Goal: Task Accomplishment & Management: Manage account settings

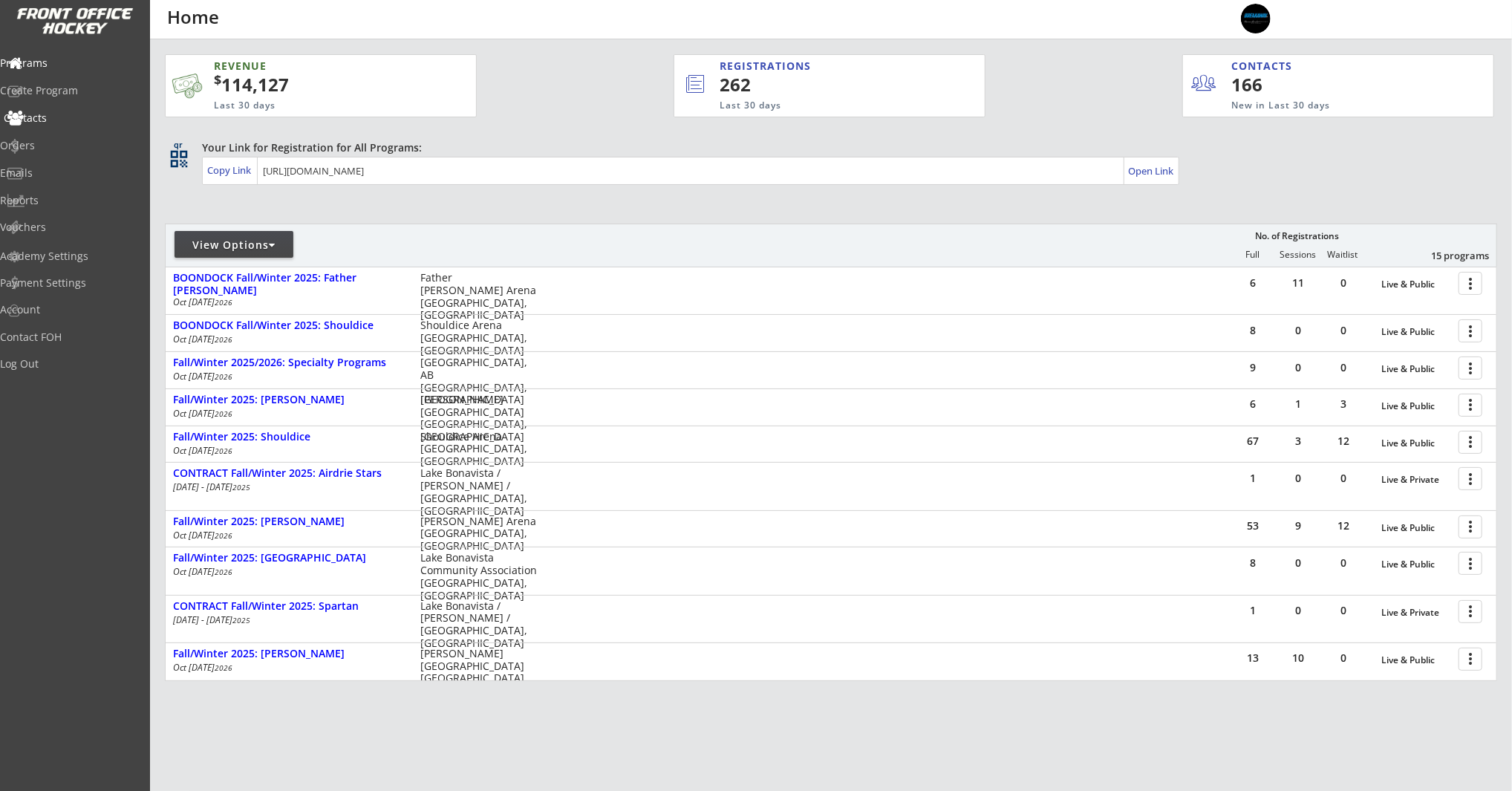
click at [66, 118] on div "Contacts" at bounding box center [71, 117] width 134 height 11
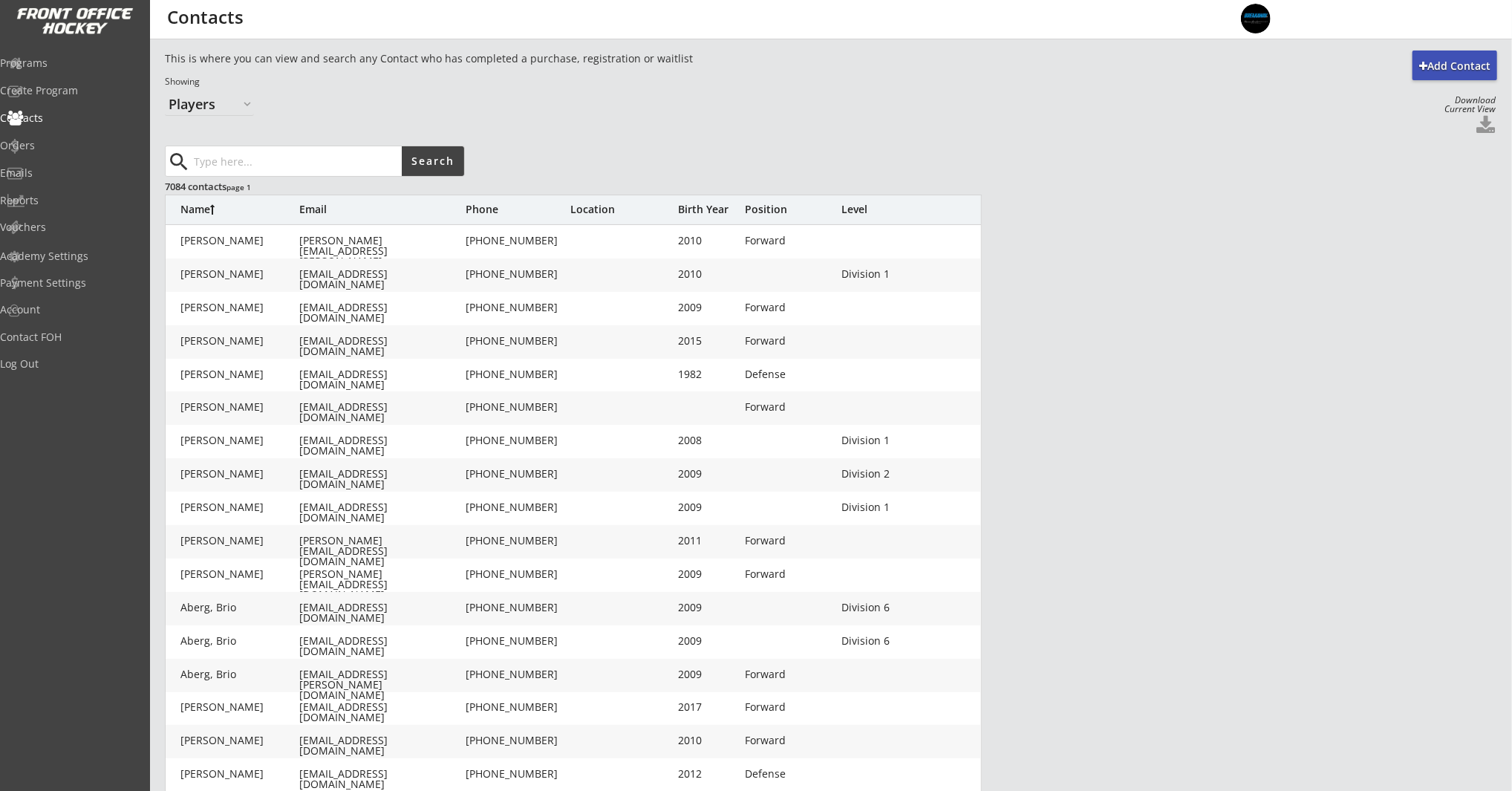
click at [354, 157] on input "input" at bounding box center [297, 161] width 211 height 30
click at [1479, 111] on div "Download Current View" at bounding box center [1466, 105] width 59 height 17
click at [1487, 130] on button at bounding box center [1486, 126] width 22 height 20
click at [214, 101] on select "Organizers Players" at bounding box center [209, 104] width 89 height 24
click at [165, 92] on select "Organizers Players" at bounding box center [209, 104] width 89 height 24
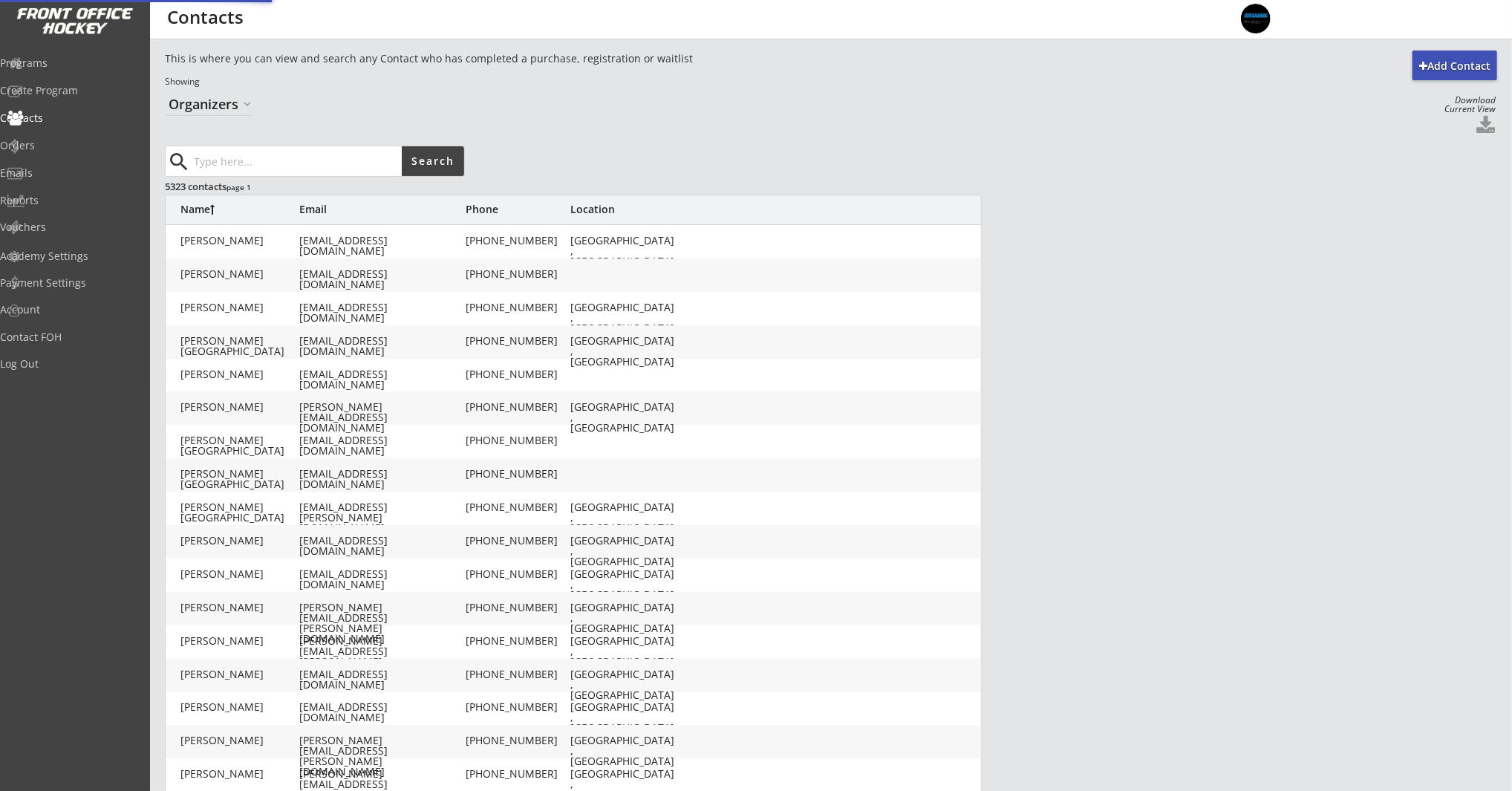
click at [235, 107] on select "Organizers Players" at bounding box center [209, 104] width 89 height 24
select select ""Players""
click at [165, 92] on select "Organizers Players" at bounding box center [209, 104] width 89 height 24
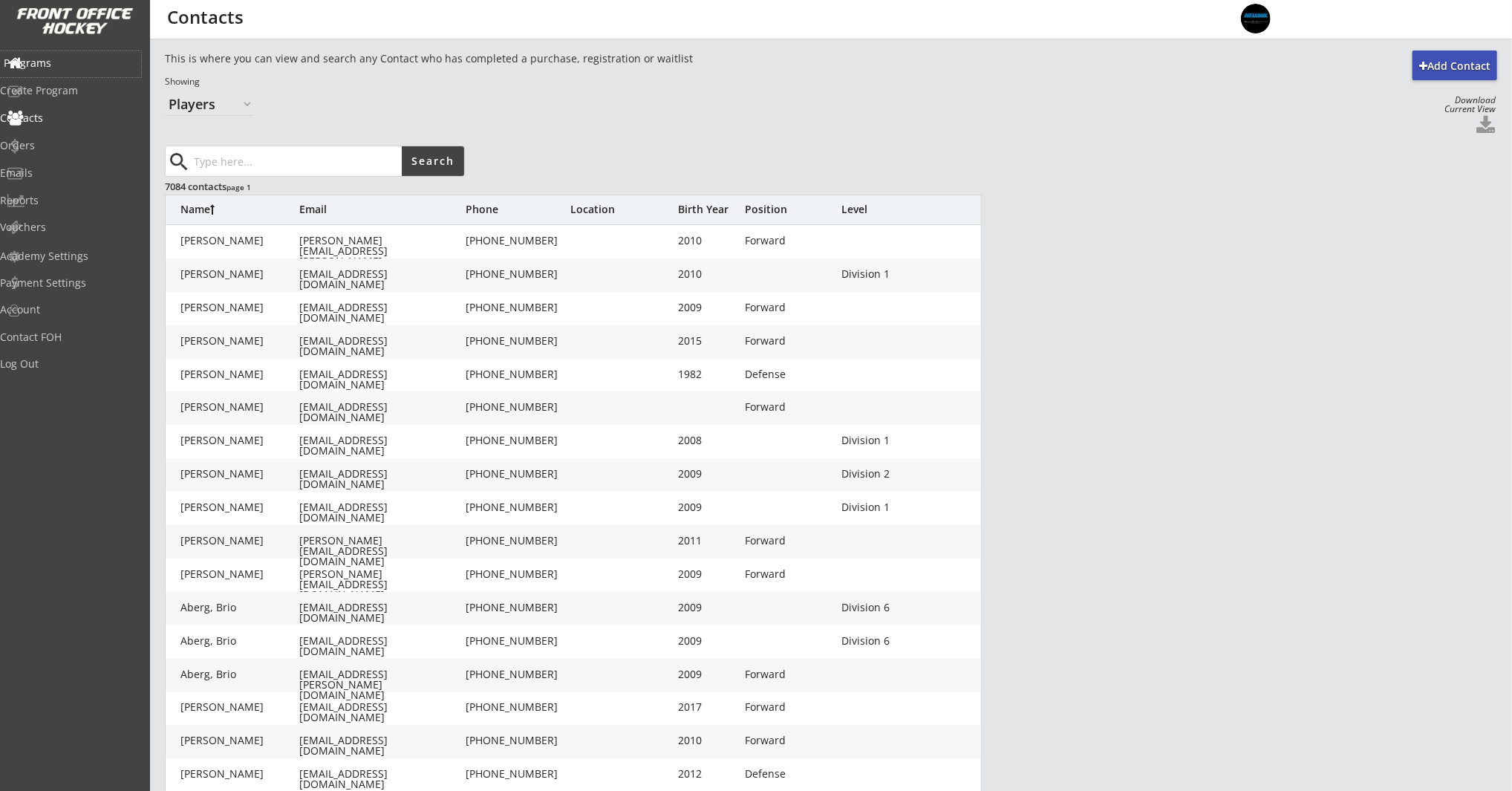
click at [50, 62] on div "Programs" at bounding box center [71, 63] width 134 height 11
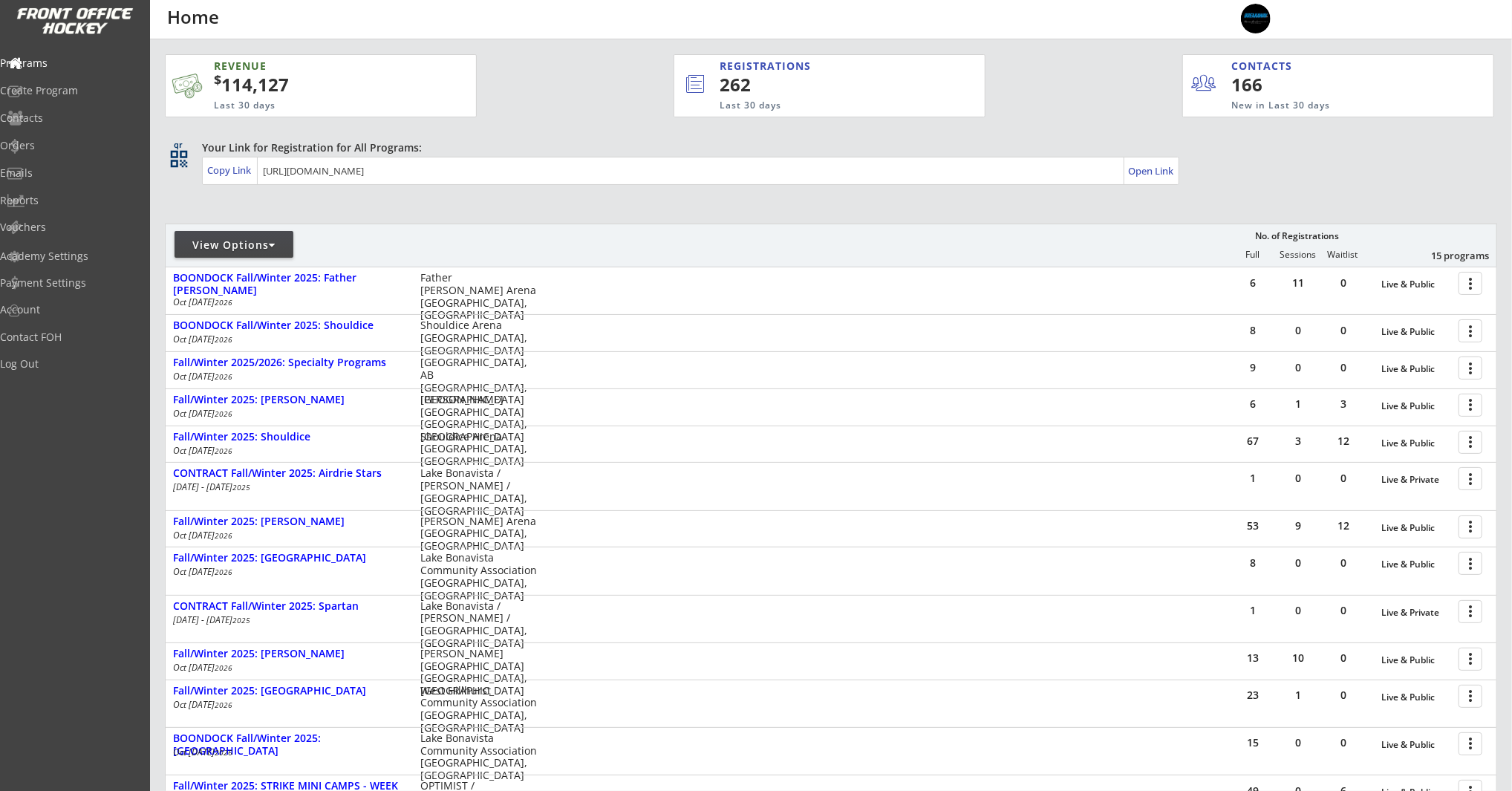
scroll to position [312, 0]
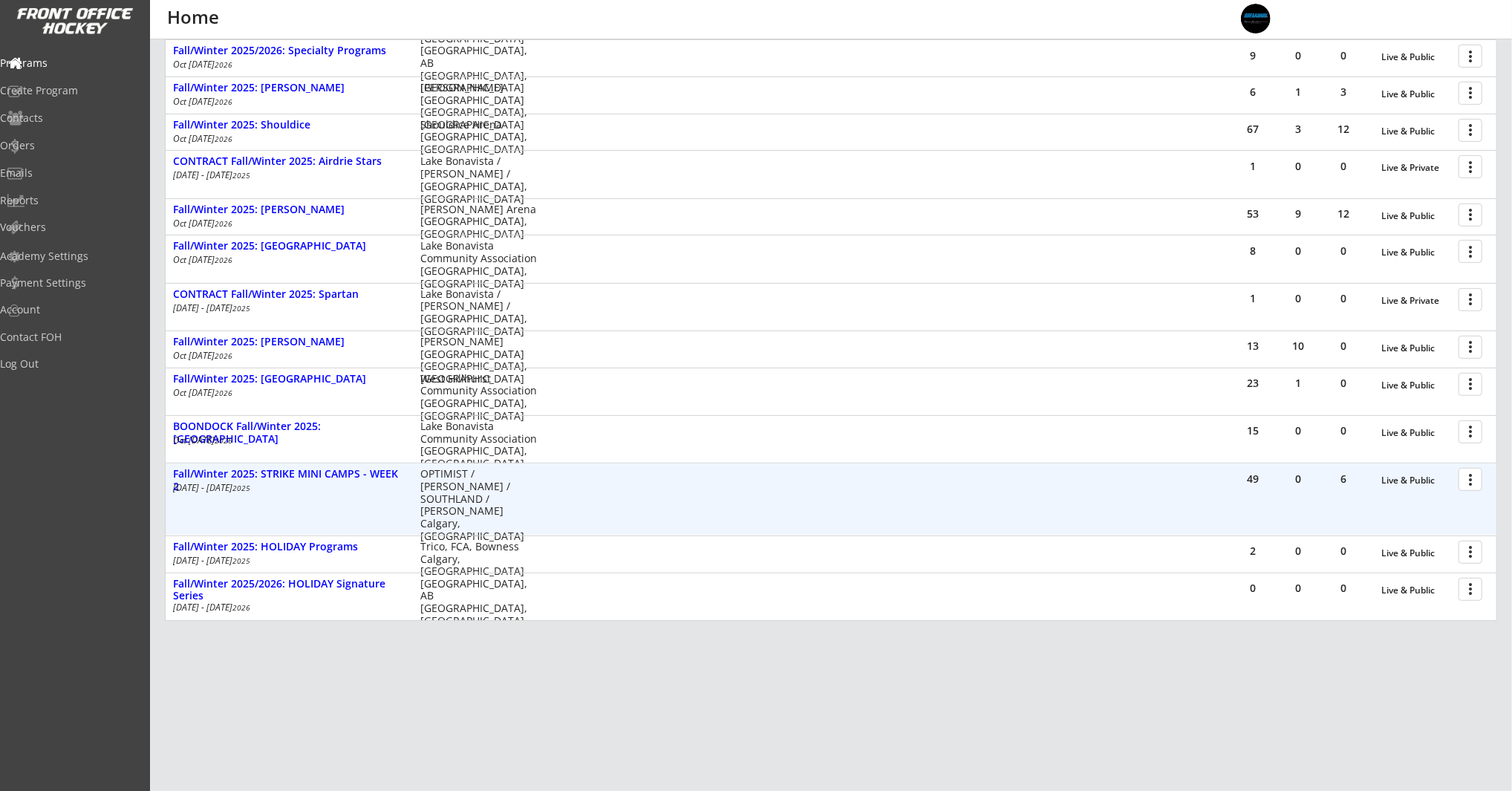
click at [1481, 486] on div at bounding box center [1472, 478] width 26 height 26
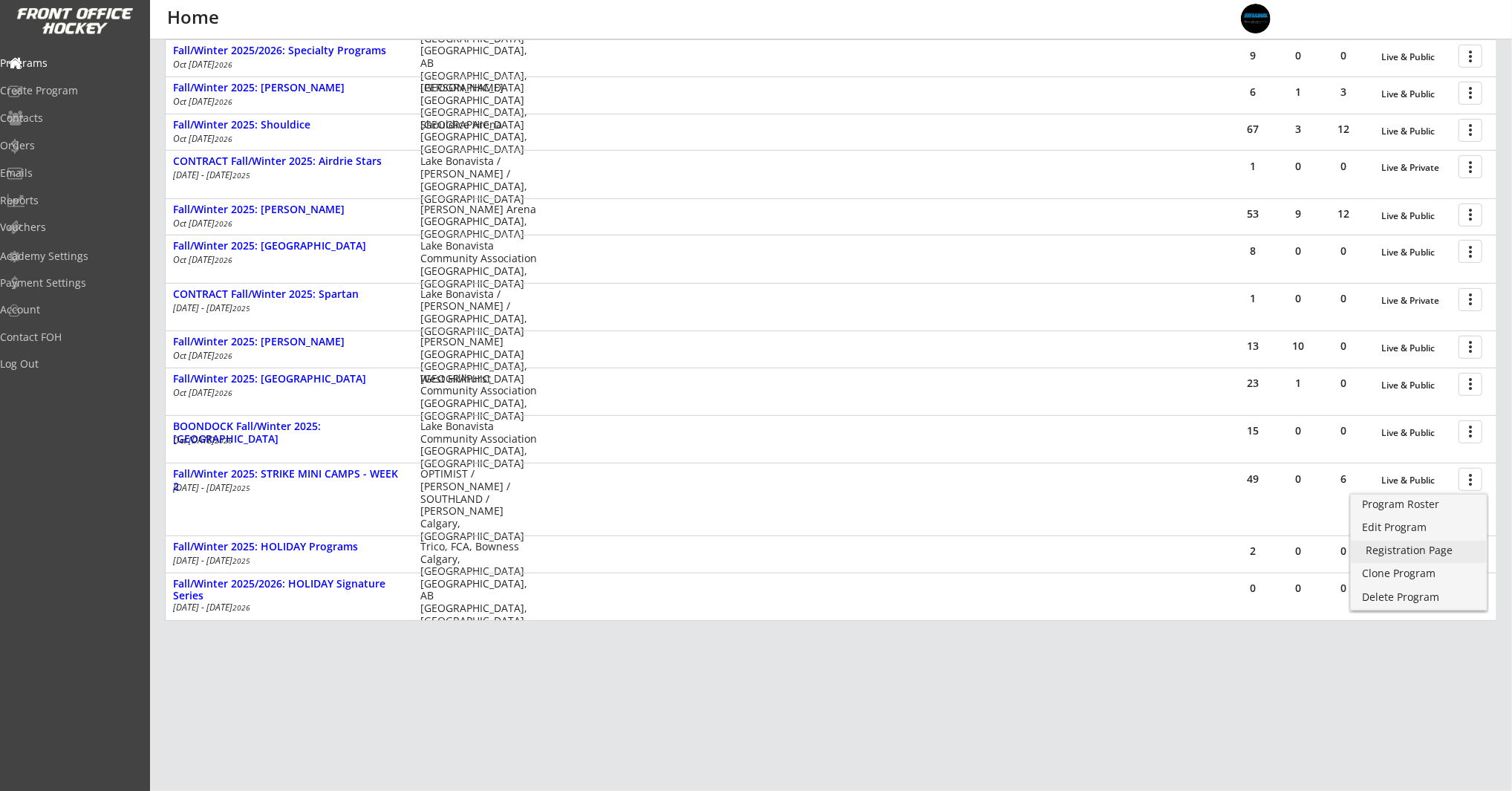
click at [1440, 555] on div "Registration Page" at bounding box center [1419, 550] width 107 height 11
click at [1419, 507] on div "Program Roster" at bounding box center [1419, 504] width 107 height 11
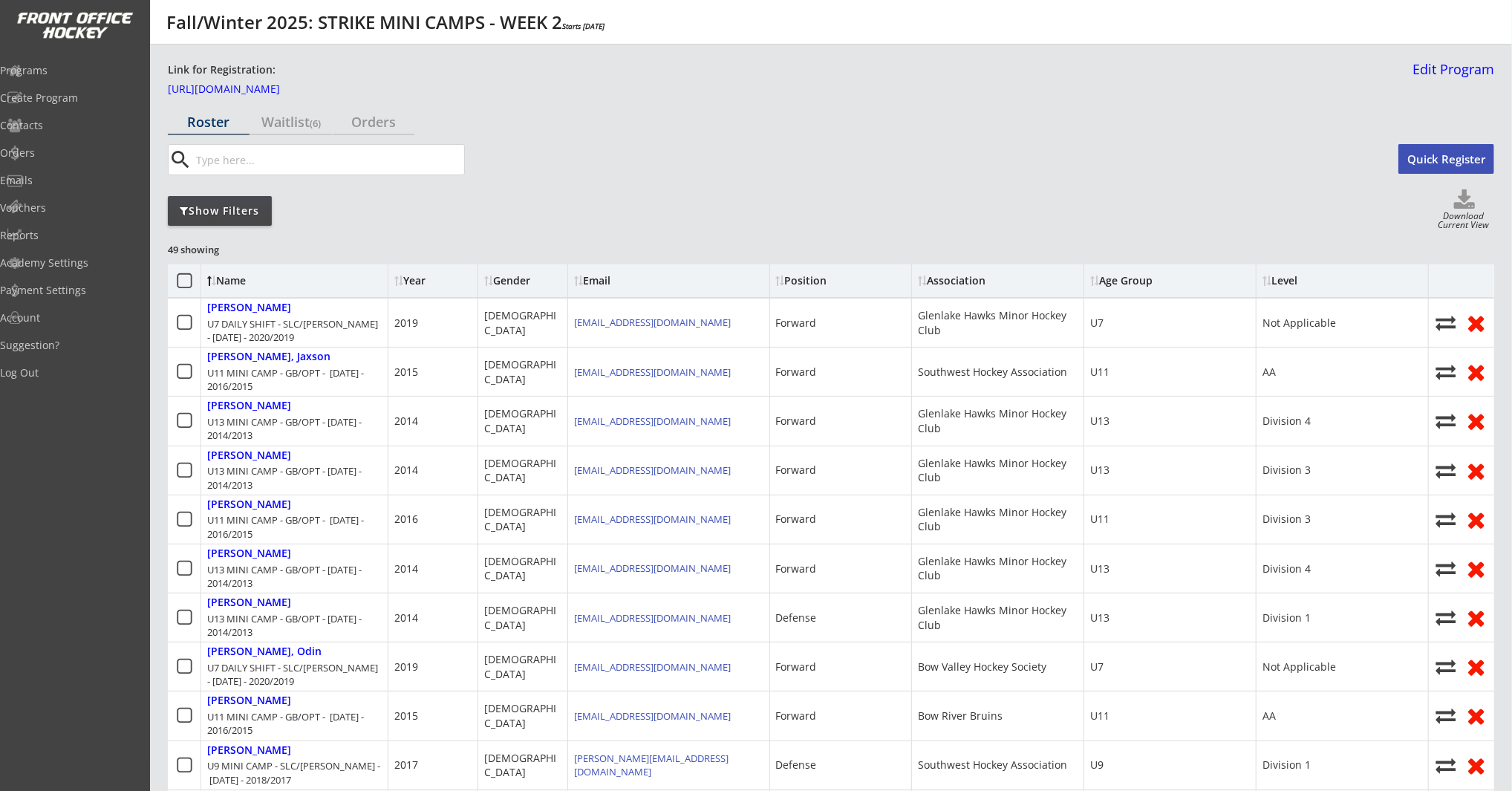
click at [221, 211] on div "Show Filters" at bounding box center [219, 210] width 104 height 15
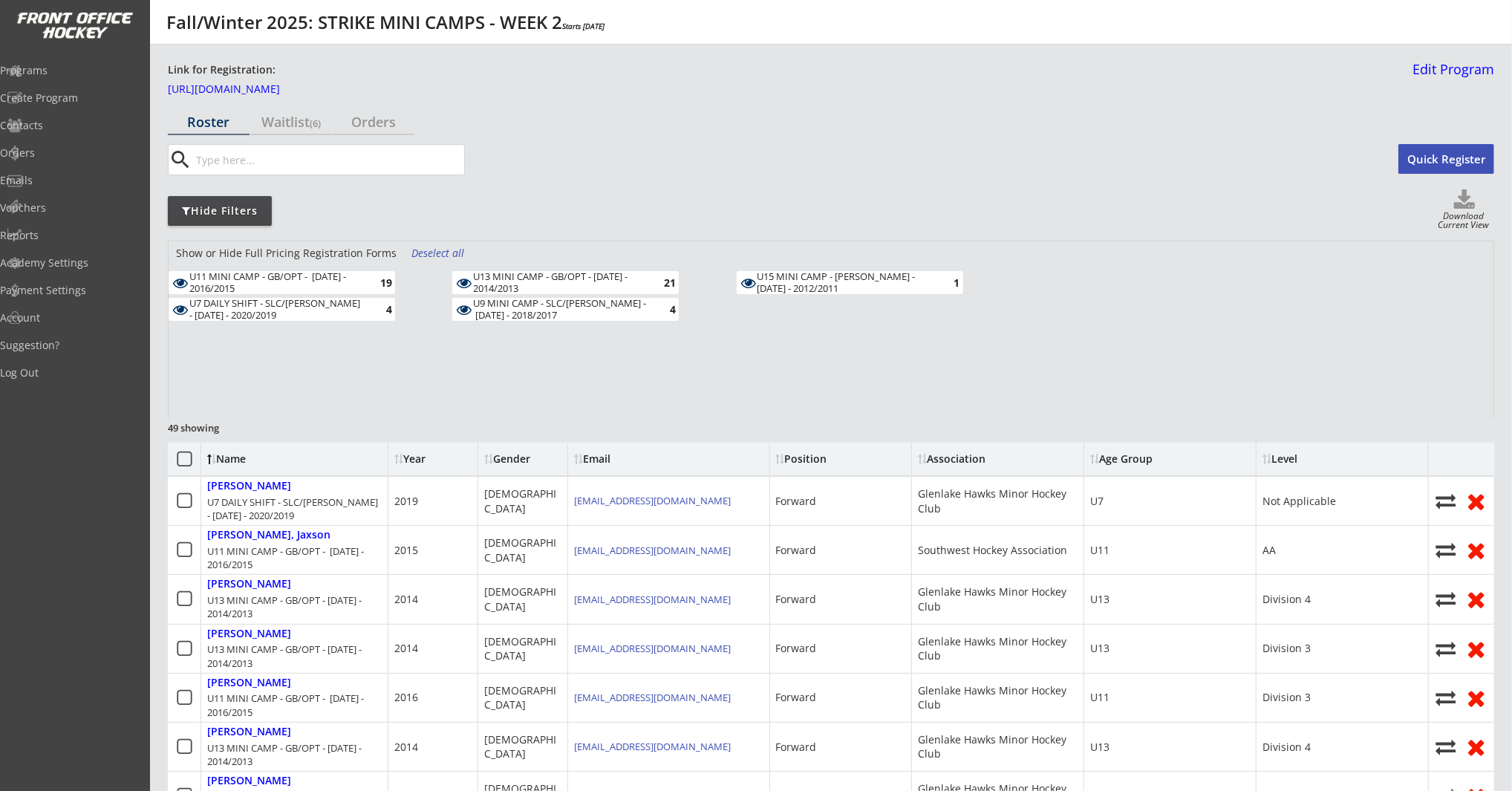
click at [319, 302] on div "U7 DAILY SHIFT - SLC/FRANK - OCT 16/17 - 2020/2019" at bounding box center [275, 309] width 173 height 23
click at [88, 69] on div "Programs" at bounding box center [71, 70] width 134 height 11
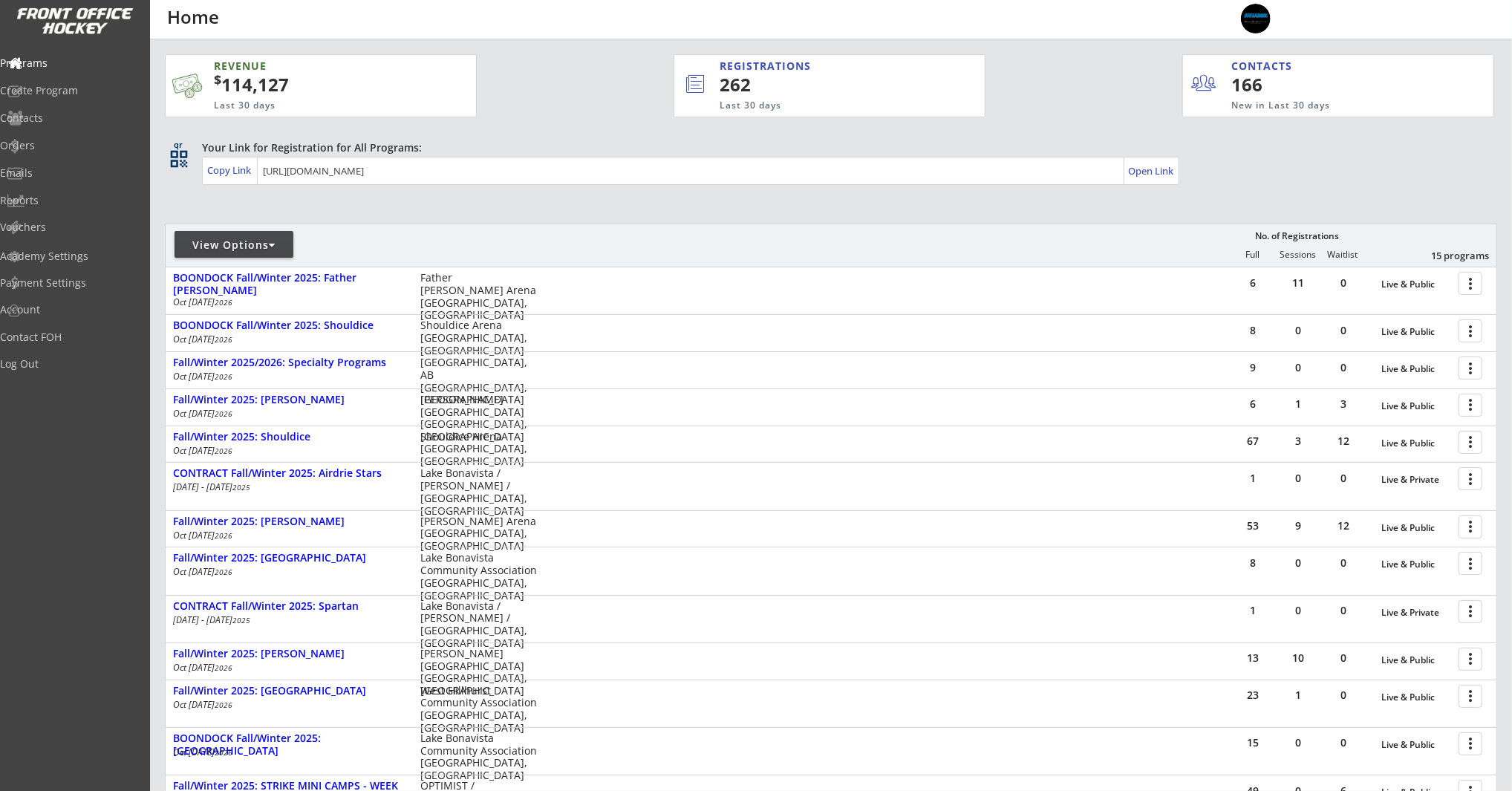
drag, startPoint x: 262, startPoint y: 243, endPoint x: 278, endPoint y: 244, distance: 16.0
click at [262, 243] on div "View Options" at bounding box center [234, 244] width 119 height 15
select select ""Upcoming Programs""
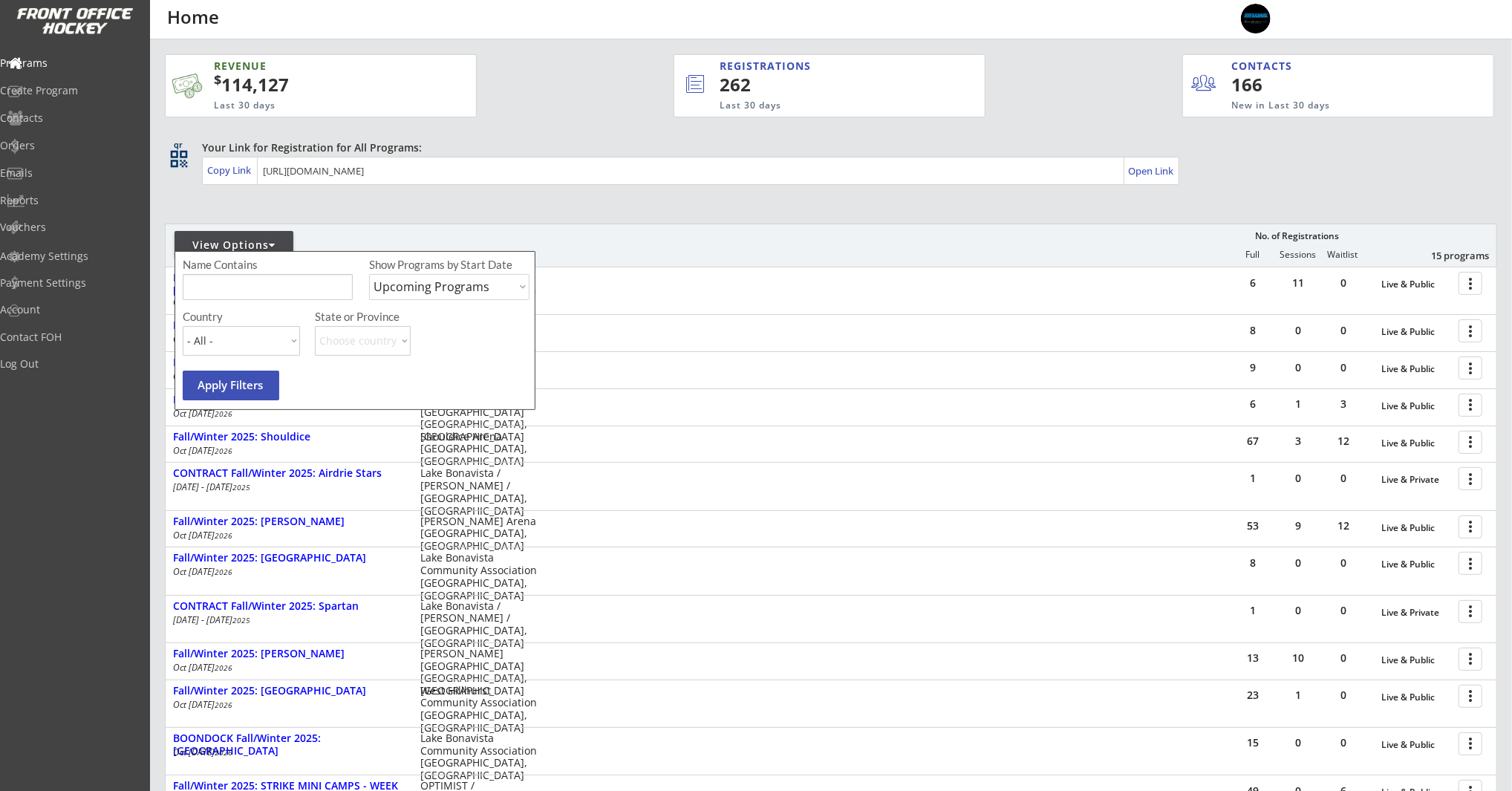
click at [309, 278] on input "input" at bounding box center [267, 287] width 170 height 26
click at [474, 288] on select "Upcoming Programs Past Programs Specific Date Range" at bounding box center [450, 287] width 161 height 26
select select ""Past Programs""
click at [369, 274] on select "Upcoming Programs Past Programs Specific Date Range" at bounding box center [450, 287] width 161 height 26
click at [267, 284] on input "input" at bounding box center [267, 287] width 170 height 26
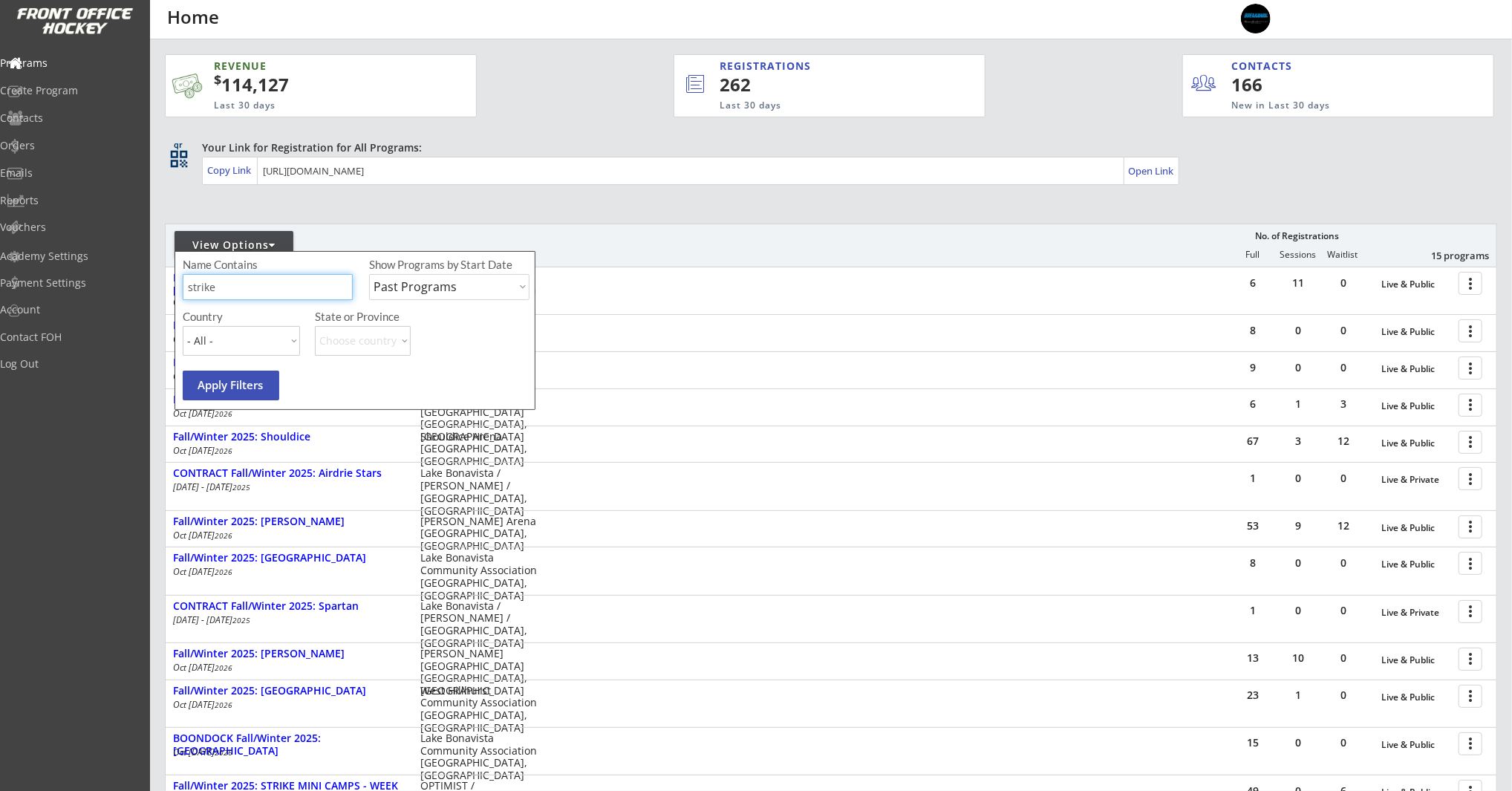
type input "strike"
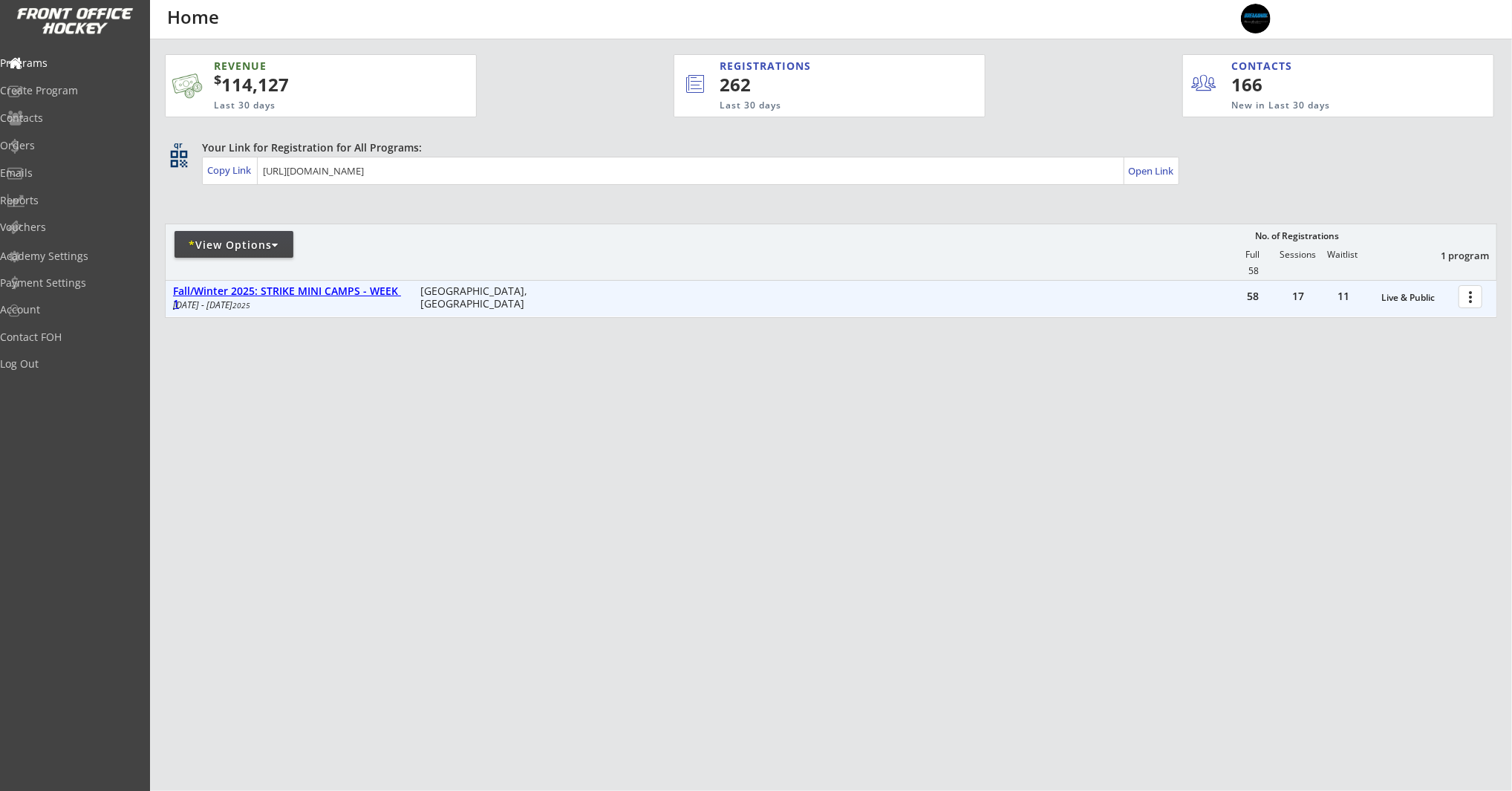
click at [336, 285] on div "Fall/Winter 2025: STRIKE MINI CAMPS - WEEK 1" at bounding box center [289, 298] width 232 height 25
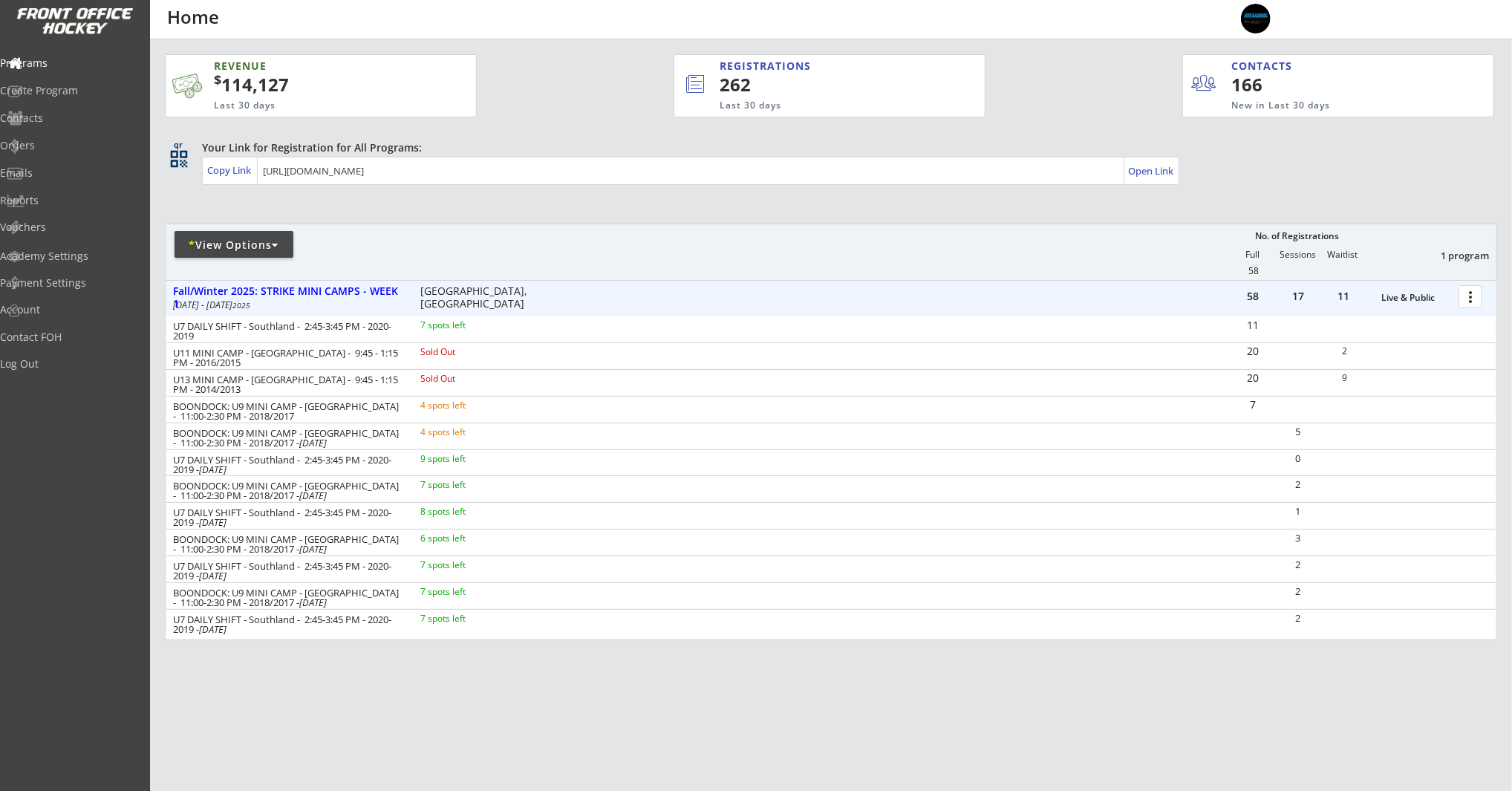
click at [1470, 297] on div at bounding box center [1472, 296] width 26 height 26
click at [1445, 322] on div "Program Roster" at bounding box center [1419, 322] width 107 height 11
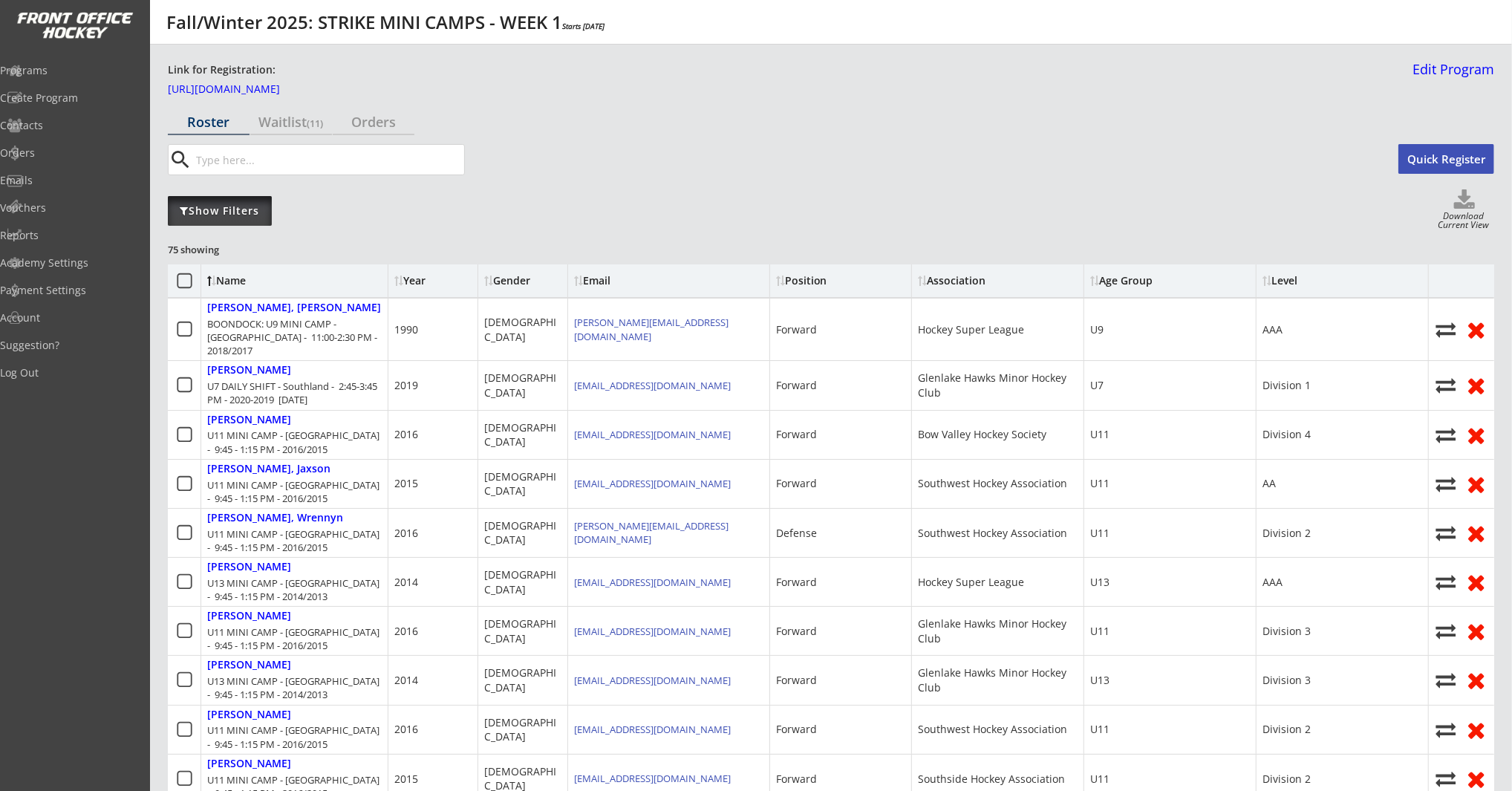
click at [246, 212] on div "Show Filters" at bounding box center [219, 210] width 104 height 15
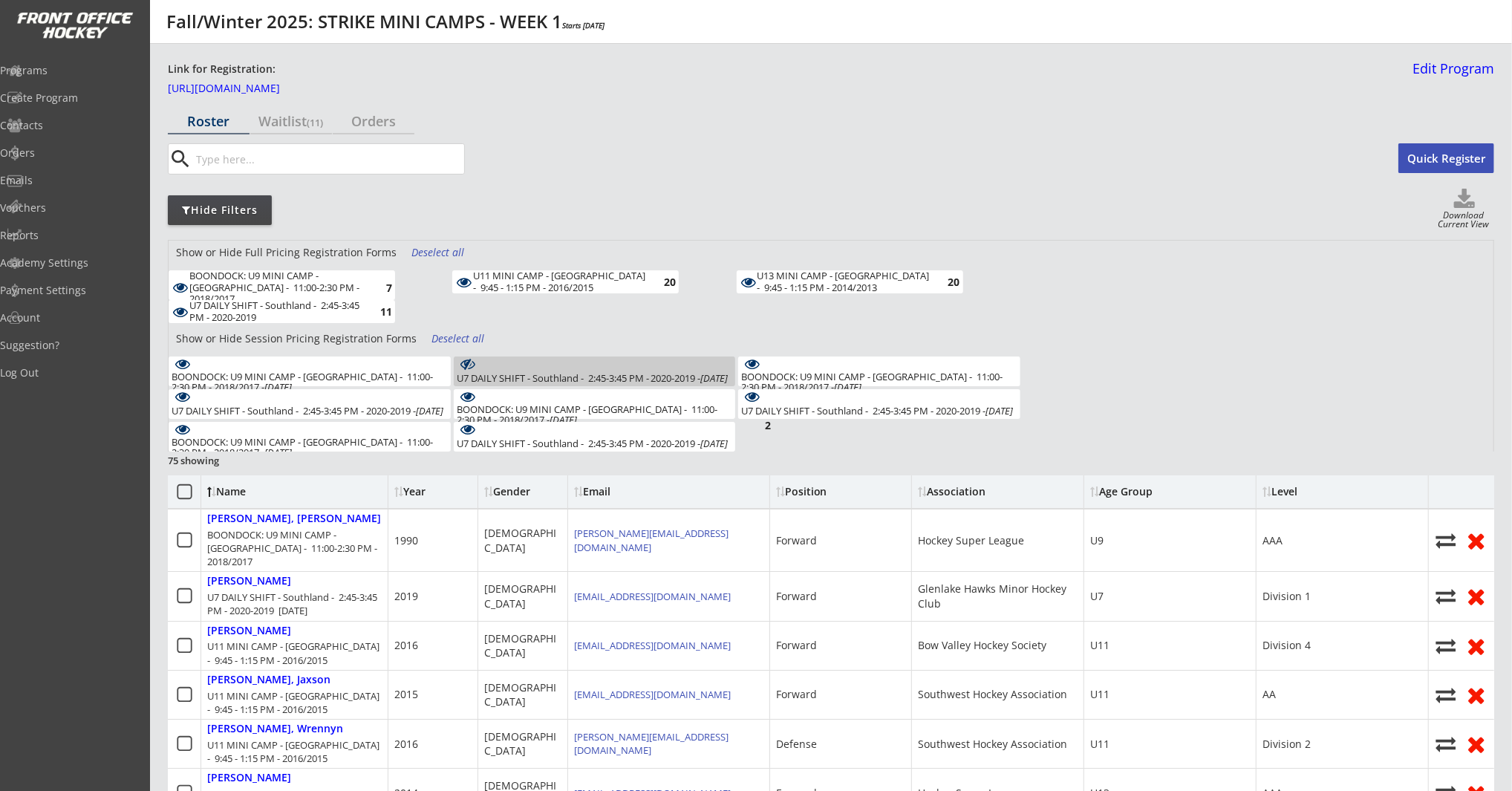
scroll to position [2, 0]
click at [439, 246] on div "Deselect all" at bounding box center [438, 251] width 55 height 15
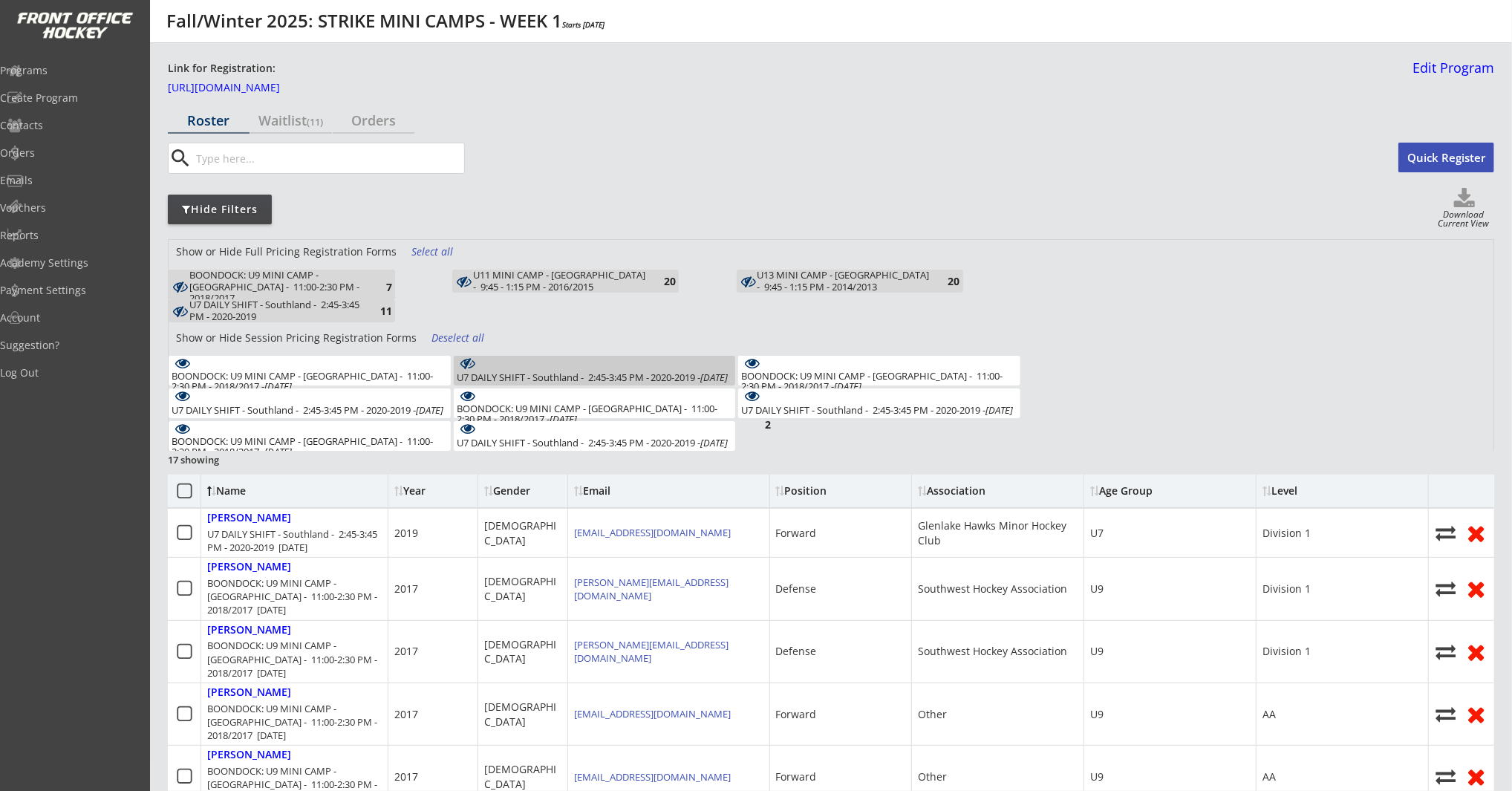
scroll to position [0, 0]
click at [446, 337] on div "Deselect all" at bounding box center [458, 339] width 55 height 15
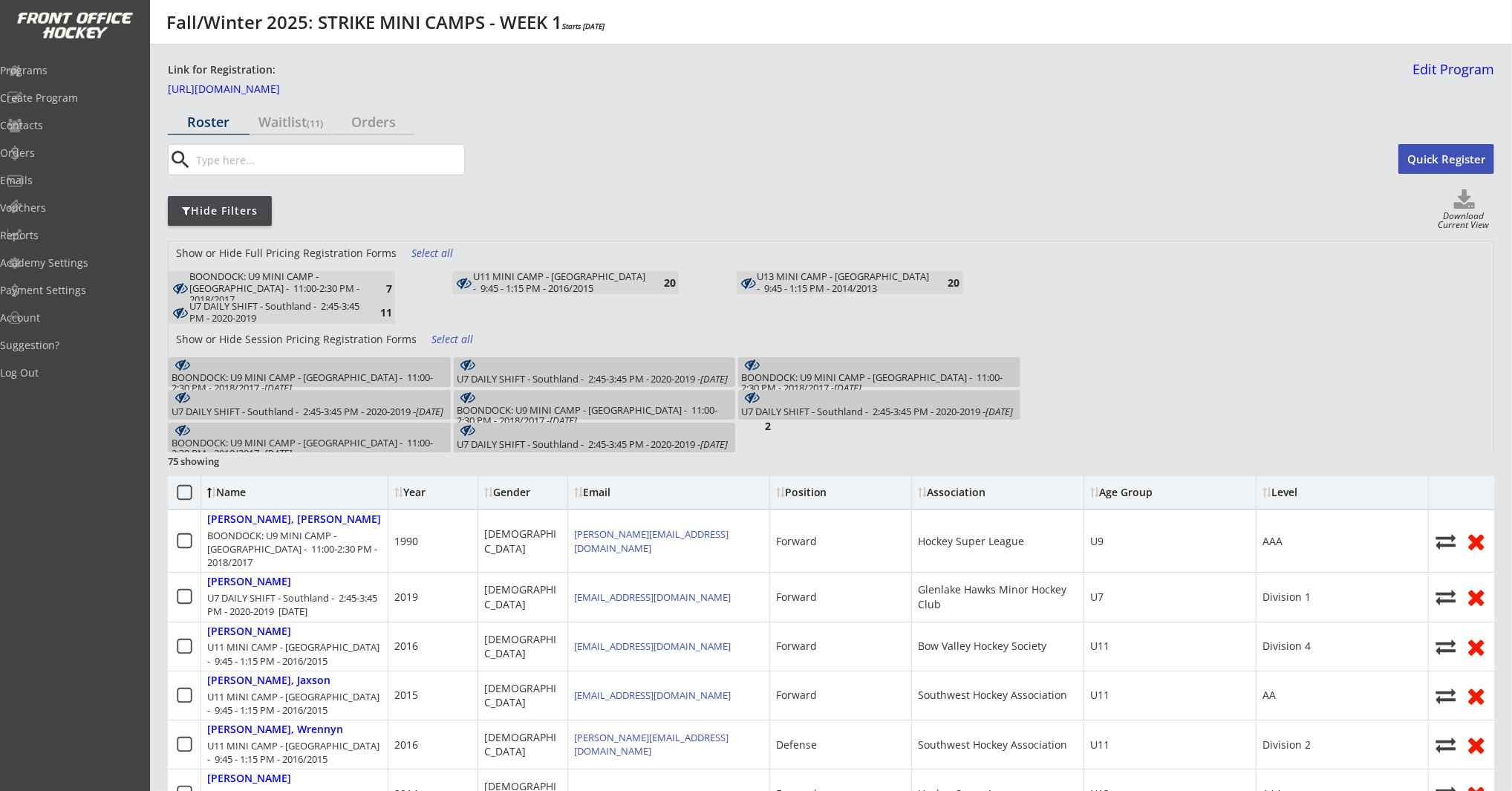
click at [659, 370] on div "U7 DAILY SHIFT - Southland - 2:45-3:45 PM - 2020-2019 - Oct 6, 2025 0" at bounding box center [594, 372] width 282 height 30
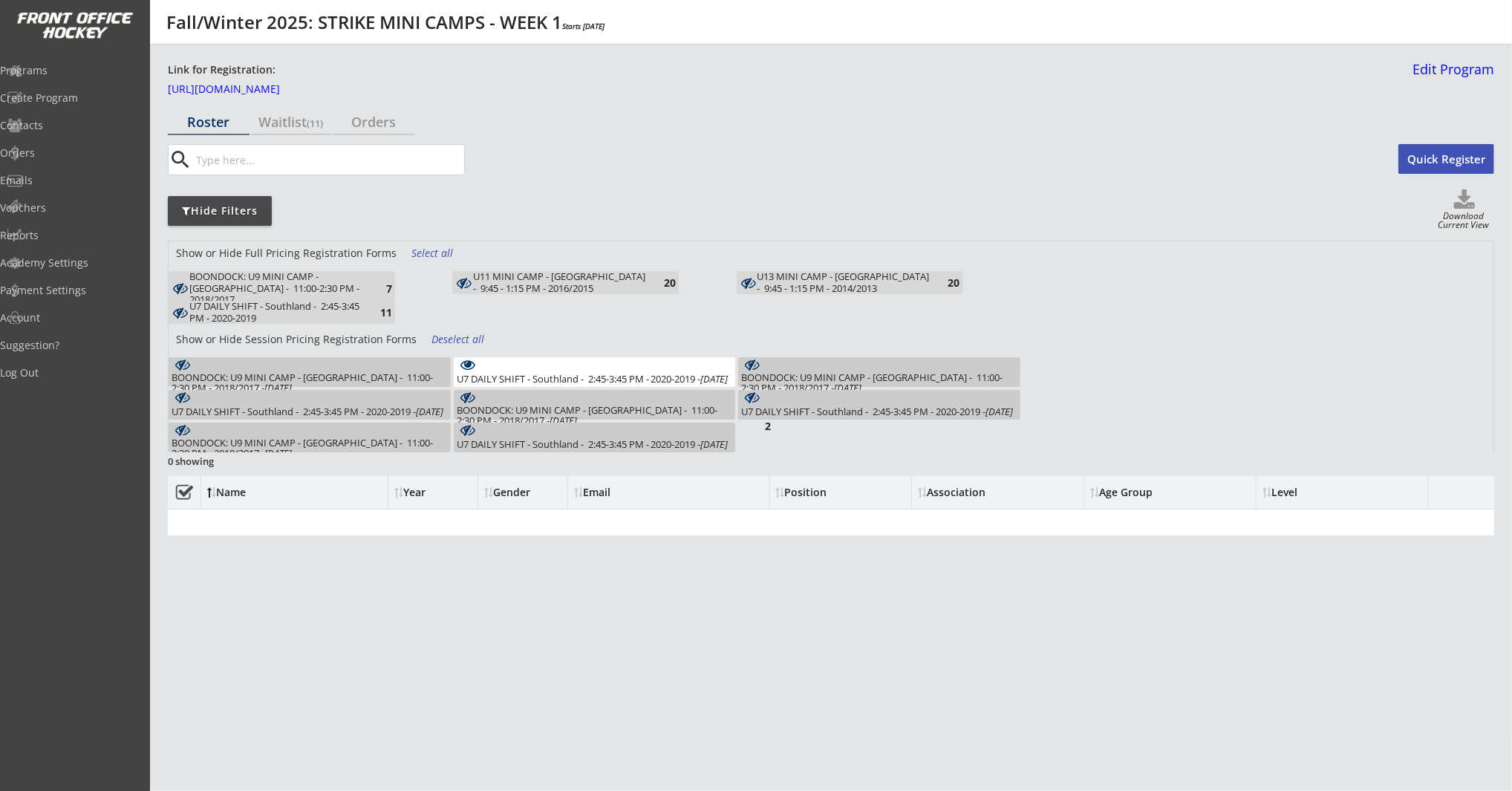
click at [369, 402] on div "U7 DAILY SHIFT - Southland - 2:45-3:45 PM - 2020-2019 - Oct 7, 2025 1" at bounding box center [309, 404] width 282 height 30
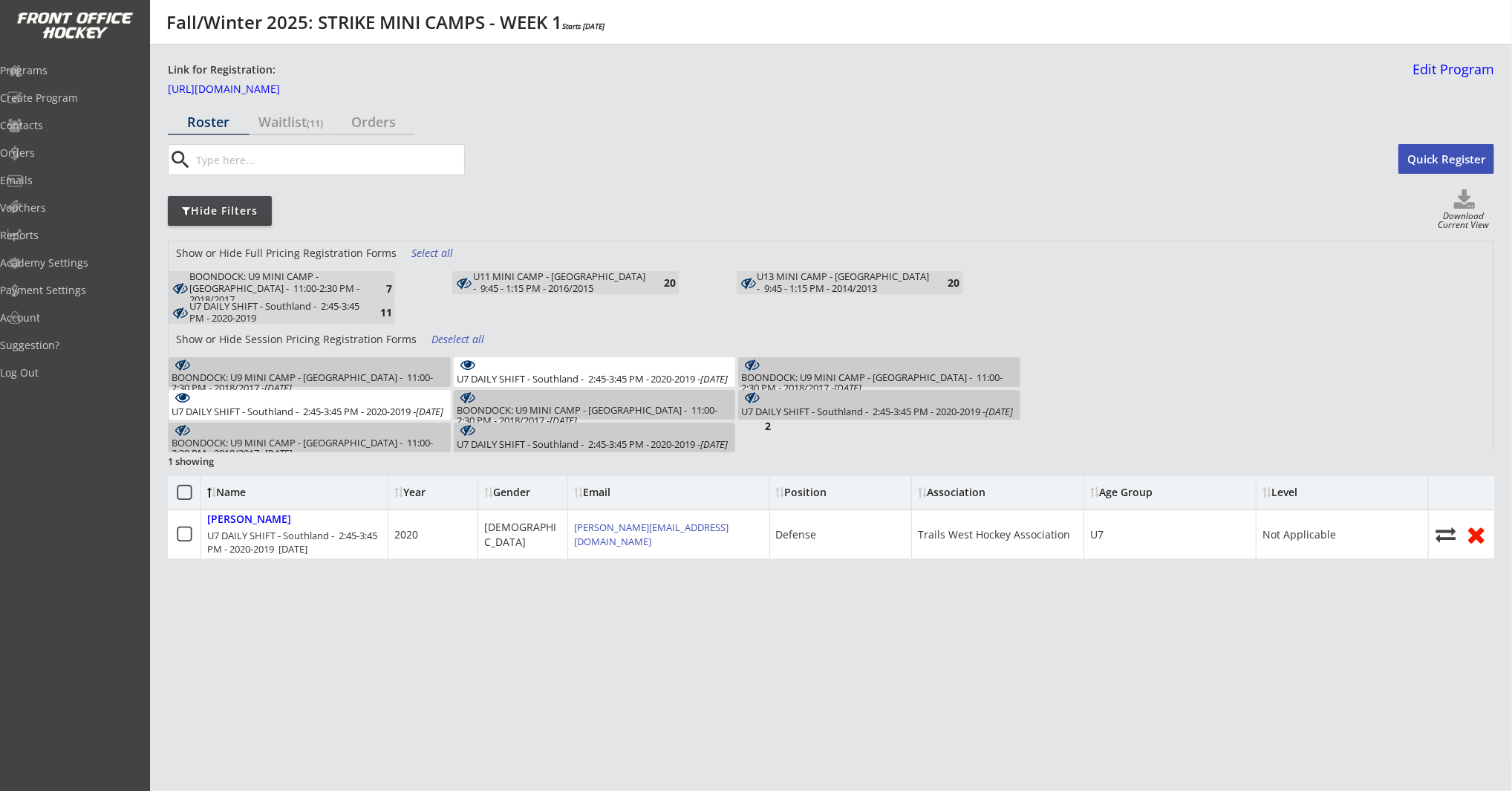
click at [574, 430] on div "U7 DAILY SHIFT - Southland - 2:45-3:45 PM - 2020-2019 - Oct 9, 2025 2" at bounding box center [594, 437] width 282 height 30
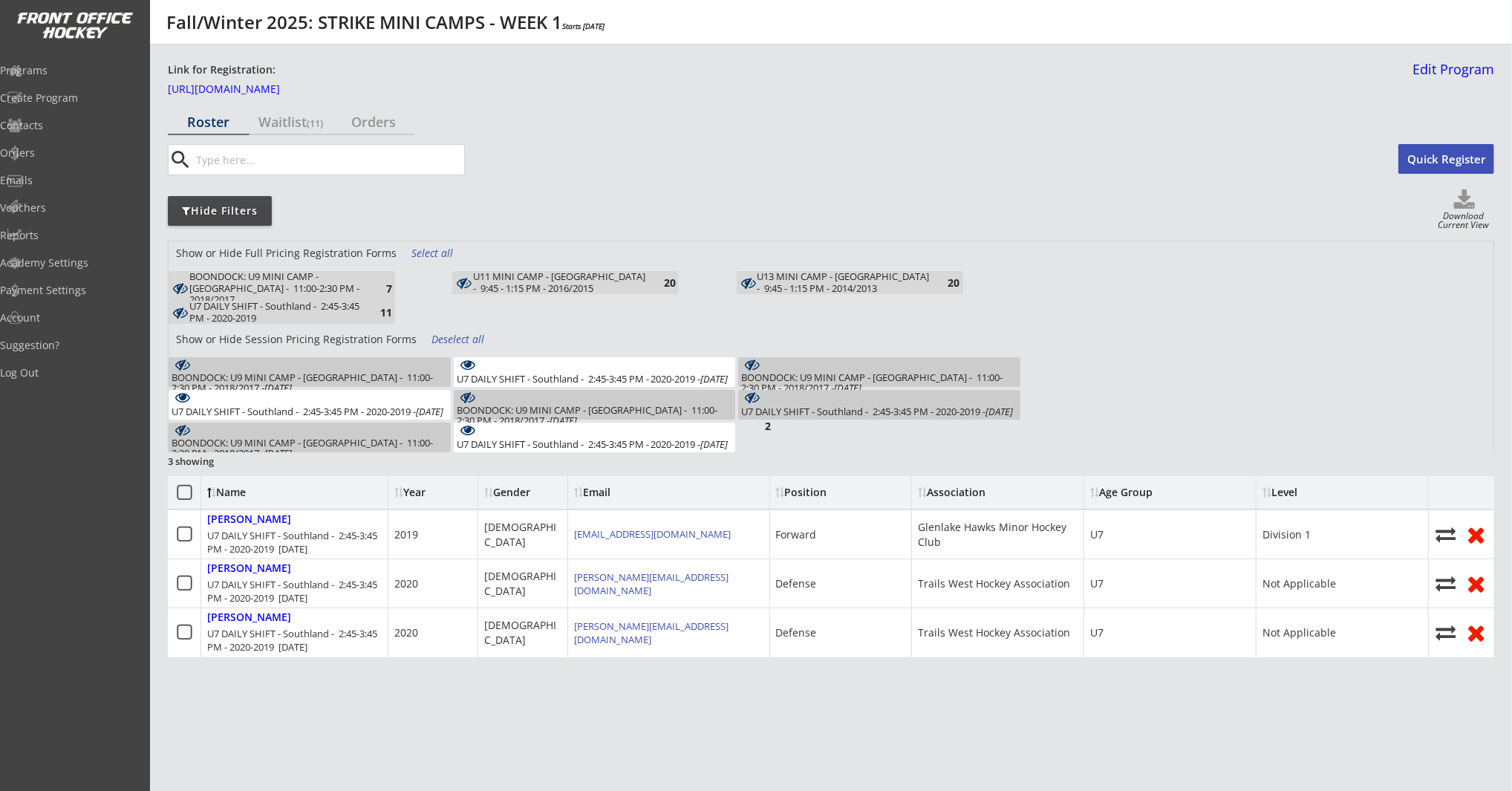
click at [758, 398] on icon at bounding box center [752, 396] width 22 height 15
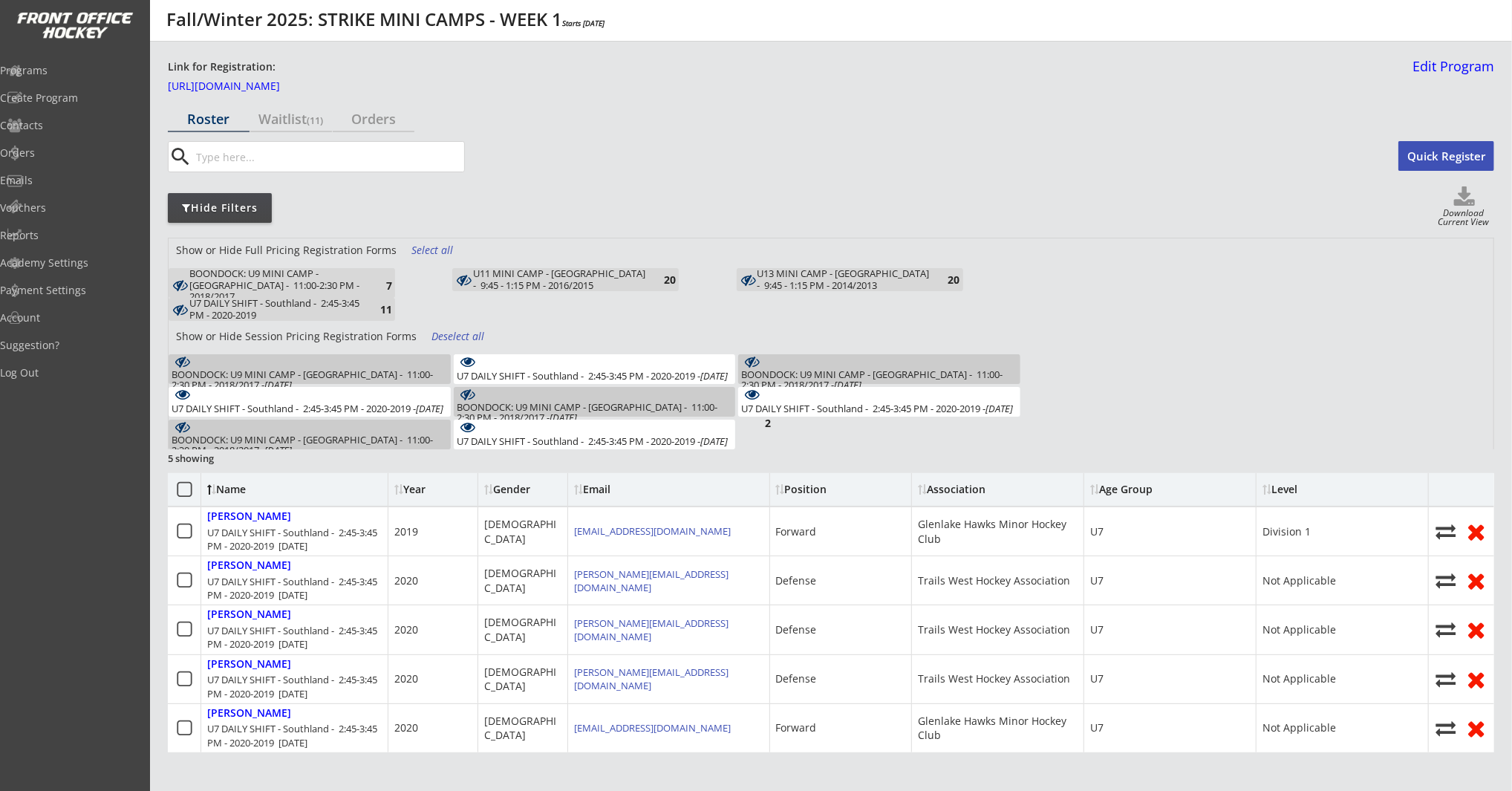
scroll to position [5, 0]
click at [355, 306] on div "U7 DAILY SHIFT - Southland - 2:45-3:45 PM - 2020-2019" at bounding box center [275, 308] width 173 height 23
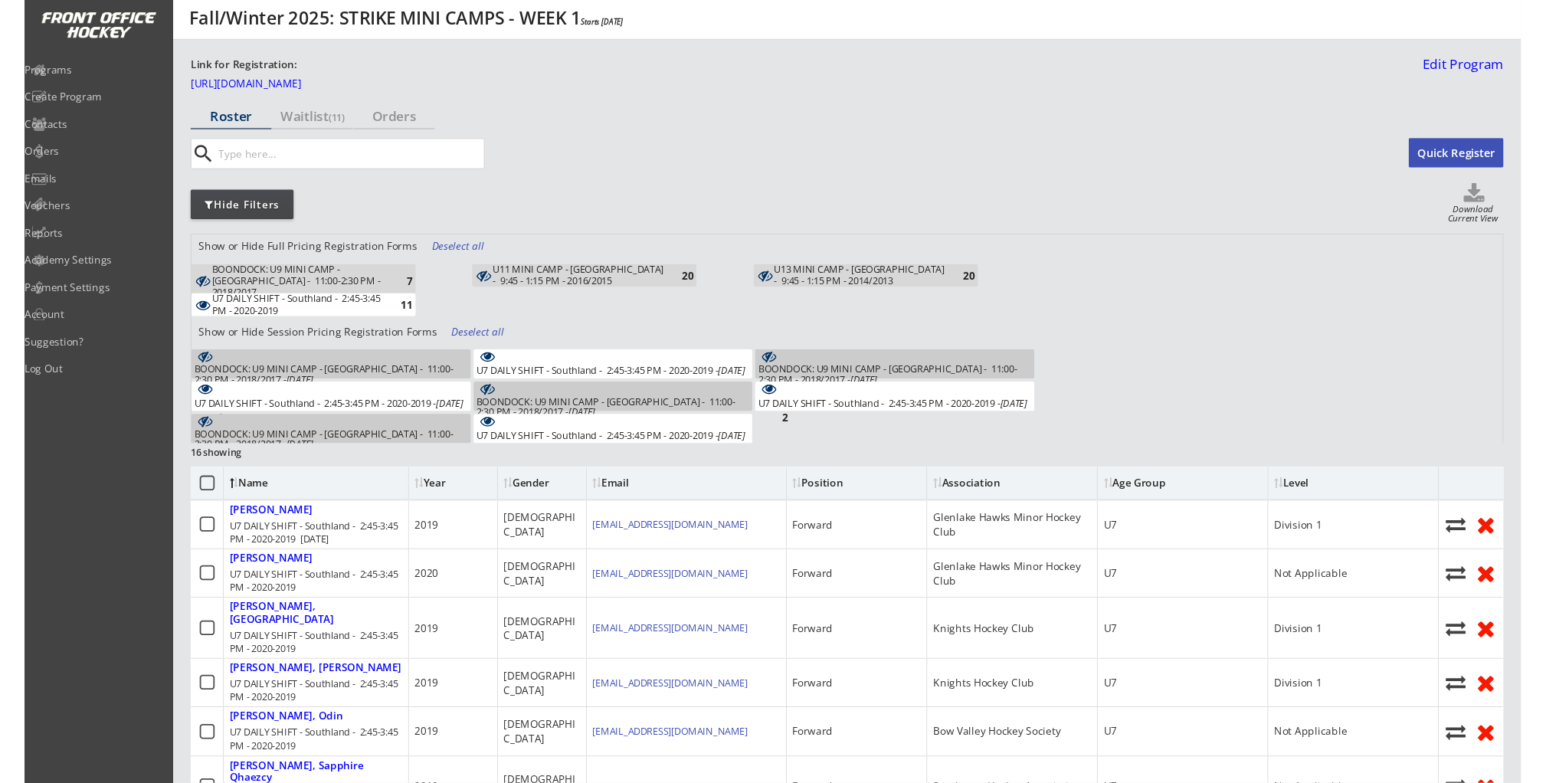
scroll to position [4, 0]
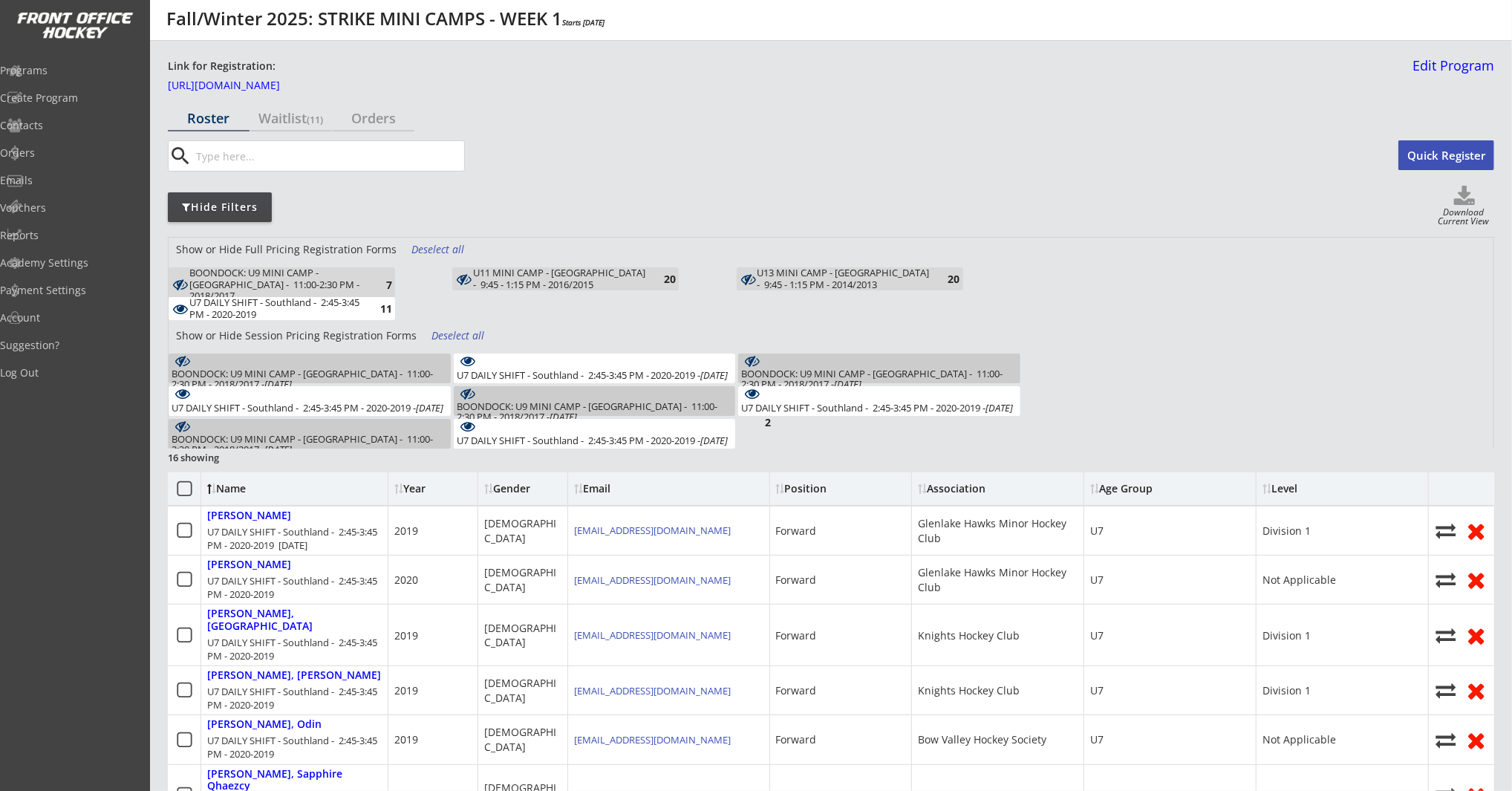
click at [1477, 199] on icon at bounding box center [1464, 197] width 59 height 22
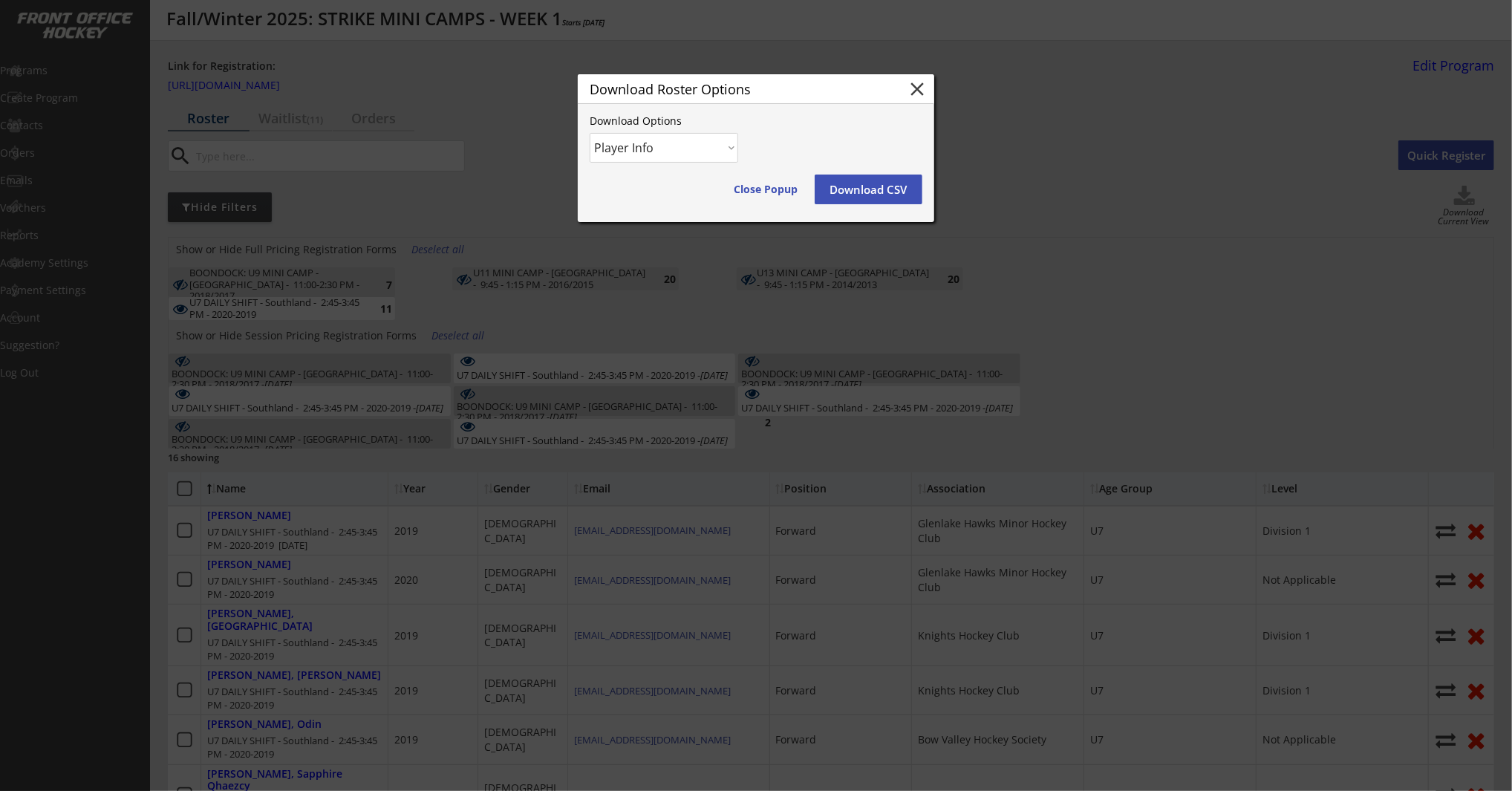
click at [672, 143] on select "Player Info Player and Order Info" at bounding box center [663, 147] width 148 height 30
select select ""Player and Order Info""
click at [589, 133] on select "Player Info Player and Order Info" at bounding box center [663, 147] width 148 height 30
click at [868, 190] on button "Download CSV" at bounding box center [868, 189] width 108 height 30
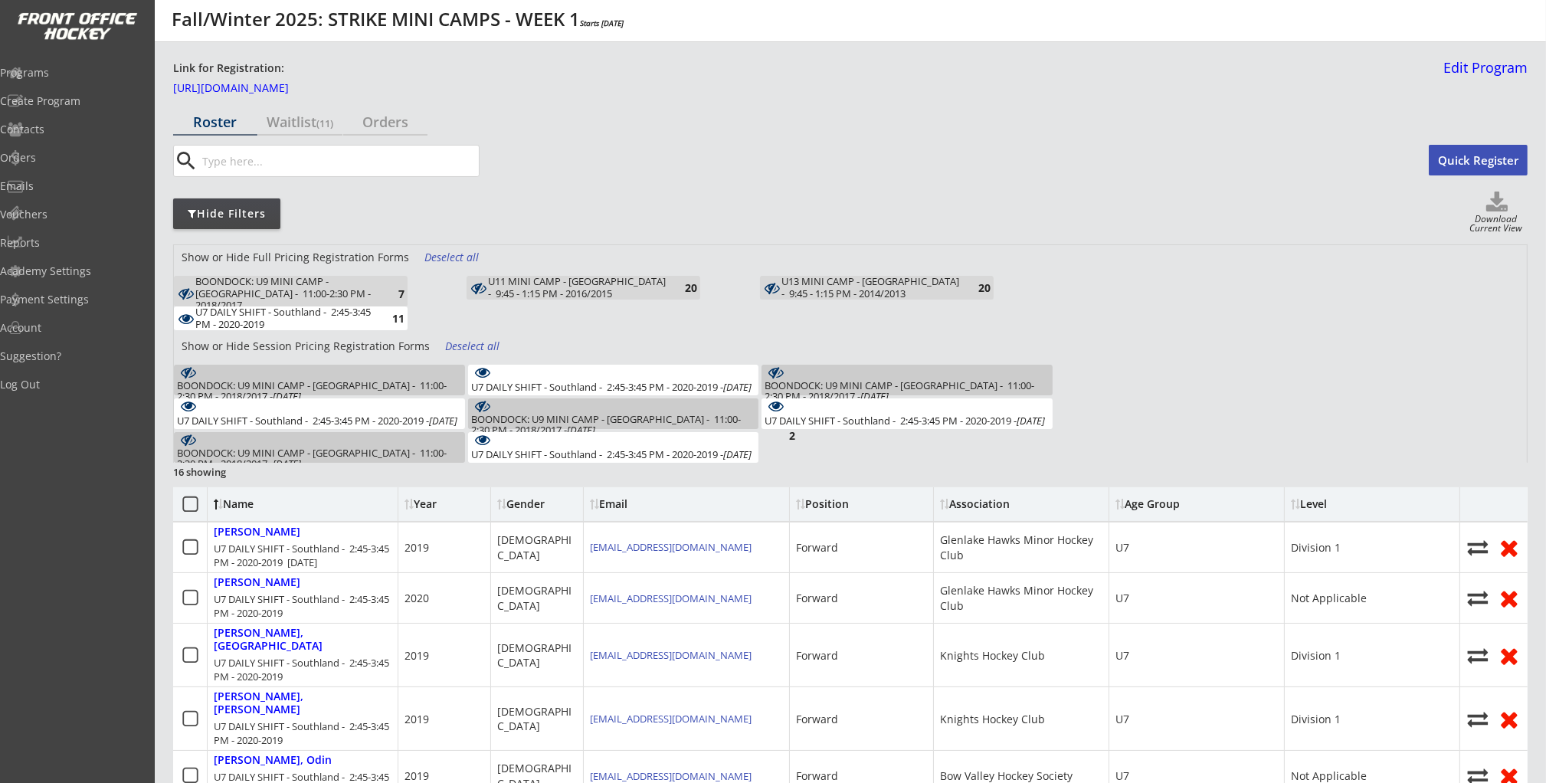
click at [438, 254] on div "Deselect all" at bounding box center [452, 257] width 57 height 15
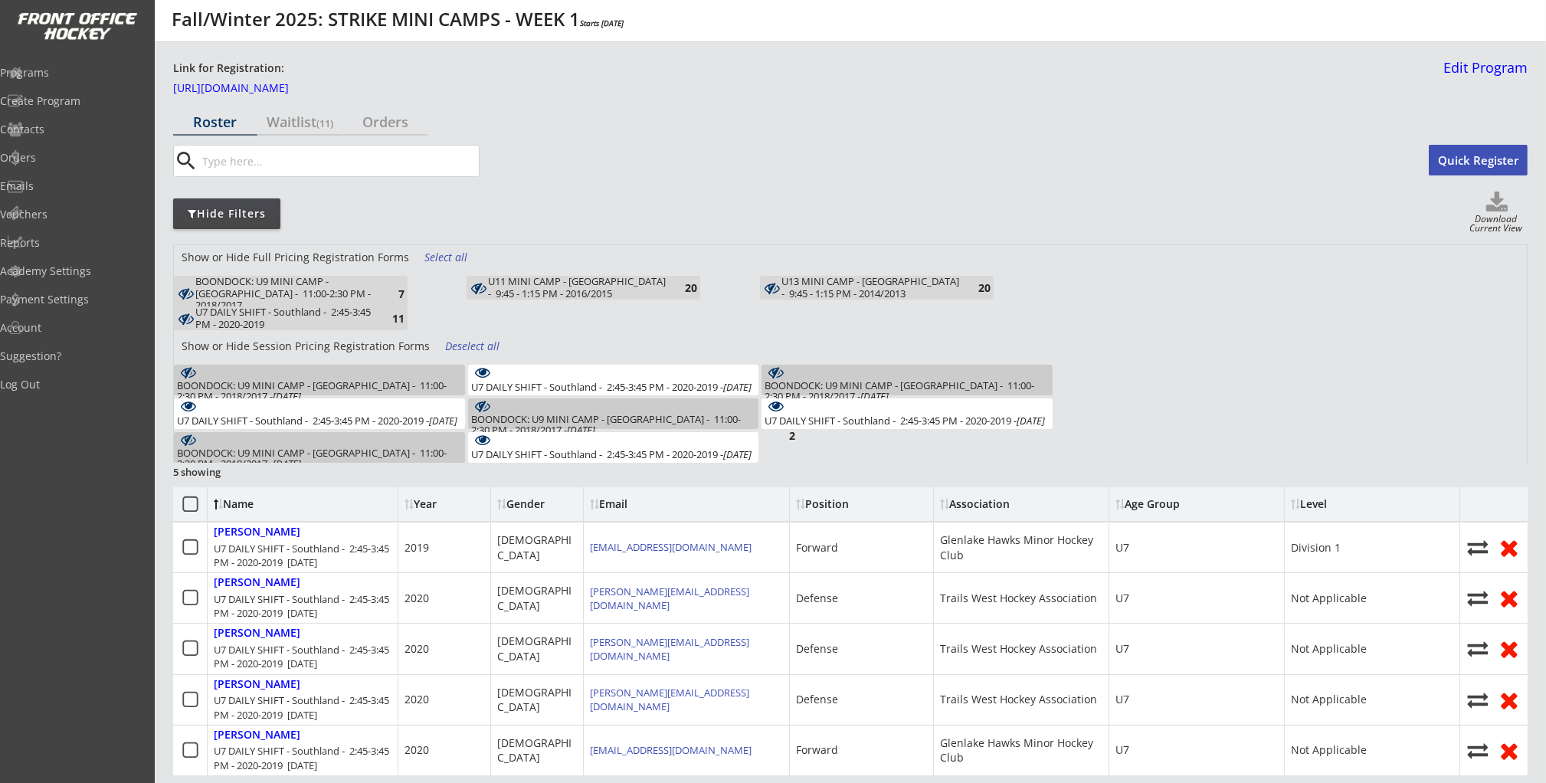
click at [438, 254] on div "Select all" at bounding box center [452, 257] width 57 height 15
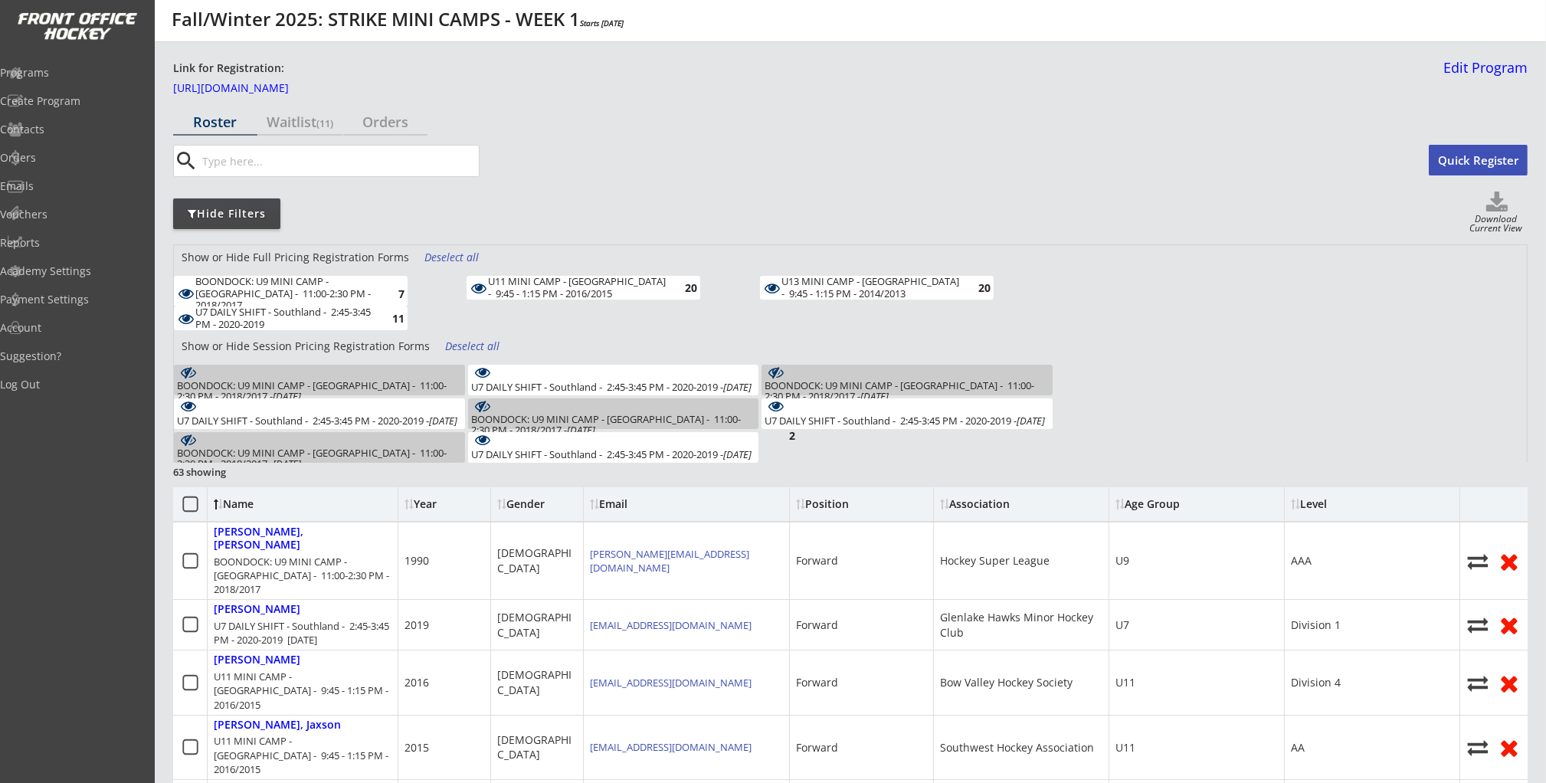
click at [450, 344] on div "Deselect all" at bounding box center [473, 346] width 57 height 15
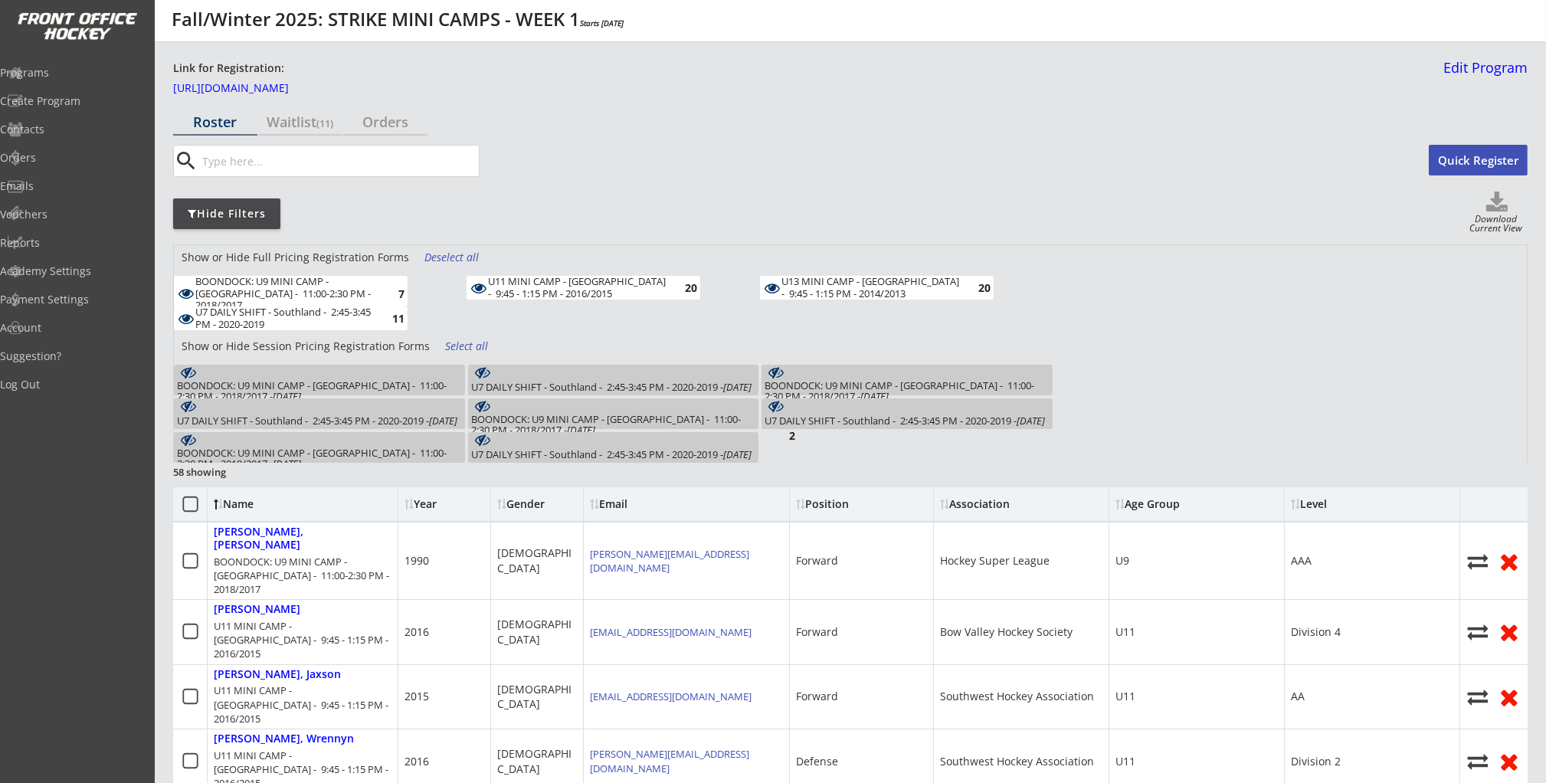
click at [450, 344] on div "Select all" at bounding box center [473, 346] width 57 height 15
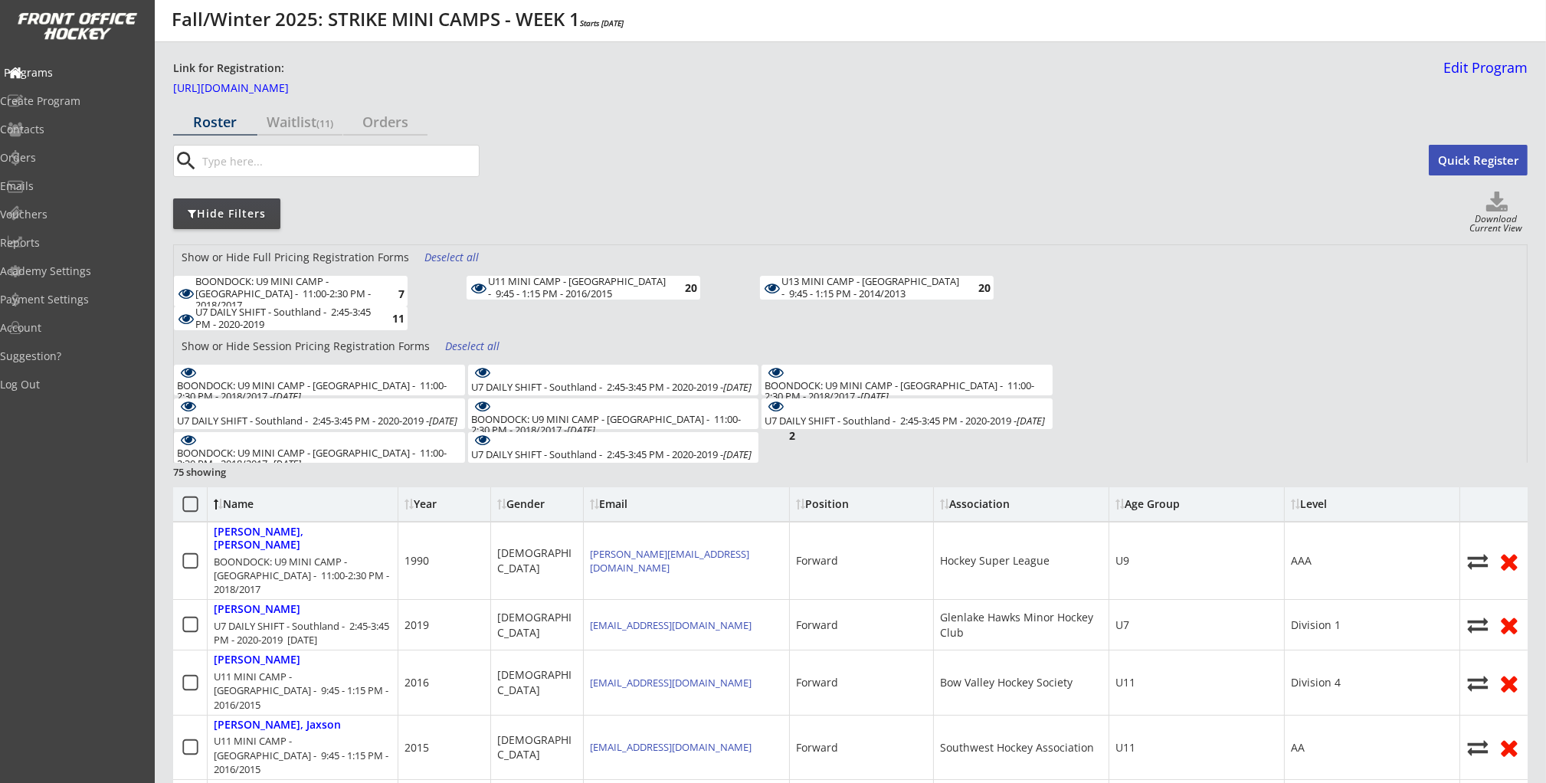
click at [108, 74] on div "Programs" at bounding box center [73, 72] width 138 height 11
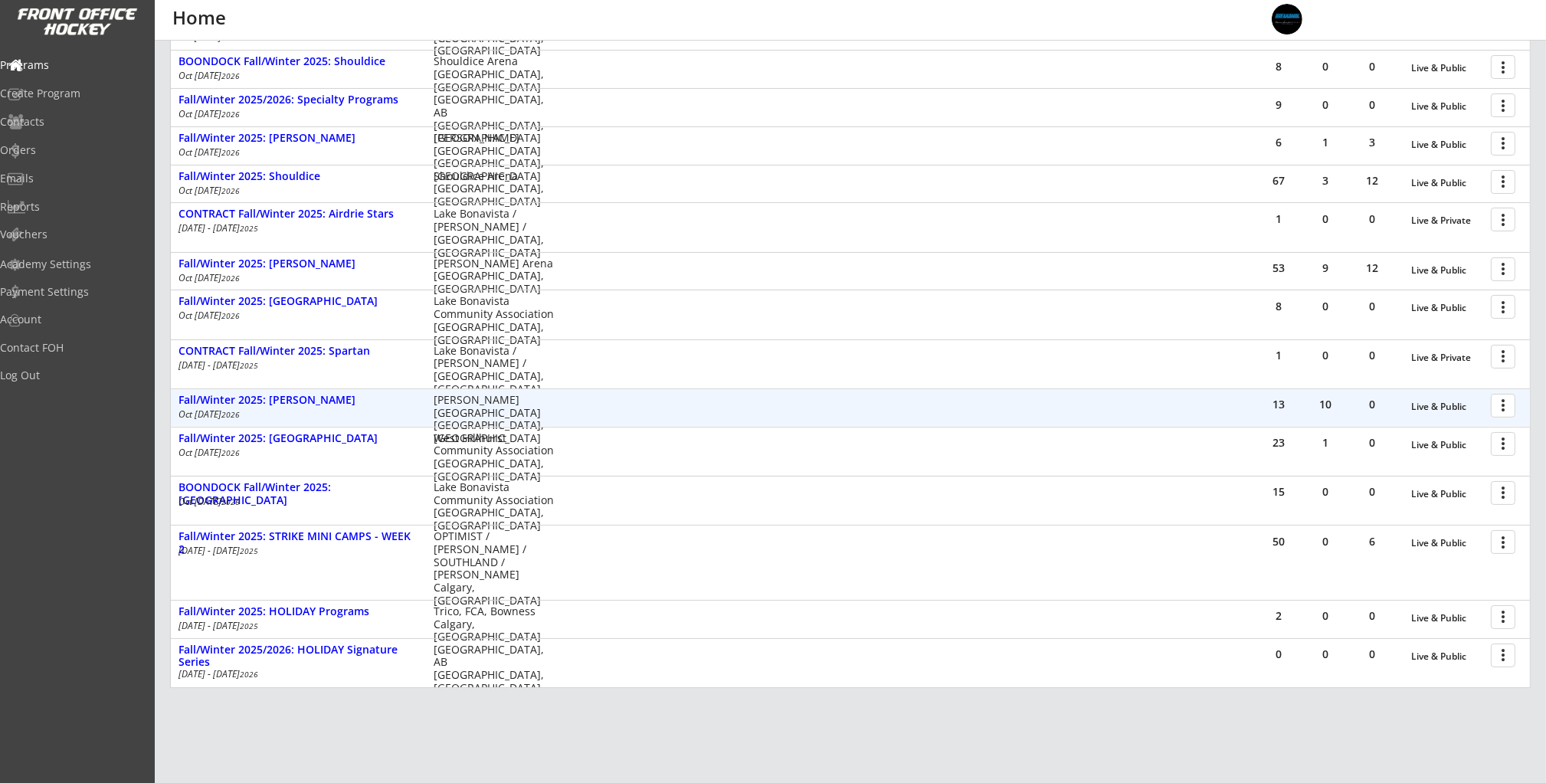
scroll to position [275, 0]
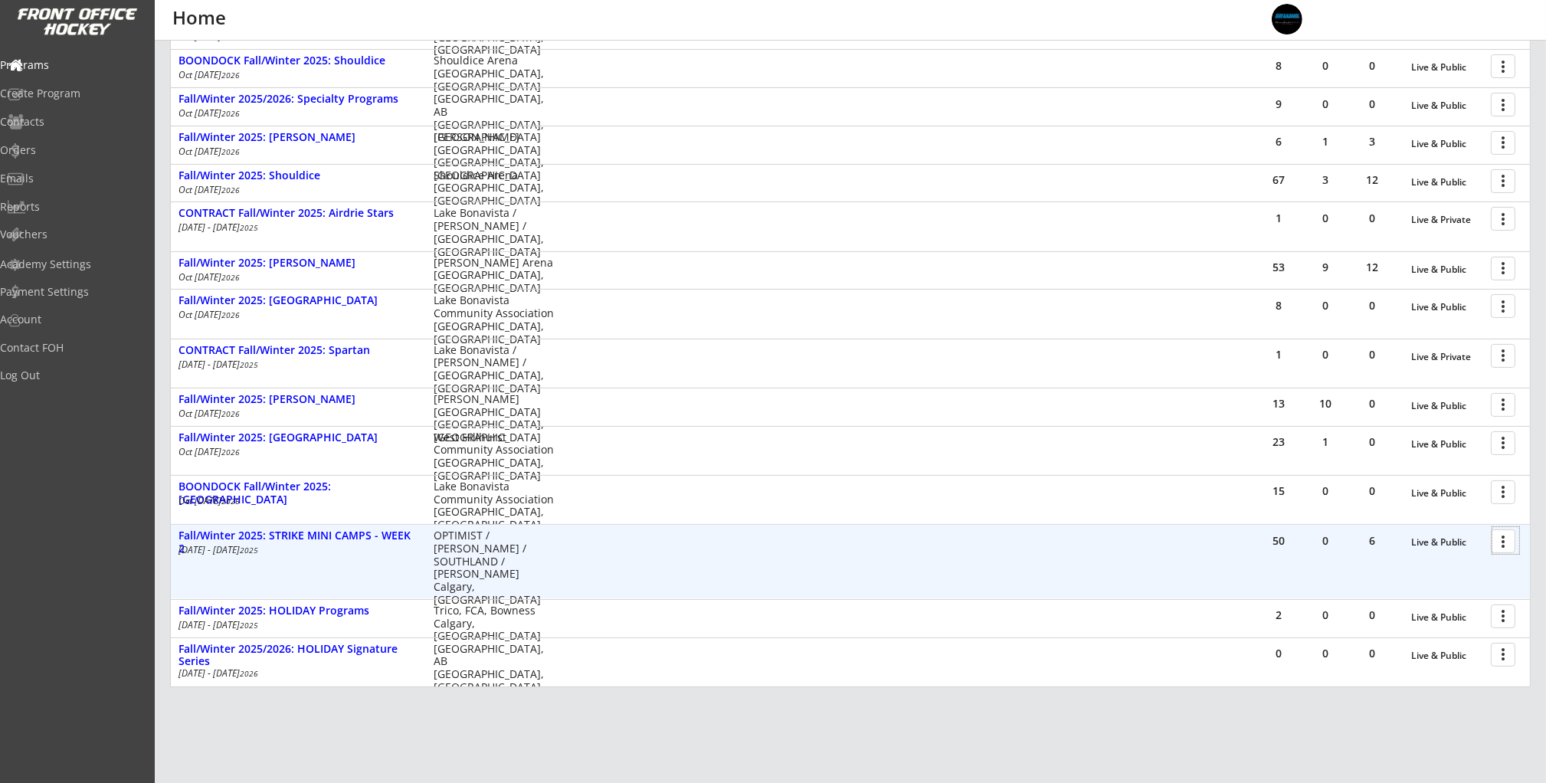
click at [1507, 546] on div at bounding box center [1506, 540] width 27 height 27
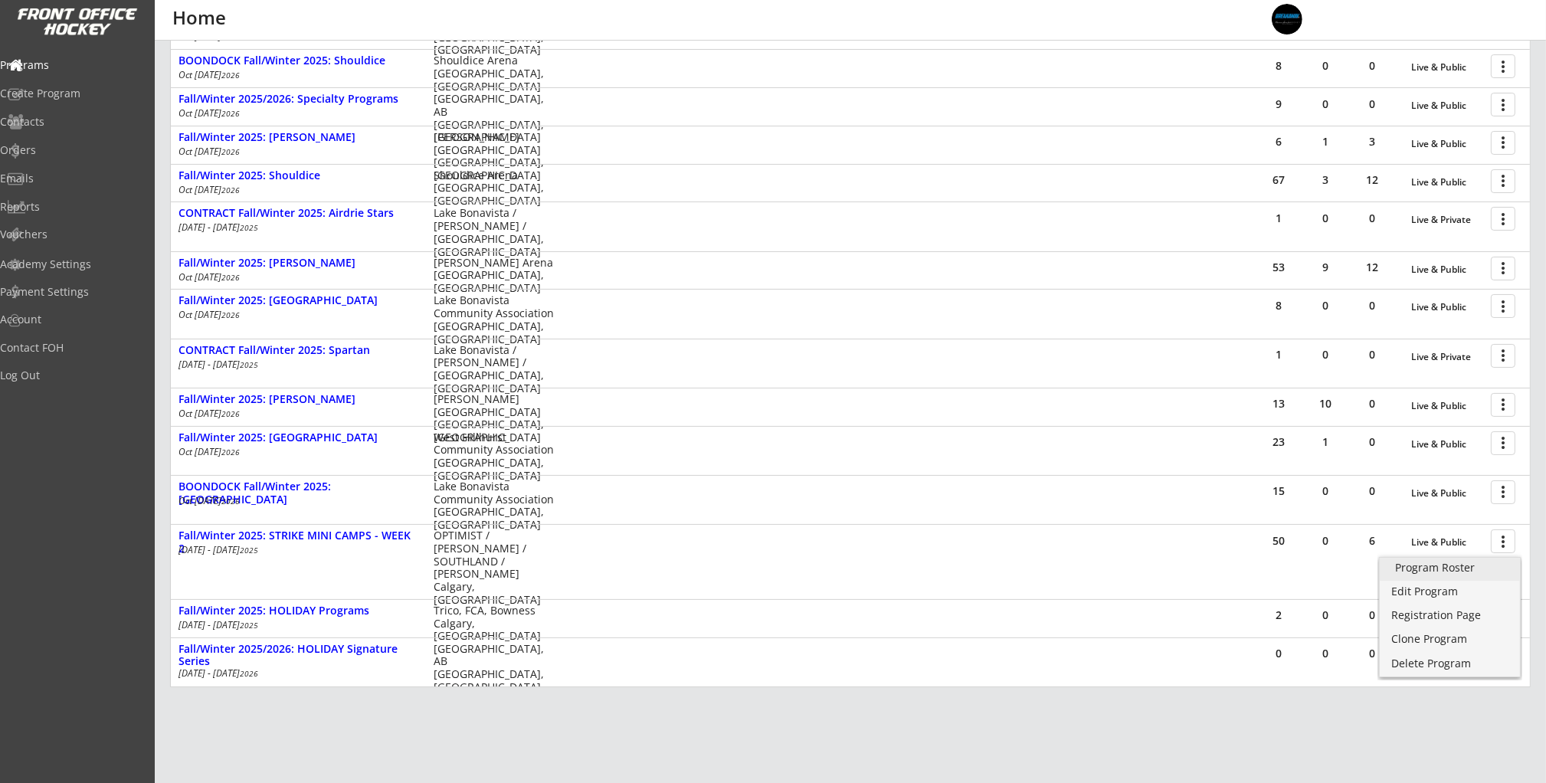
click at [1502, 564] on div "Program Roster" at bounding box center [1450, 567] width 110 height 11
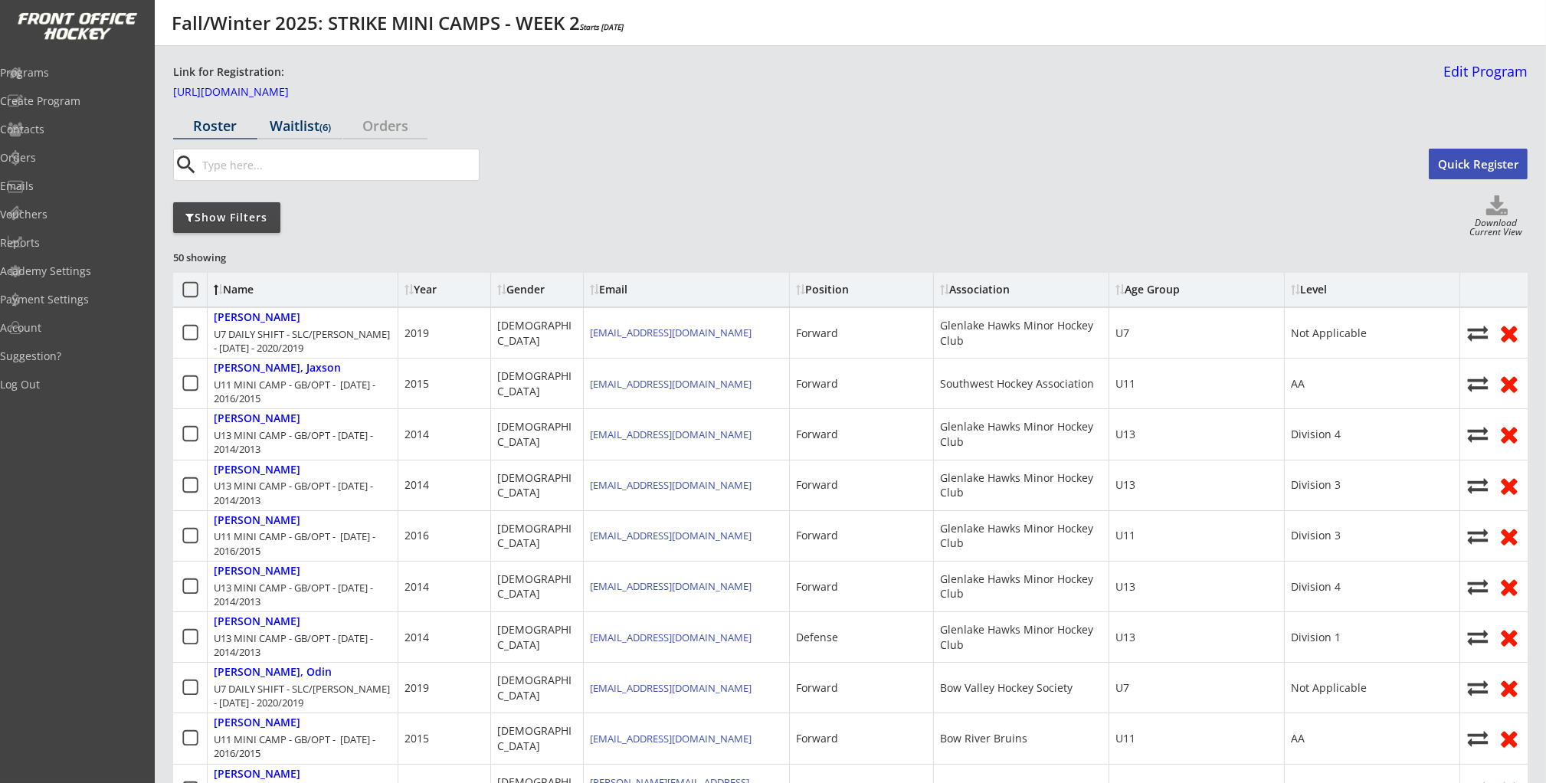
drag, startPoint x: 323, startPoint y: 120, endPoint x: 255, endPoint y: 125, distance: 68.4
click at [323, 120] on font "(6)" at bounding box center [325, 127] width 11 height 14
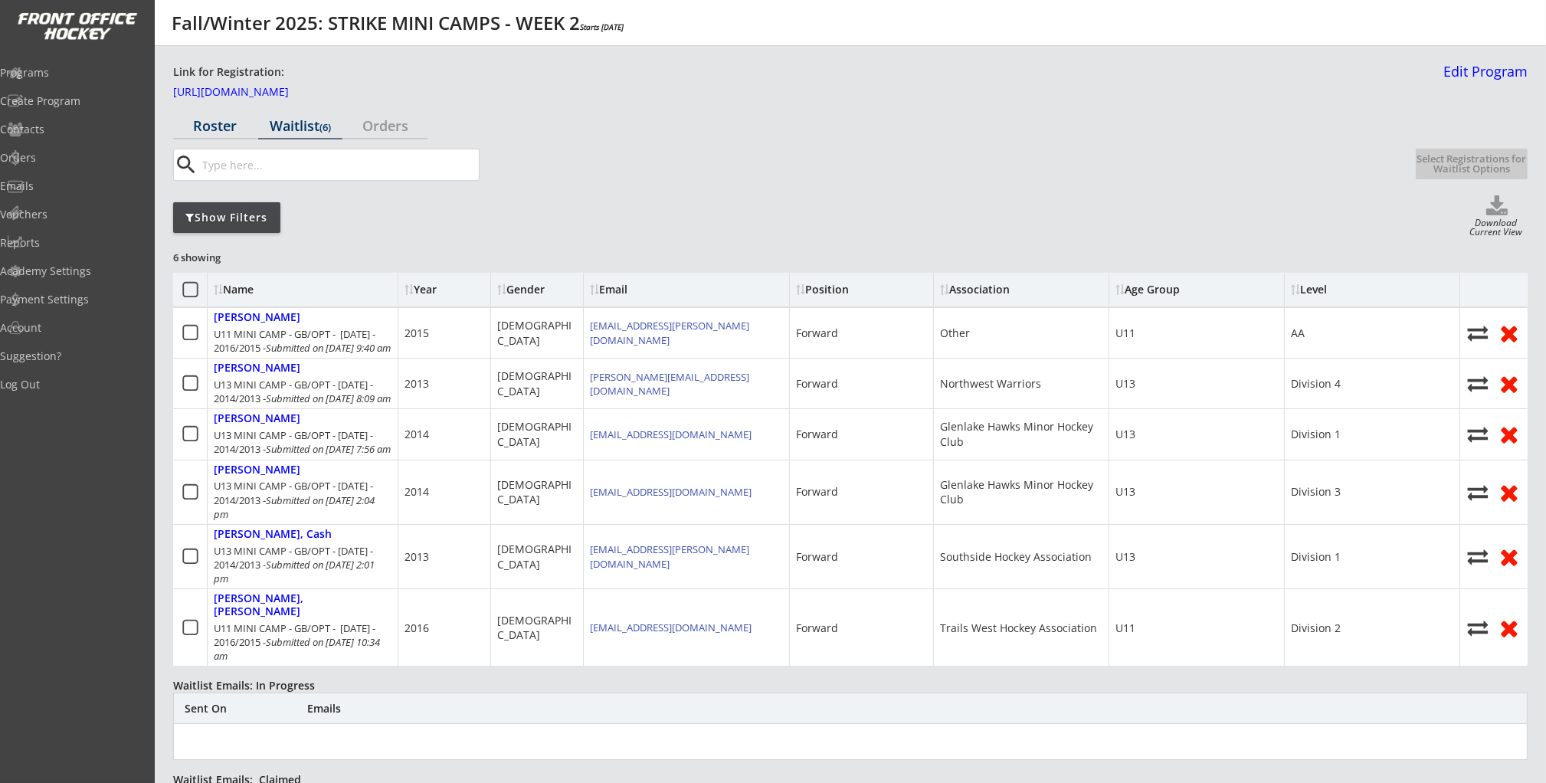
click at [215, 126] on div "Roster" at bounding box center [215, 126] width 84 height 14
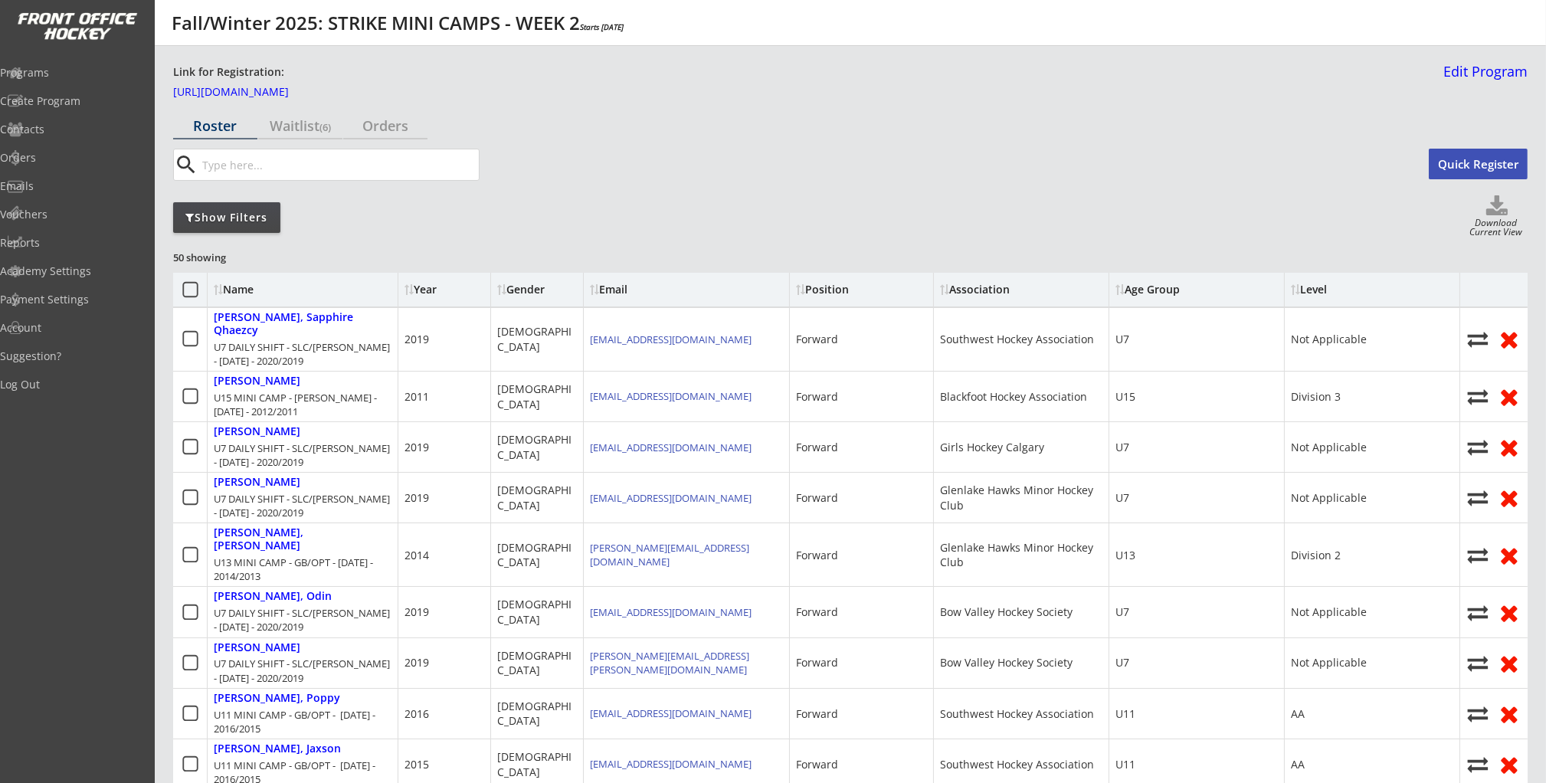
click at [247, 219] on div "Show Filters" at bounding box center [226, 217] width 107 height 15
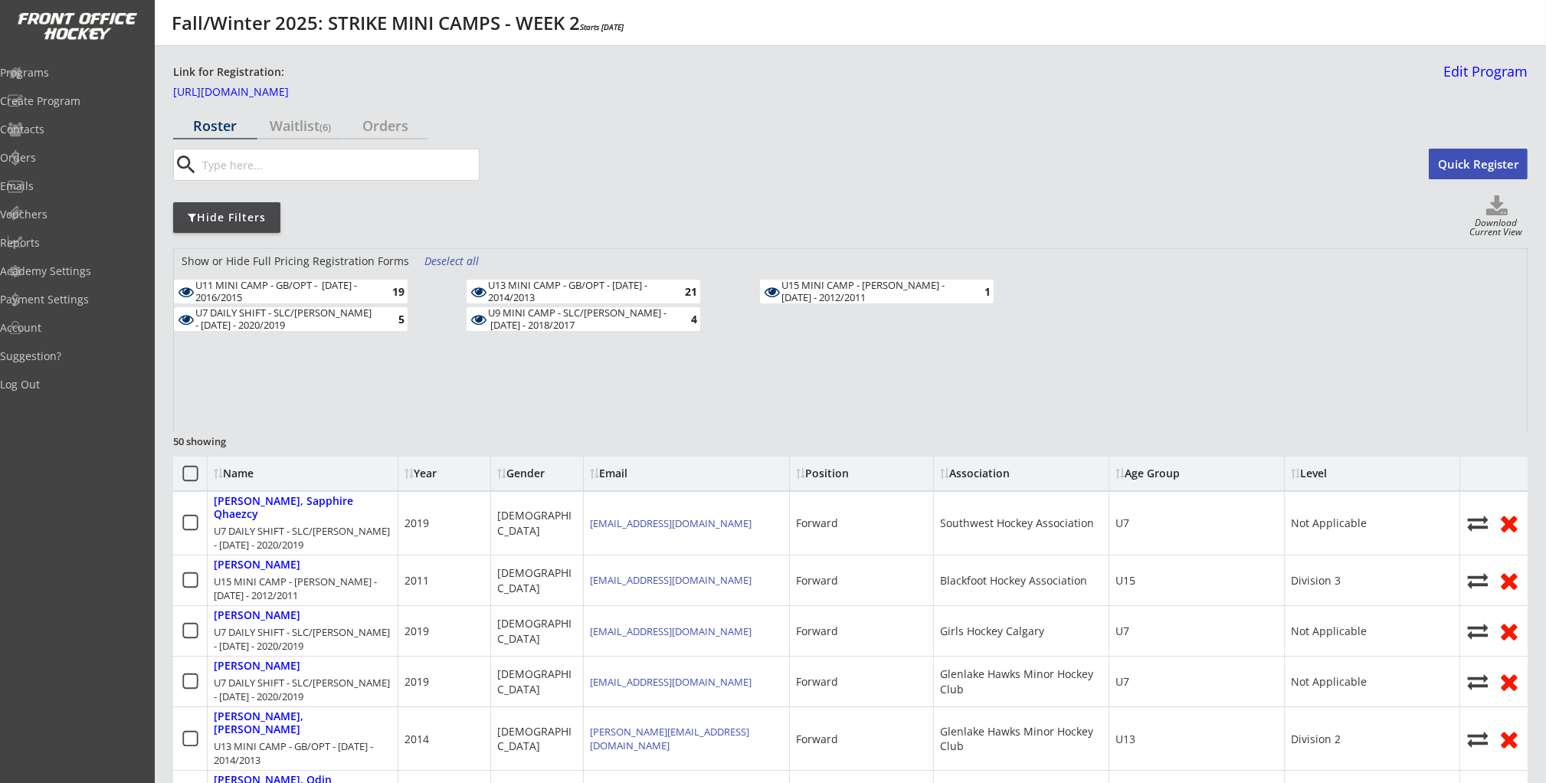
click at [382, 316] on div "5" at bounding box center [389, 318] width 31 height 11
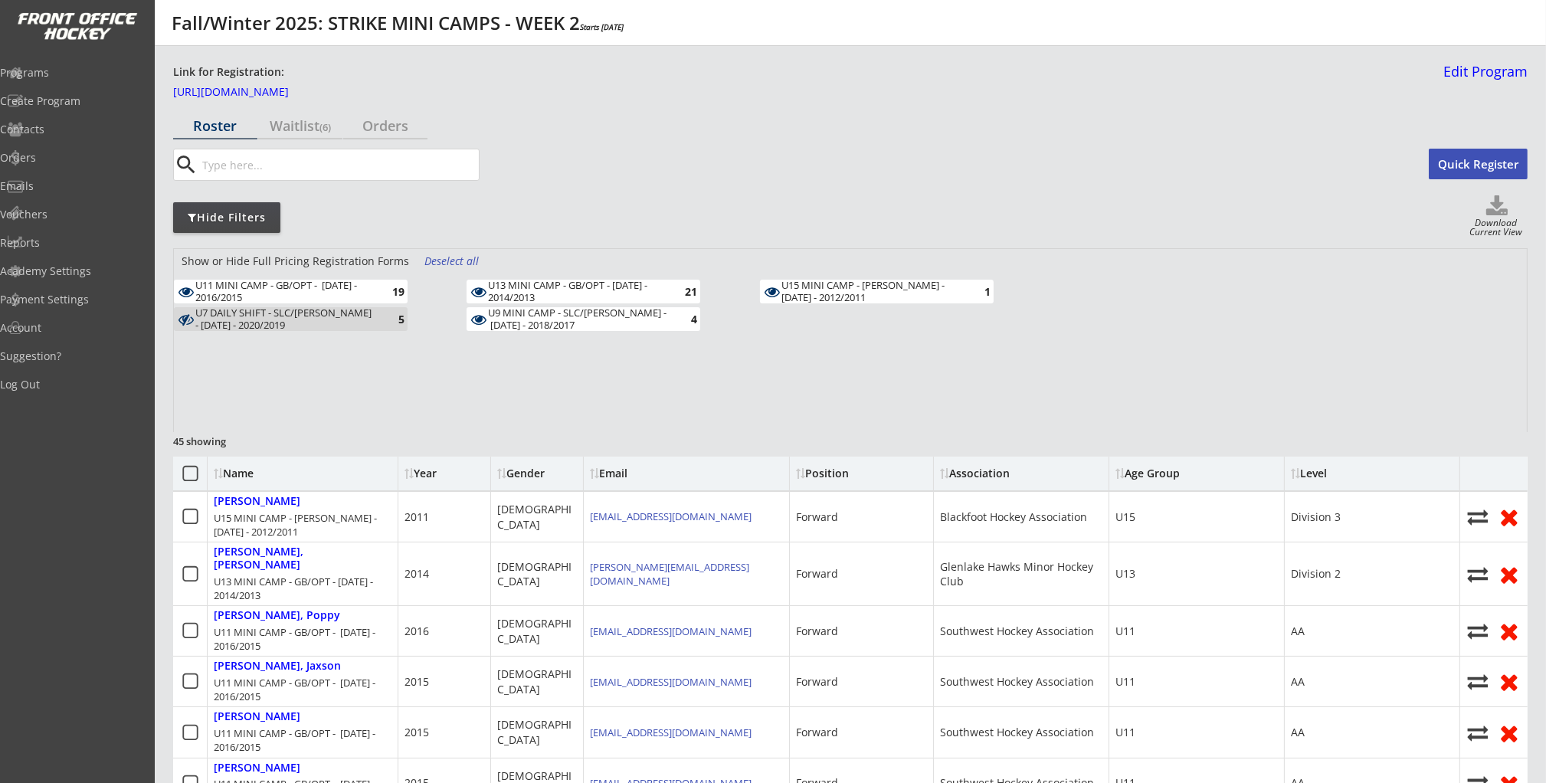
click at [1494, 209] on use at bounding box center [1496, 205] width 21 height 20
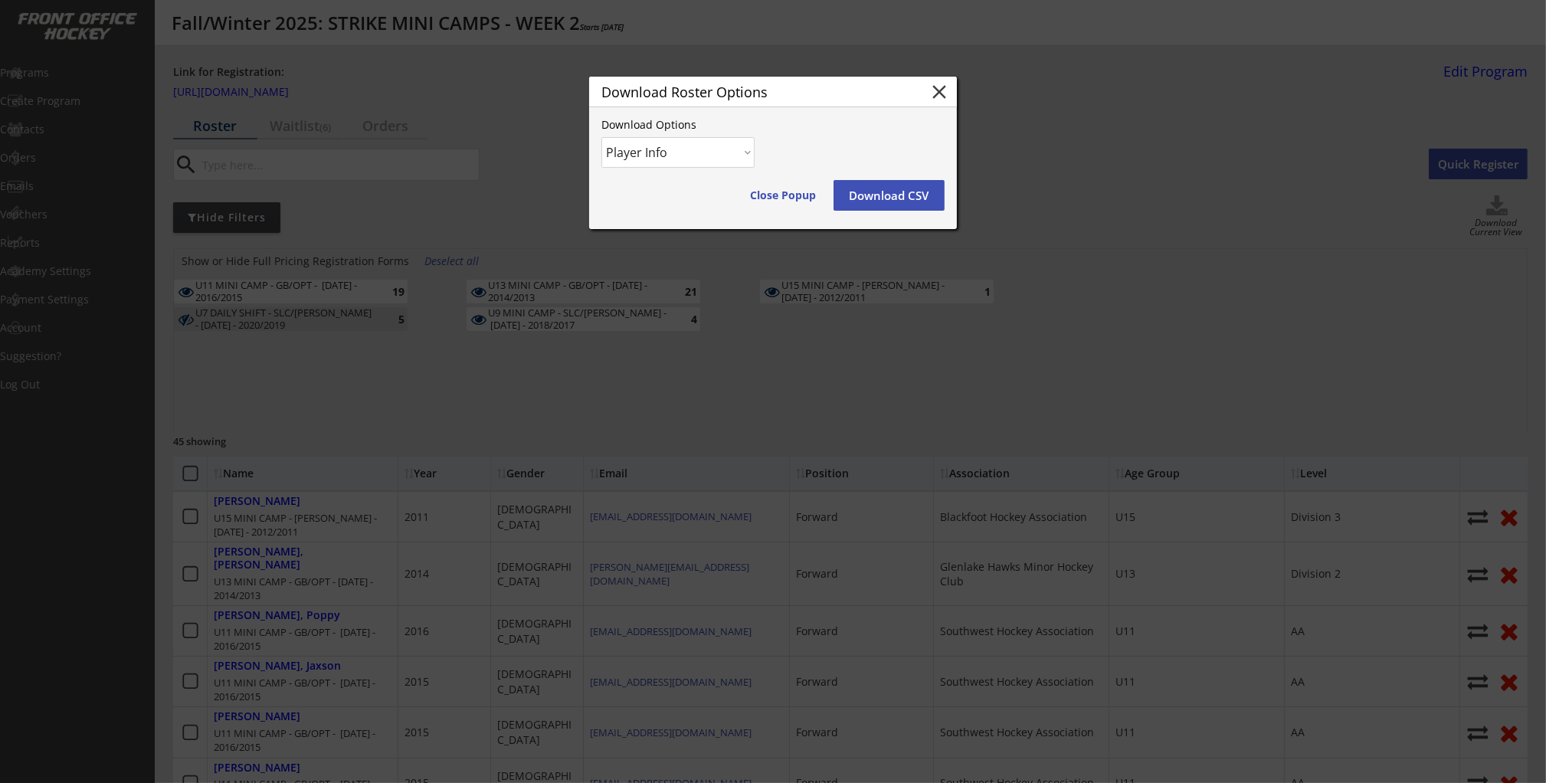
click at [706, 156] on select "Player Info Player and Order Info" at bounding box center [677, 152] width 153 height 31
select select ""Player and Order Info""
click at [601, 137] on select "Player Info Player and Order Info" at bounding box center [677, 152] width 153 height 31
click at [890, 197] on button "Download CSV" at bounding box center [889, 195] width 111 height 31
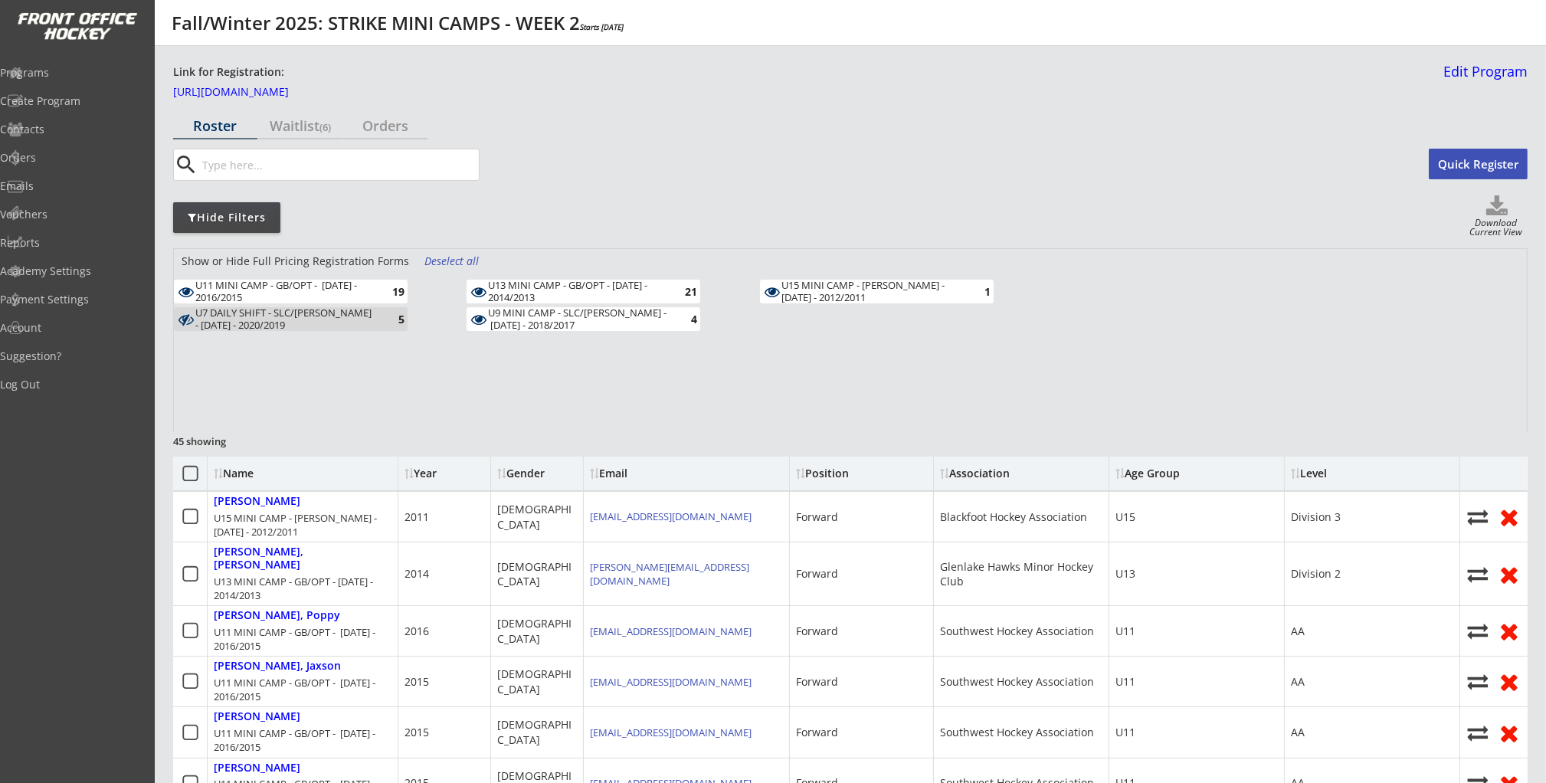
click at [194, 474] on icon at bounding box center [190, 473] width 19 height 19
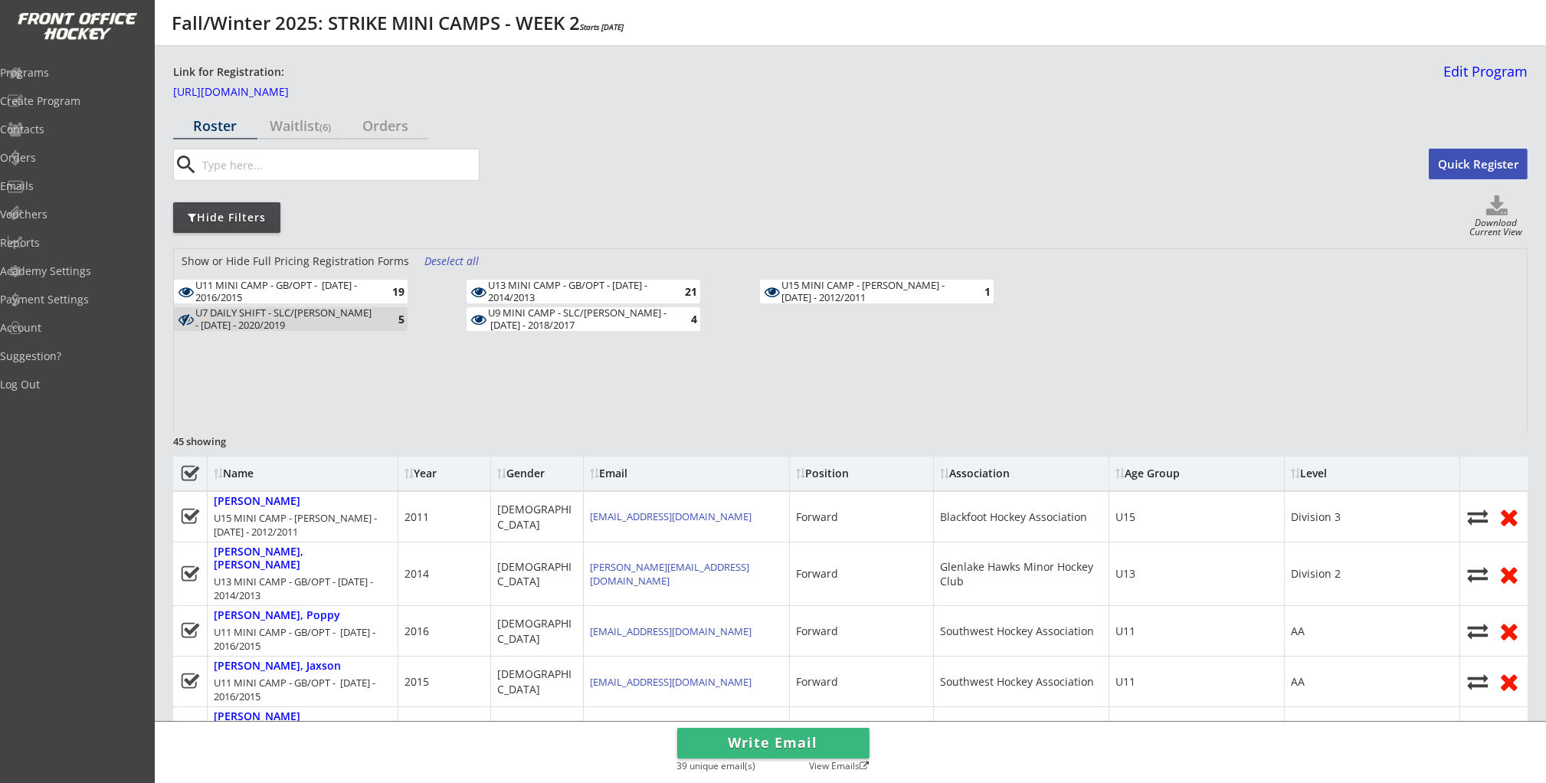
click at [747, 752] on button "Write Email" at bounding box center [773, 743] width 192 height 31
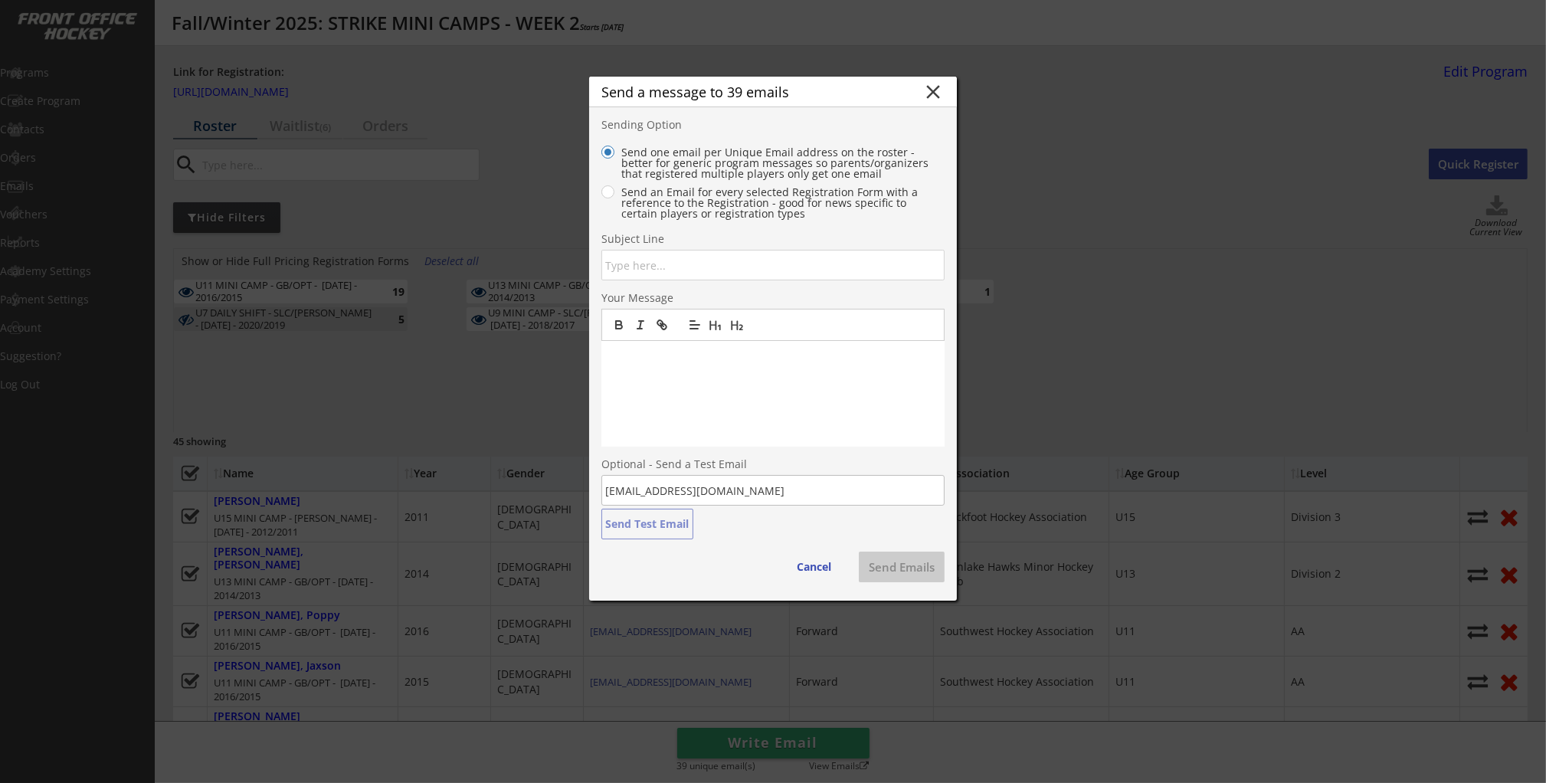
click at [727, 261] on input "input" at bounding box center [772, 265] width 343 height 31
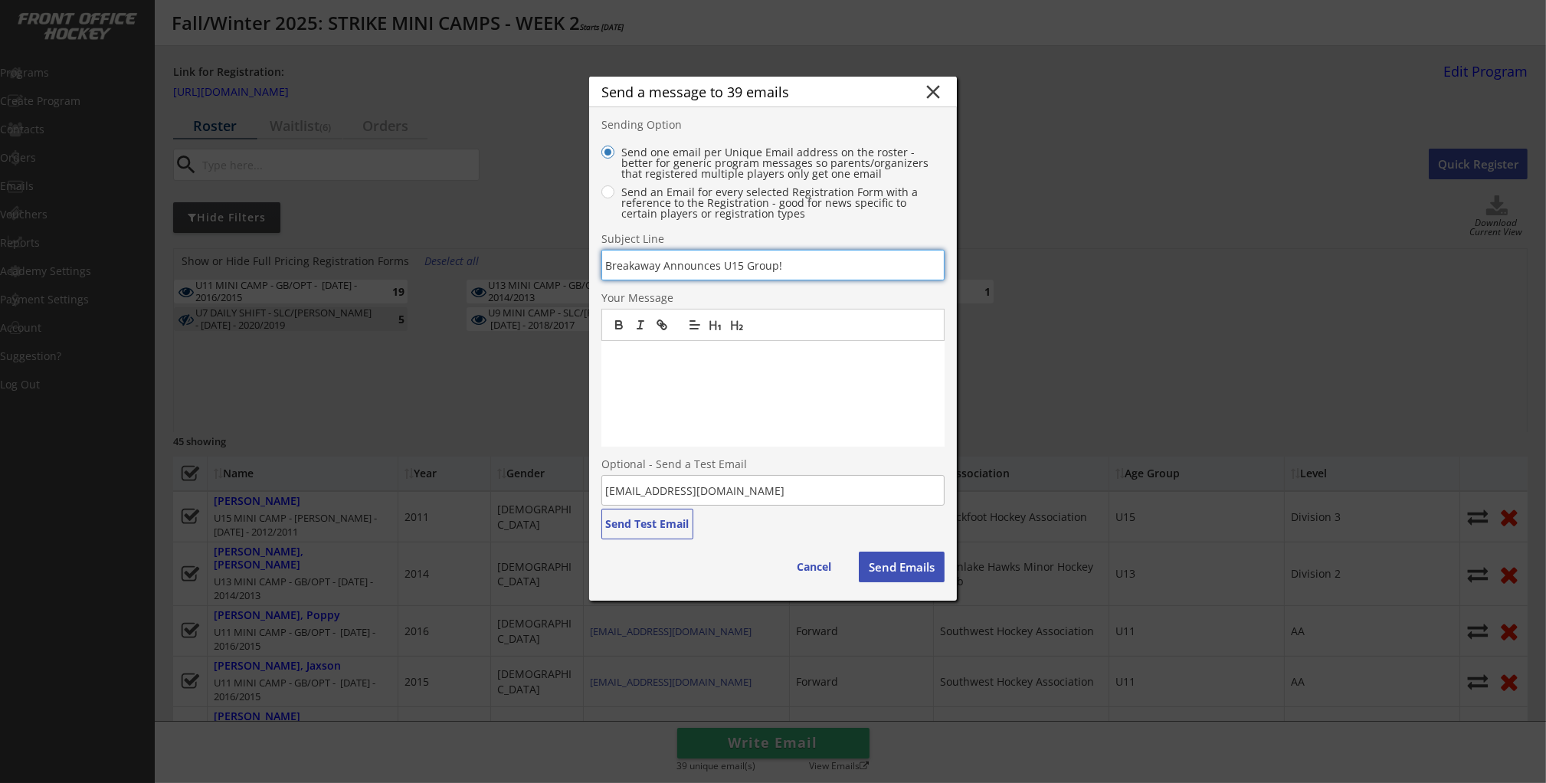
click at [806, 267] on input "input" at bounding box center [772, 265] width 343 height 31
click at [667, 265] on input "input" at bounding box center [772, 265] width 343 height 31
click at [719, 265] on input "input" at bounding box center [772, 265] width 343 height 31
type input "Breakaway Announces U15 Group!"
click at [763, 383] on div at bounding box center [772, 394] width 343 height 106
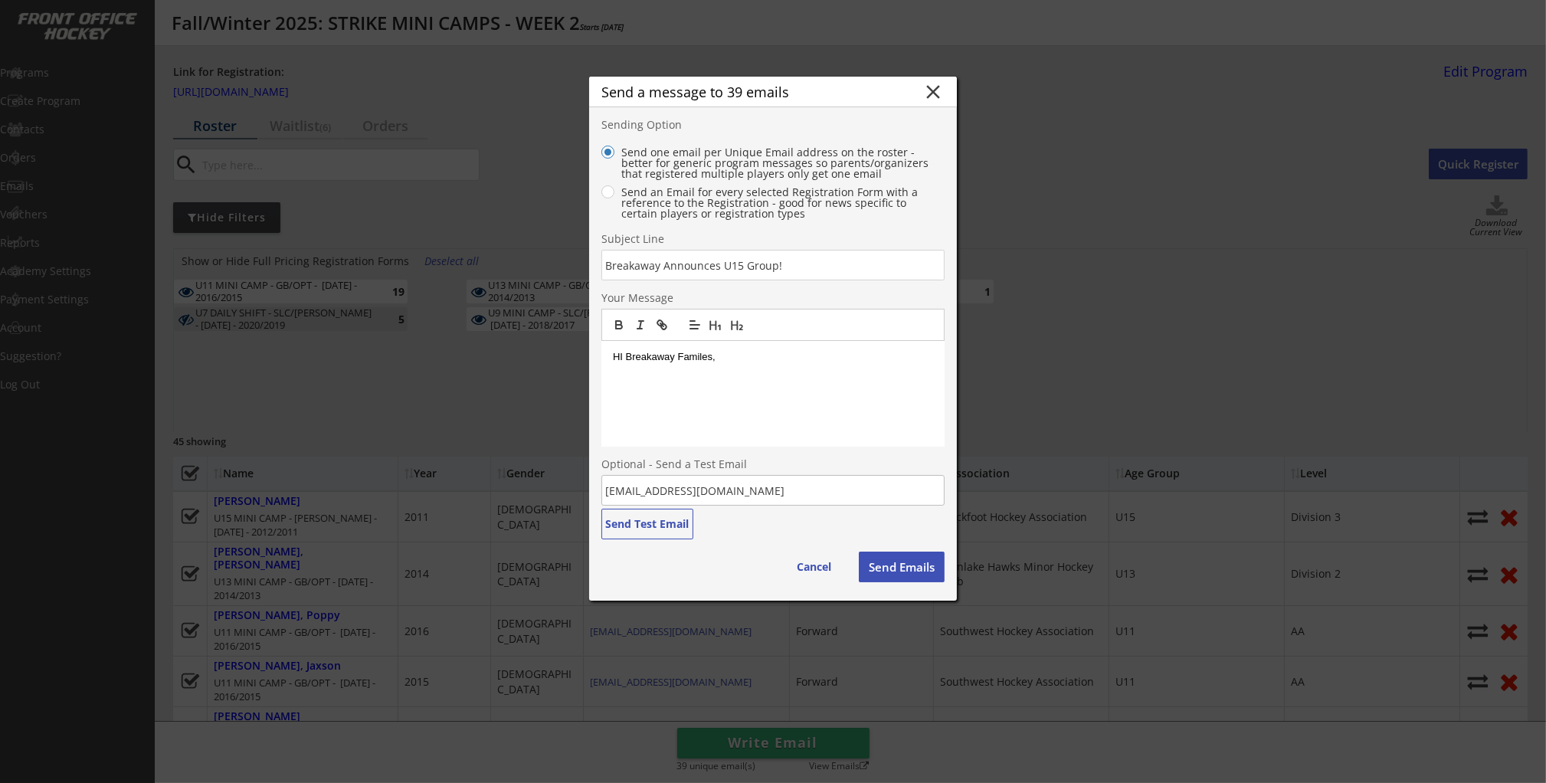
click at [690, 359] on p "HI Breakaway Familes," at bounding box center [773, 357] width 320 height 14
drag, startPoint x: 703, startPoint y: 358, endPoint x: 718, endPoint y: 356, distance: 14.6
click at [703, 358] on p "HI Breakaway Familes," at bounding box center [773, 357] width 320 height 14
click at [693, 382] on p at bounding box center [773, 386] width 320 height 14
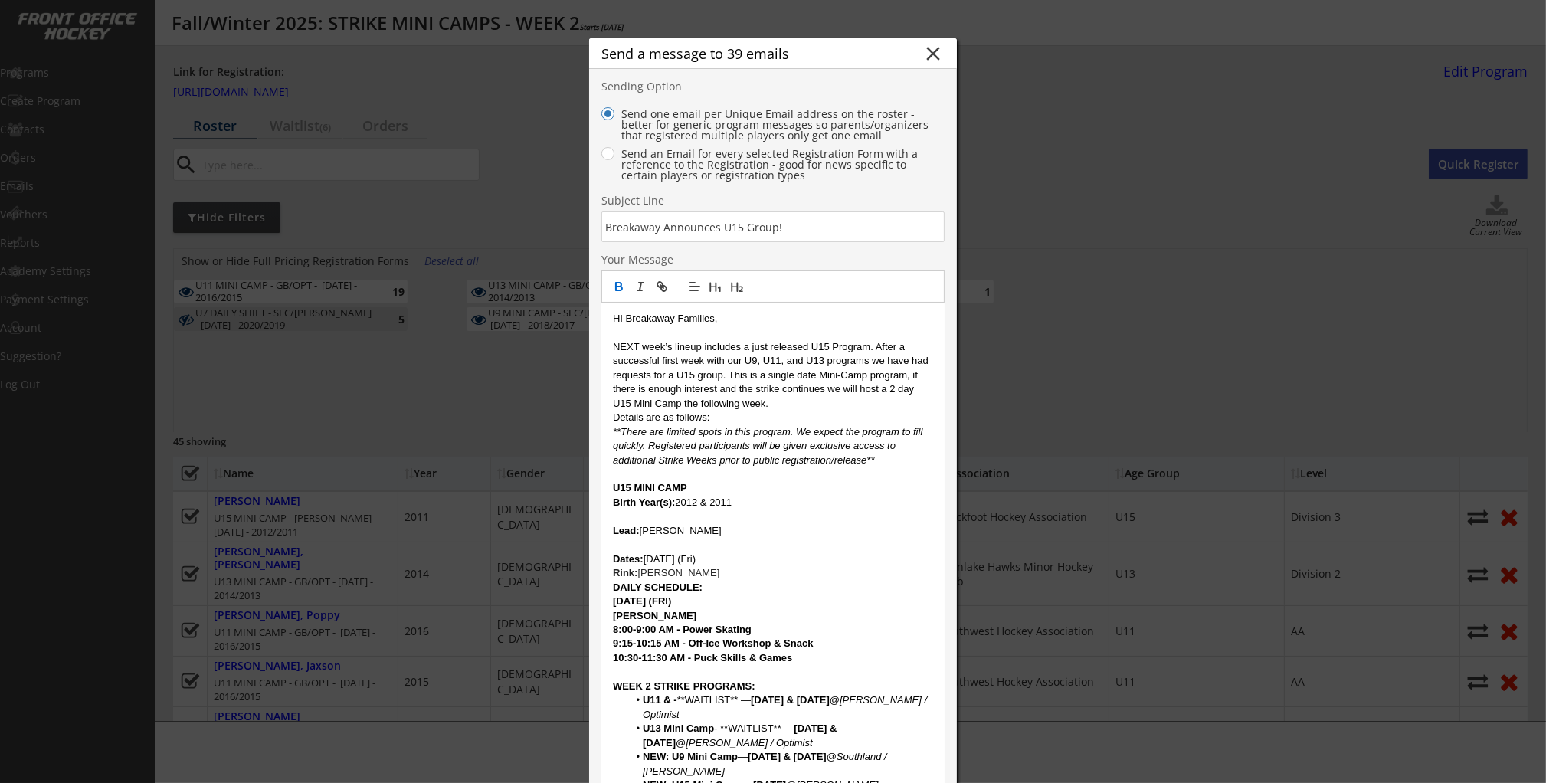
drag, startPoint x: 723, startPoint y: 343, endPoint x: 732, endPoint y: 346, distance: 9.7
click at [723, 343] on p "NEXT week’s lineup includes a just released U15 Program. After a successful fir…" at bounding box center [773, 375] width 320 height 70
click at [867, 397] on p "NEXT week’s lineup includes a just released U15 Program. After a successful fir…" at bounding box center [773, 375] width 320 height 70
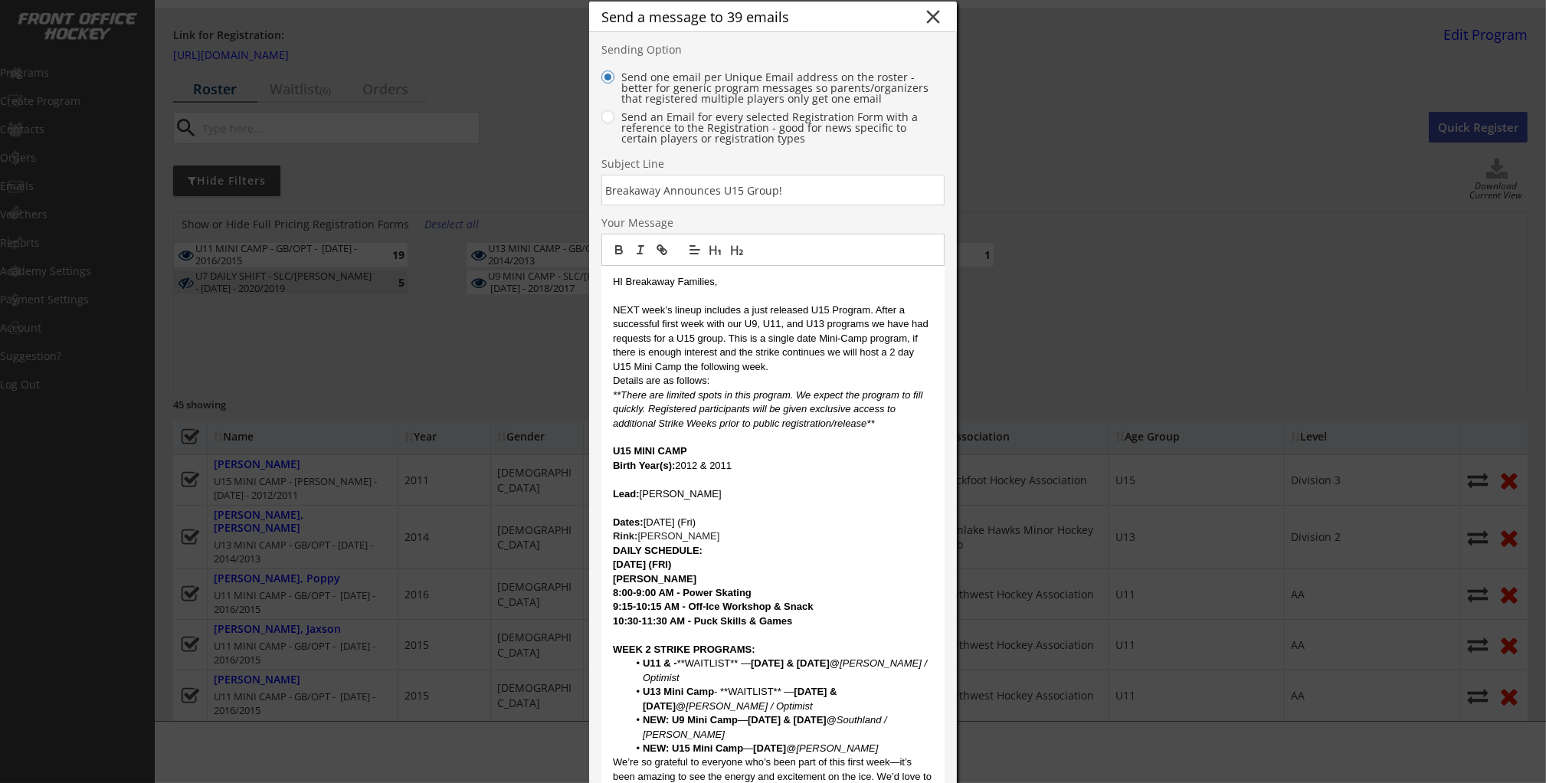
scroll to position [36, 0]
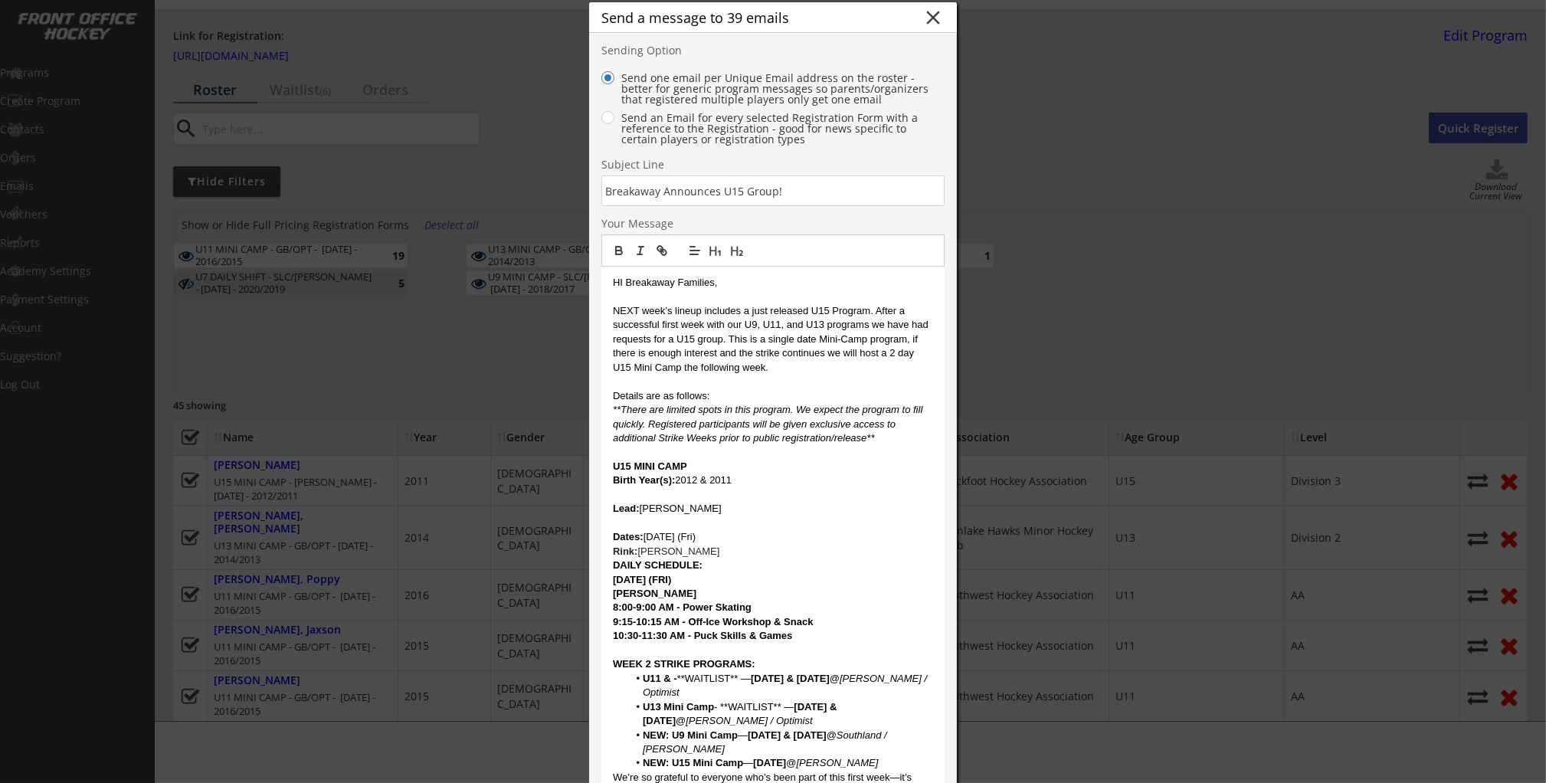
click at [841, 392] on p "Details are as follows:" at bounding box center [773, 396] width 320 height 14
drag, startPoint x: 856, startPoint y: 428, endPoint x: 857, endPoint y: 470, distance: 42.2
click at [856, 428] on em "**There are limited spots in this program. We expect the program to fill quickl…" at bounding box center [769, 424] width 313 height 40
click at [857, 474] on p "Birth Year(s): 2012 & 2011" at bounding box center [773, 481] width 320 height 14
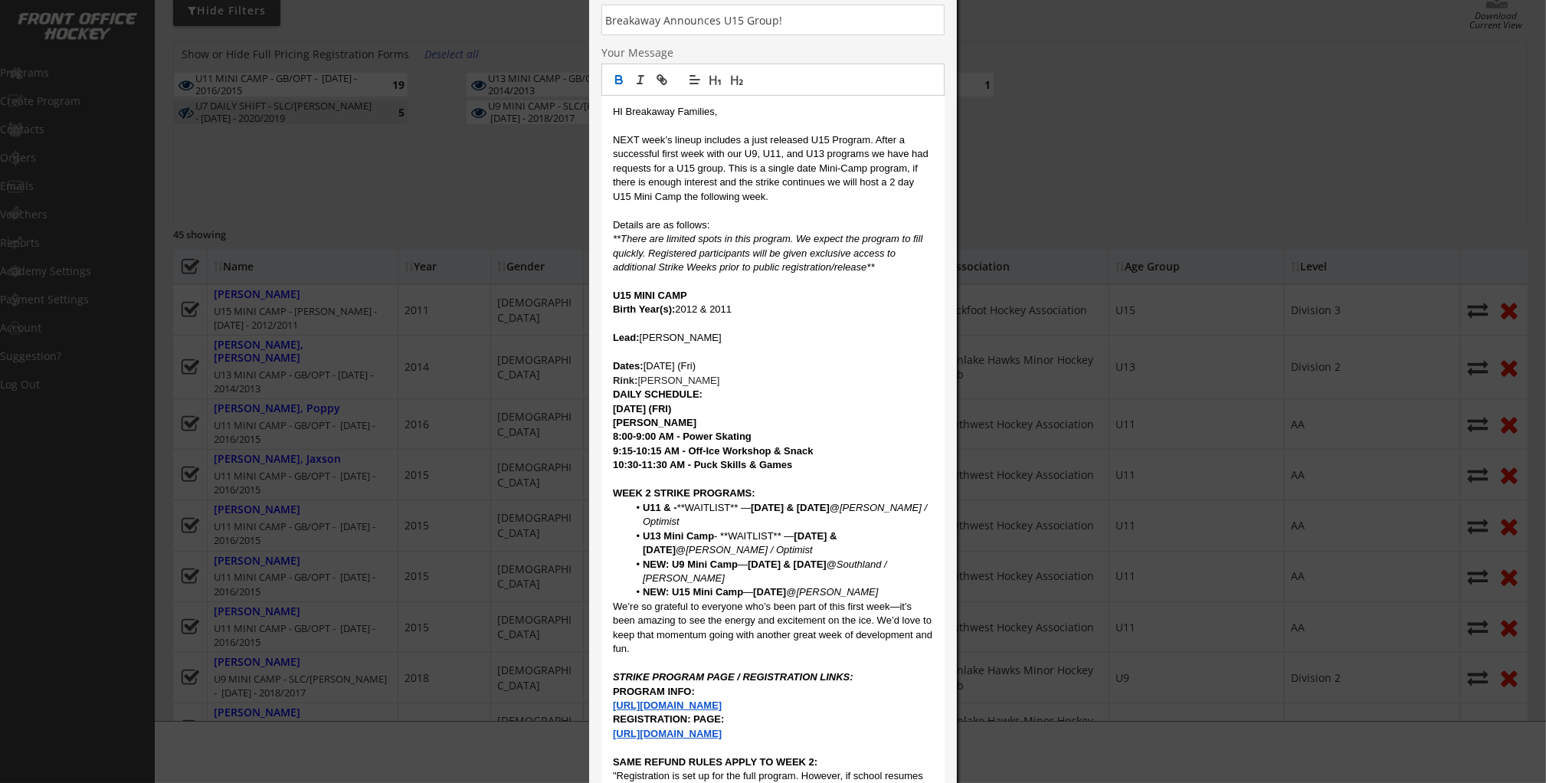
scroll to position [217, 0]
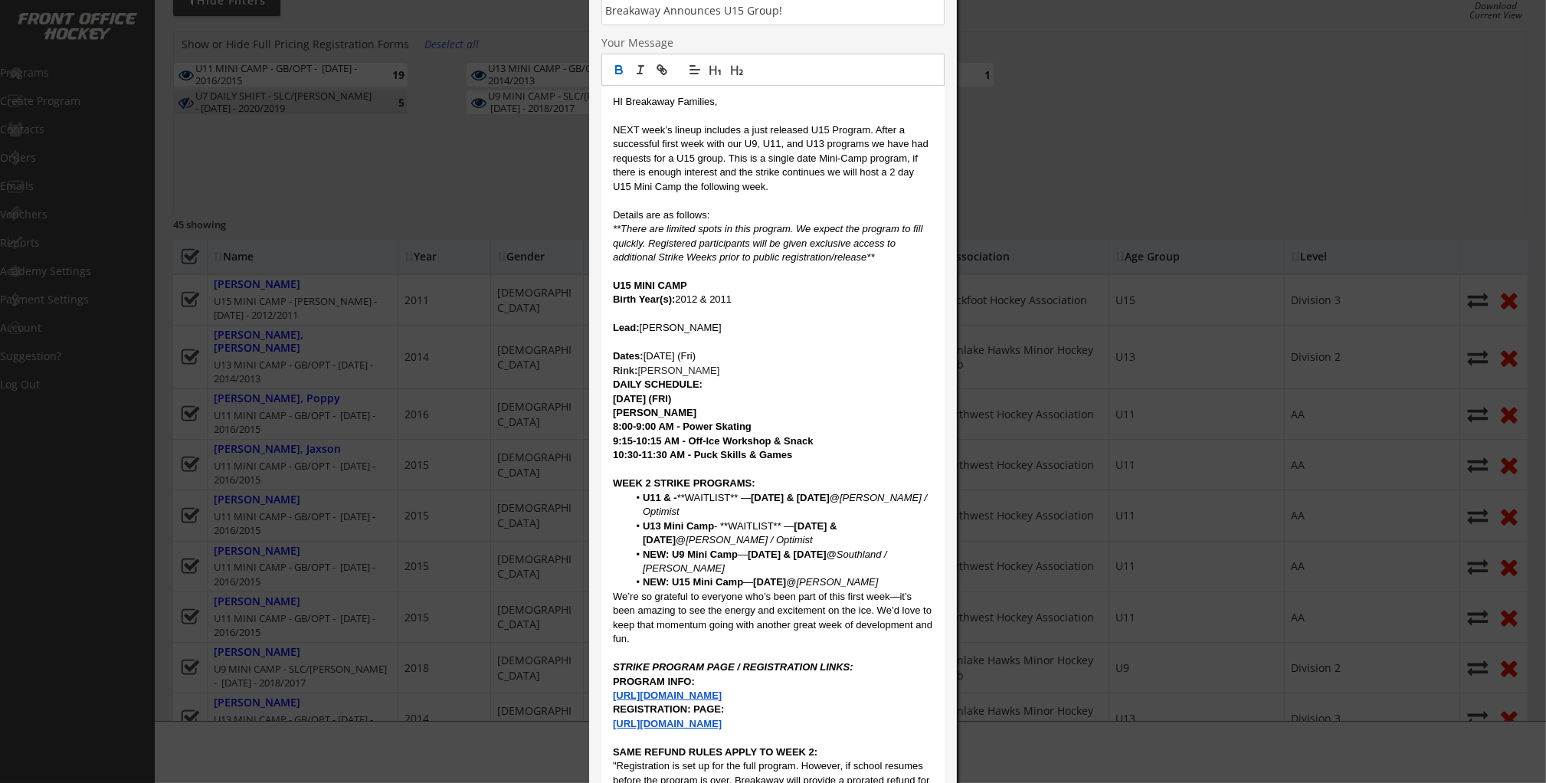
click at [829, 470] on p at bounding box center [773, 470] width 320 height 14
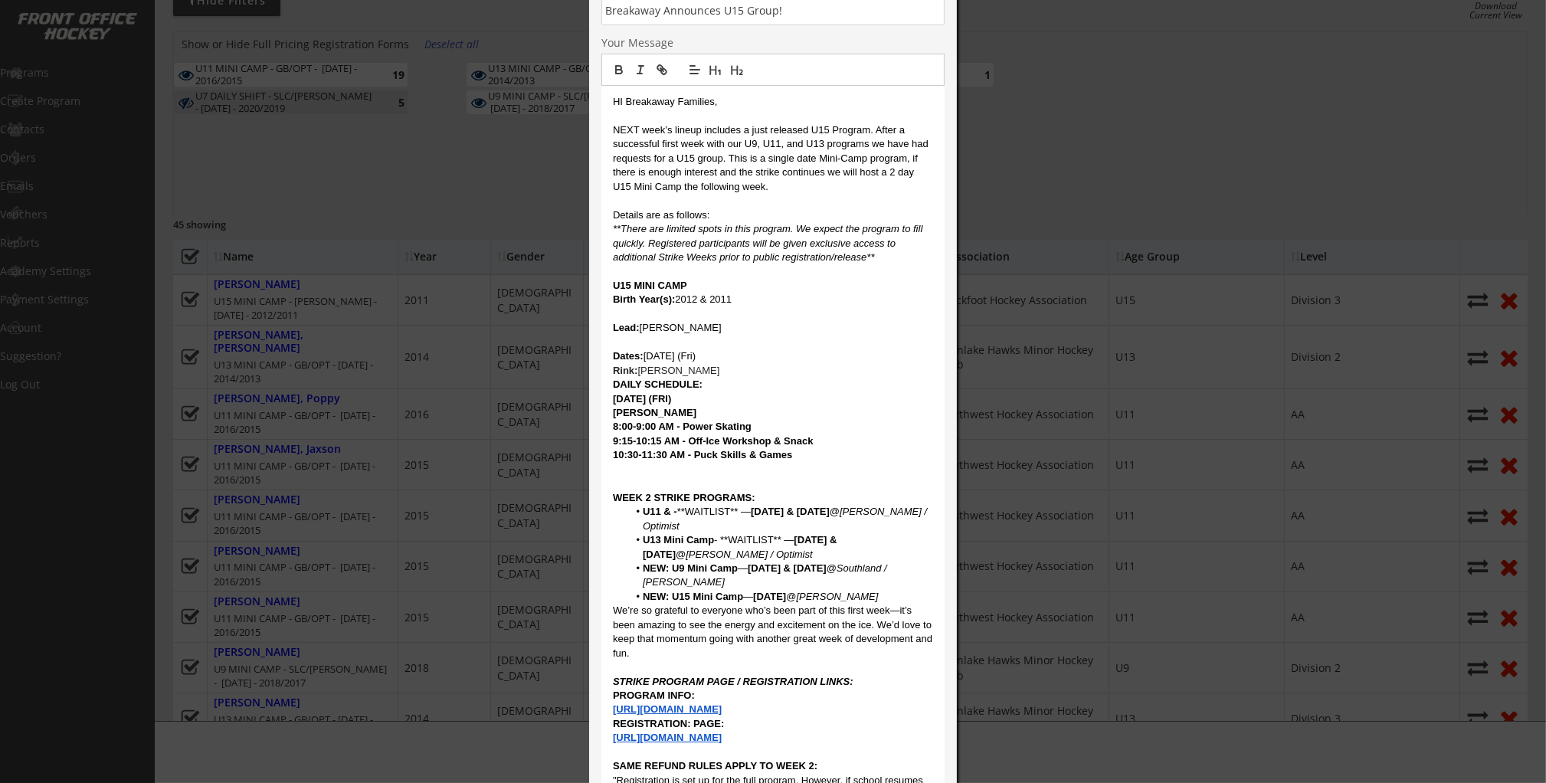
click at [640, 339] on p at bounding box center [773, 343] width 320 height 14
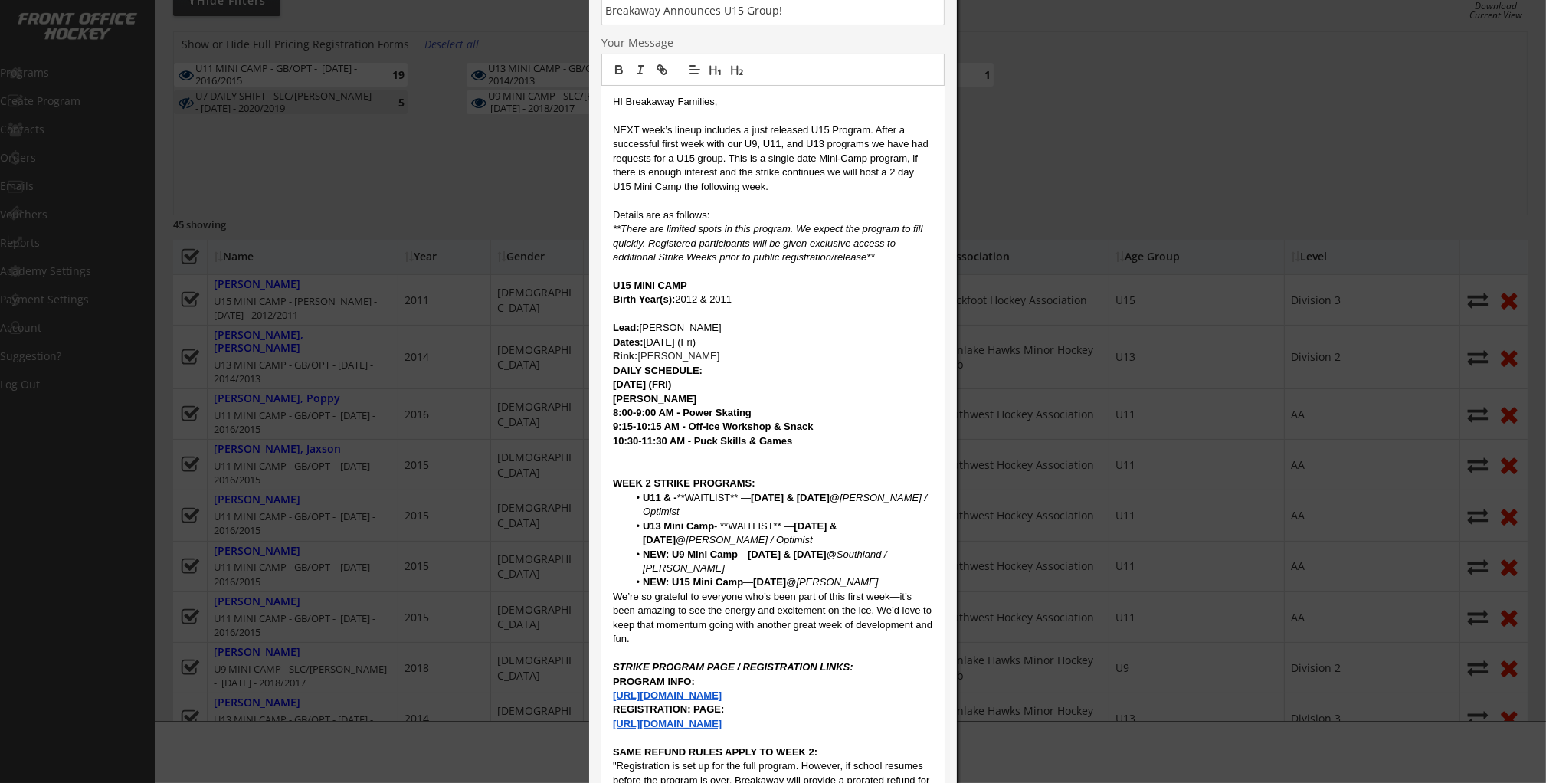
click at [706, 352] on p "Rink: Rose Kohn" at bounding box center [773, 356] width 320 height 14
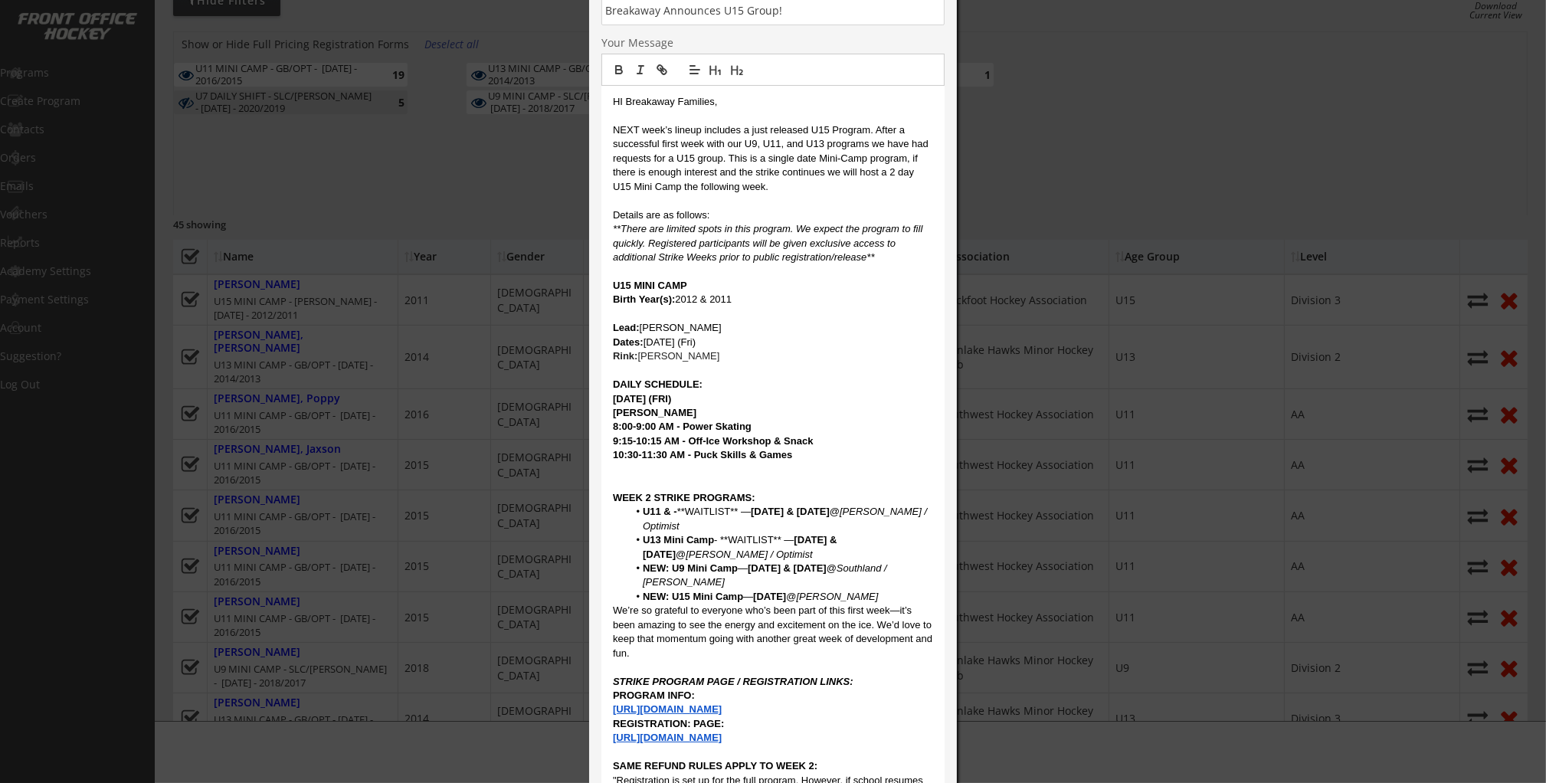
click at [754, 281] on p "U15 MINI CAMP" at bounding box center [773, 286] width 320 height 14
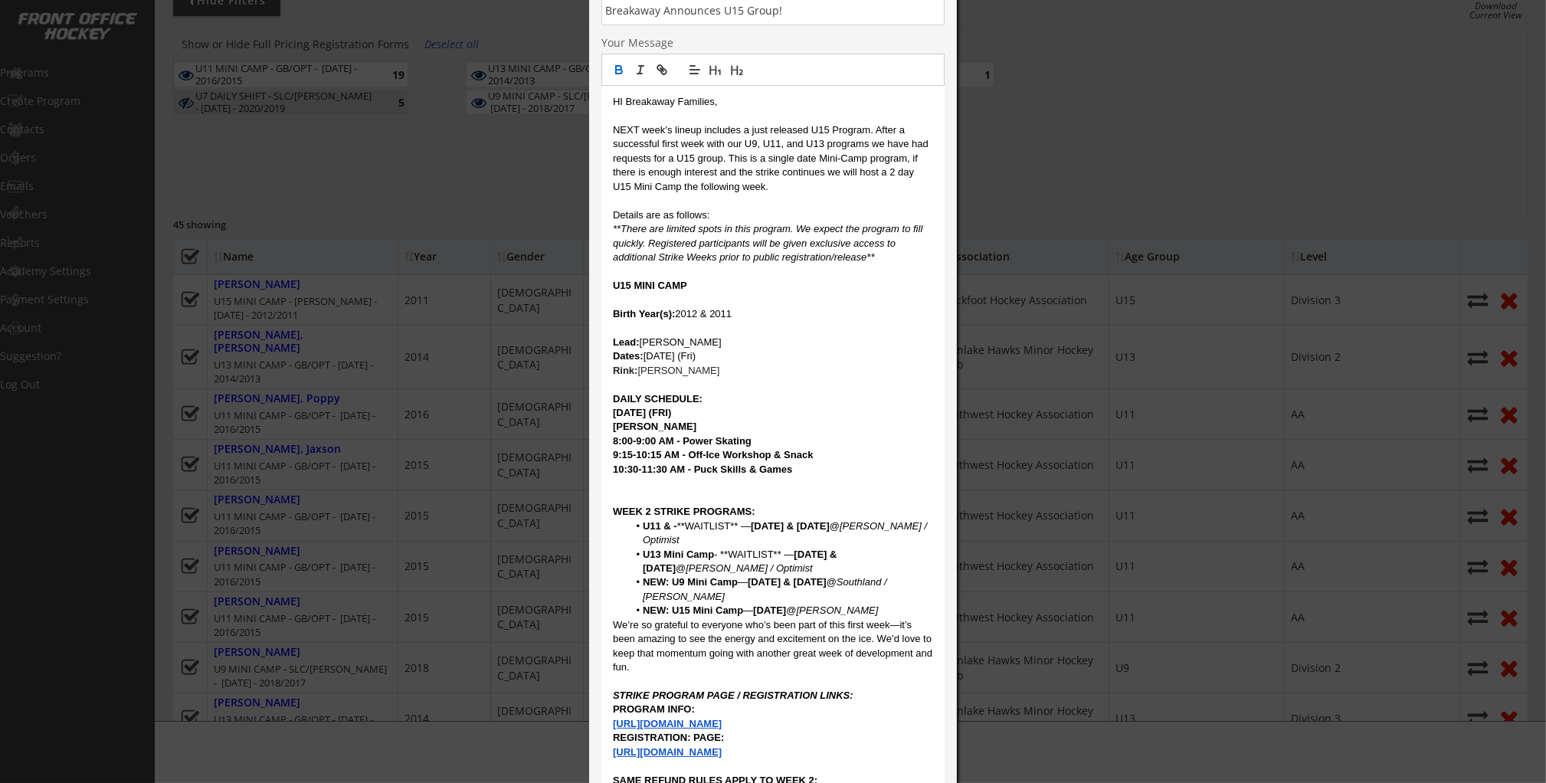
click at [665, 326] on p at bounding box center [773, 328] width 320 height 14
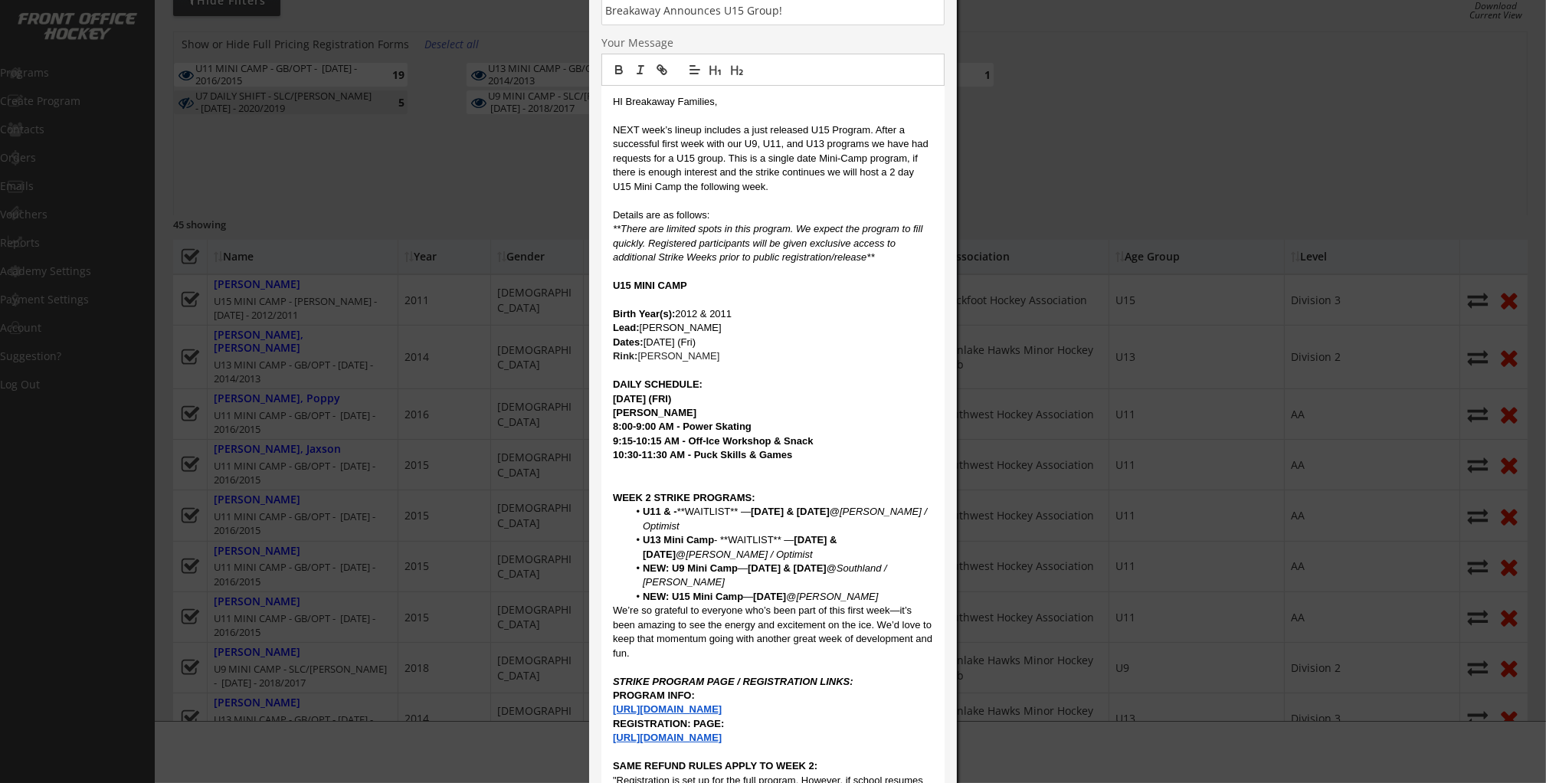
click at [699, 284] on p "U15 MINI CAMP" at bounding box center [773, 286] width 320 height 14
click at [888, 595] on li "NEW: U15 Mini Camp — Friday @ Rose Kohn" at bounding box center [781, 597] width 306 height 14
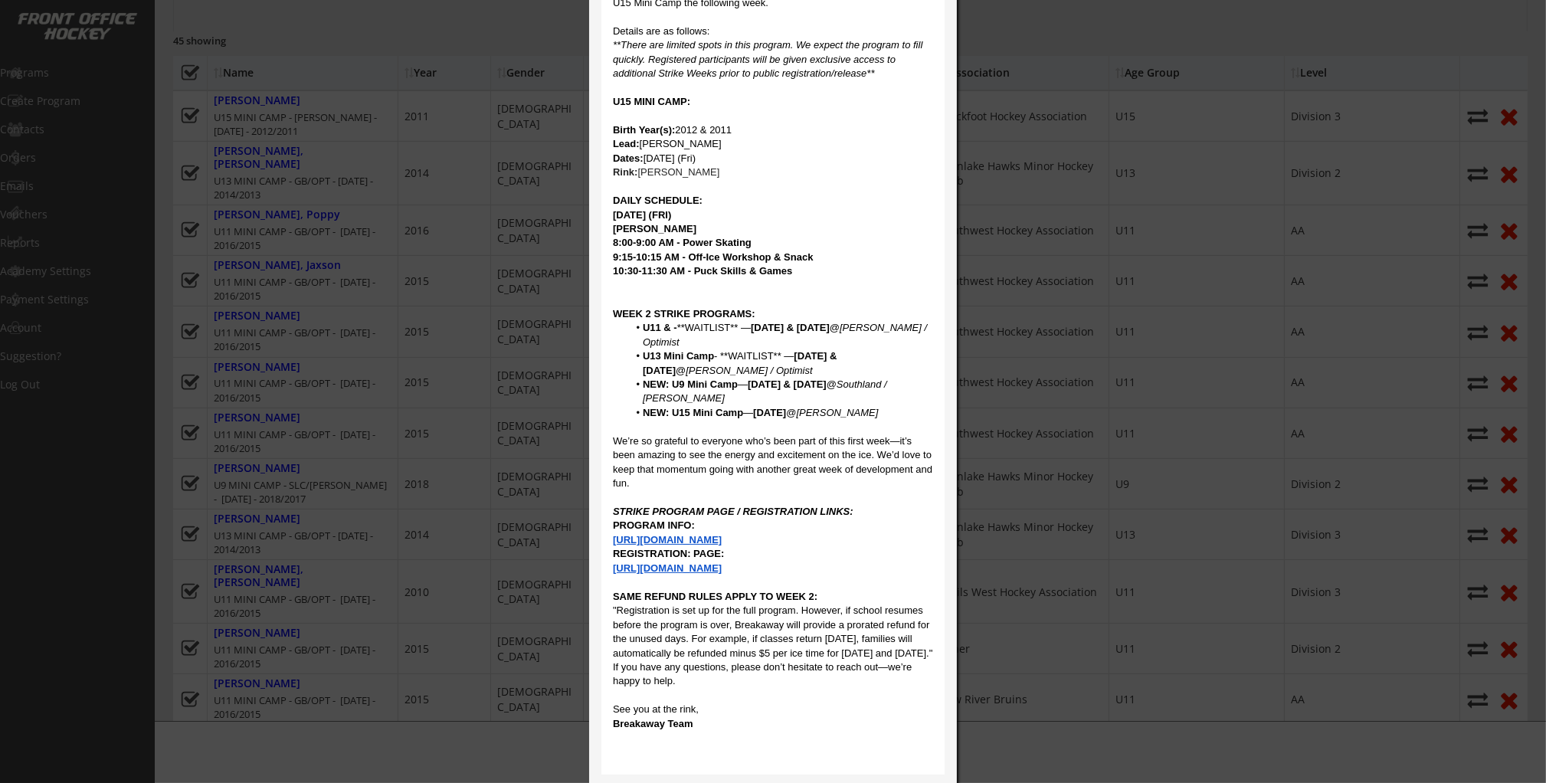
scroll to position [415, 0]
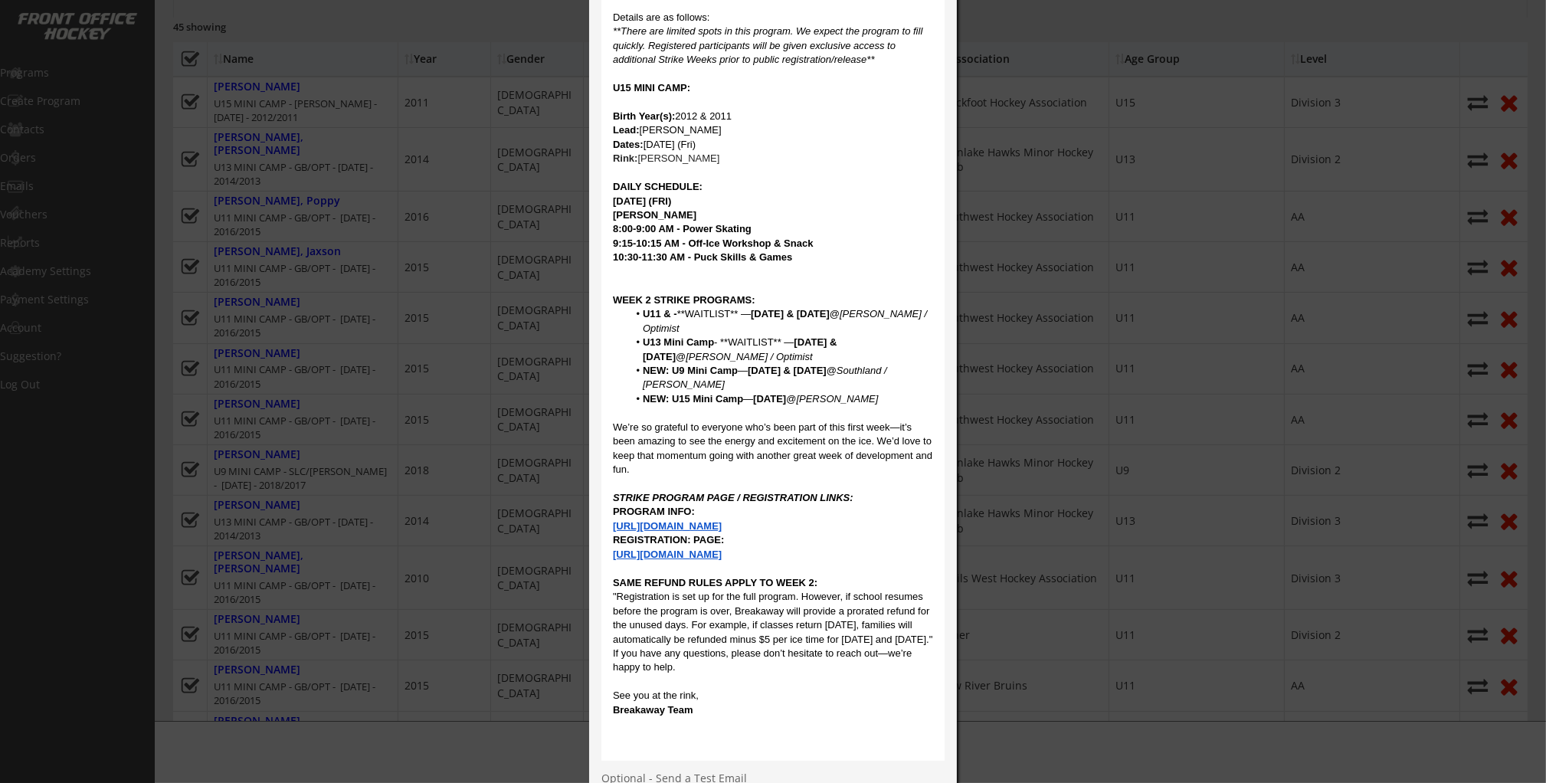
click at [917, 493] on p "STRIKE PROGRAM PAGE / REGISTRATION LINKS:" at bounding box center [773, 498] width 320 height 14
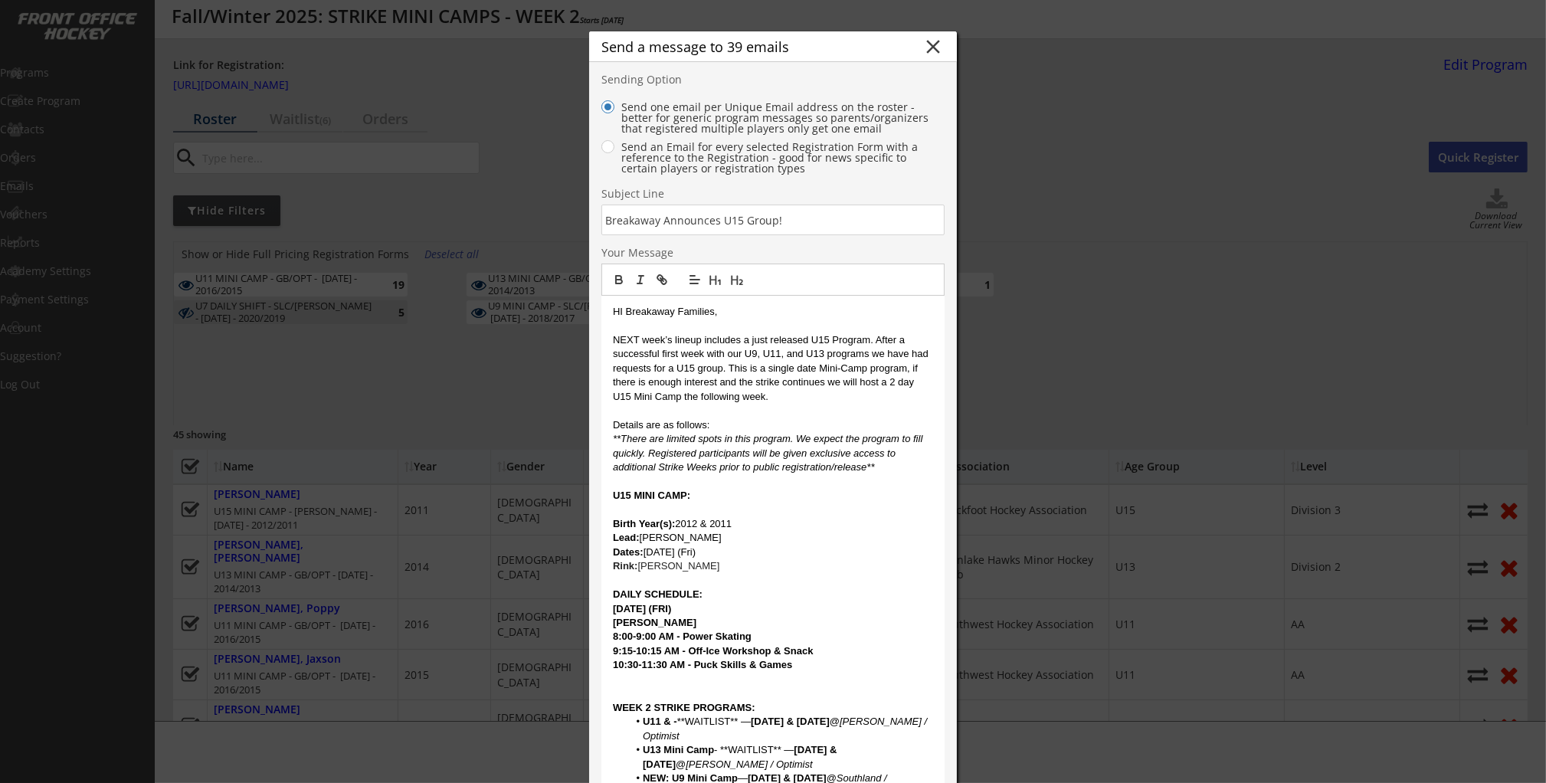
scroll to position [0, 0]
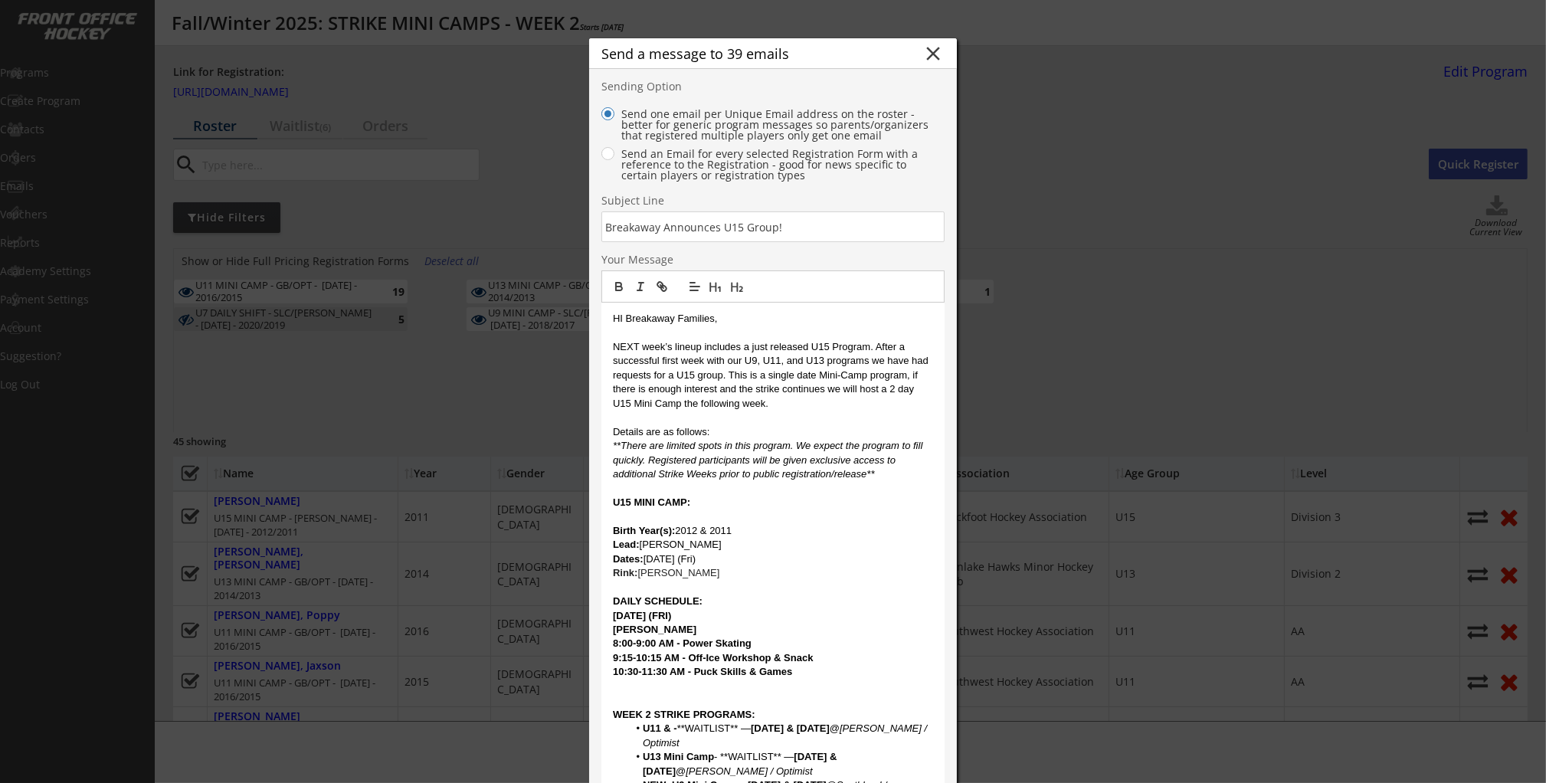
drag, startPoint x: 716, startPoint y: 323, endPoint x: 739, endPoint y: 322, distance: 23.8
click at [716, 323] on p "HI Breakaway Families," at bounding box center [773, 319] width 320 height 14
click at [739, 322] on p "HI Breakaway Families," at bounding box center [773, 319] width 320 height 14
drag, startPoint x: 624, startPoint y: 316, endPoint x: 654, endPoint y: 320, distance: 30.1
click at [624, 316] on p "HI Breakaway Families," at bounding box center [773, 319] width 320 height 14
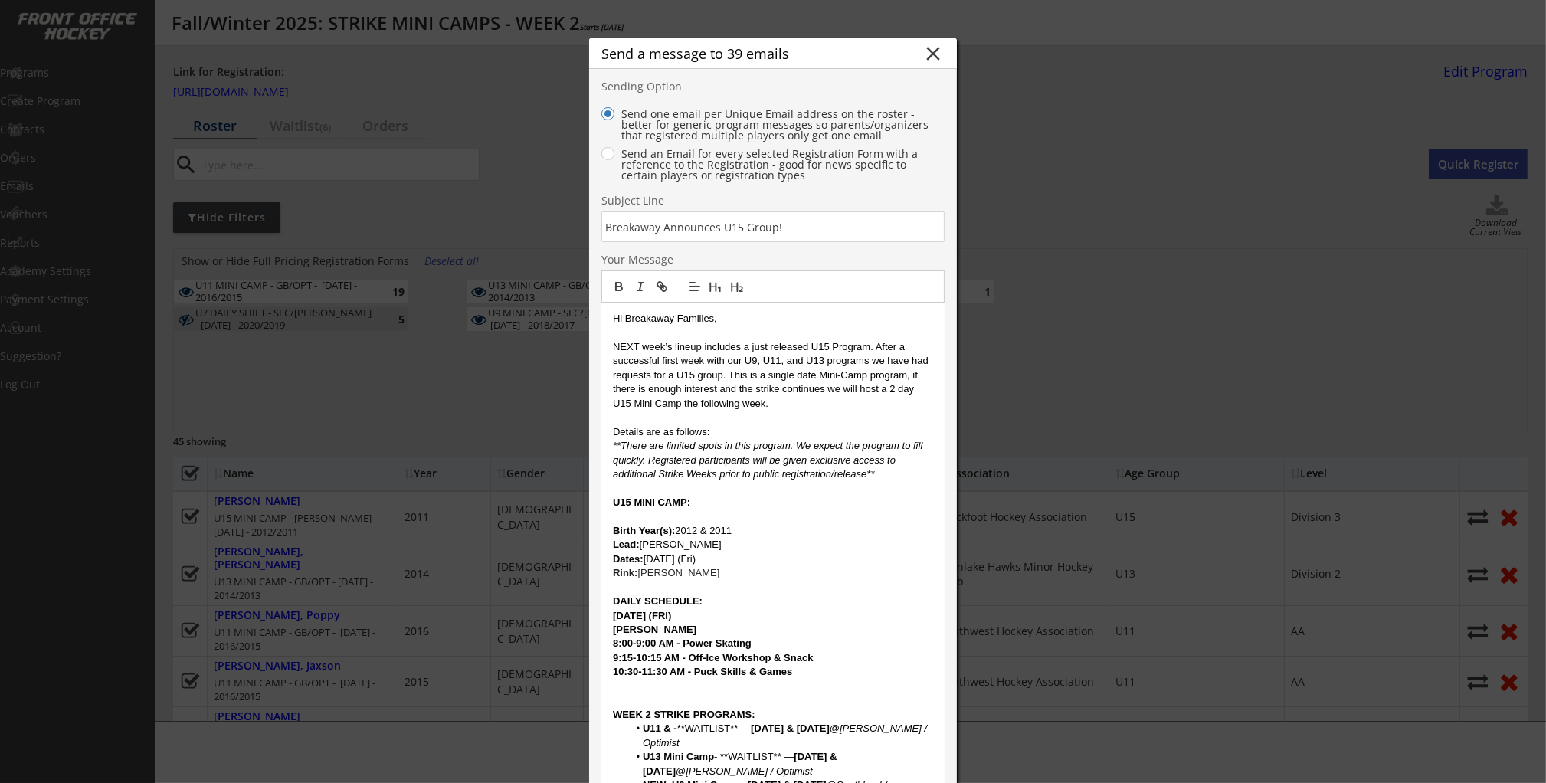
click at [755, 391] on p "NEXT week’s lineup includes a just released U15 Program. After a successful fir…" at bounding box center [773, 375] width 320 height 70
click at [716, 227] on input "input" at bounding box center [772, 226] width 343 height 31
type input "Breakaway Announces... U15 Group!"
click at [790, 415] on p at bounding box center [773, 418] width 320 height 14
drag, startPoint x: 639, startPoint y: 344, endPoint x: 611, endPoint y: 346, distance: 28.4
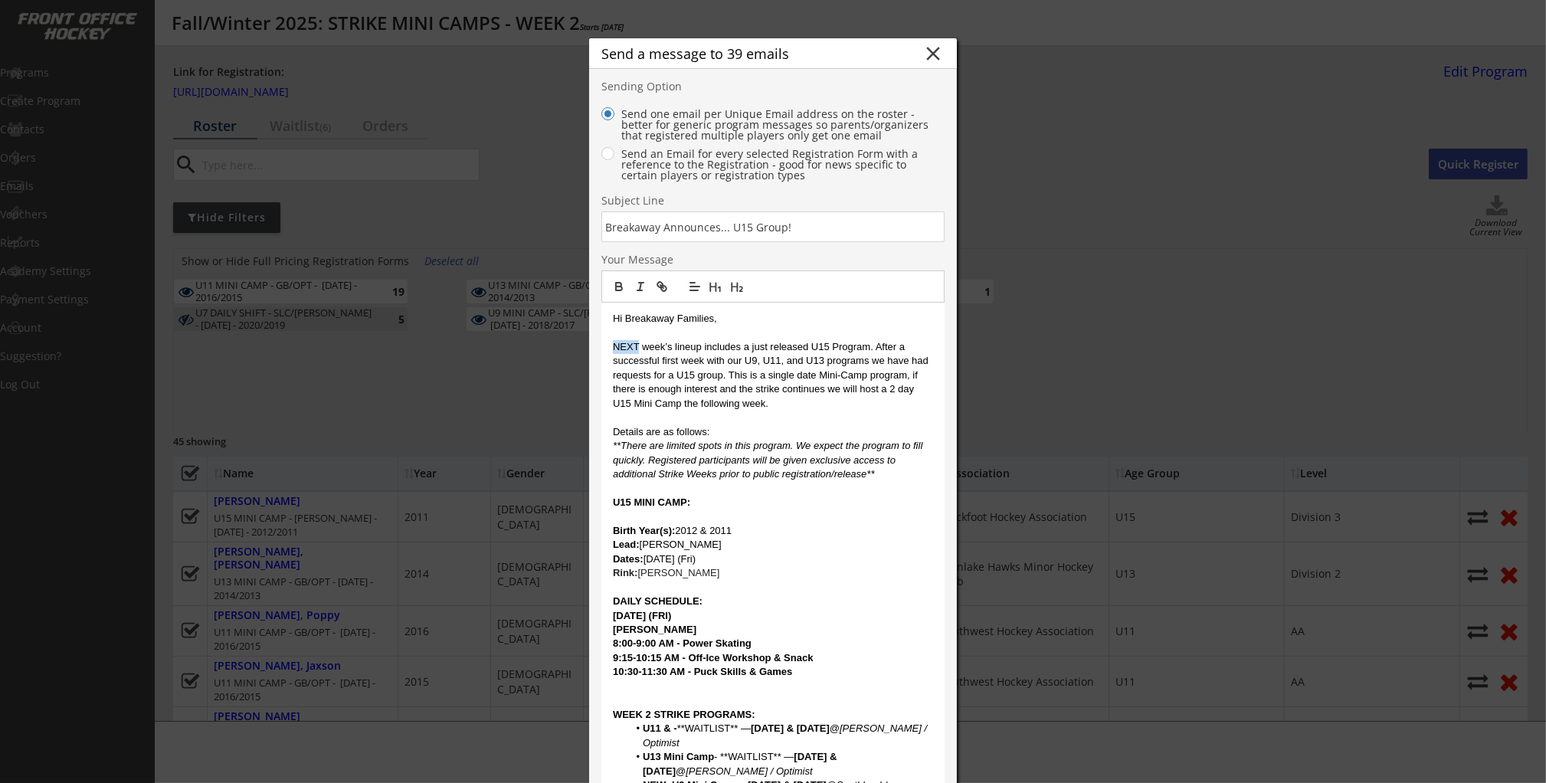
click at [611, 346] on div "Hi Breakaway Families, NEXT week’s lineup includes a just released U15 Program.…" at bounding box center [772, 746] width 343 height 887
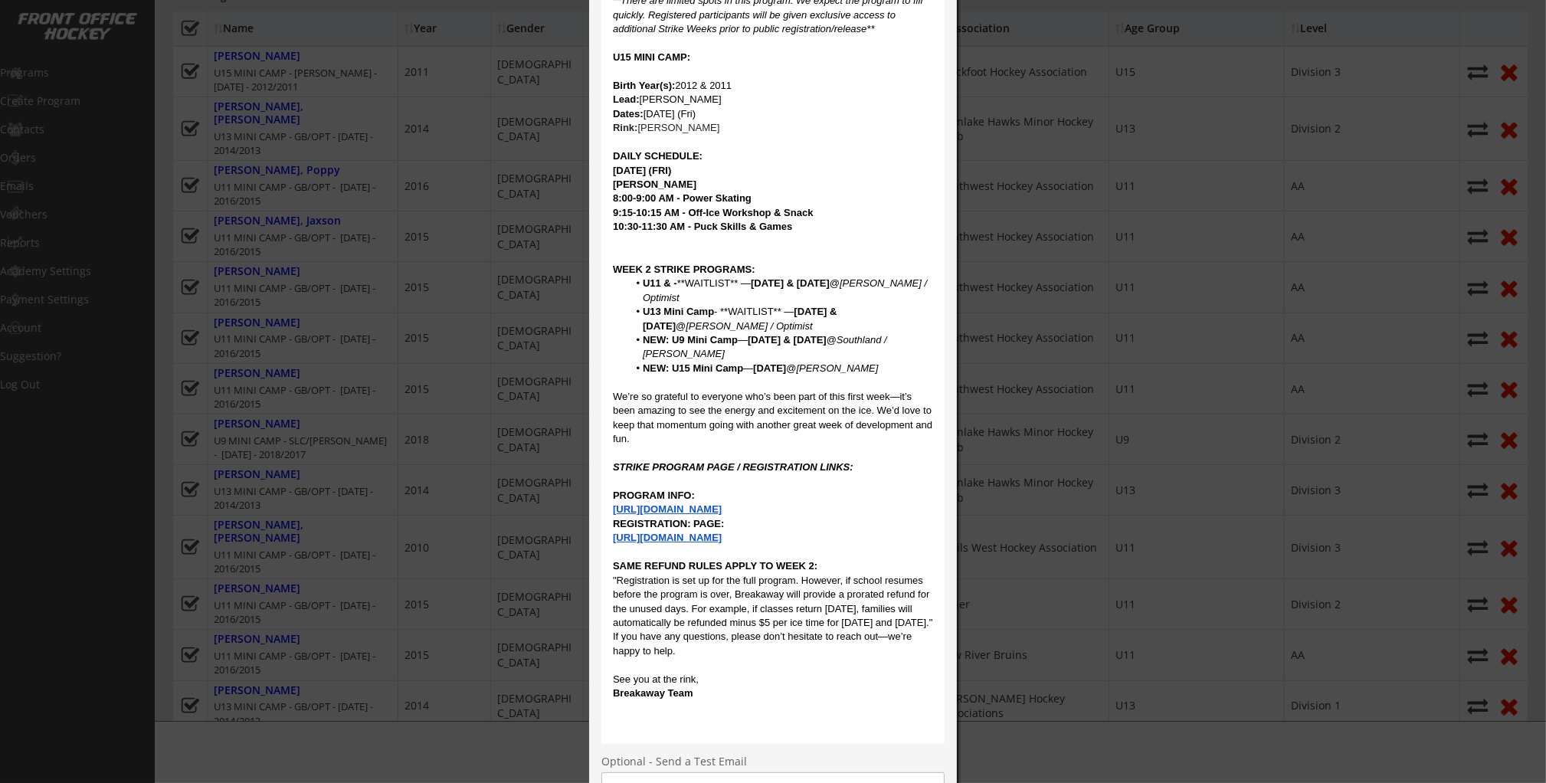
scroll to position [501, 0]
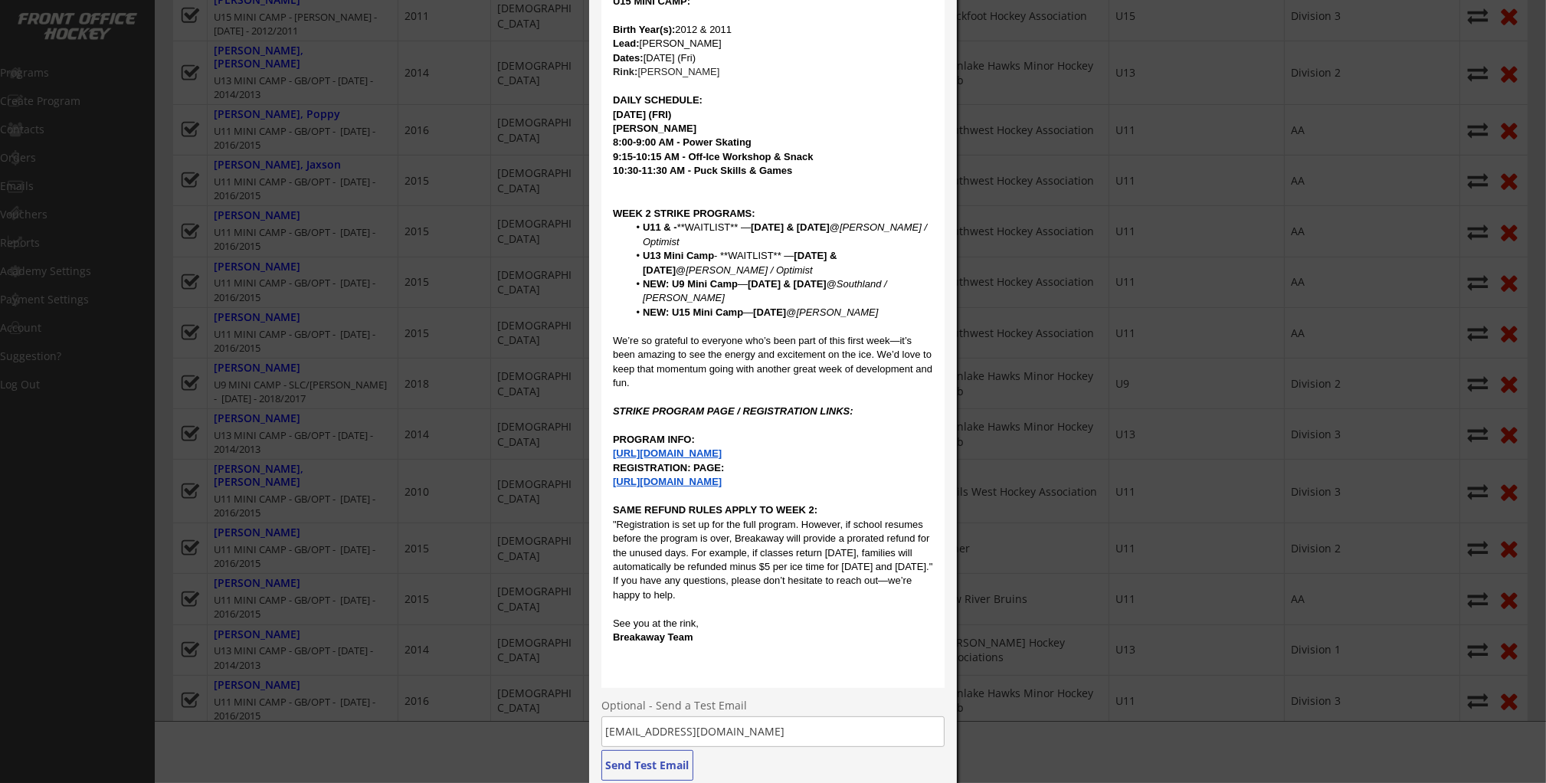
click at [739, 372] on p "We’re so grateful to everyone who’s been part of this first week—it’s been amaz…" at bounding box center [773, 362] width 320 height 57
drag, startPoint x: 647, startPoint y: 375, endPoint x: 633, endPoint y: 365, distance: 16.6
click at [593, 334] on div "Send a message to 39 emails close Sending Option Send one email per Unique Emai…" at bounding box center [773, 189] width 368 height 1305
click at [637, 369] on p "We’re so grateful to everyone who’s been part of this first week—it’s been amaz…" at bounding box center [773, 362] width 320 height 57
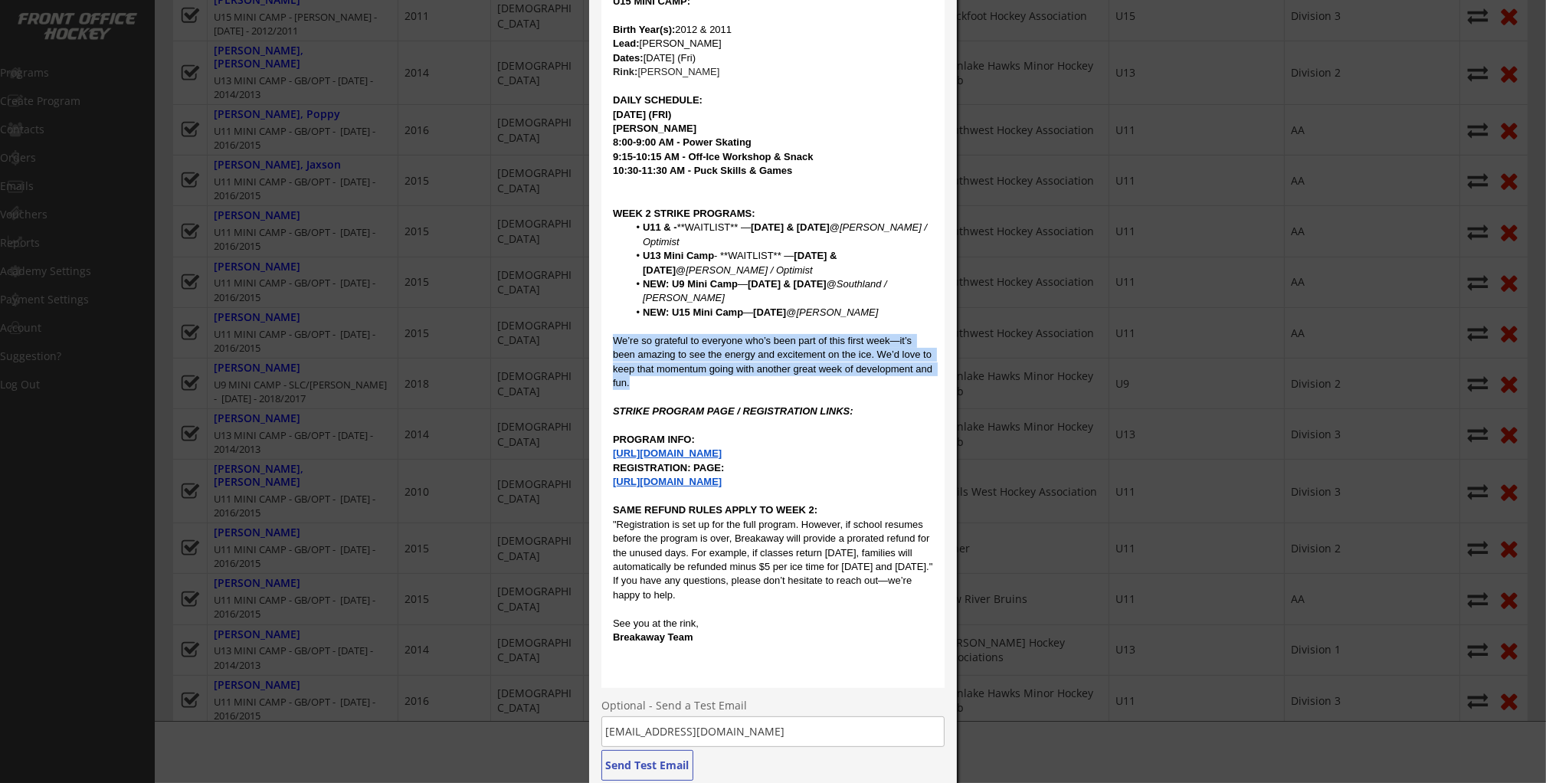
drag, startPoint x: 641, startPoint y: 387, endPoint x: 609, endPoint y: 333, distance: 62.5
click at [609, 333] on div "Hi Breakaway Families, Next week’s lineup includes a just released U15 Program.…" at bounding box center [772, 245] width 343 height 887
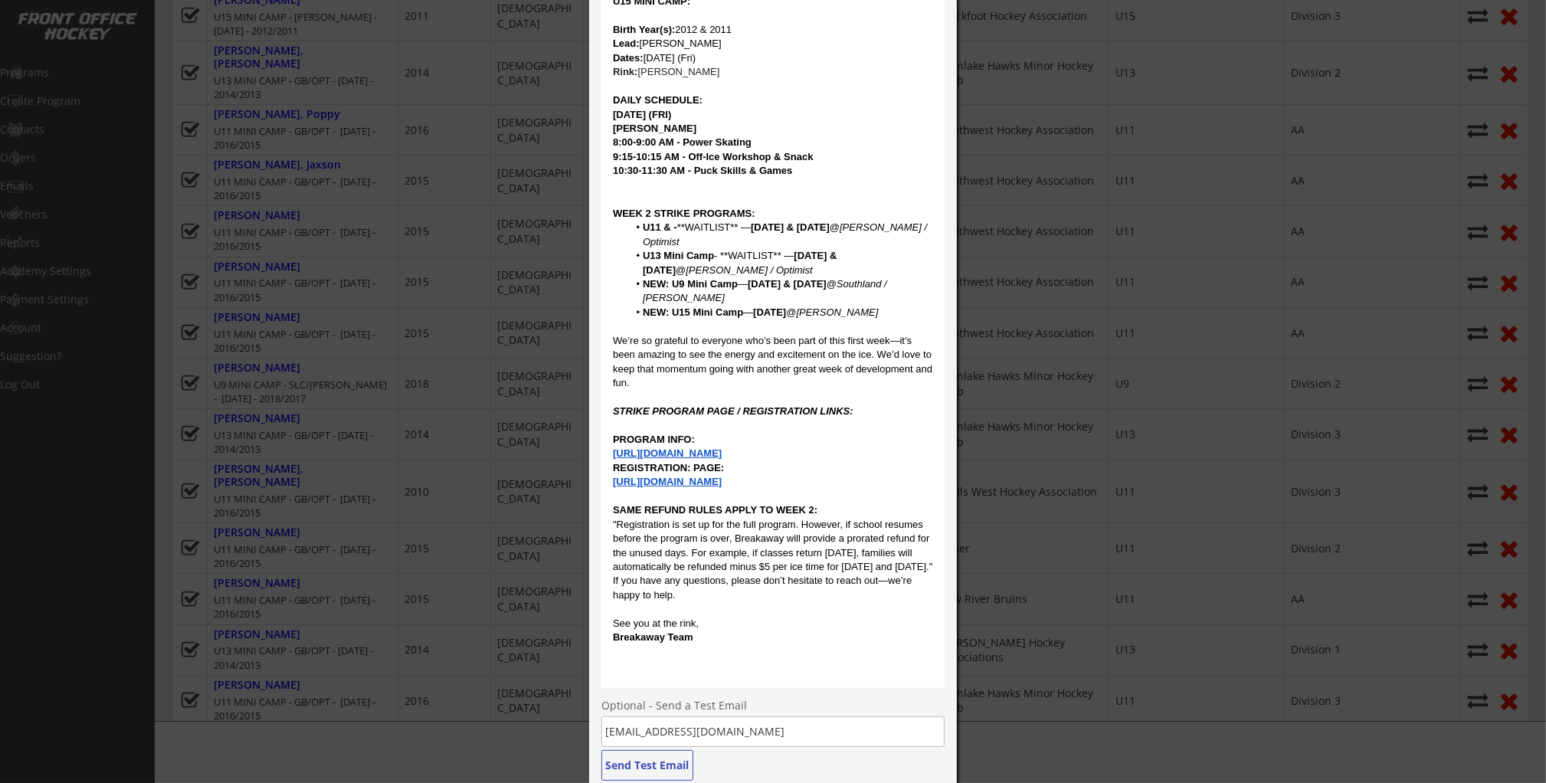
click at [655, 575] on p ""Registration is set up for the full program. However, if school resumes before…" at bounding box center [773, 546] width 320 height 57
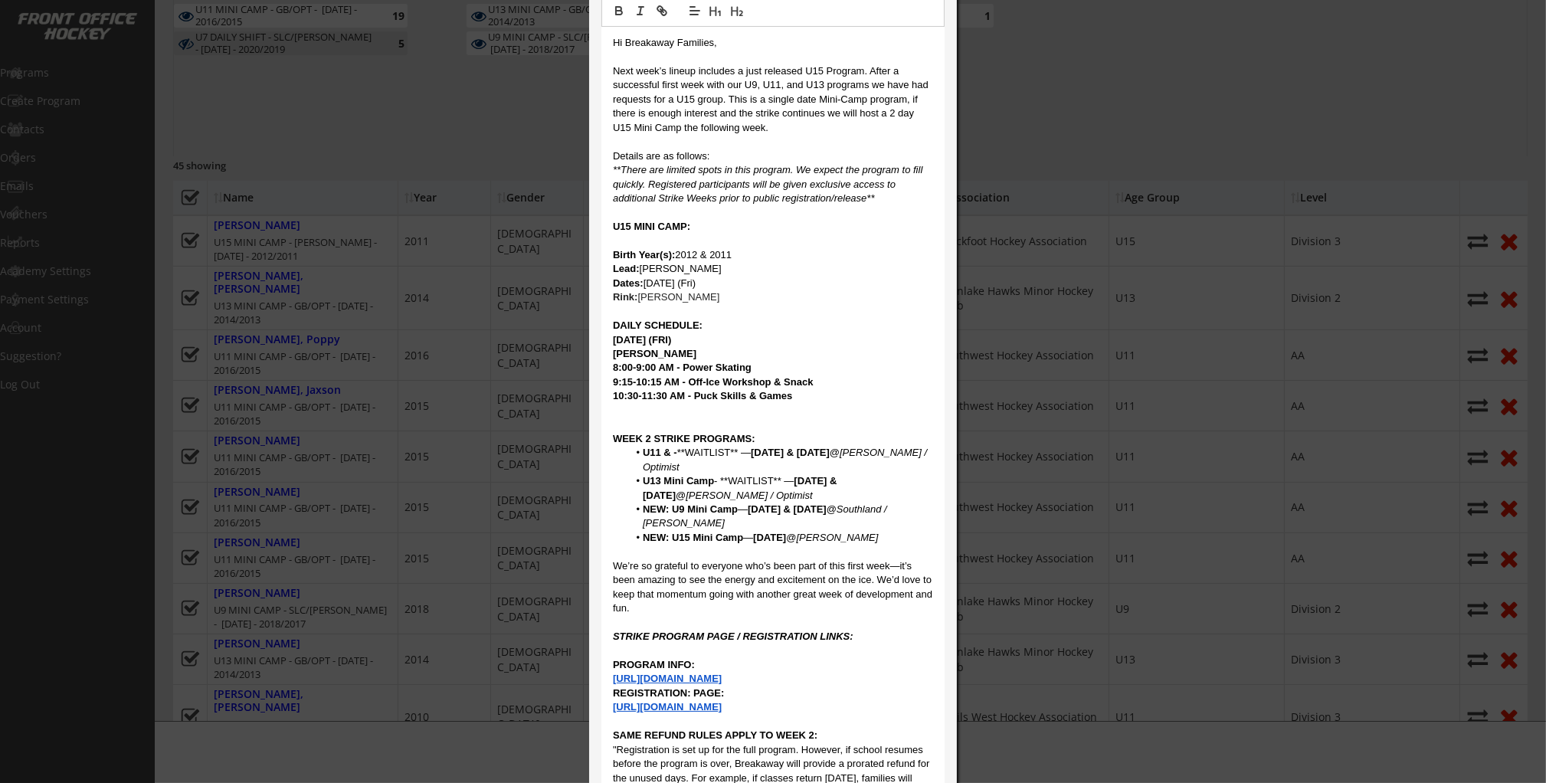
scroll to position [279, 0]
drag, startPoint x: 737, startPoint y: 42, endPoint x: 621, endPoint y: 44, distance: 116.5
click at [621, 44] on p "Hi Breakaway Families," at bounding box center [773, 40] width 320 height 14
drag, startPoint x: 722, startPoint y: 165, endPoint x: 733, endPoint y: 152, distance: 16.8
click at [723, 163] on em "**There are limited spots in this program. We expect the program to fill quickl…" at bounding box center [769, 181] width 313 height 40
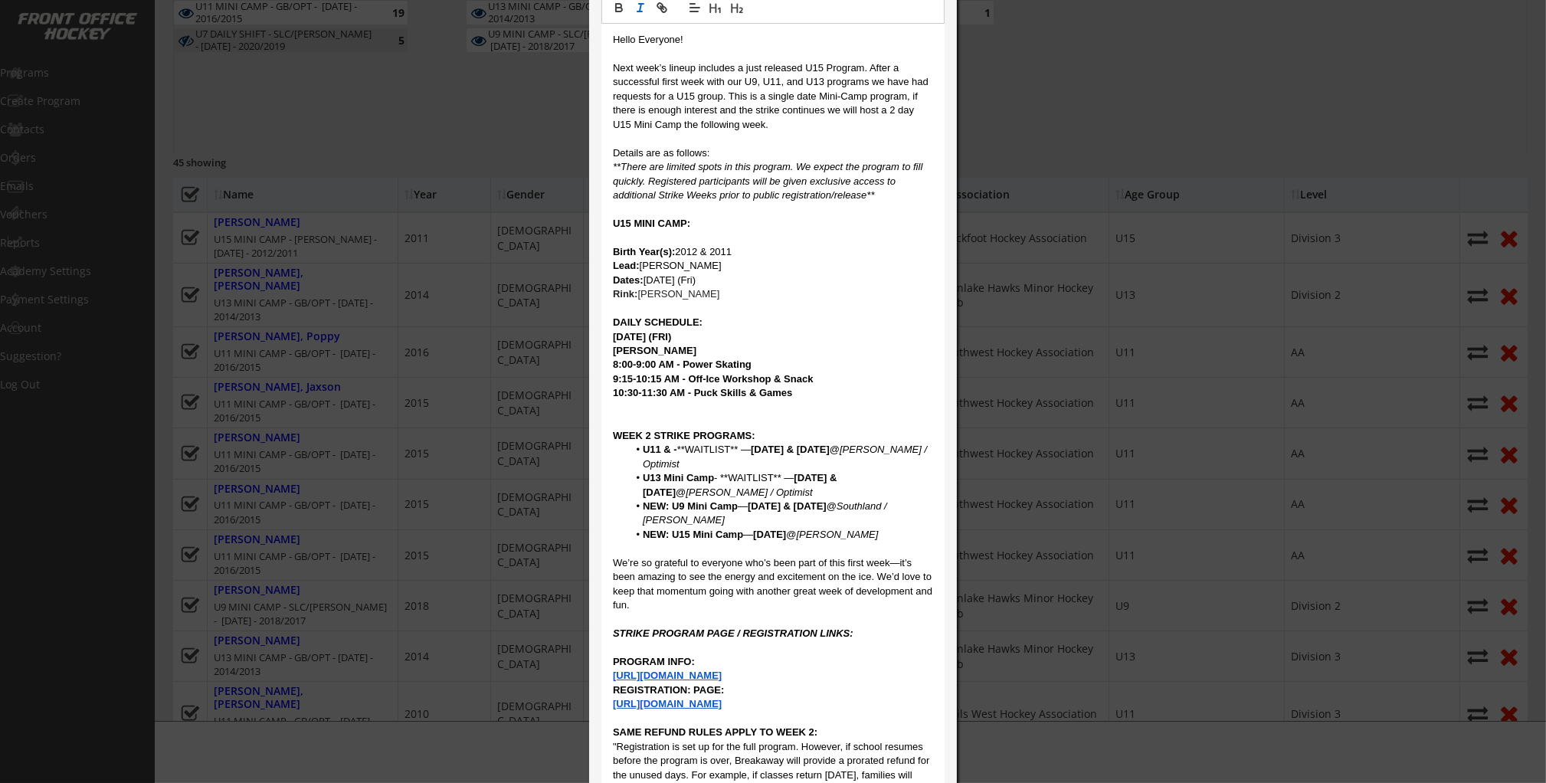
click at [746, 136] on p at bounding box center [773, 139] width 320 height 14
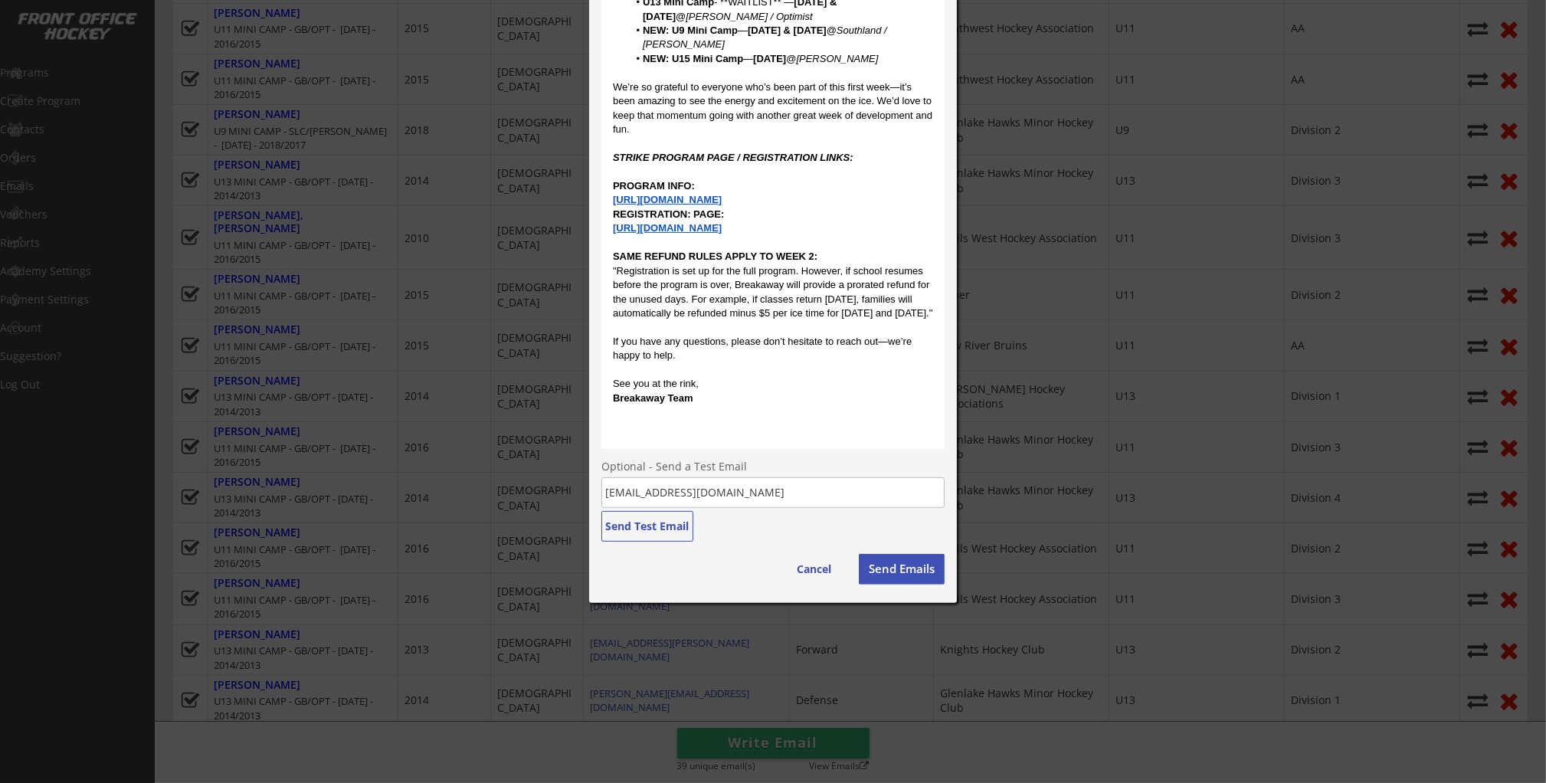
scroll to position [755, 0]
click at [768, 390] on p "See you at the rink," at bounding box center [773, 383] width 320 height 14
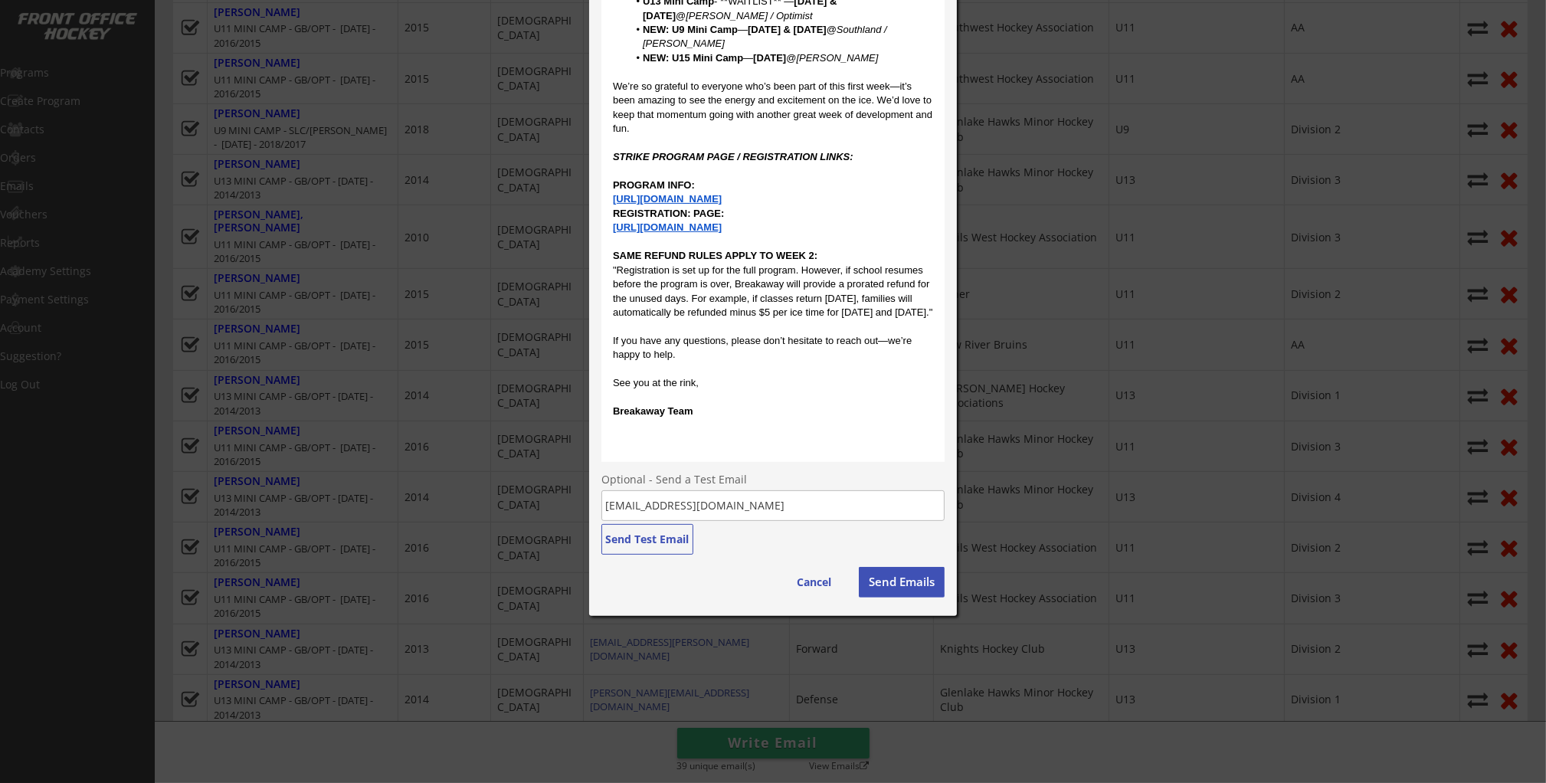
click at [820, 376] on p at bounding box center [773, 369] width 320 height 14
click at [825, 362] on p "If you have any questions, please don’t hesitate to reach out—we’re happy to he…" at bounding box center [773, 348] width 320 height 28
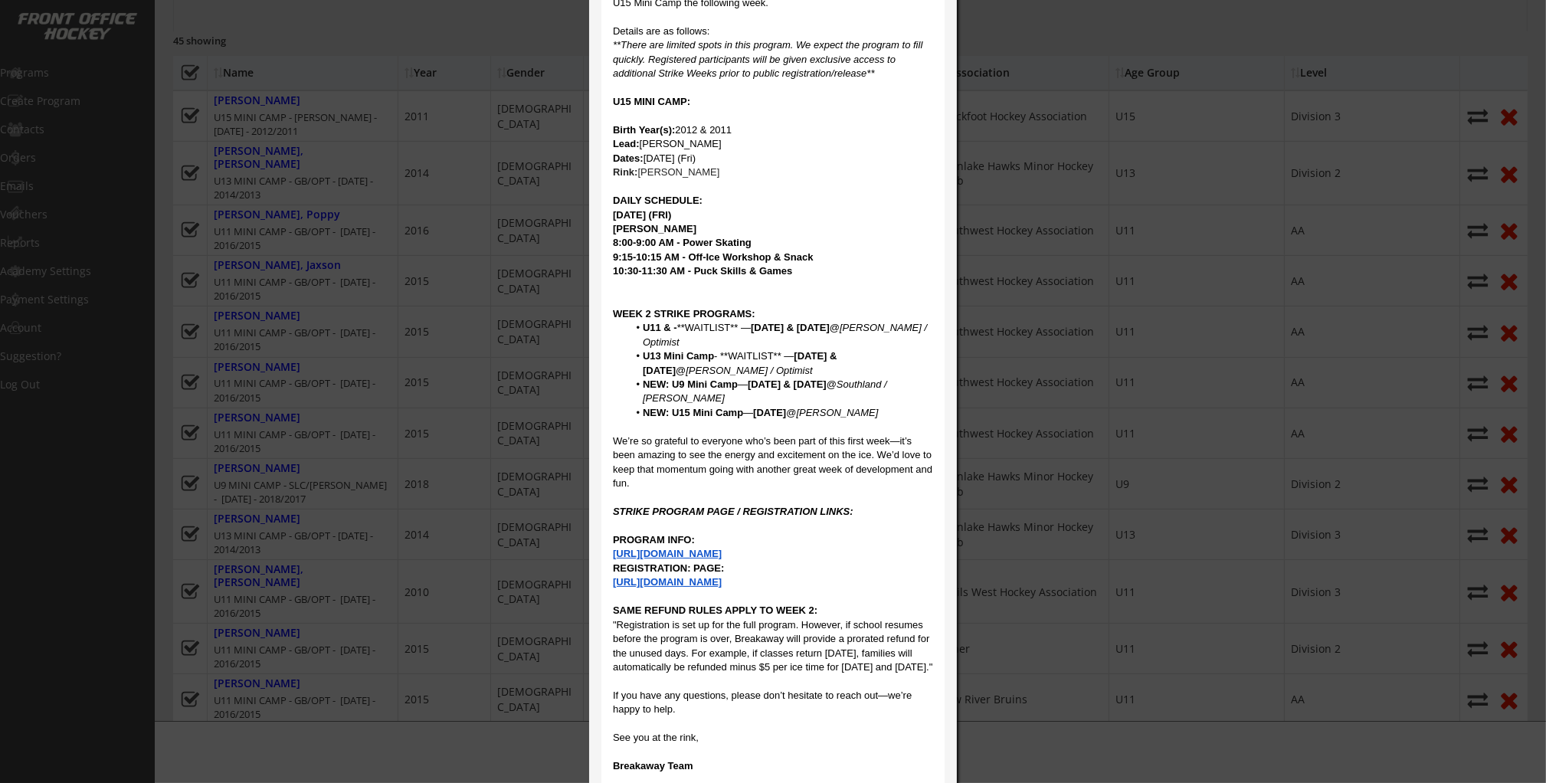
scroll to position [391, 0]
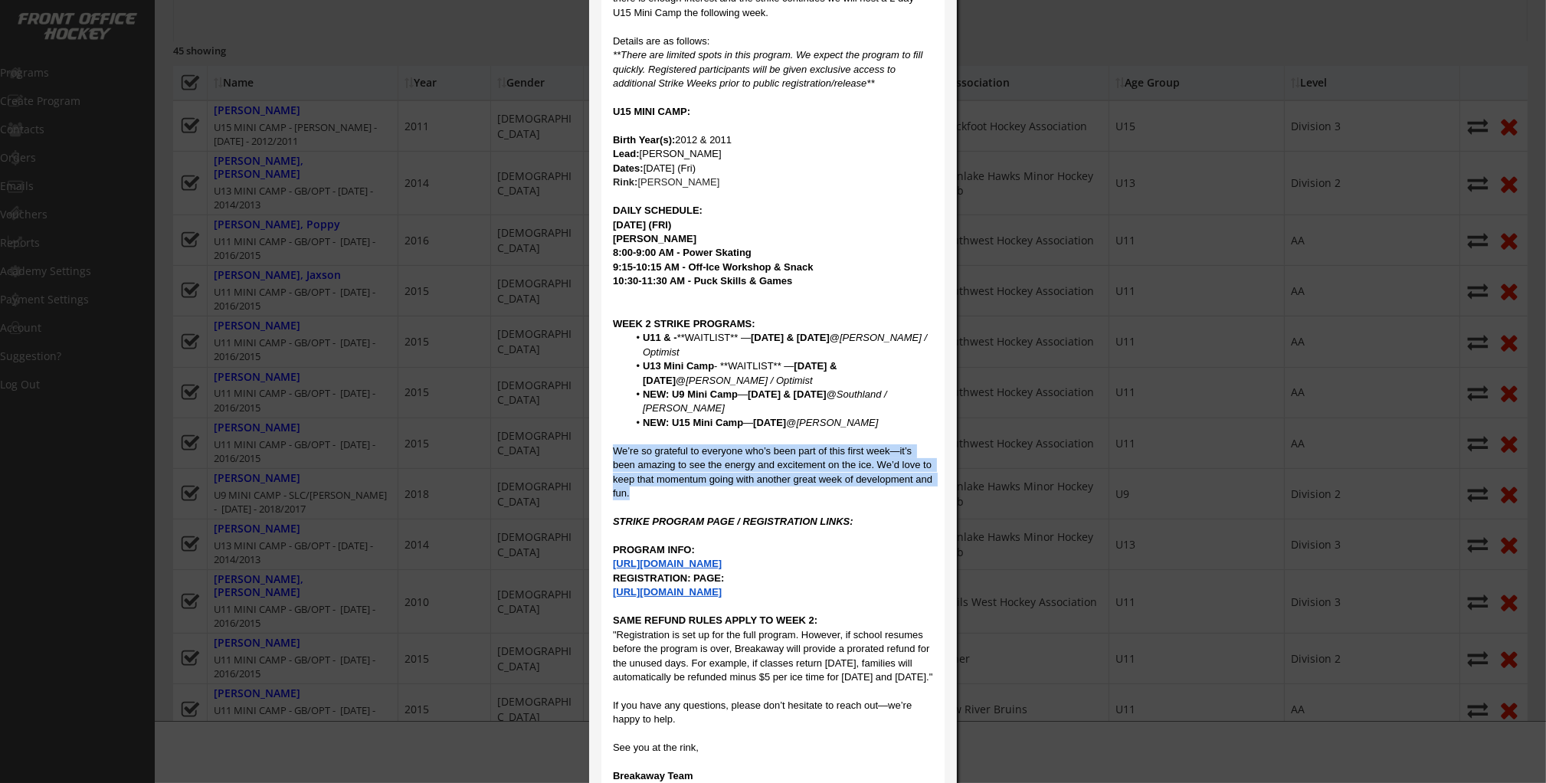
drag, startPoint x: 638, startPoint y: 493, endPoint x: 600, endPoint y: 451, distance: 57.0
click at [600, 451] on div "Send a message to 39 emails close Sending Option Send one email per Unique Emai…" at bounding box center [773, 314] width 368 height 1333
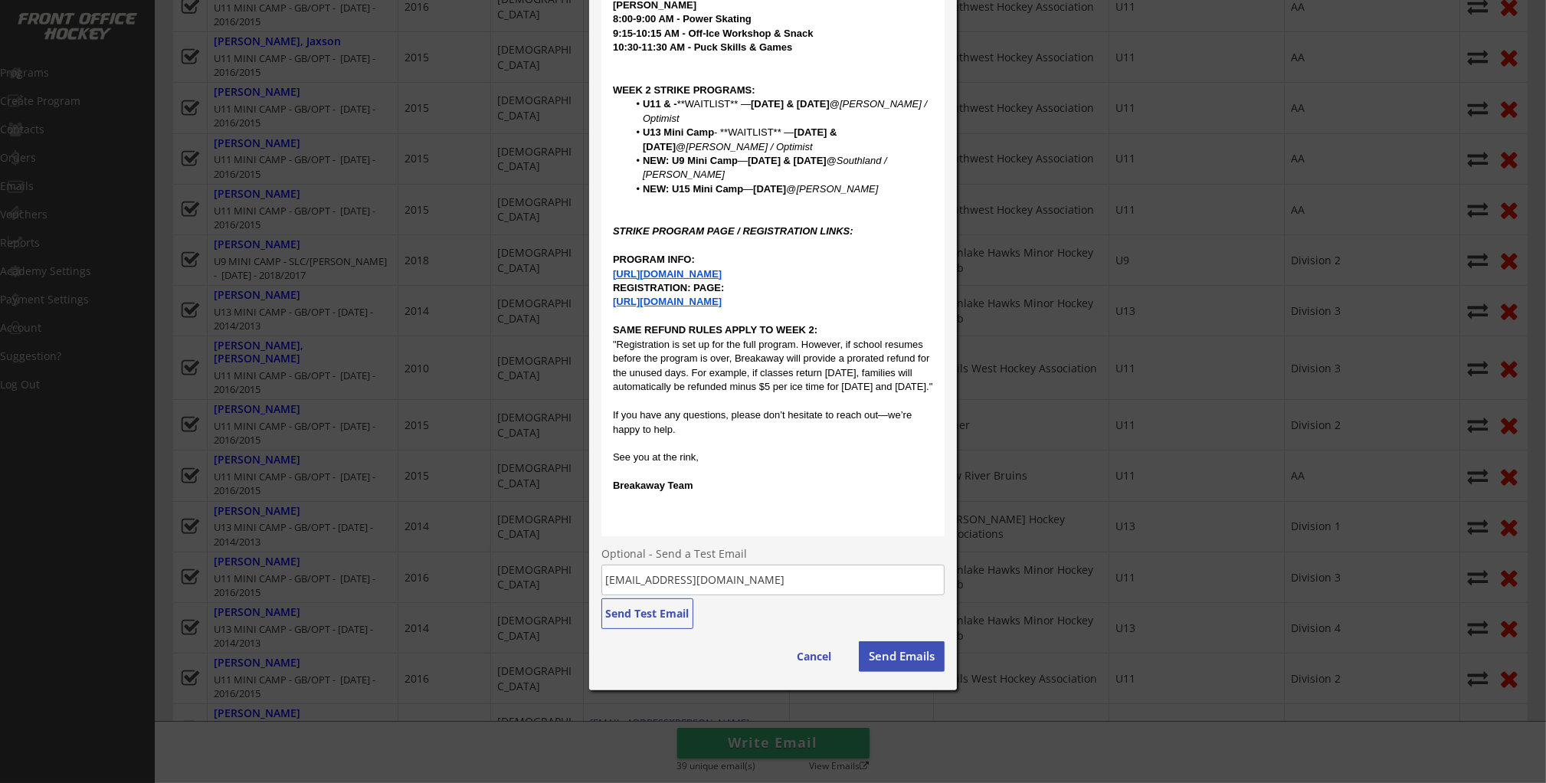
scroll to position [628, 0]
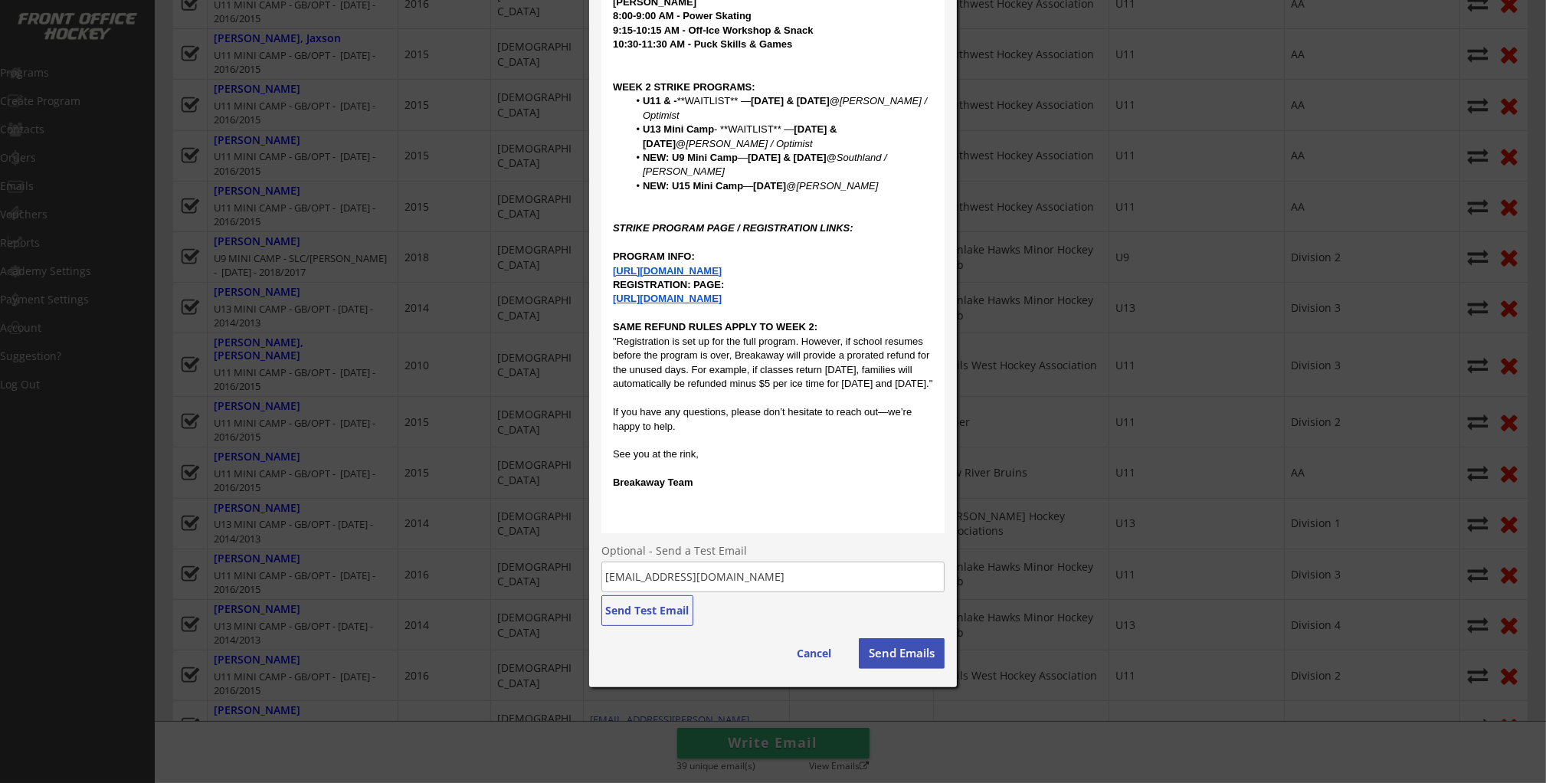
click at [908, 653] on button "Send Emails" at bounding box center [902, 653] width 86 height 31
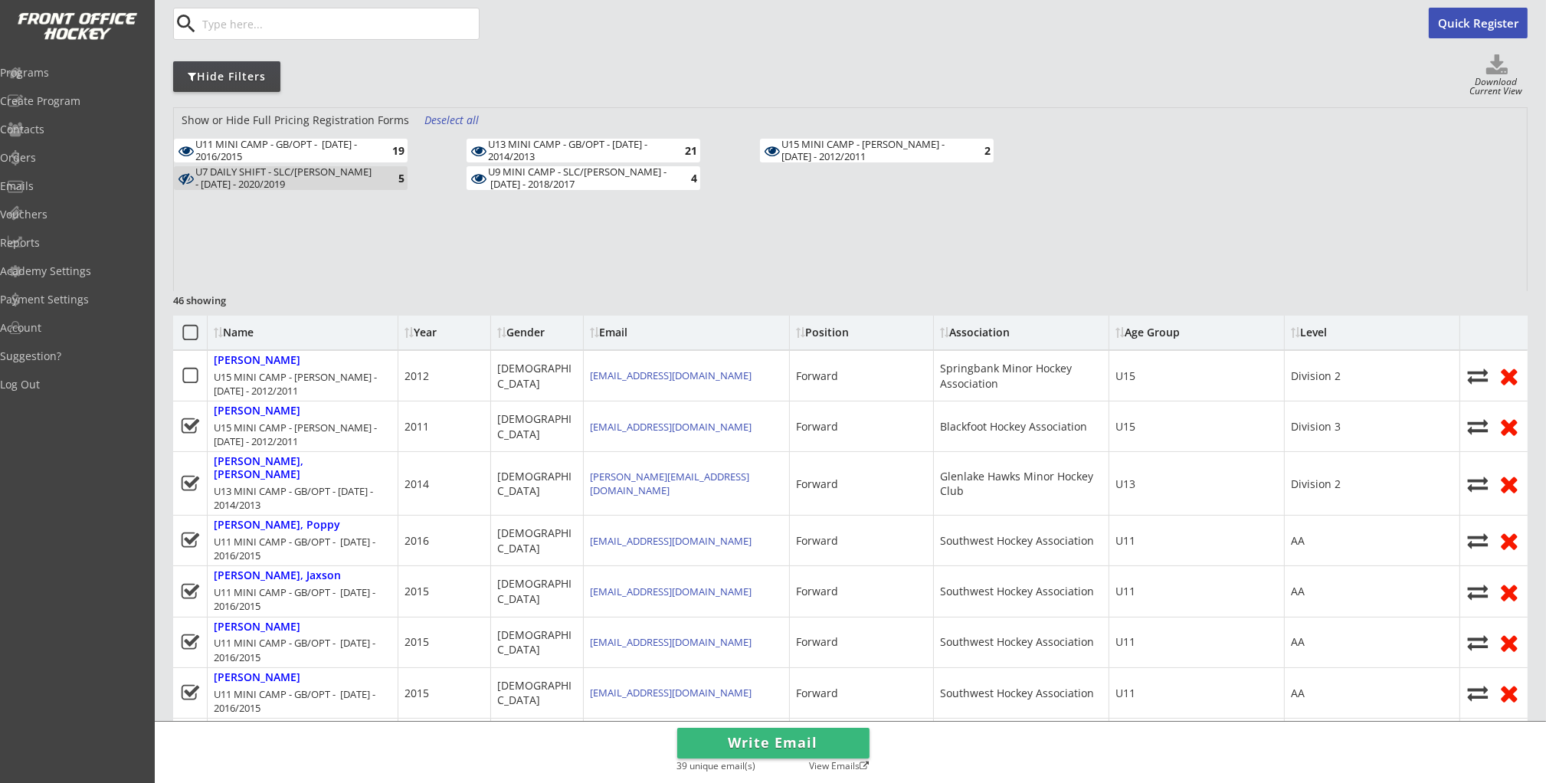
scroll to position [0, 0]
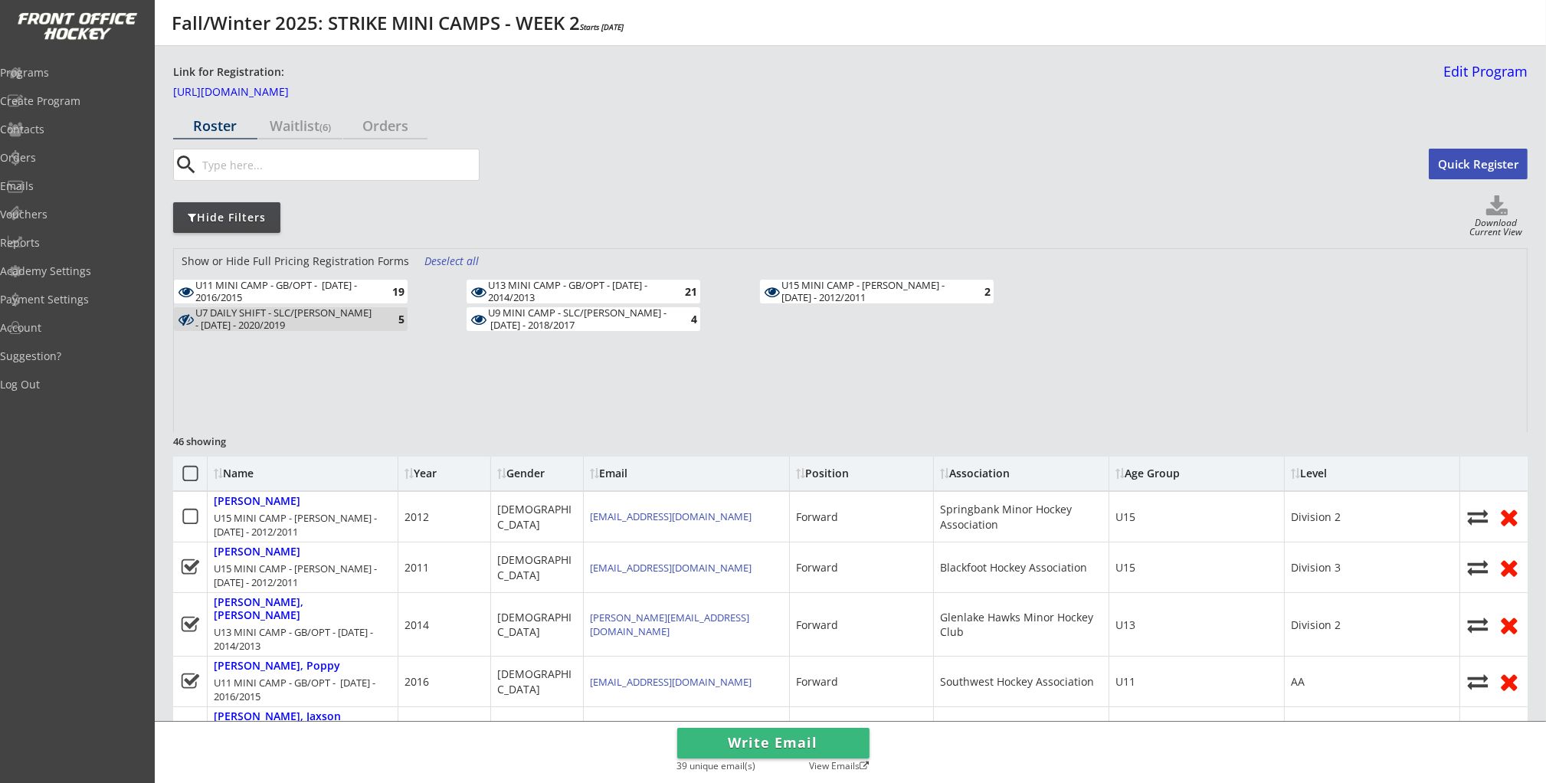
click at [618, 182] on div "search Quick Register Waitlist Options" at bounding box center [850, 168] width 1355 height 38
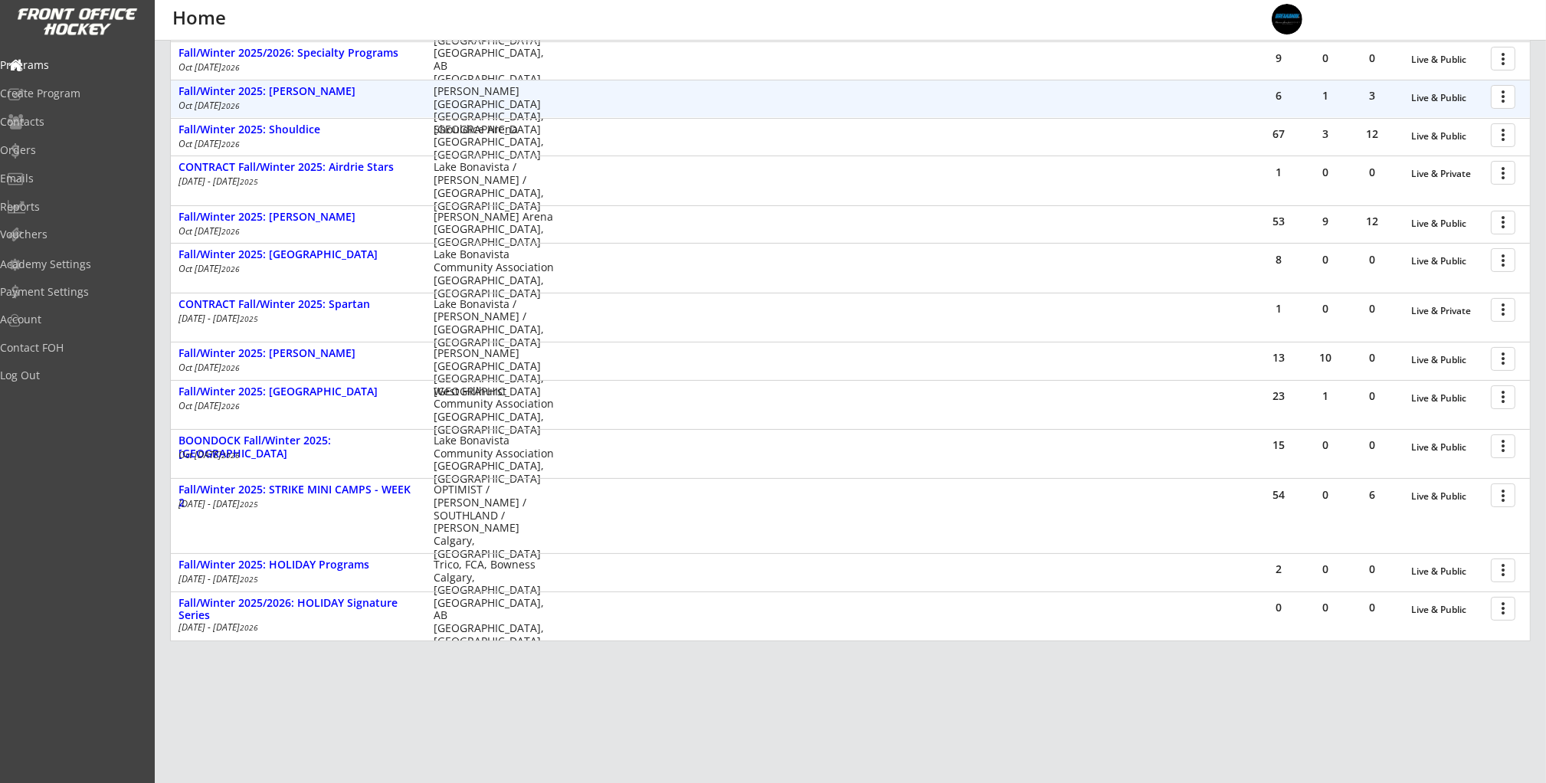
scroll to position [329, 0]
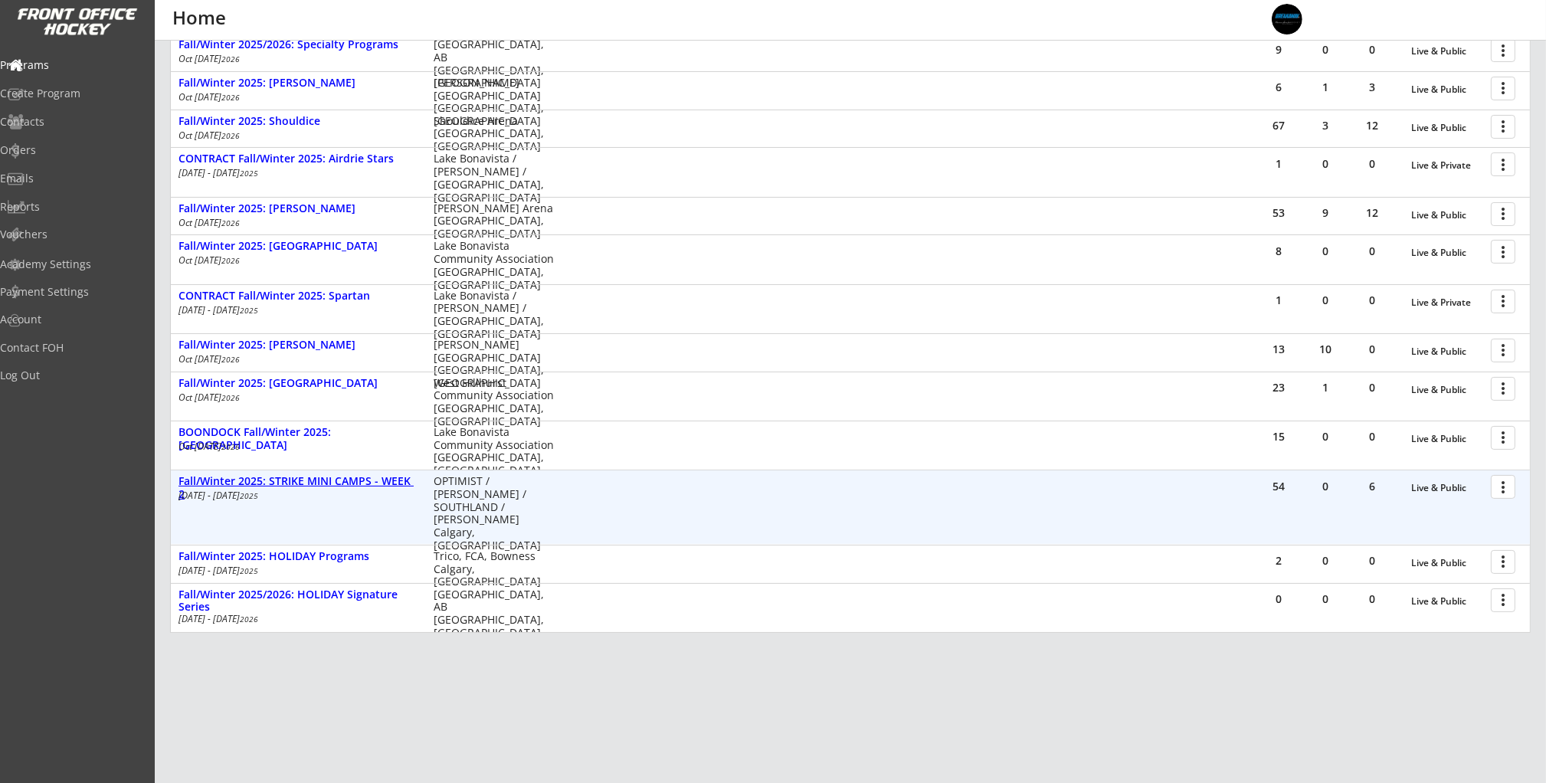
click at [281, 482] on div "Fall/Winter 2025: STRIKE MINI CAMPS - WEEK 2" at bounding box center [298, 488] width 239 height 26
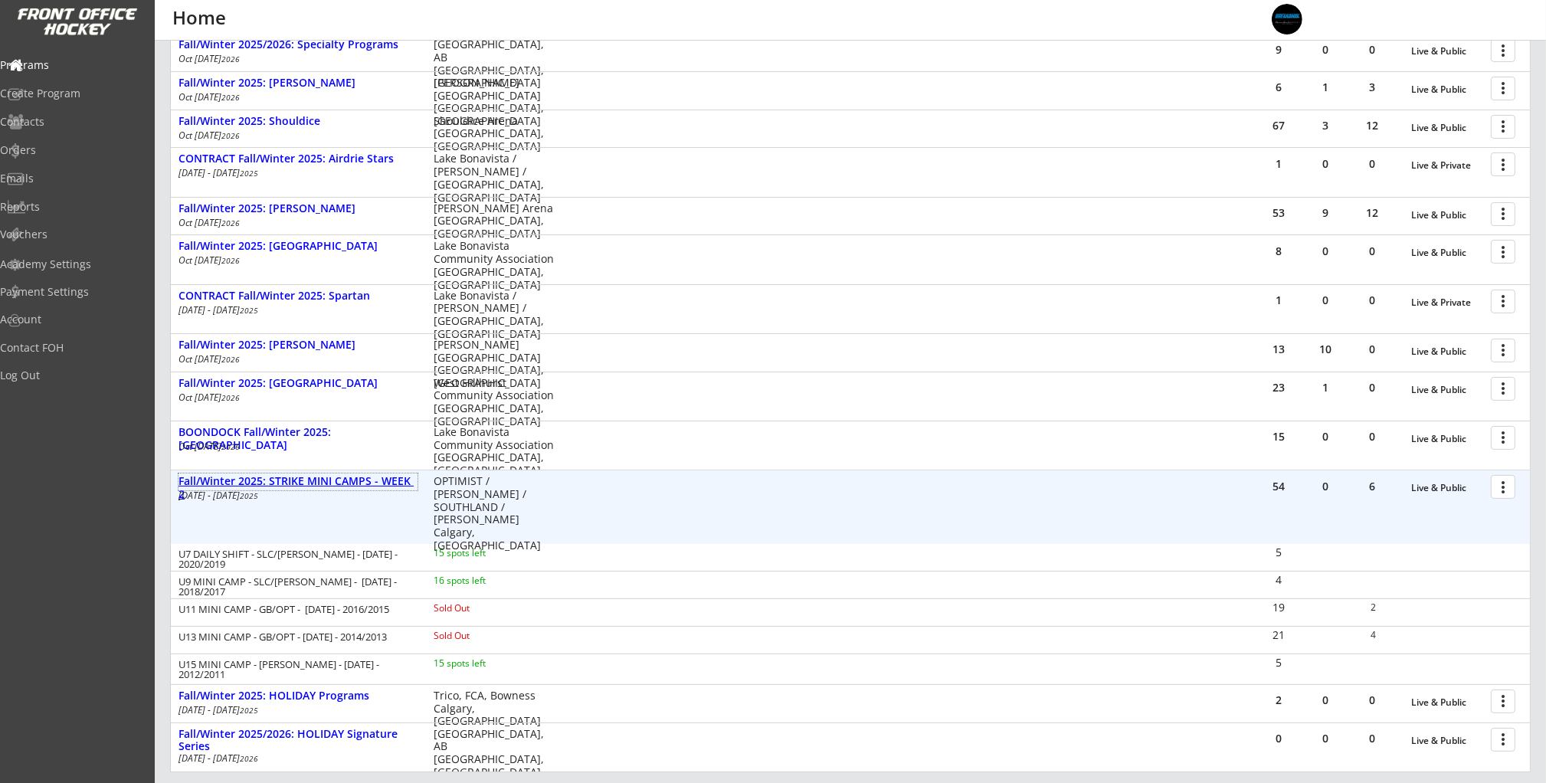
click at [288, 483] on div "Fall/Winter 2025: STRIKE MINI CAMPS - WEEK 2" at bounding box center [298, 488] width 239 height 26
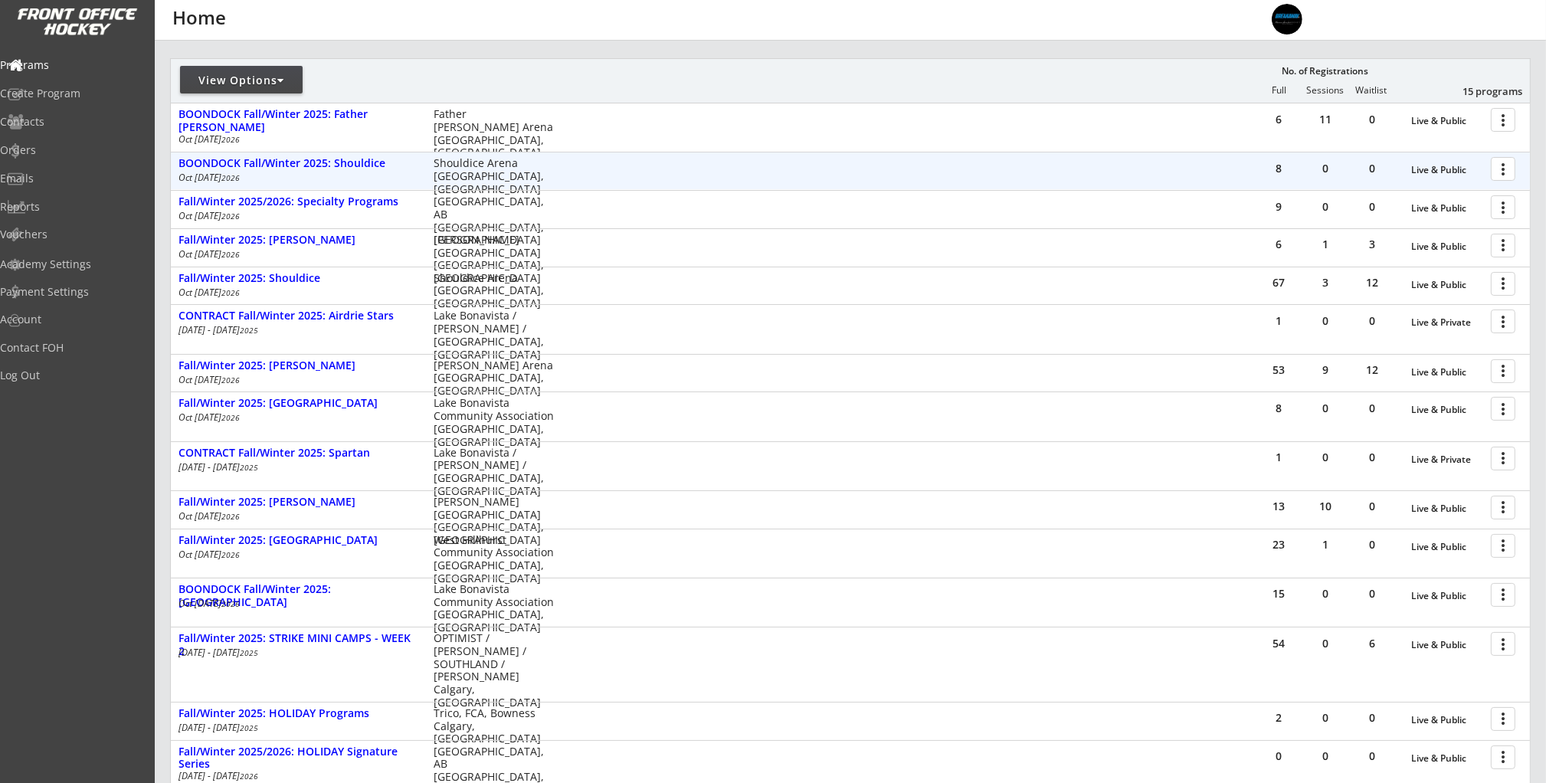
scroll to position [356, 0]
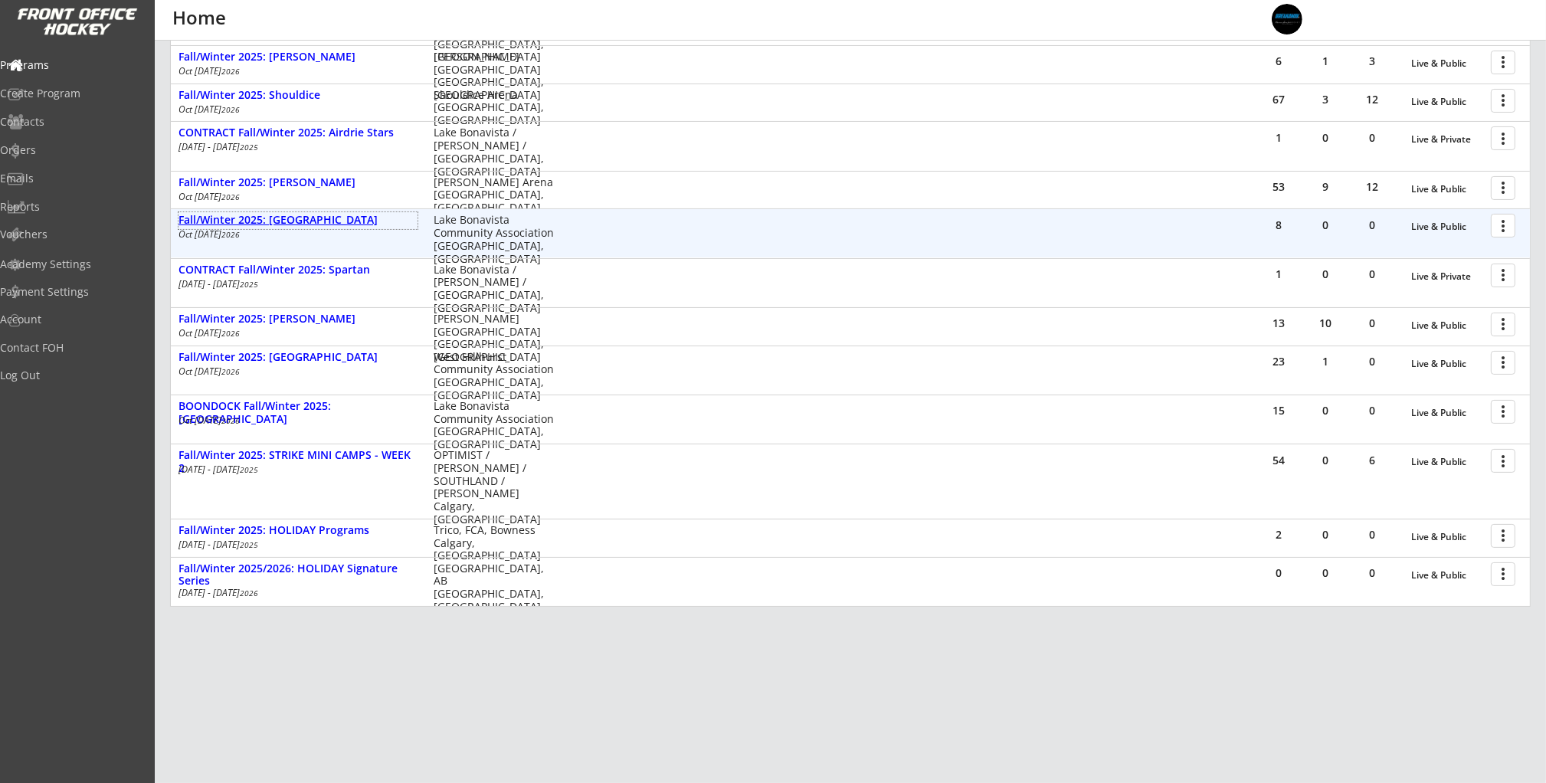
drag, startPoint x: 291, startPoint y: 219, endPoint x: 1034, endPoint y: 233, distance: 743.4
click at [292, 219] on div "Fall/Winter 2025: [GEOGRAPHIC_DATA]" at bounding box center [298, 220] width 239 height 13
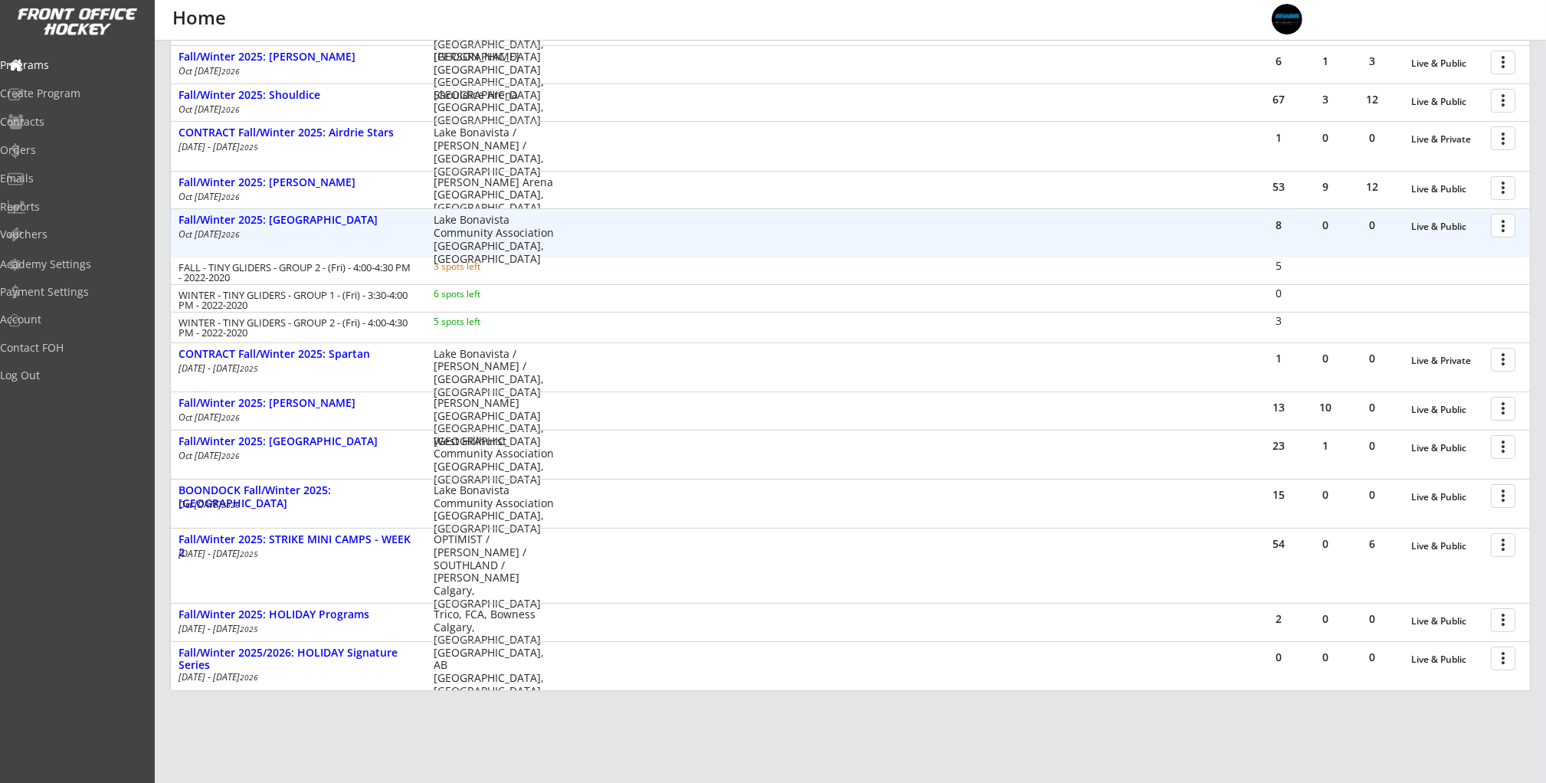
click at [1509, 230] on div at bounding box center [1506, 224] width 27 height 27
click at [1456, 270] on div "Edit Program" at bounding box center [1450, 275] width 110 height 11
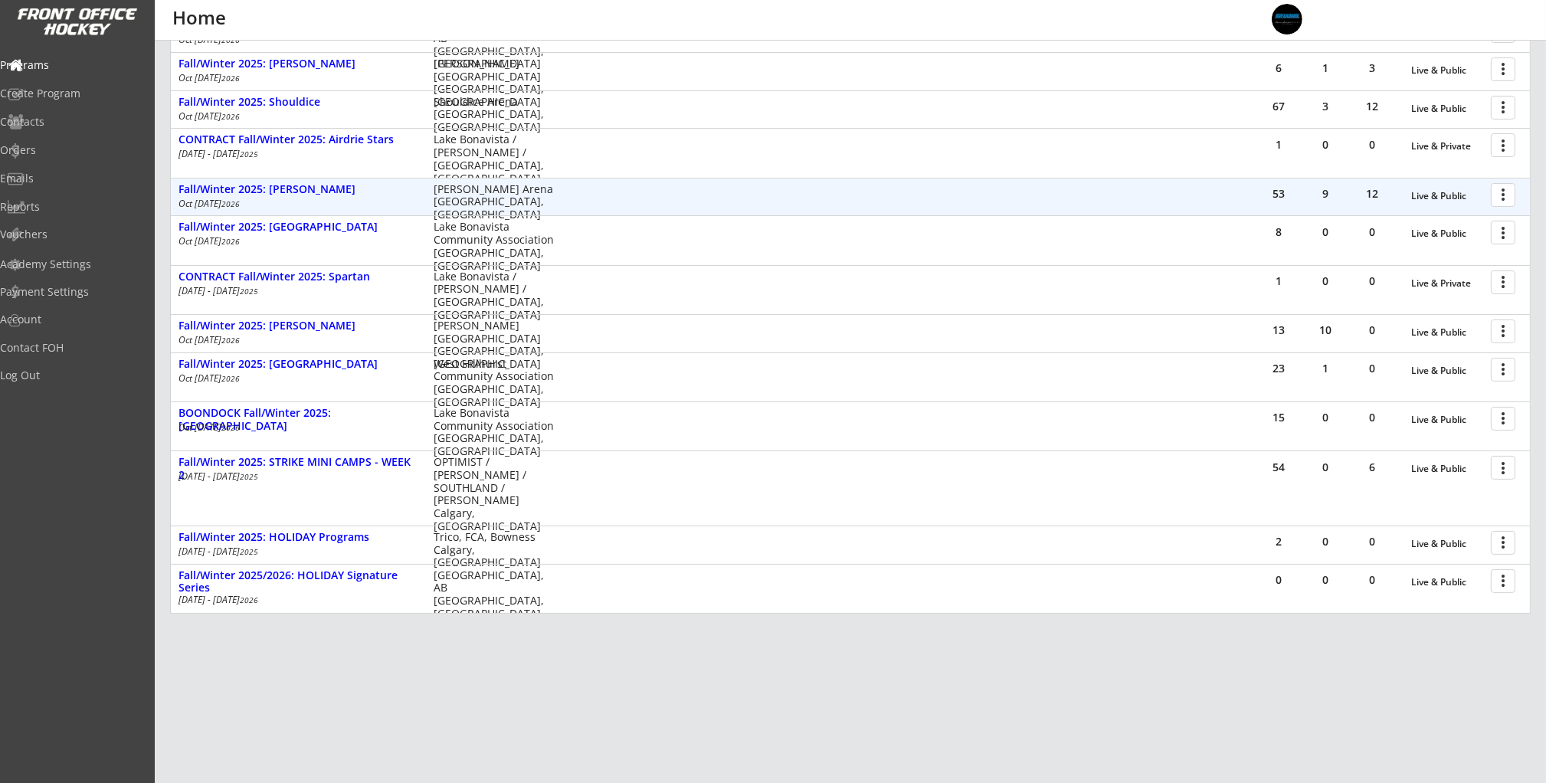
scroll to position [356, 0]
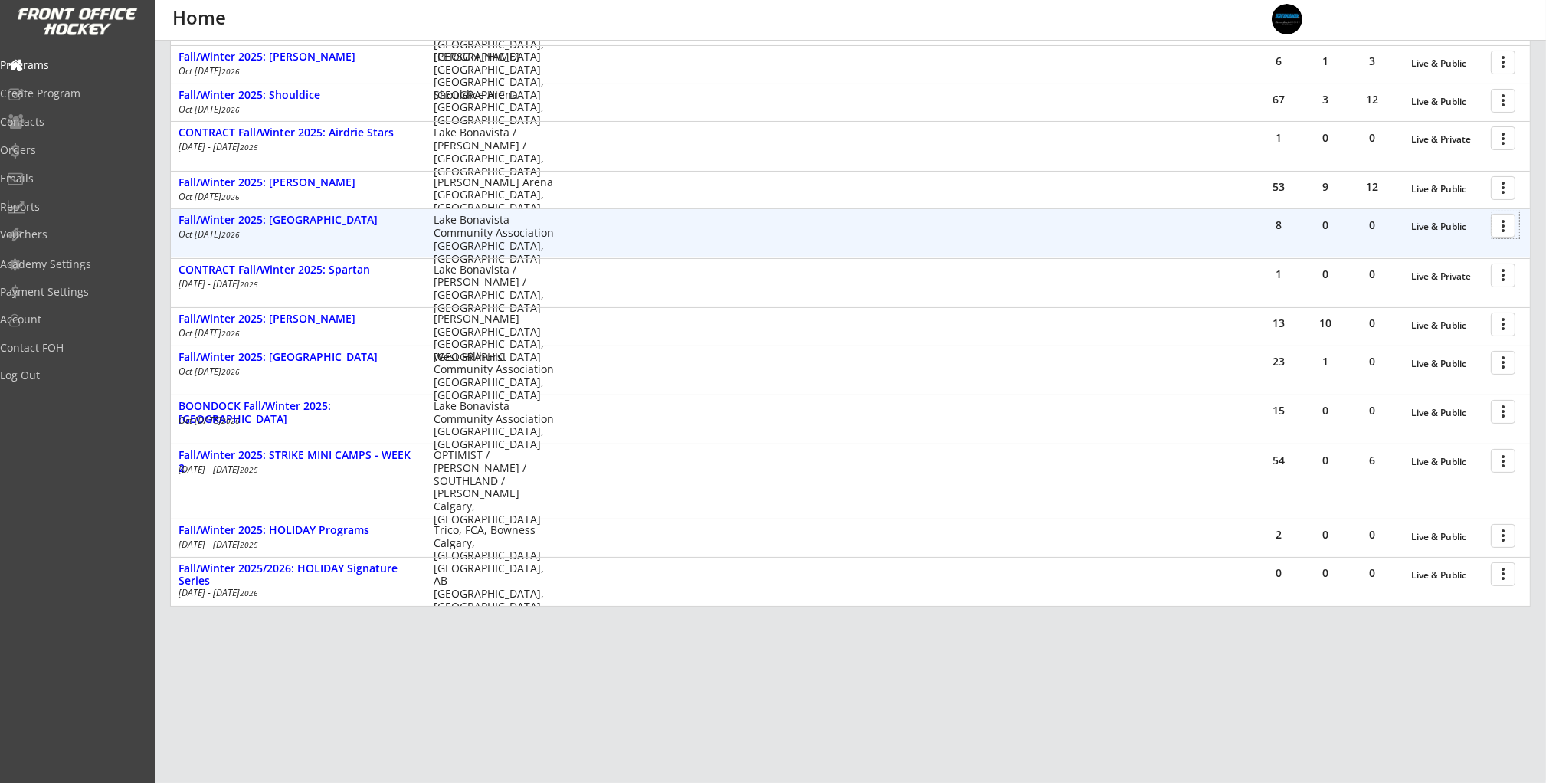
click at [1501, 222] on div at bounding box center [1506, 224] width 27 height 27
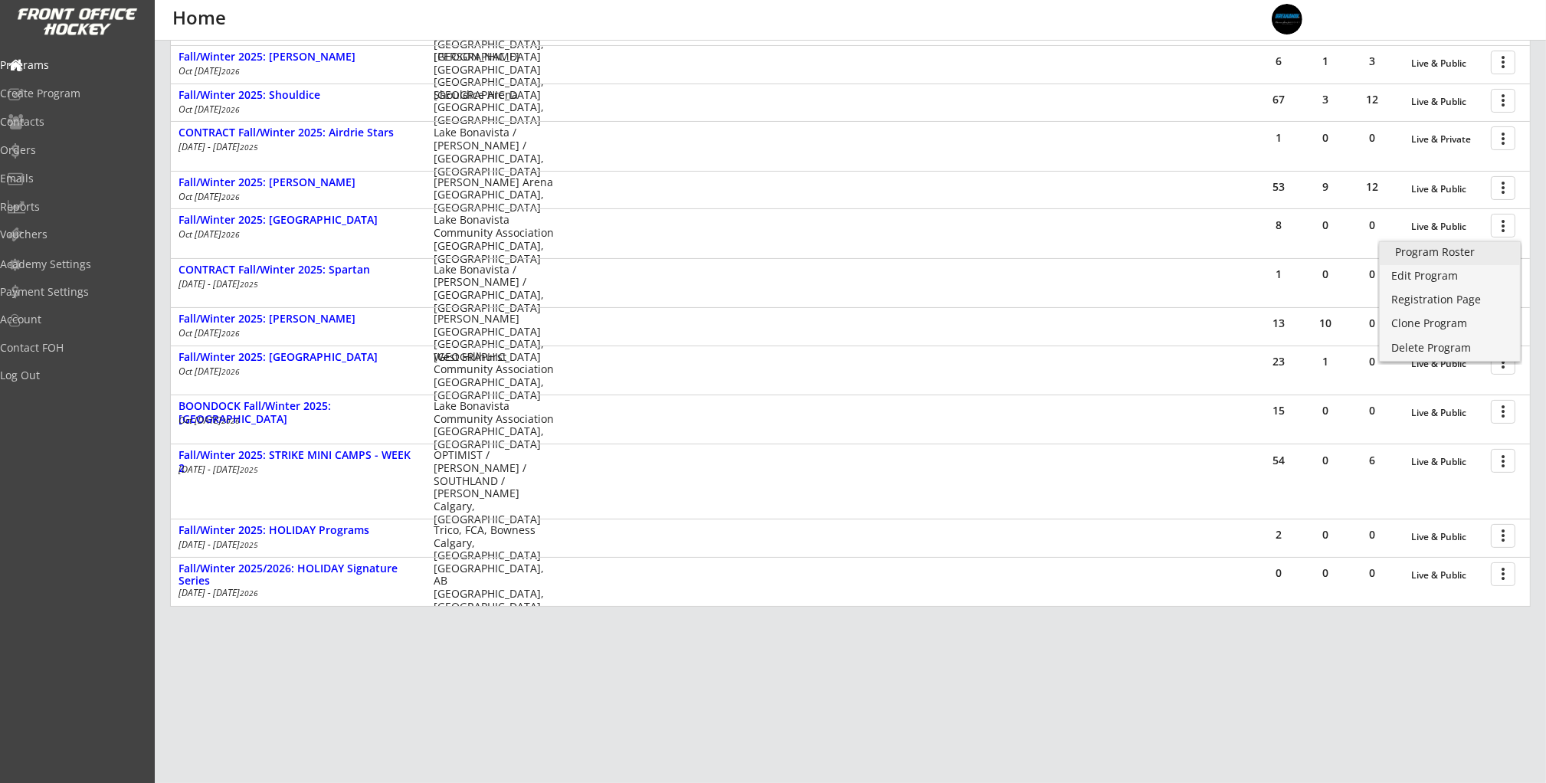
click at [1496, 257] on div "Program Roster" at bounding box center [1450, 252] width 110 height 11
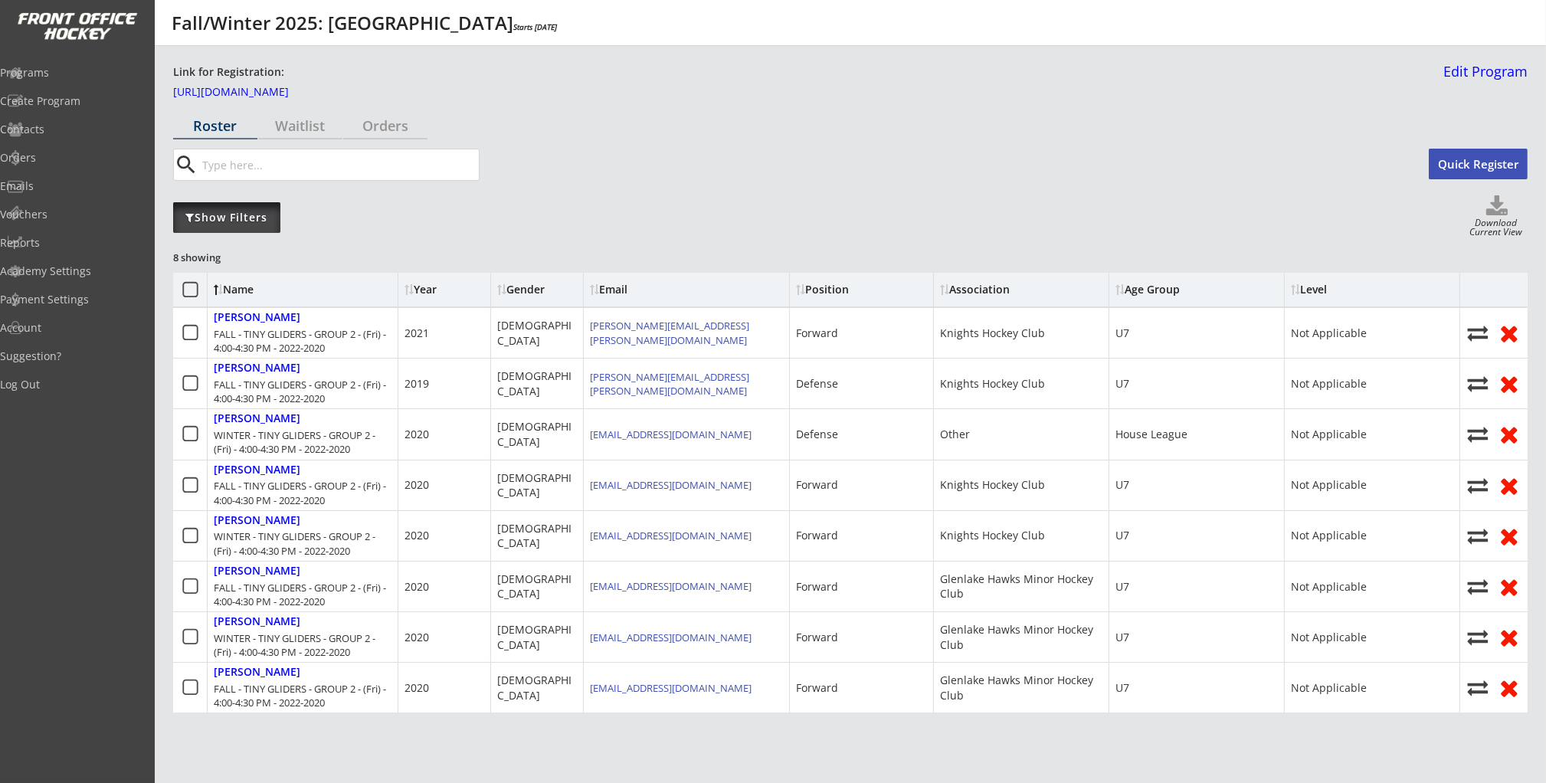
click at [257, 214] on div "Show Filters" at bounding box center [226, 217] width 107 height 15
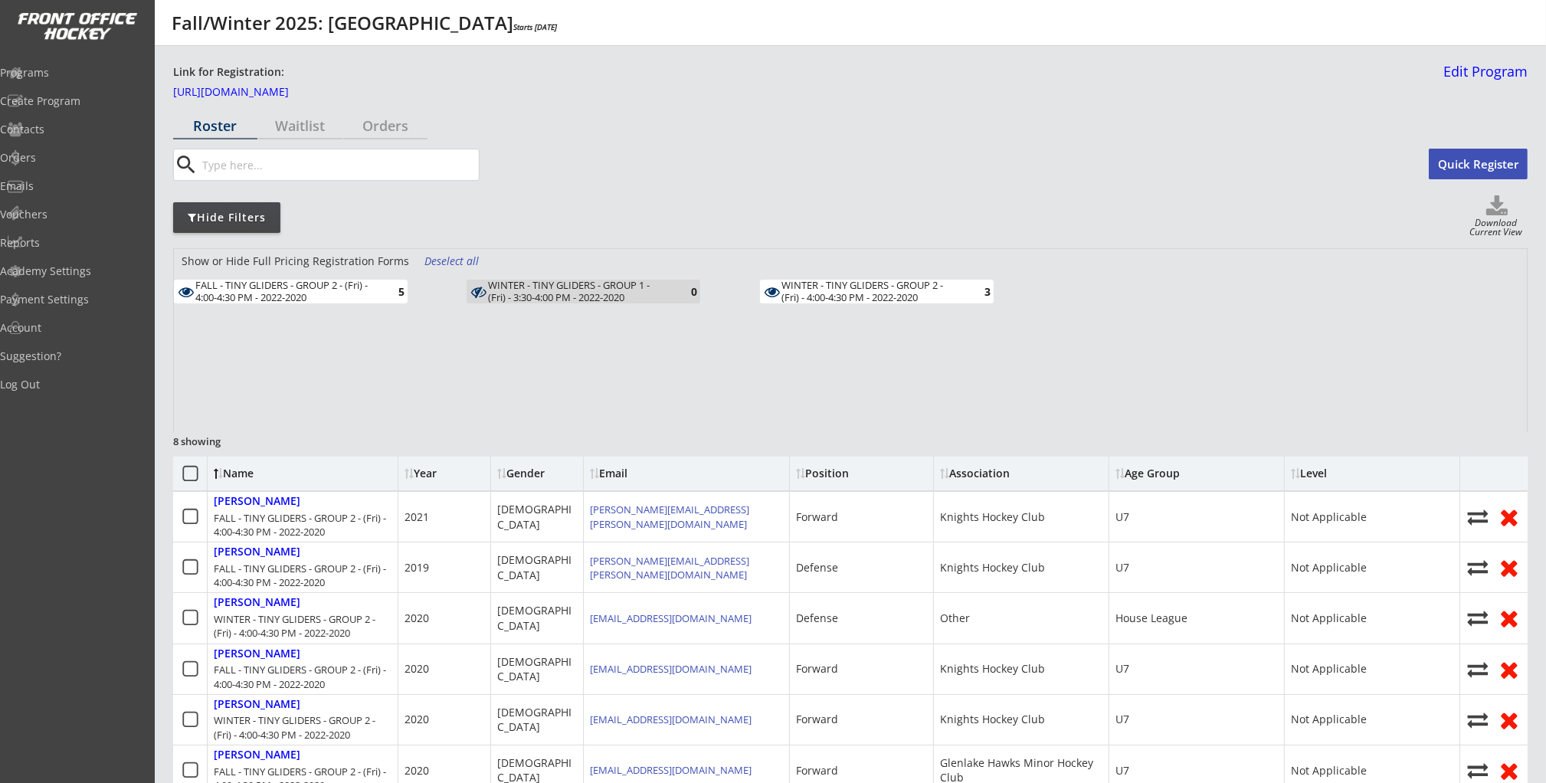
click at [346, 298] on div "FALL - TINY GLIDERS - GROUP 2 - (Fri) - 4:00-4:30 PM - 2022-2020" at bounding box center [284, 292] width 179 height 24
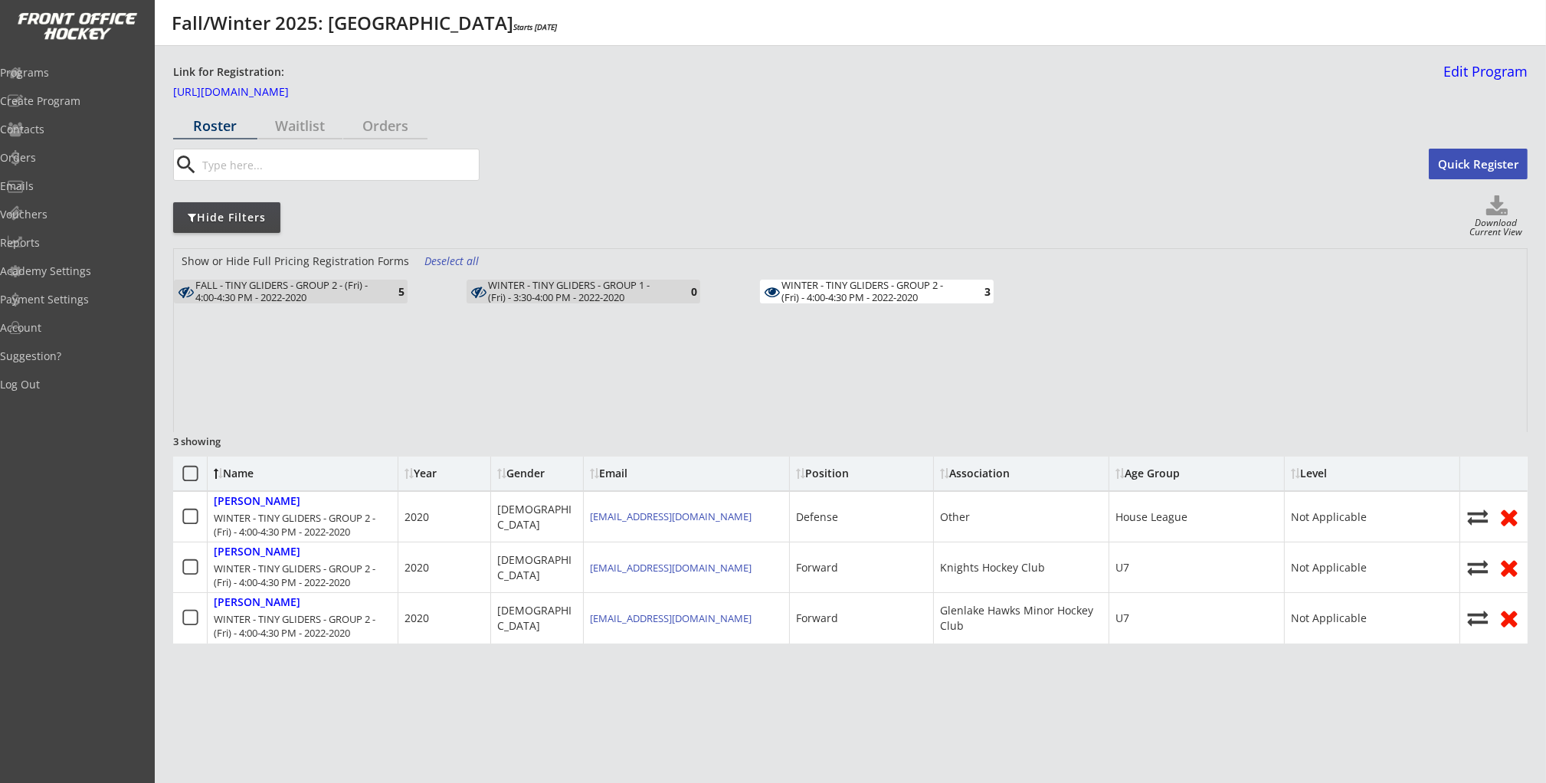
click at [610, 288] on div "WINTER - TINY GLIDERS - GROUP 1 - (Fri) - 3:30-4:00 PM - 2022-2020" at bounding box center [577, 292] width 179 height 24
click at [939, 293] on div "WINTER - TINY GLIDERS - GROUP 2 - (Fri) - 4:00-4:30 PM - 2022-2020" at bounding box center [871, 292] width 179 height 24
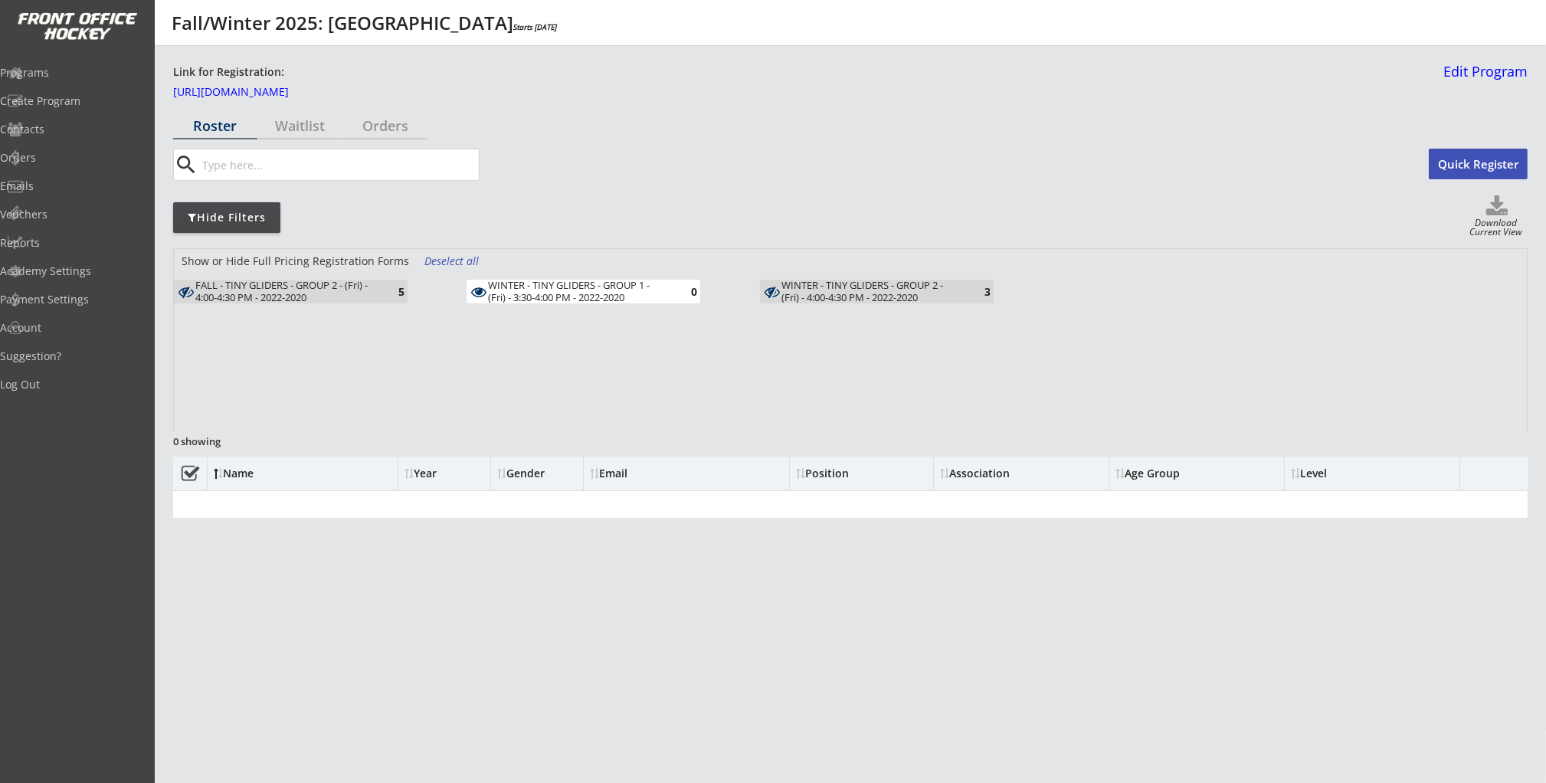
click at [640, 309] on div "Show or Hide Full Pricing Registration Forms Deselect all FALL - TINY GLIDERS -…" at bounding box center [850, 340] width 1353 height 183
drag, startPoint x: 639, startPoint y: 290, endPoint x: 605, endPoint y: 290, distance: 33.7
click at [639, 290] on div "WINTER - TINY GLIDERS - GROUP 1 - (Fri) - 3:30-4:00 PM - 2022-2020" at bounding box center [577, 292] width 179 height 24
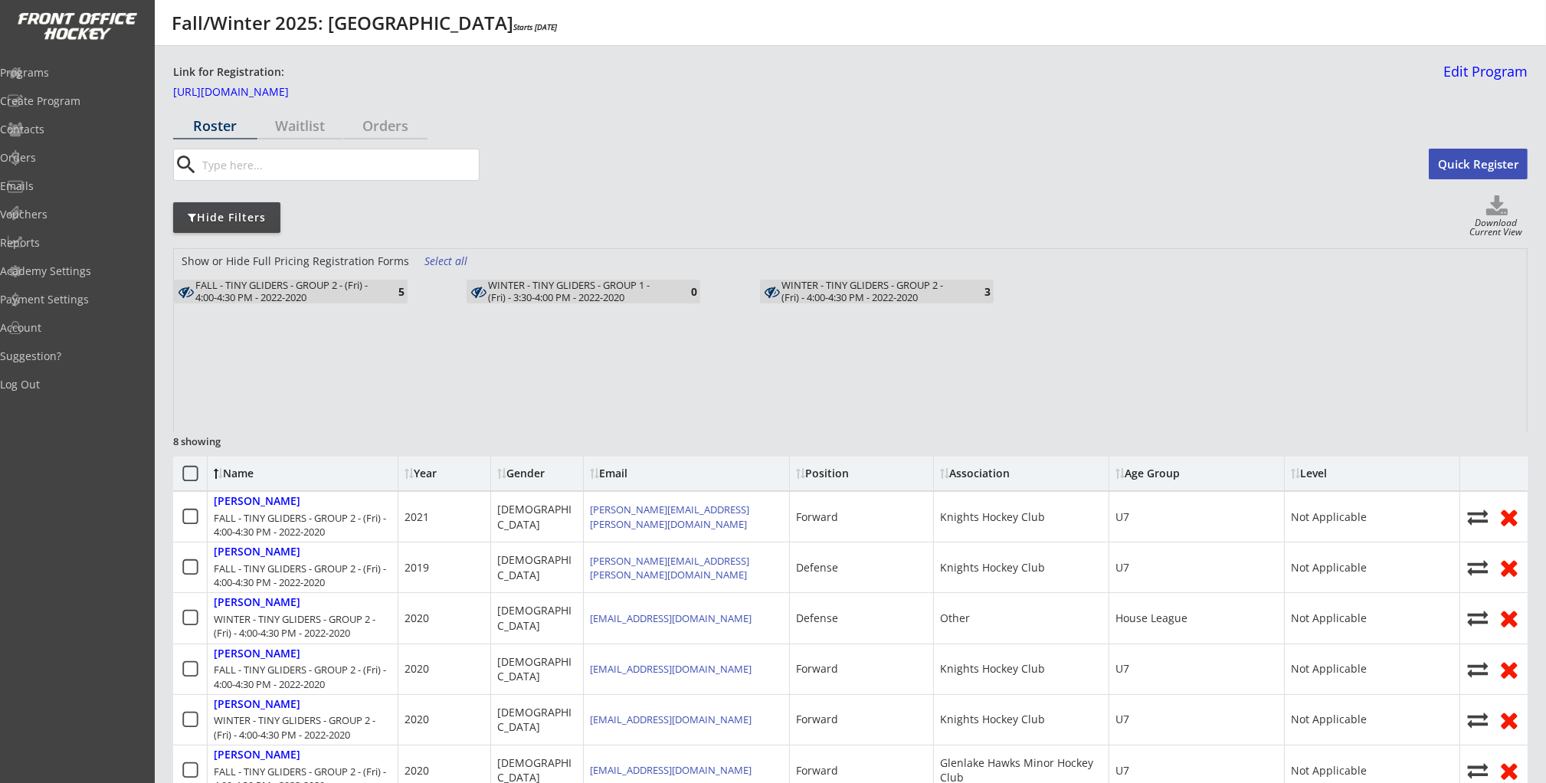
click at [289, 294] on div "FALL - TINY GLIDERS - GROUP 2 - (Fri) - 4:00-4:30 PM - 2022-2020" at bounding box center [284, 292] width 179 height 24
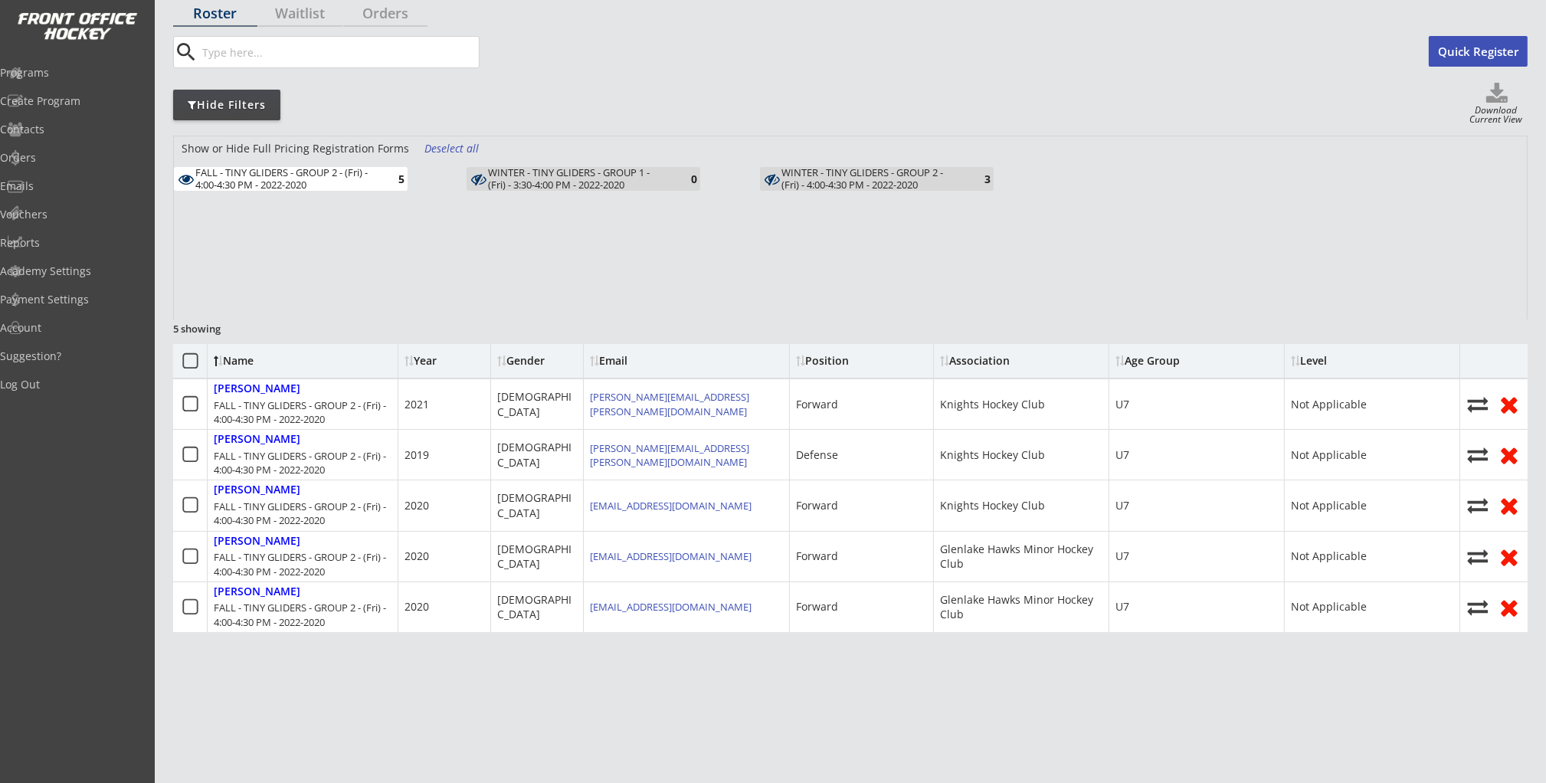
scroll to position [113, 0]
click at [520, 179] on div "WINTER - TINY GLIDERS - GROUP 1 - (Fri) - 3:30-4:00 PM - 2022-2020" at bounding box center [577, 178] width 179 height 24
click at [828, 176] on div "WINTER - TINY GLIDERS - GROUP 2 - (Fri) - 4:00-4:30 PM - 2022-2020" at bounding box center [871, 178] width 179 height 24
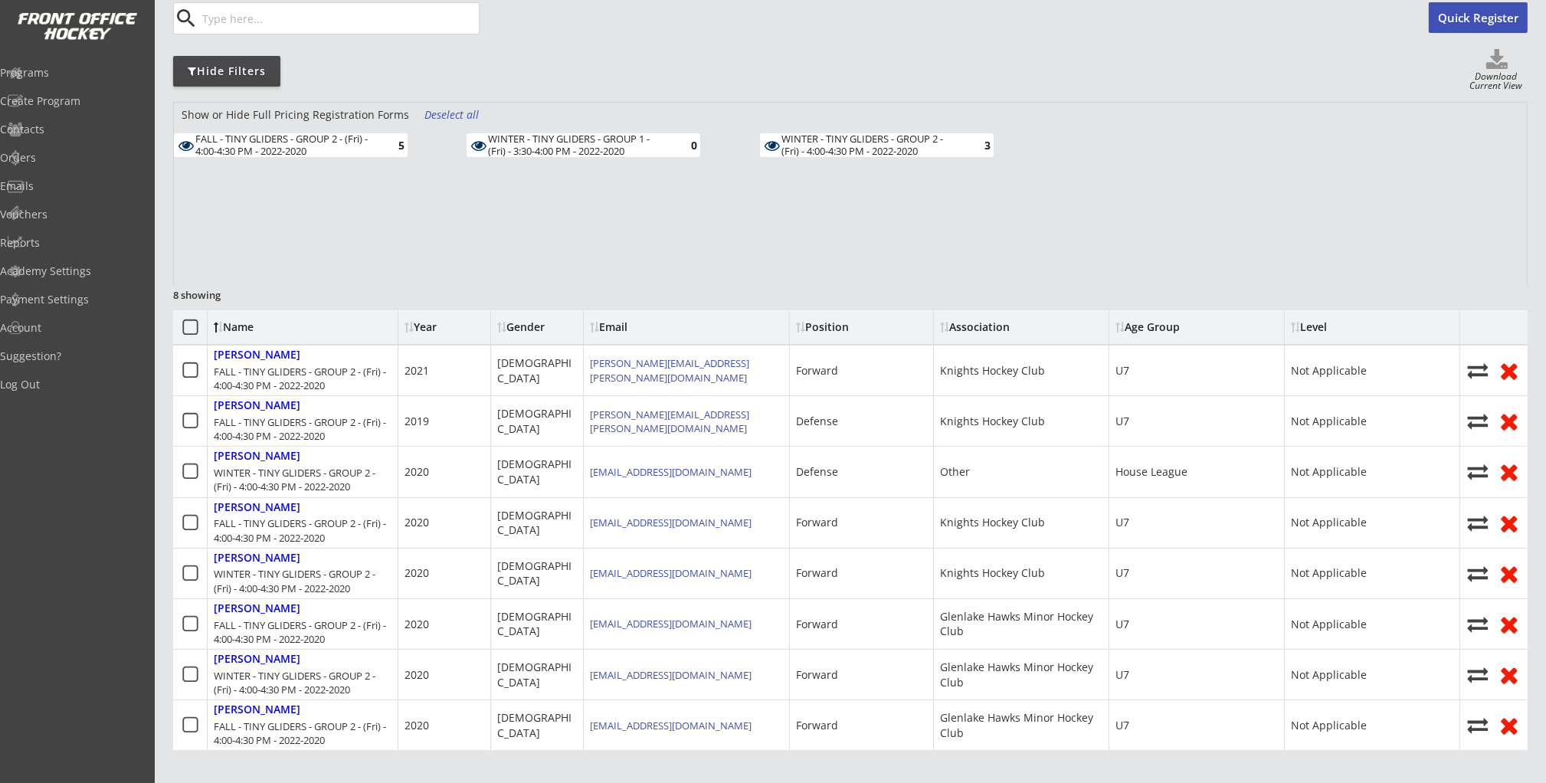
scroll to position [160, 0]
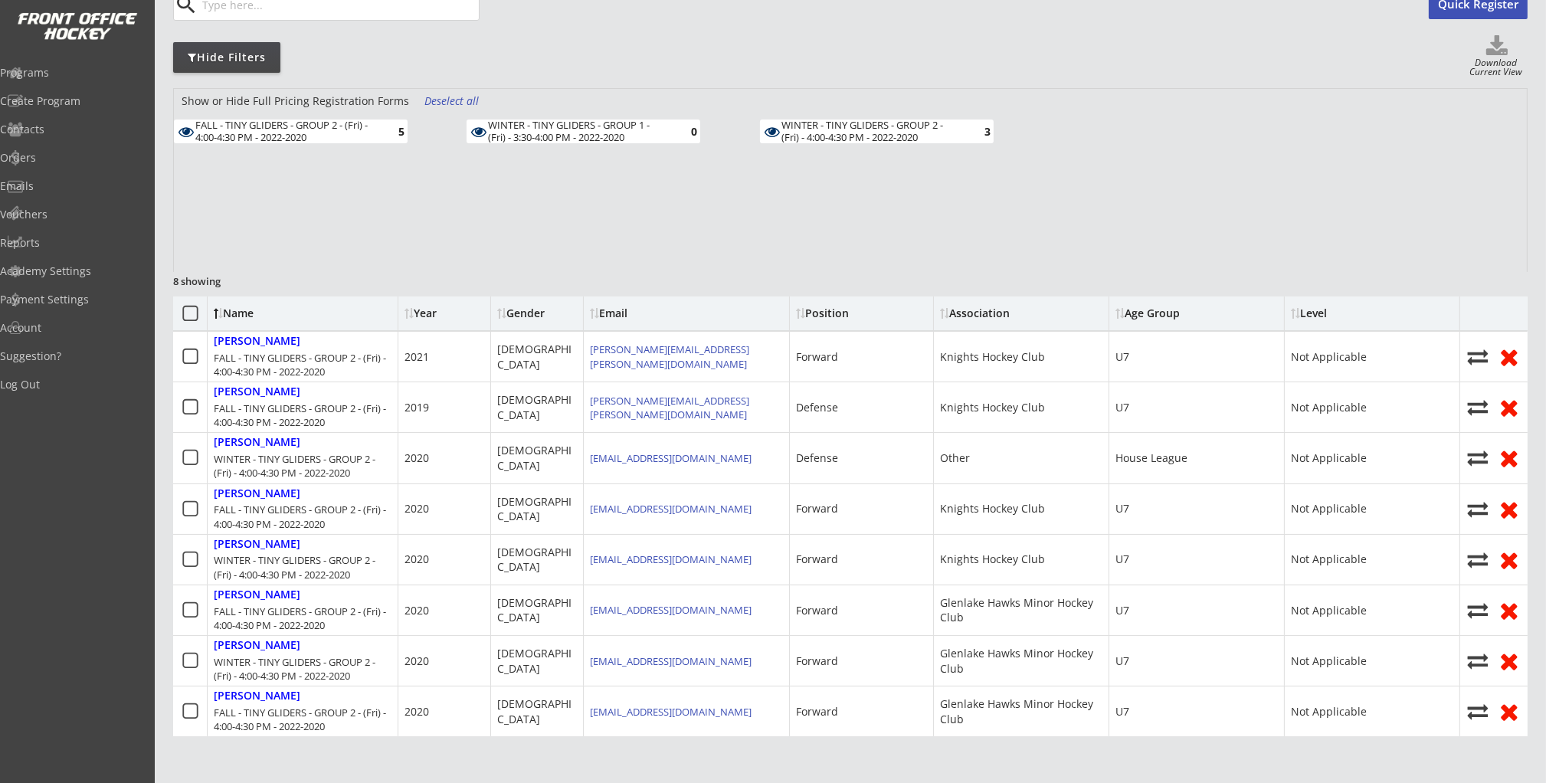
click at [602, 106] on div "Show or Hide Full Pricing Registration Forms Deselect all" at bounding box center [850, 104] width 1353 height 31
drag, startPoint x: 593, startPoint y: 125, endPoint x: 535, endPoint y: 126, distance: 58.2
click at [585, 126] on div "WINTER - TINY GLIDERS - GROUP 1 - (Fri) - 3:30-4:00 PM - 2022-2020" at bounding box center [577, 132] width 179 height 24
click at [361, 129] on div "FALL - TINY GLIDERS - GROUP 2 - (Fri) - 4:00-4:30 PM - 2022-2020" at bounding box center [284, 132] width 179 height 24
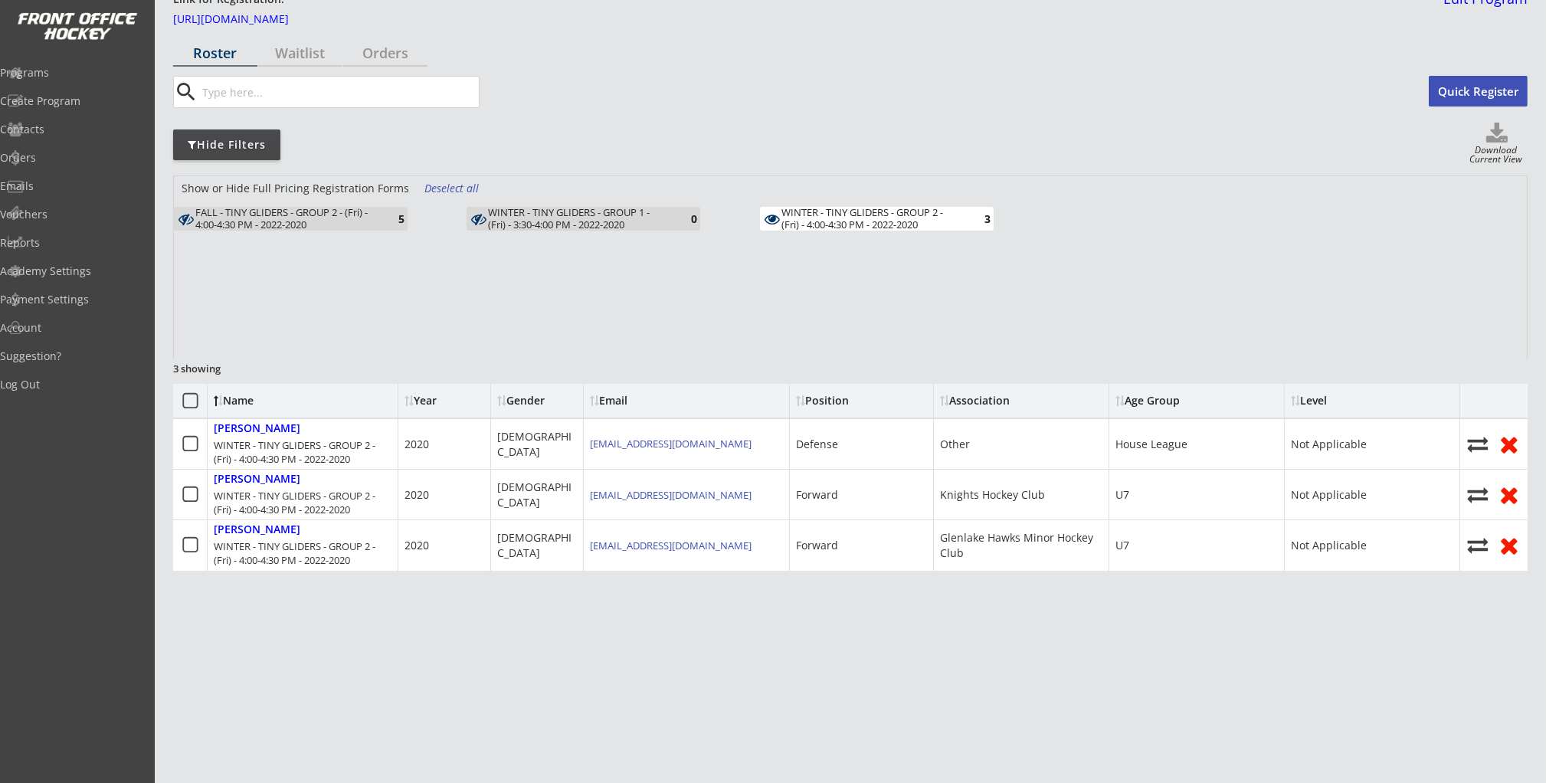
scroll to position [72, 0]
click at [934, 115] on div "Roster Waitlist Orders search Quick Register Hide Filters Download Current View…" at bounding box center [850, 403] width 1355 height 725
drag, startPoint x: 669, startPoint y: 217, endPoint x: 379, endPoint y: 218, distance: 290.4
click at [661, 216] on div "WINTER - TINY GLIDERS - GROUP 1 - (Fri) - 3:30-4:00 PM - 2022-2020 0" at bounding box center [584, 220] width 234 height 24
click at [372, 221] on div "FALL - TINY GLIDERS - GROUP 2 - (Fri) - 4:00-4:30 PM - 2022-2020" at bounding box center [284, 220] width 179 height 24
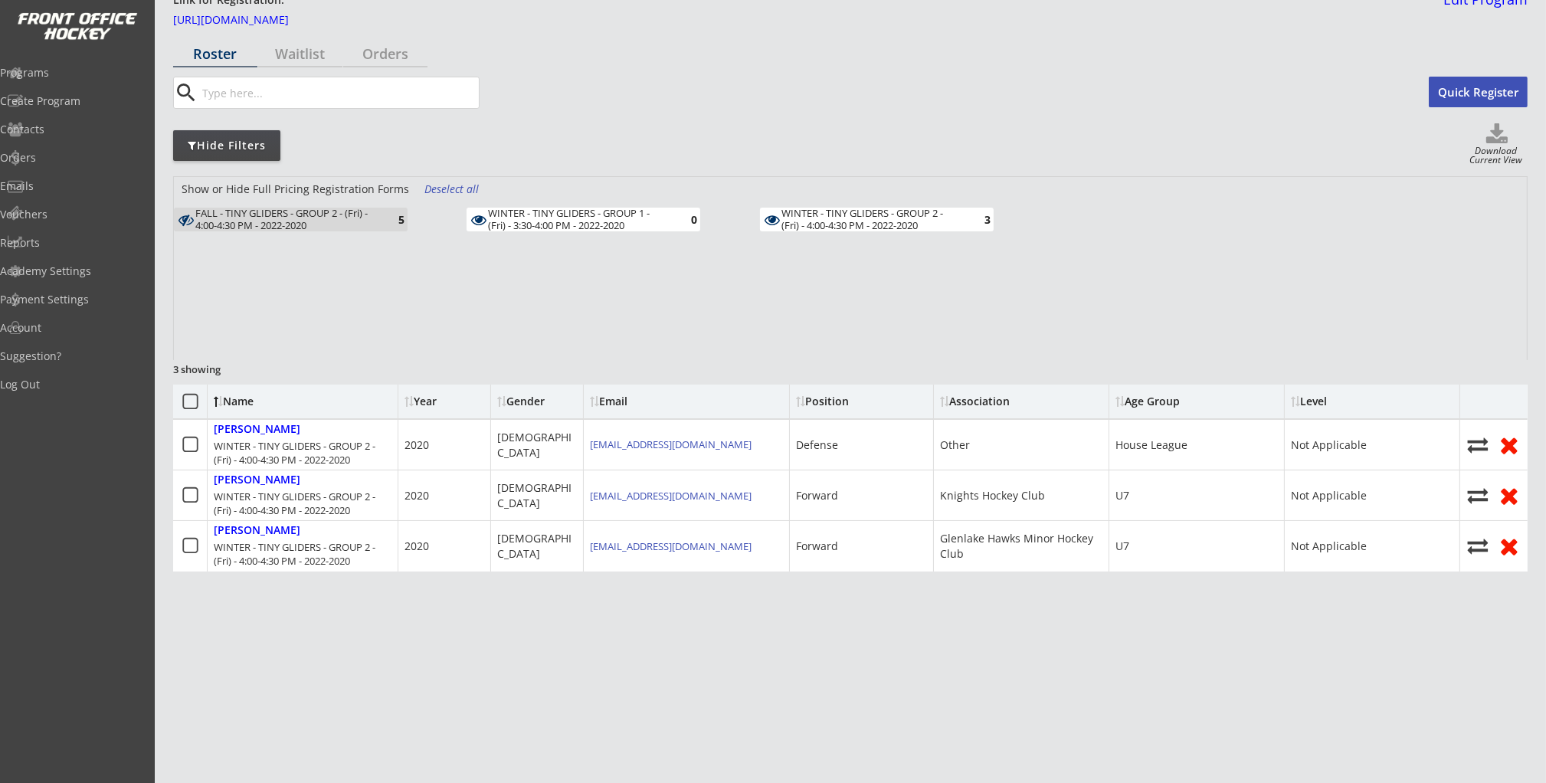
scroll to position [160, 0]
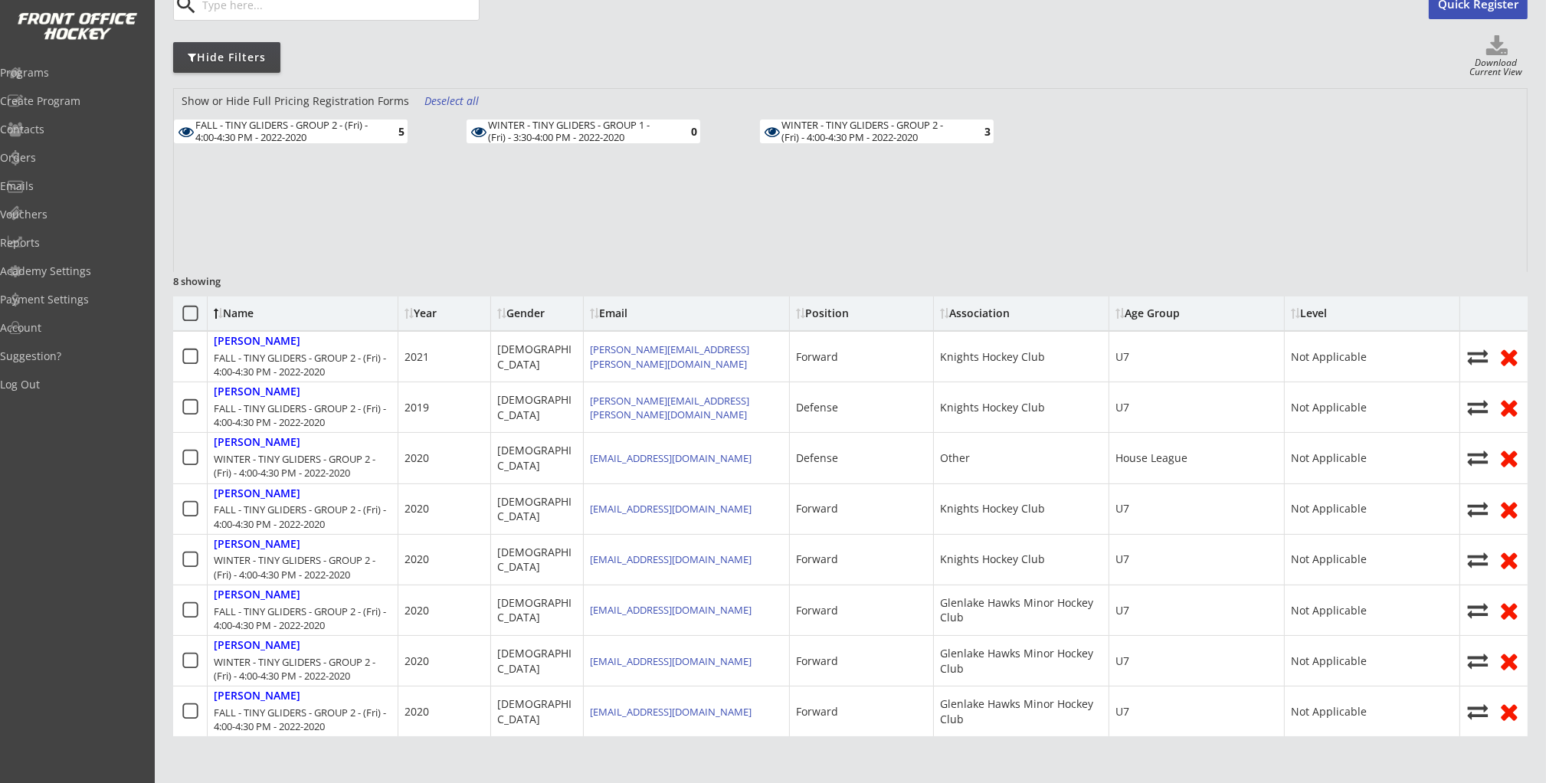
click at [860, 254] on div "Show or Hide Full Pricing Registration Forms Deselect all FALL - TINY GLIDERS -…" at bounding box center [850, 180] width 1353 height 183
click at [866, 250] on div "Show or Hide Full Pricing Registration Forms Deselect all FALL - TINY GLIDERS -…" at bounding box center [850, 180] width 1353 height 183
click at [54, 69] on div "Programs" at bounding box center [73, 72] width 138 height 11
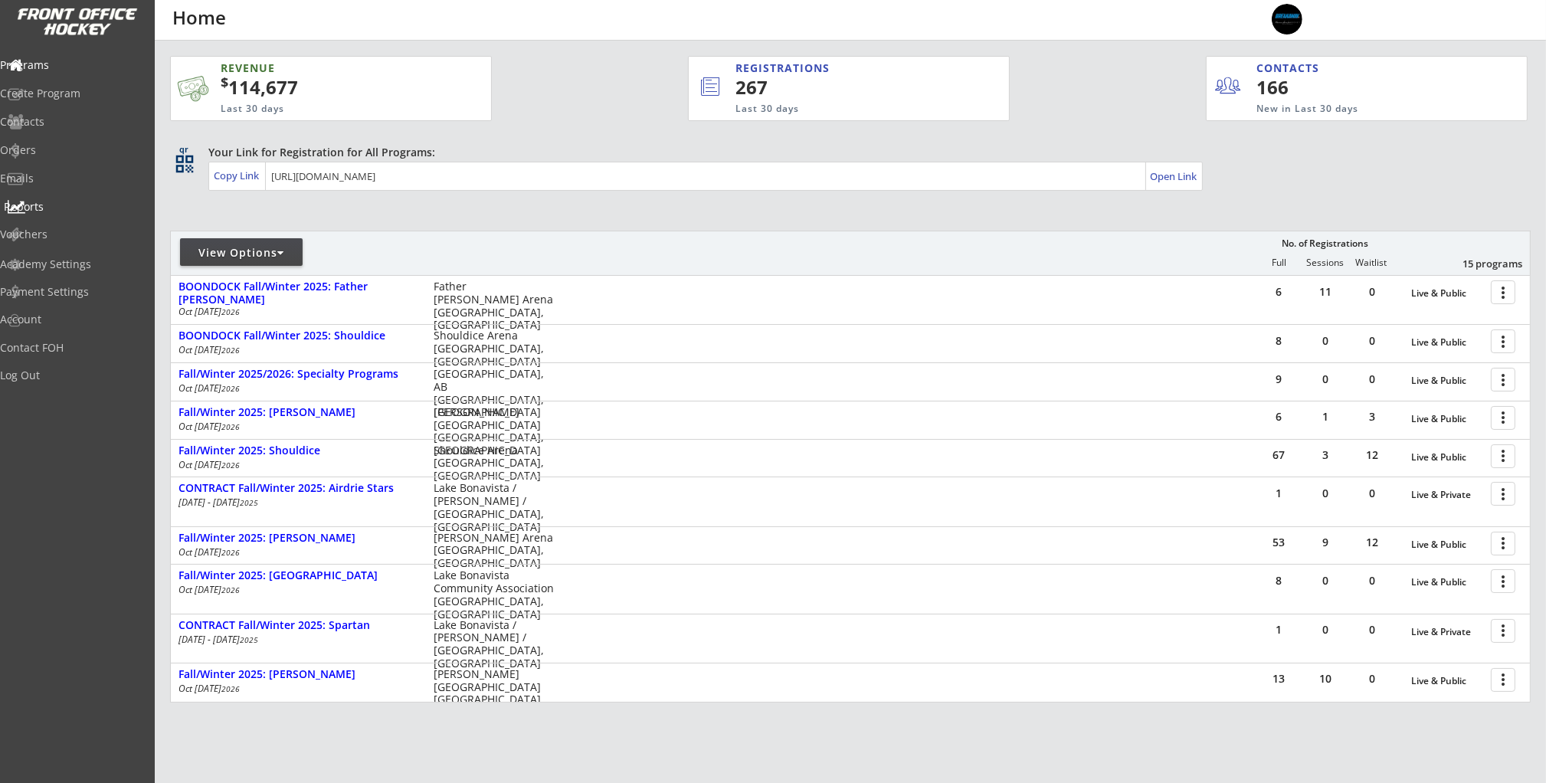
click at [76, 207] on div "Reports" at bounding box center [73, 207] width 138 height 11
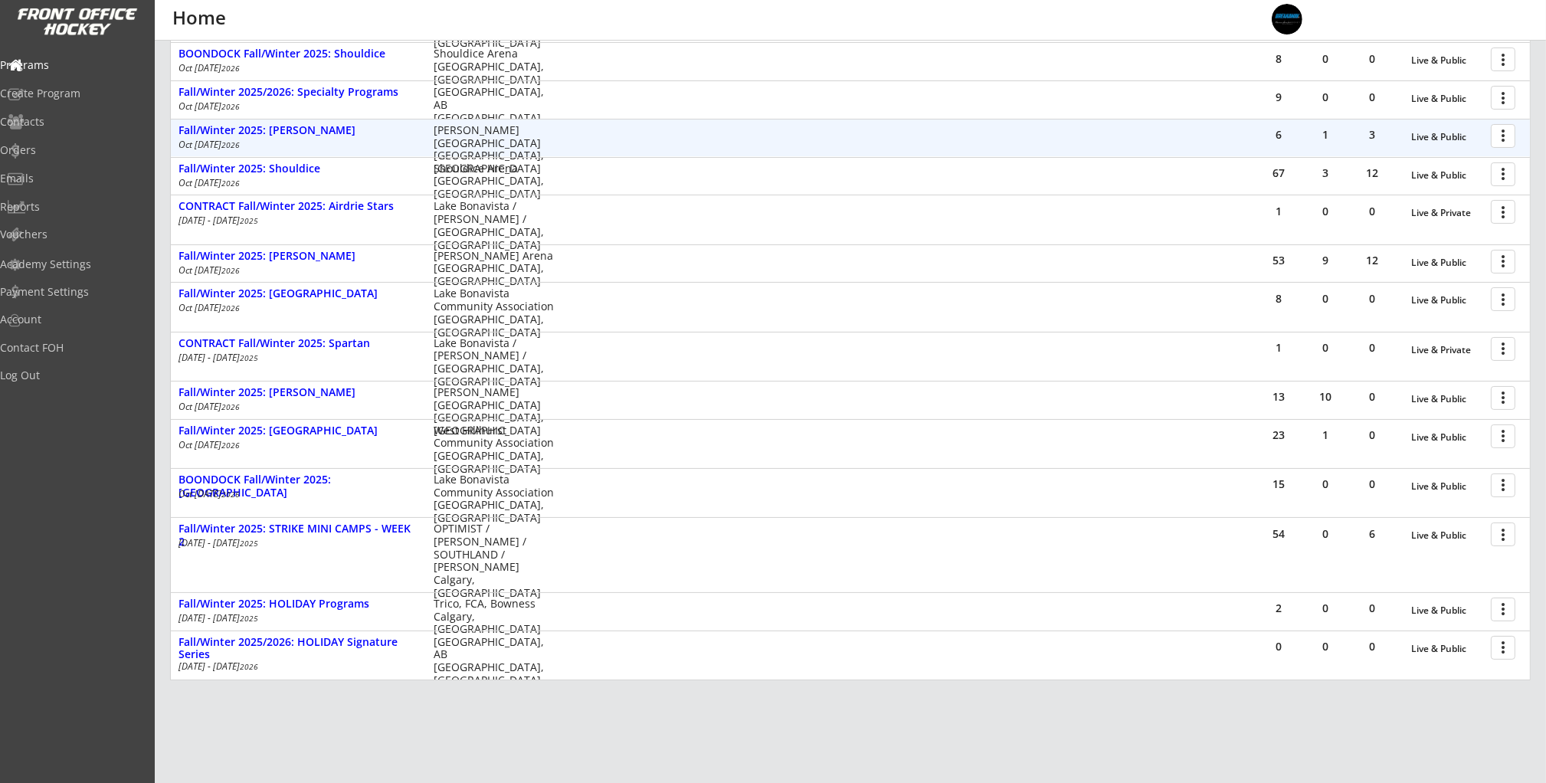
scroll to position [356, 0]
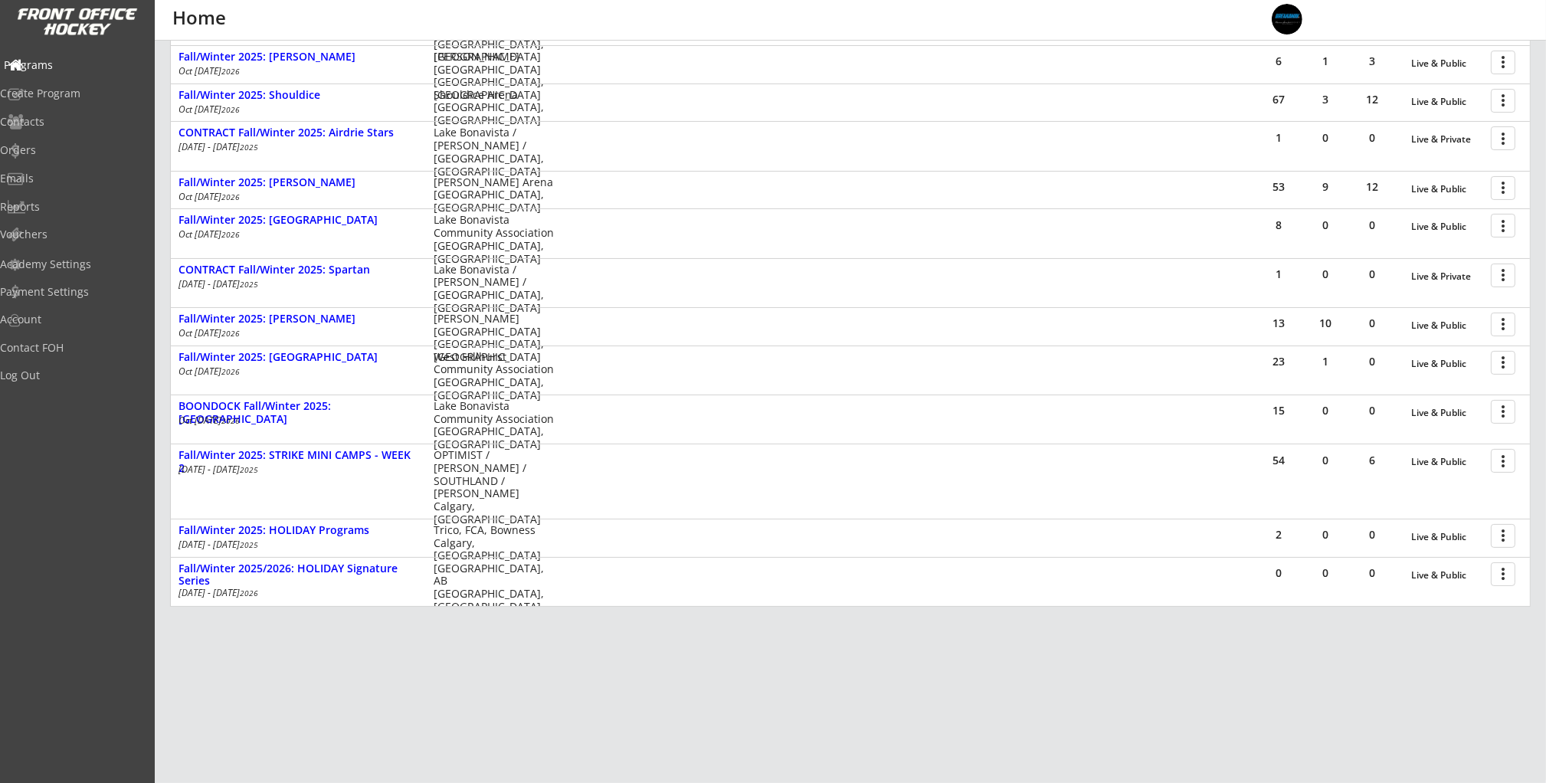
click at [84, 70] on div "Programs" at bounding box center [73, 65] width 138 height 11
click at [54, 123] on div "Contacts" at bounding box center [73, 121] width 138 height 11
select select ""Players""
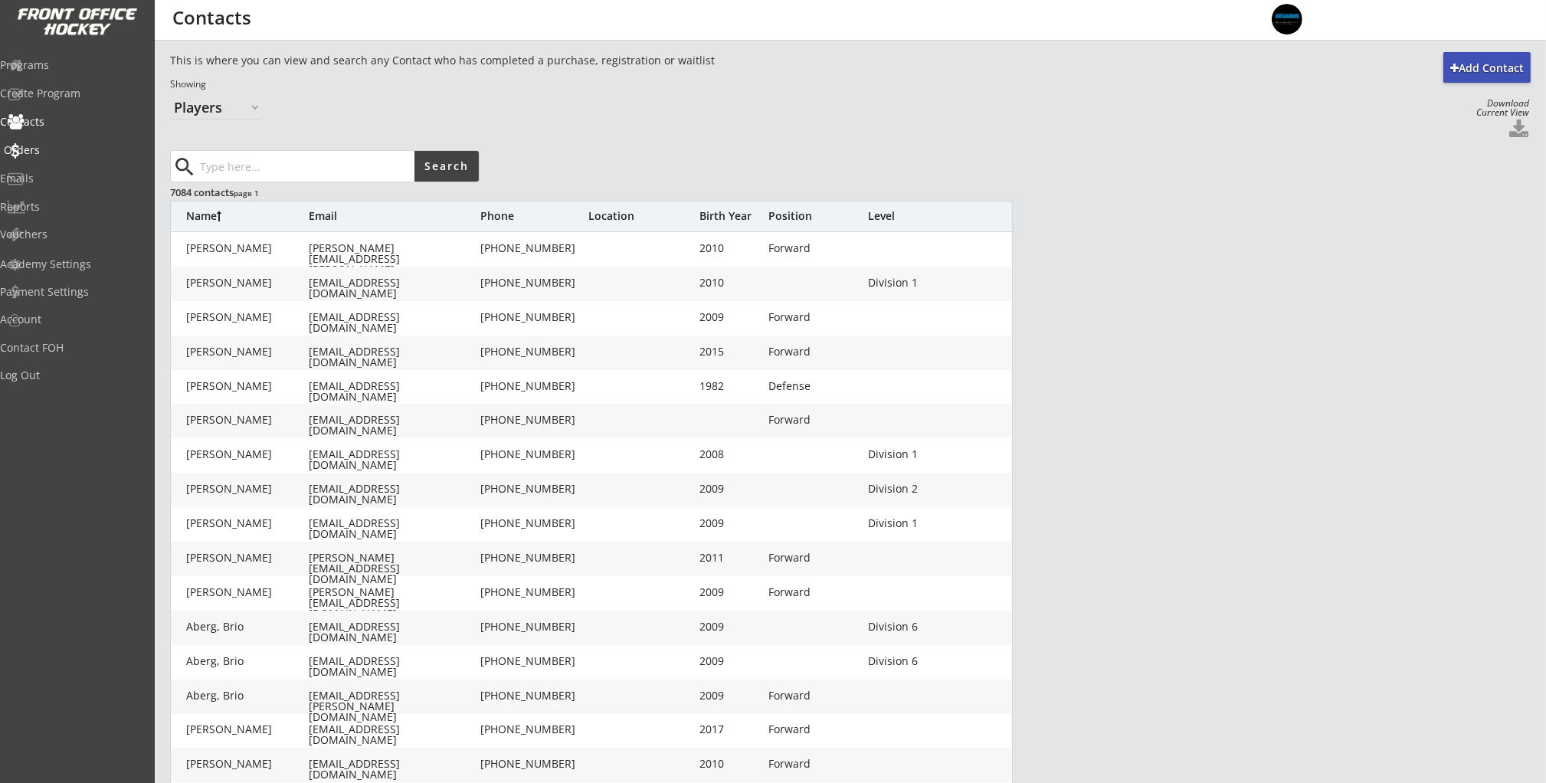
click at [81, 151] on div "Orders" at bounding box center [73, 150] width 138 height 11
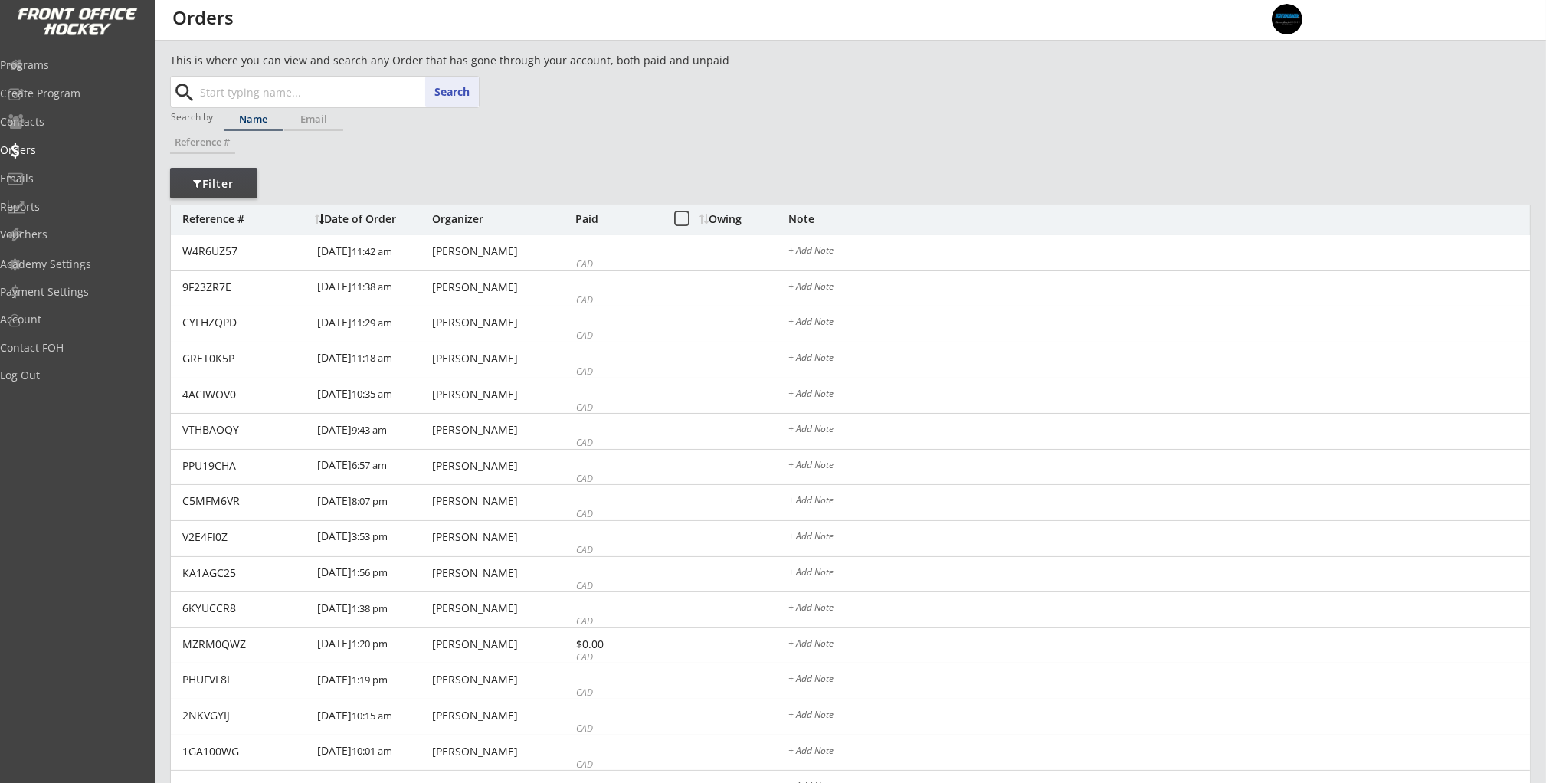
click at [303, 88] on input "text" at bounding box center [338, 92] width 282 height 31
paste input "[EMAIL_ADDRESS][DOMAIN_NAME]"
type input "[EMAIL_ADDRESS][DOMAIN_NAME]"
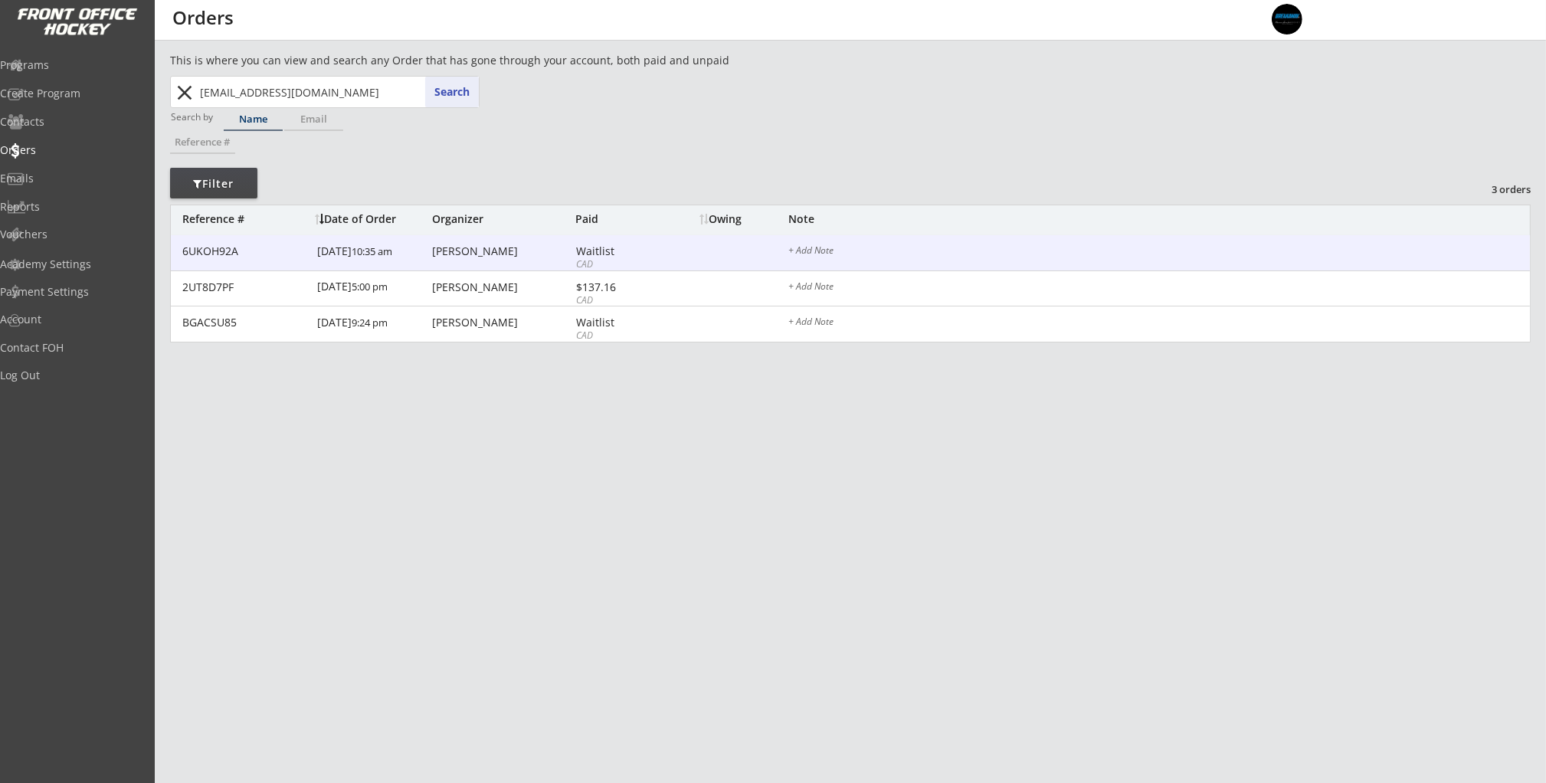
click at [569, 264] on div "6UKOH92A 10/09/25 10:35 am Natasha Rolfe Waitlist CAD + Add Note" at bounding box center [850, 253] width 1359 height 36
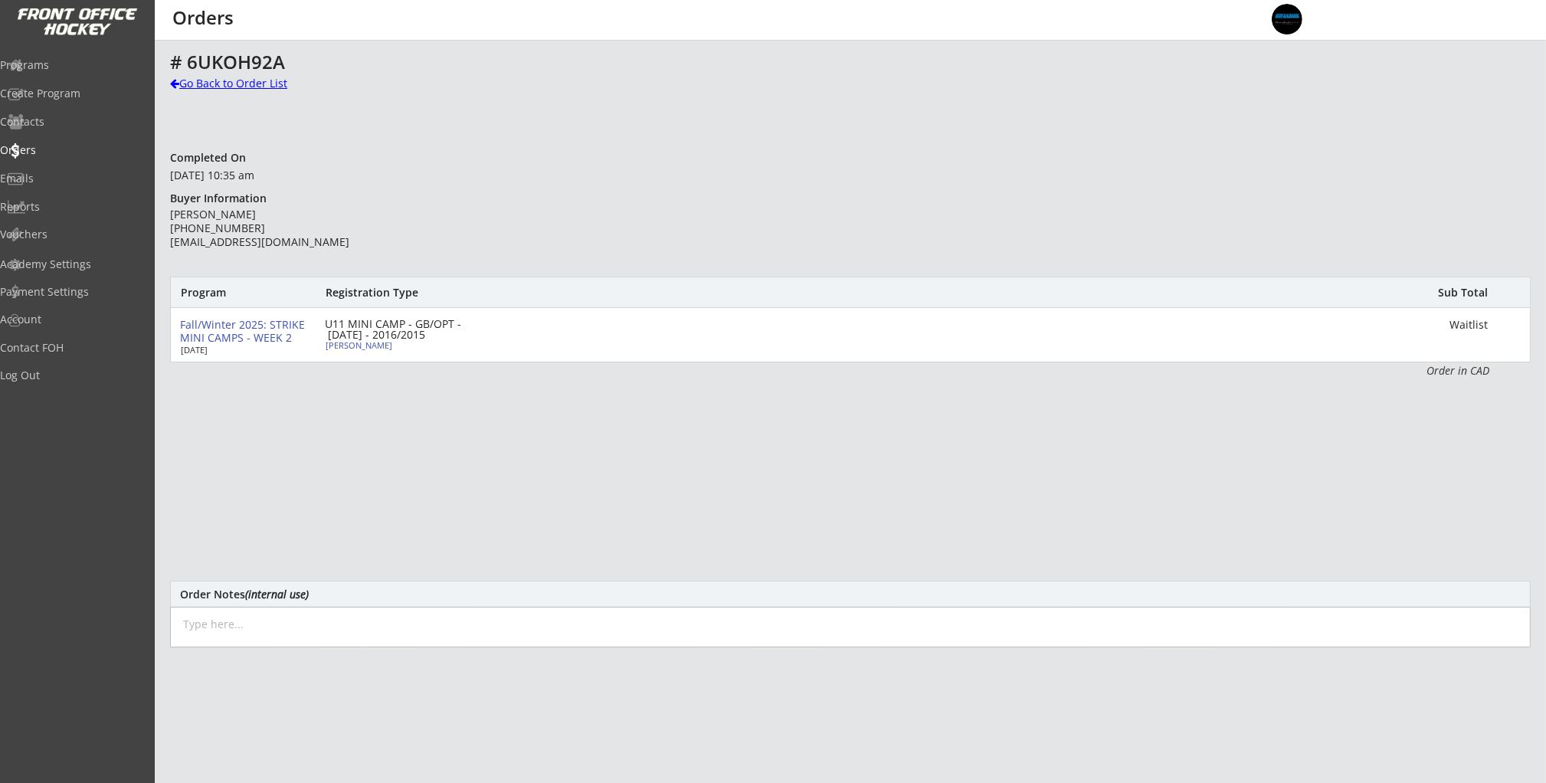
click at [223, 84] on div "Go Back to Order List" at bounding box center [249, 83] width 158 height 15
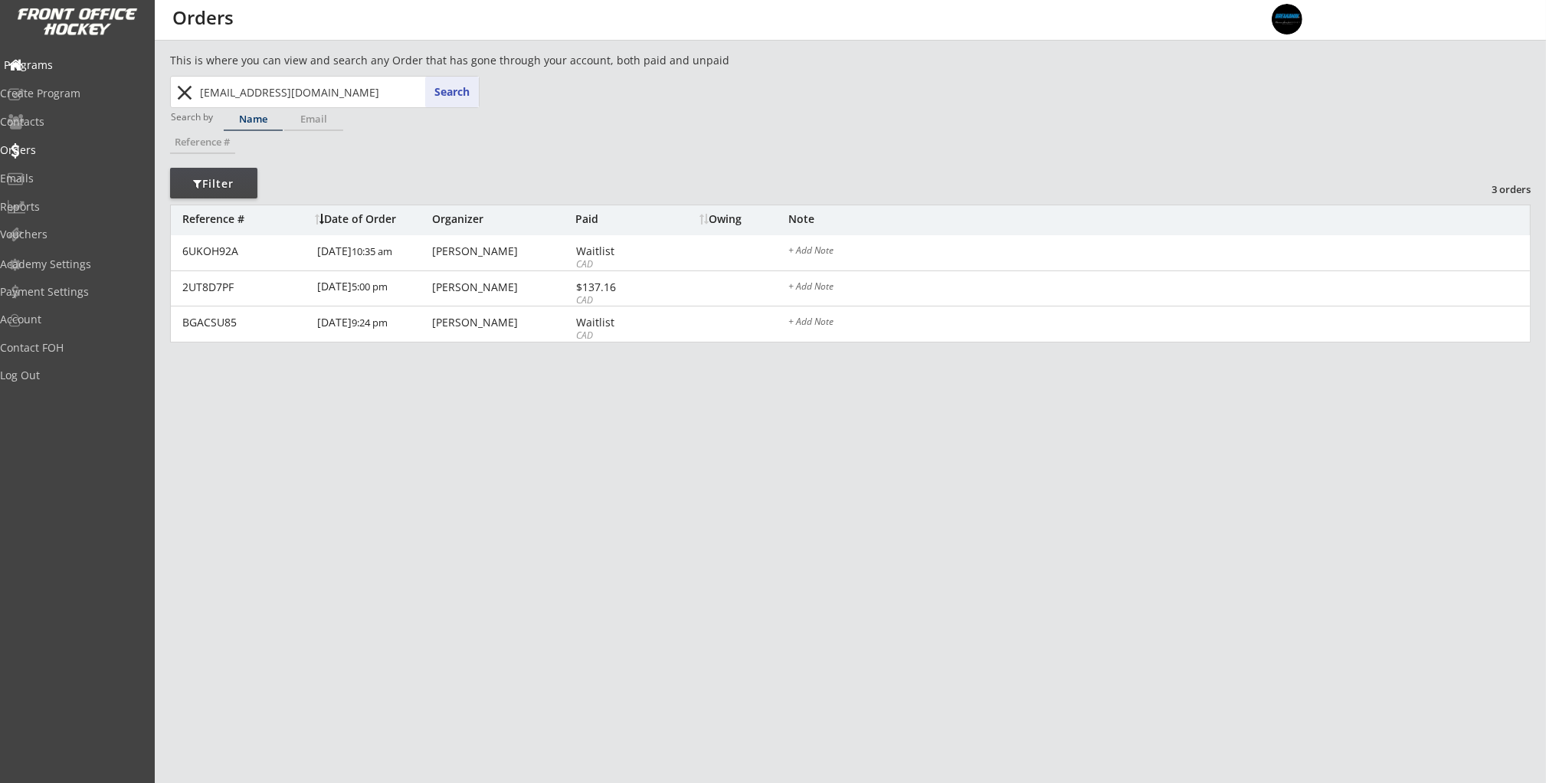
click at [35, 61] on div "Programs" at bounding box center [73, 65] width 138 height 11
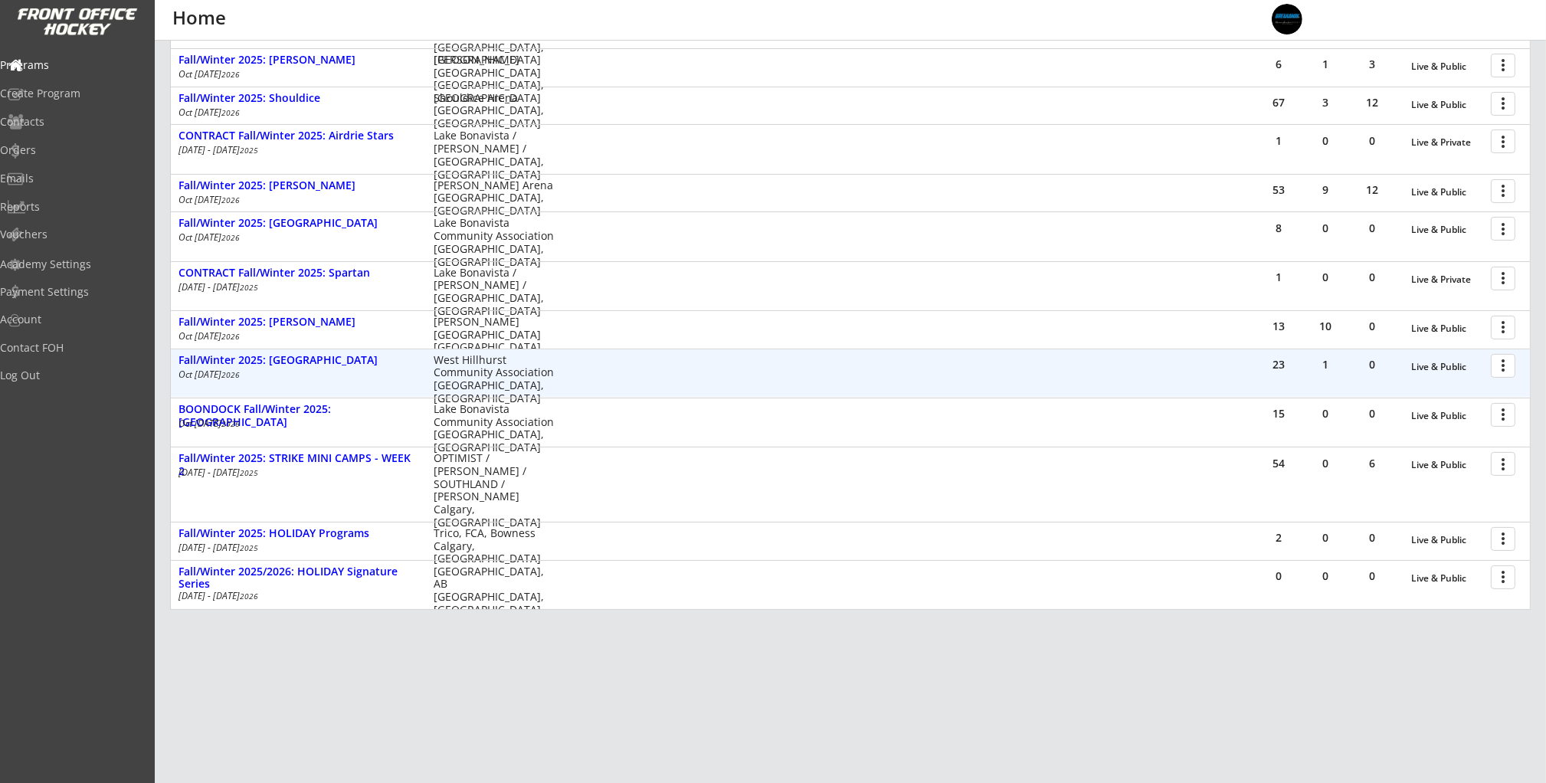
scroll to position [356, 0]
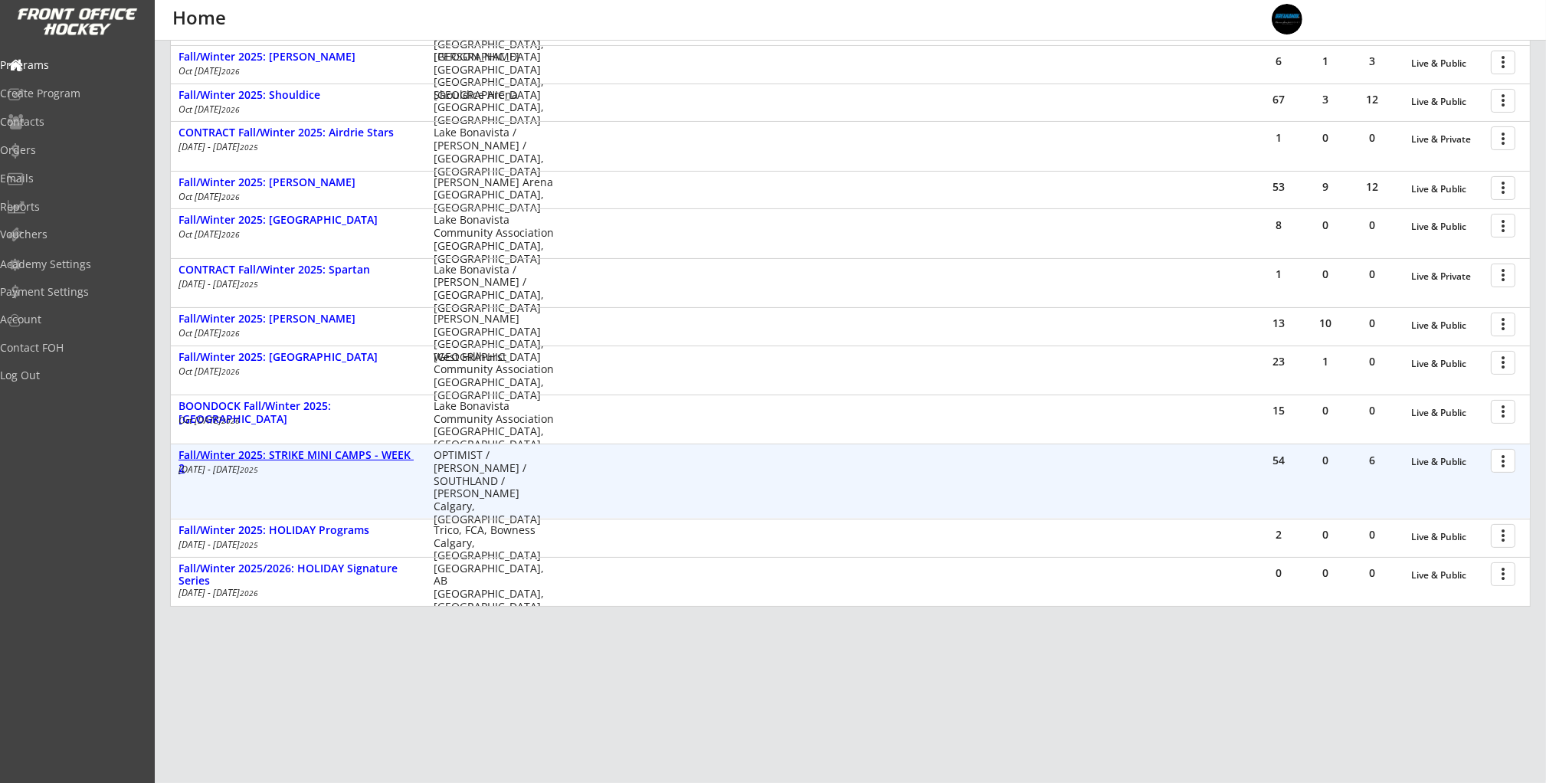
click at [309, 450] on div "Fall/Winter 2025: STRIKE MINI CAMPS - WEEK 2" at bounding box center [298, 462] width 239 height 26
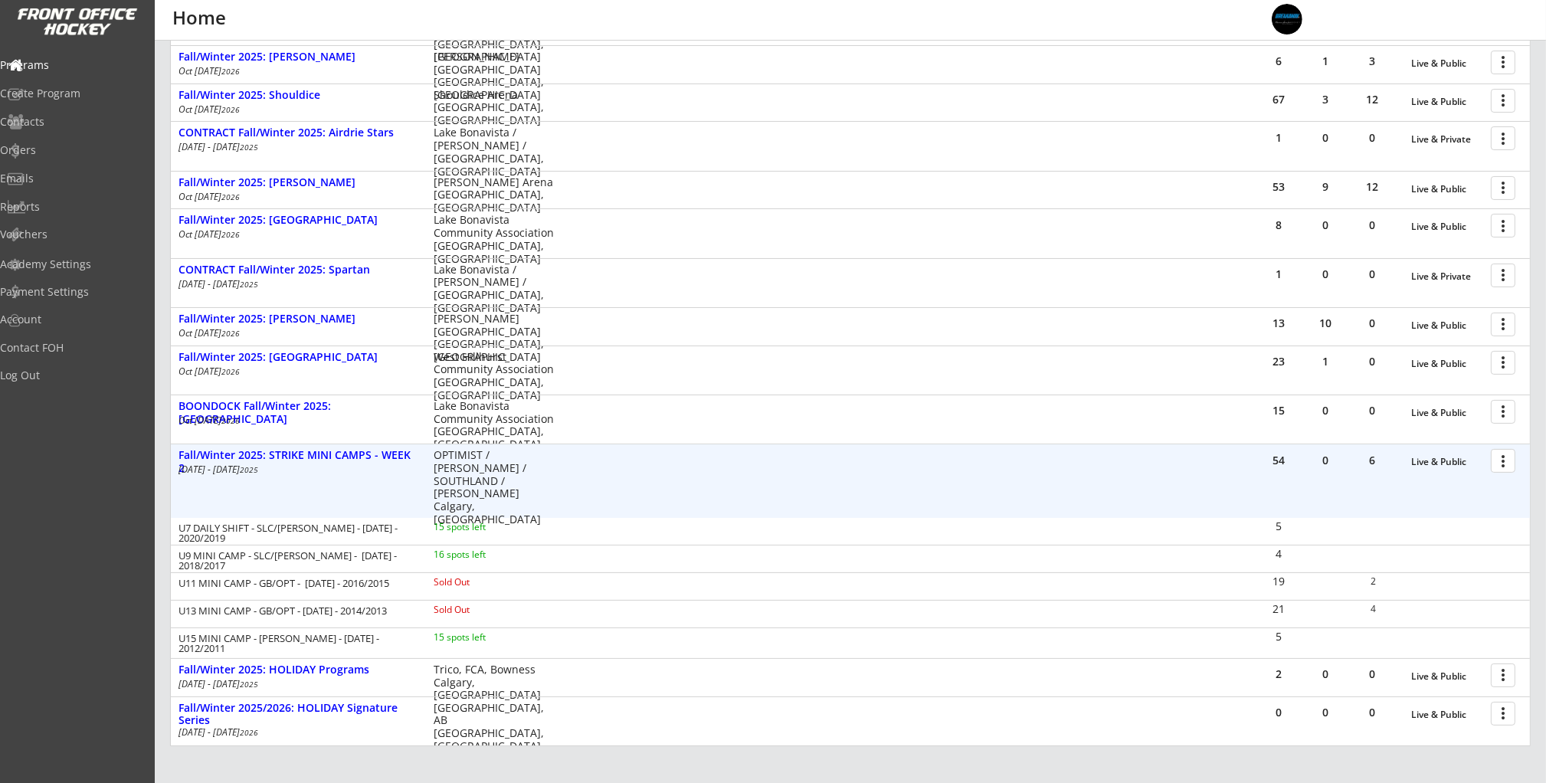
drag, startPoint x: 1514, startPoint y: 462, endPoint x: 1513, endPoint y: 474, distance: 11.6
click at [1514, 463] on div at bounding box center [1506, 460] width 27 height 27
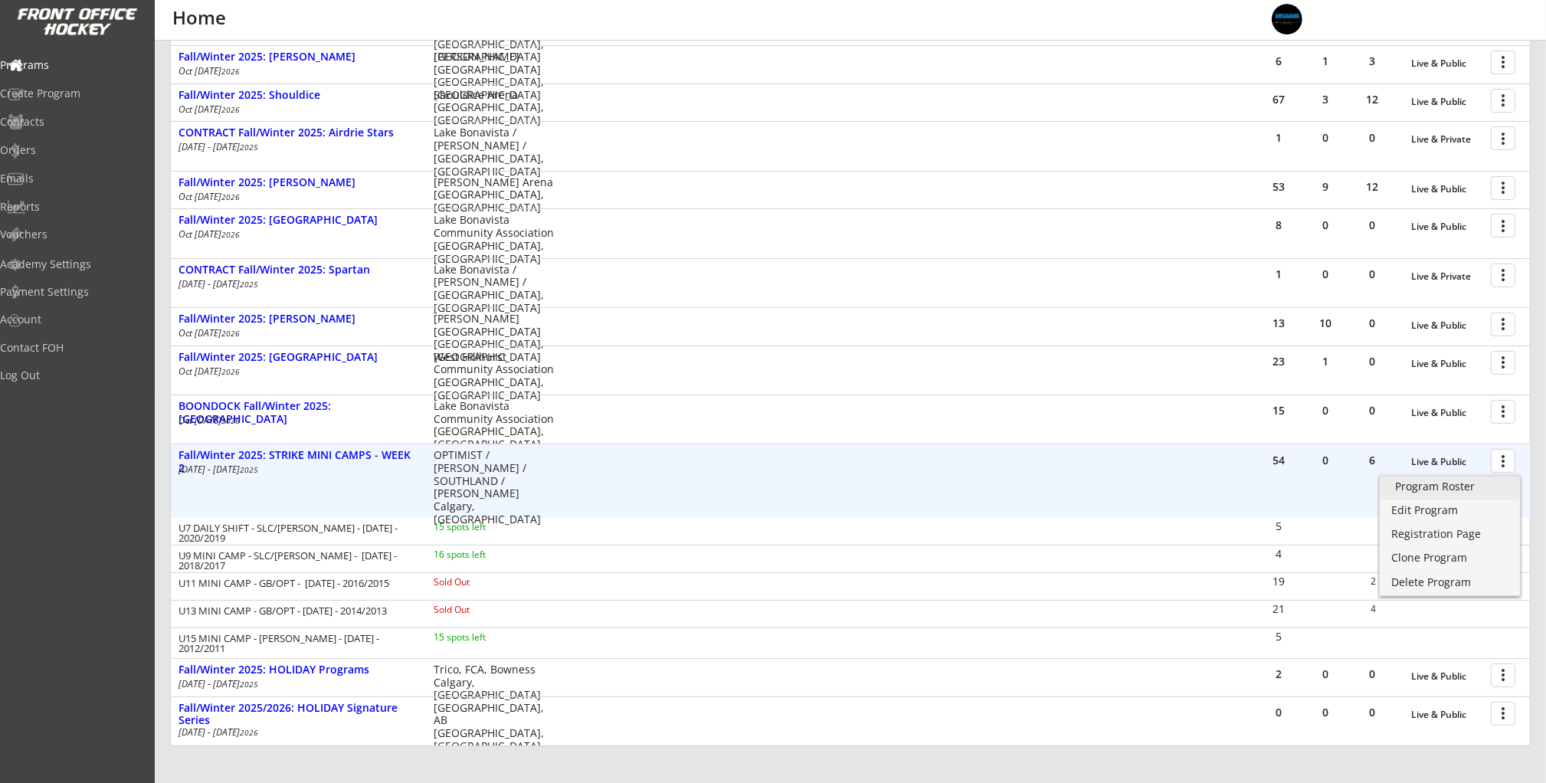
click at [1483, 486] on div "Program Roster" at bounding box center [1450, 486] width 110 height 11
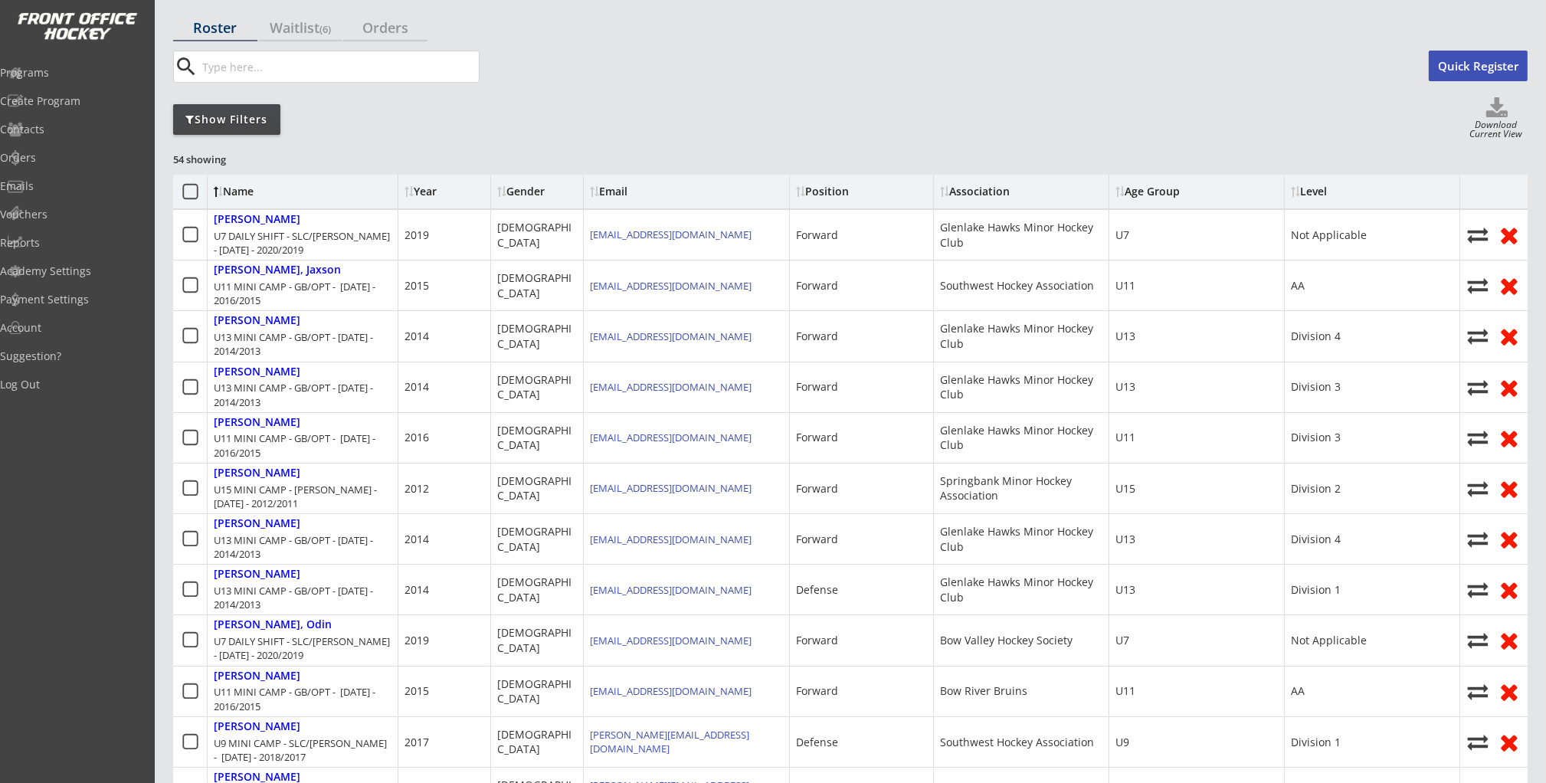
drag, startPoint x: 257, startPoint y: 119, endPoint x: 313, endPoint y: 120, distance: 56.0
click at [257, 119] on div "Show Filters" at bounding box center [226, 119] width 107 height 15
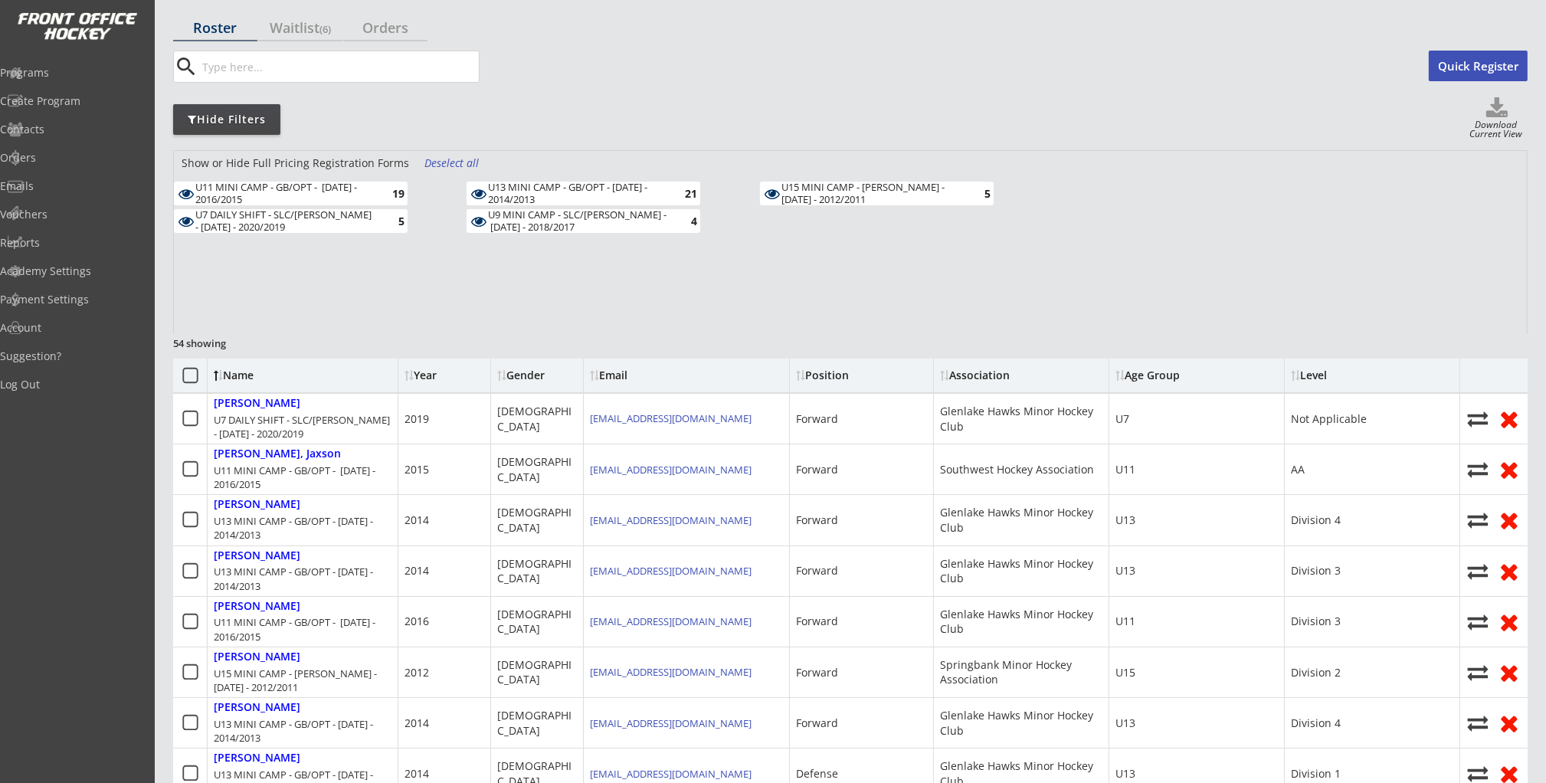
click at [445, 164] on div "Deselect all" at bounding box center [452, 163] width 57 height 15
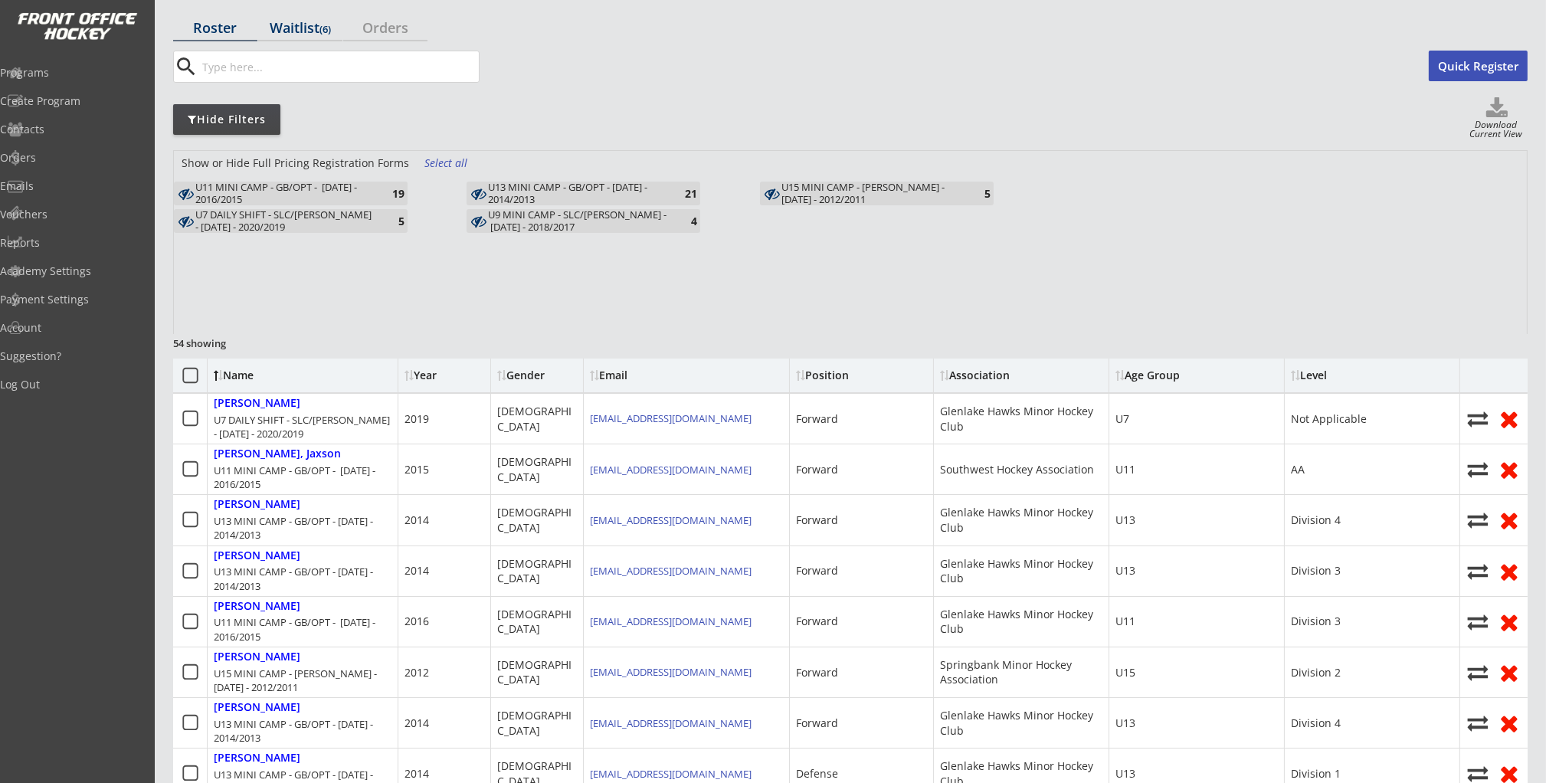
click at [289, 21] on div "Waitlist (6)" at bounding box center [300, 28] width 84 height 14
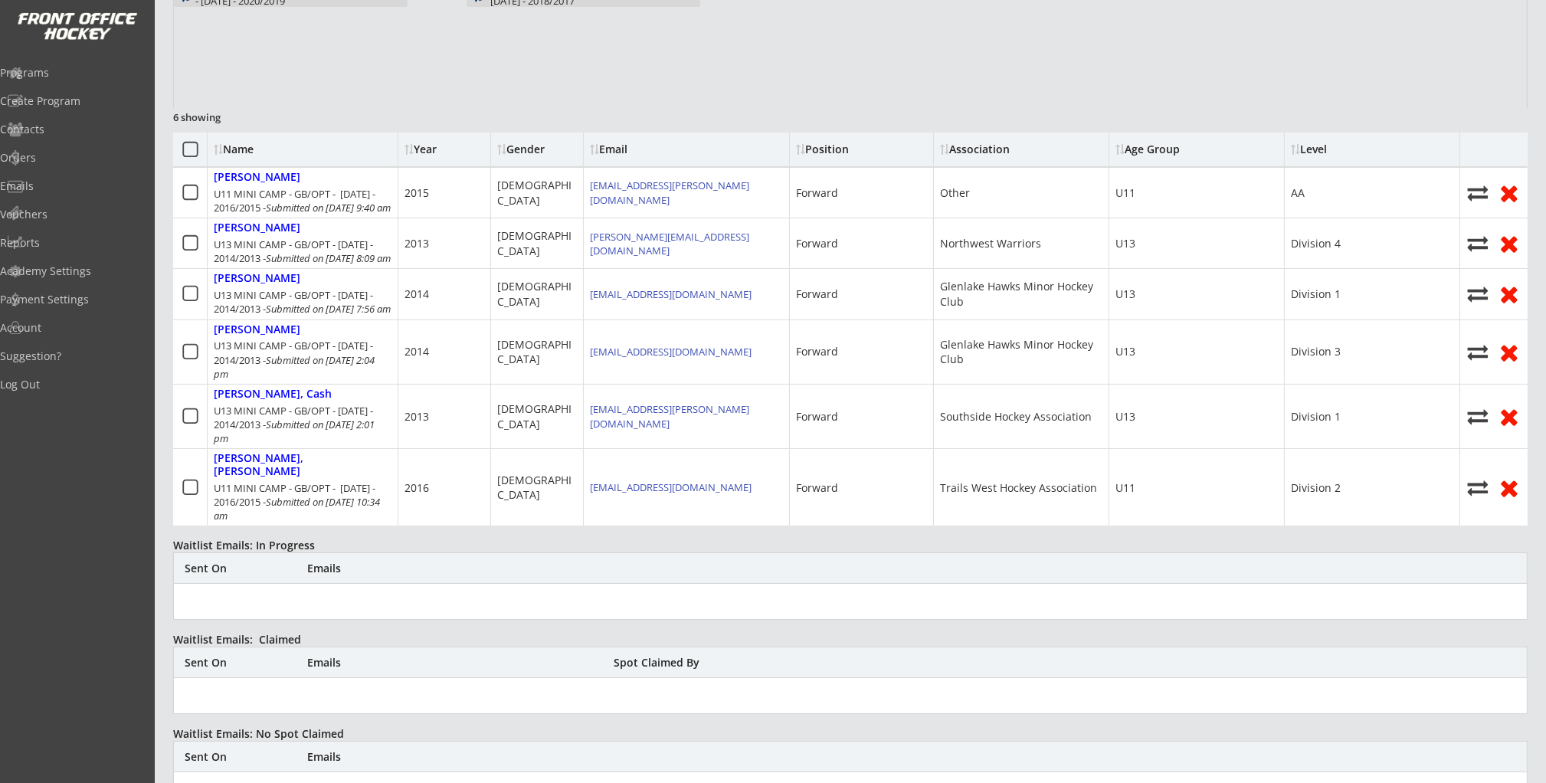
scroll to position [323, 0]
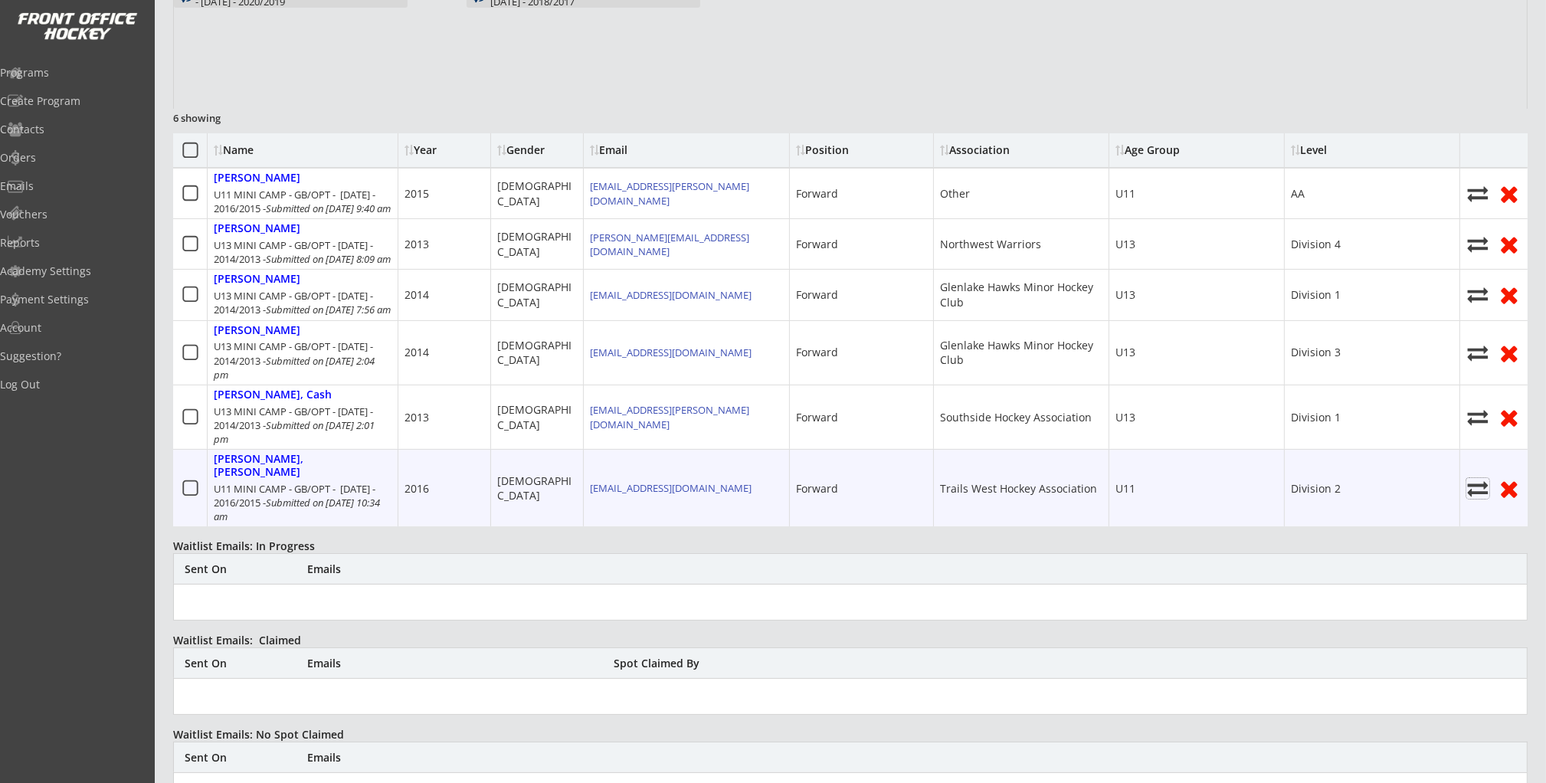
click at [1470, 499] on icon at bounding box center [1478, 488] width 23 height 21
select select ""Register Player - No Payment""
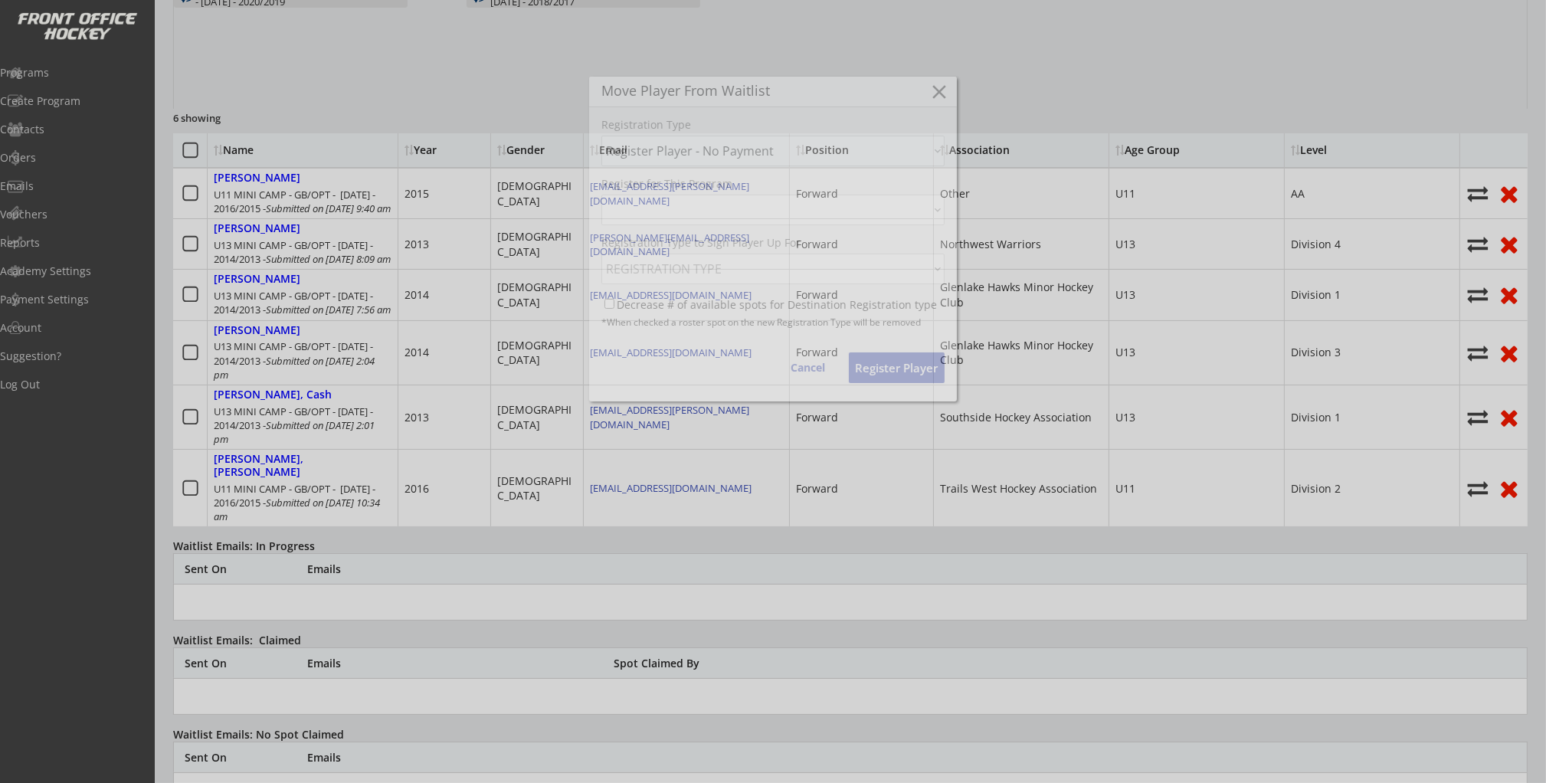
select select ""1348695171700984260__LOOKUP__1759944286957x668065245632921600""
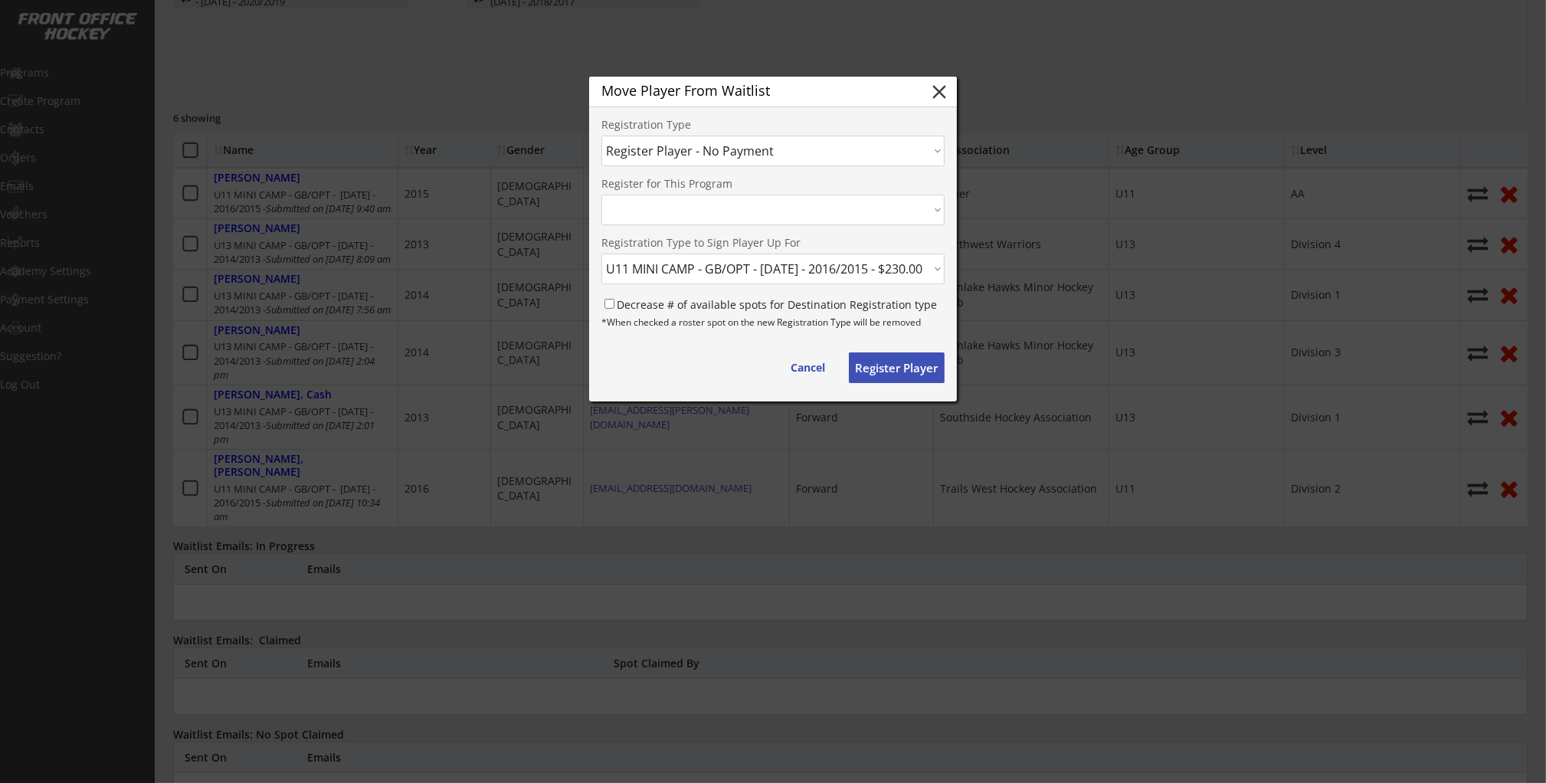
select select ""1348695171700984260__LOOKUP__1759944286957x155524049242423300""
click at [921, 145] on select "Choose an option... Move Player to a Different Waitlist Register Player - No Pa…" at bounding box center [772, 151] width 343 height 31
click at [601, 136] on select "Choose an option... Move Player to a Different Waitlist Register Player - No Pa…" at bounding box center [772, 151] width 343 height 31
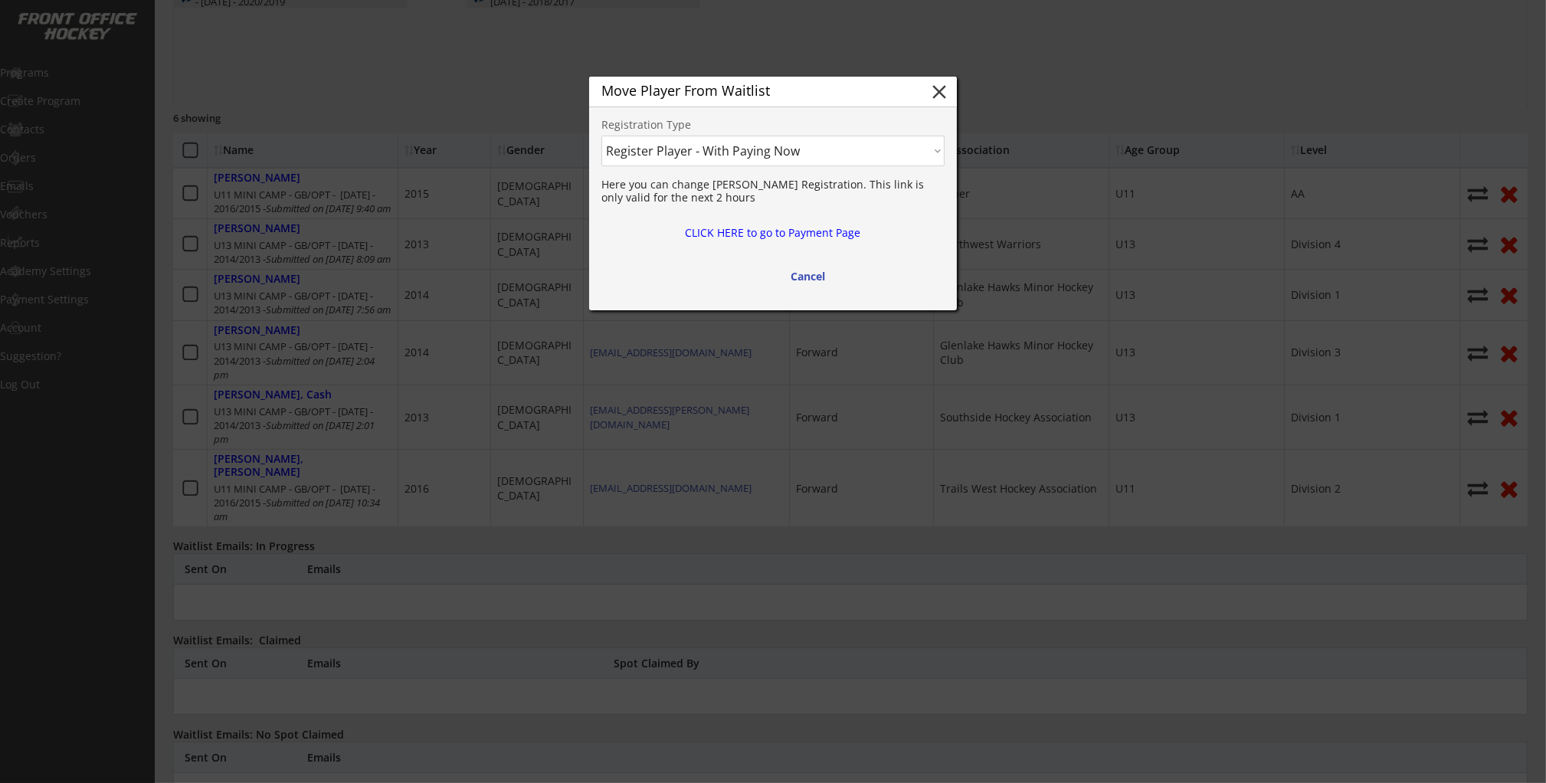
click at [924, 152] on select "Choose an option... Move Player to a Different Waitlist Register Player - No Pa…" at bounding box center [772, 151] width 343 height 31
select select ""Register Player - No Payment""
click at [601, 136] on select "Choose an option... Move Player to a Different Waitlist Register Player - No Pa…" at bounding box center [772, 151] width 343 height 31
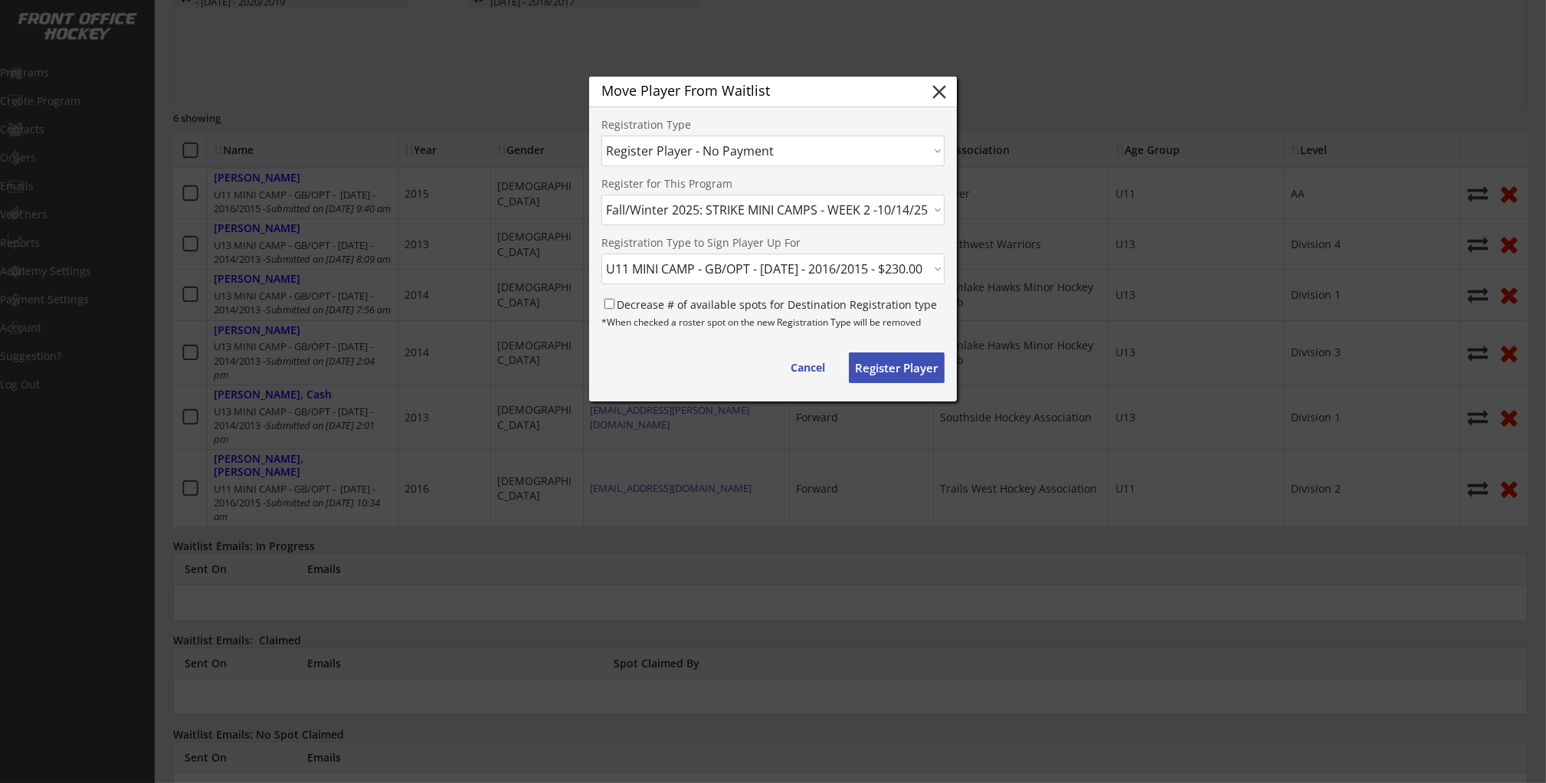
click at [609, 303] on input "Decrease # of available spots for Destination Registration type" at bounding box center [610, 304] width 10 height 10
checkbox input "true"
click at [874, 369] on button "Register Player" at bounding box center [897, 367] width 96 height 31
select select ""PLACEHOLDER_1427118222253""
checkbox input "false"
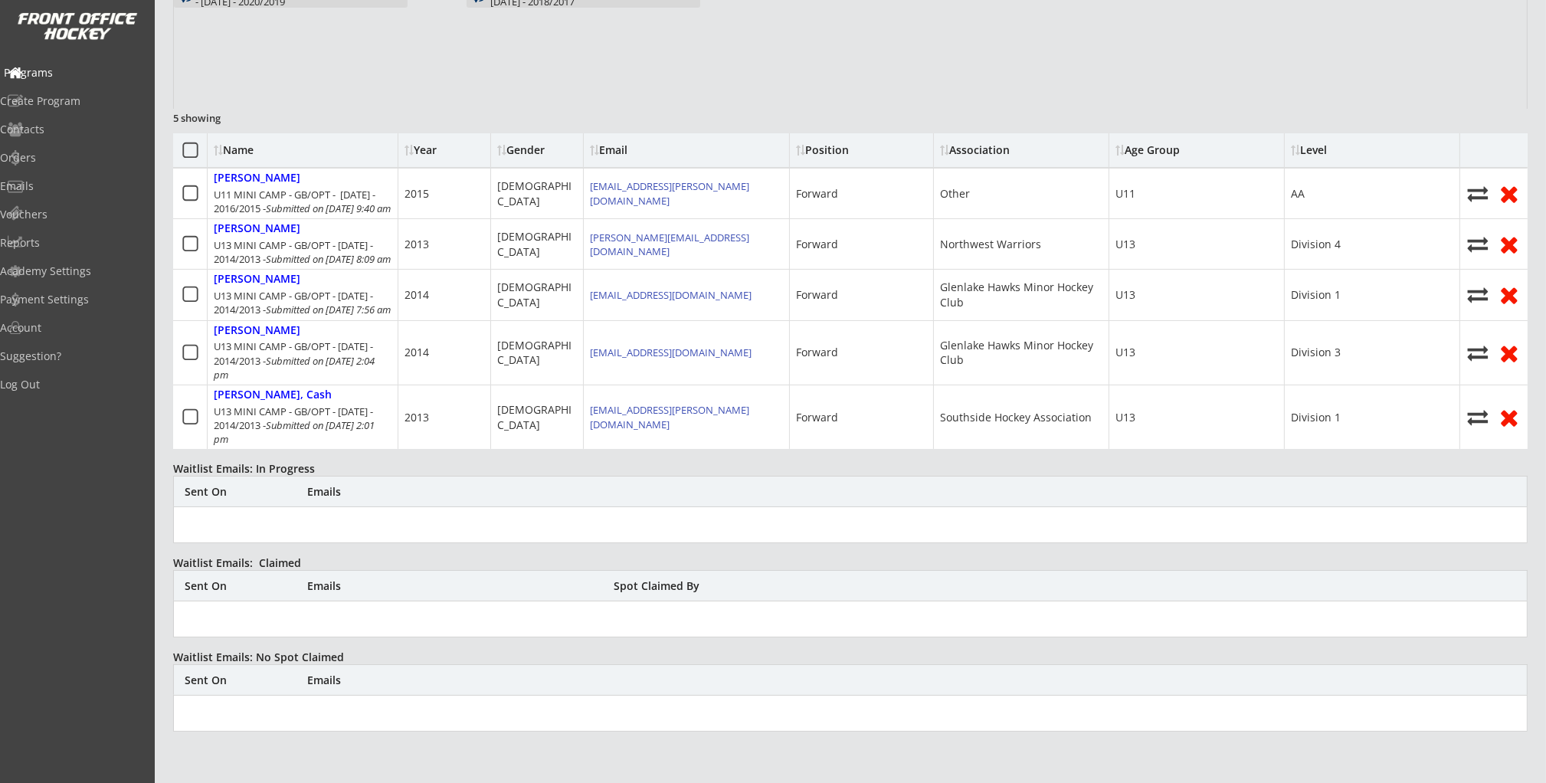
click at [85, 69] on div "Programs" at bounding box center [73, 72] width 138 height 11
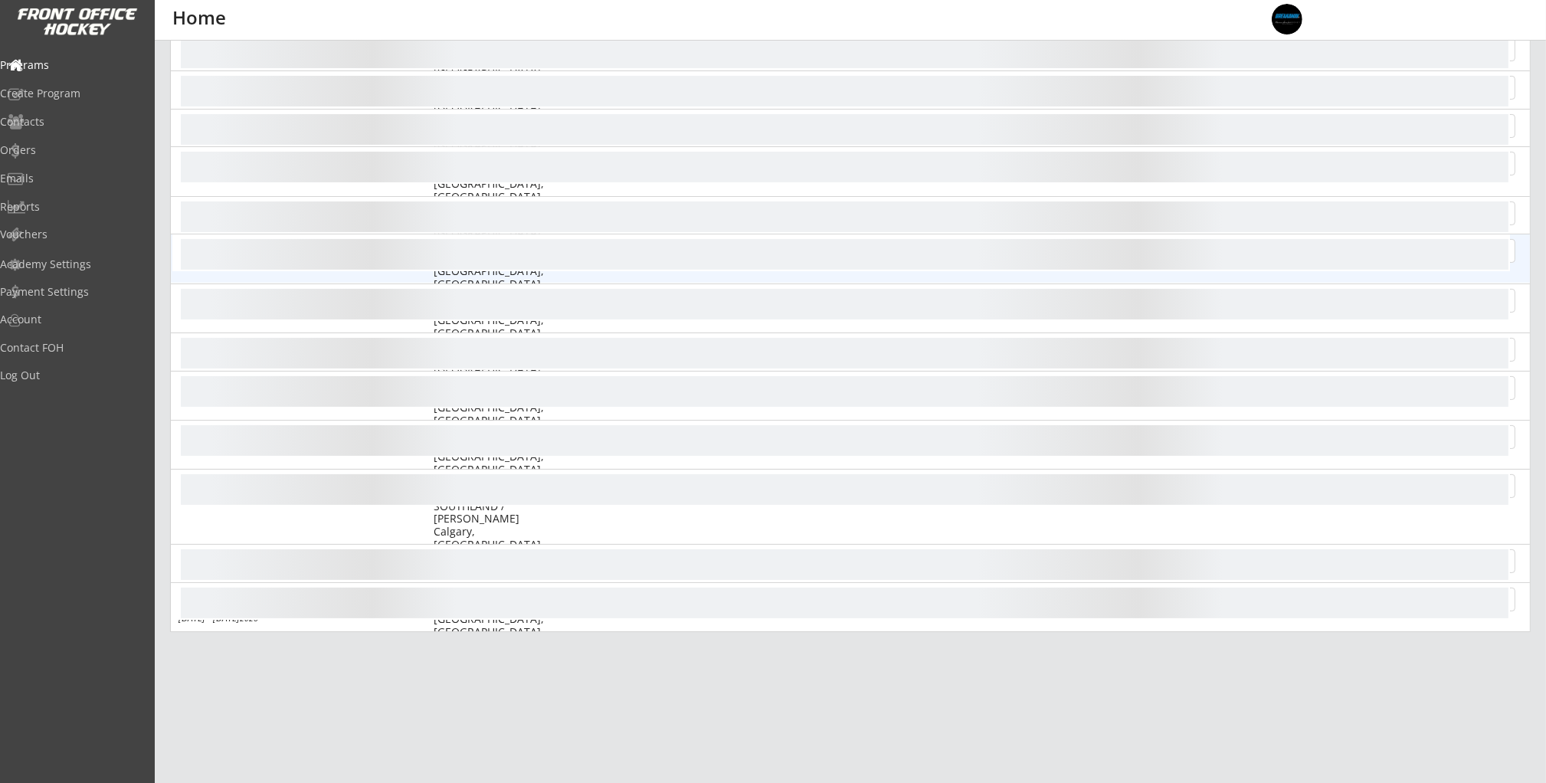
scroll to position [356, 0]
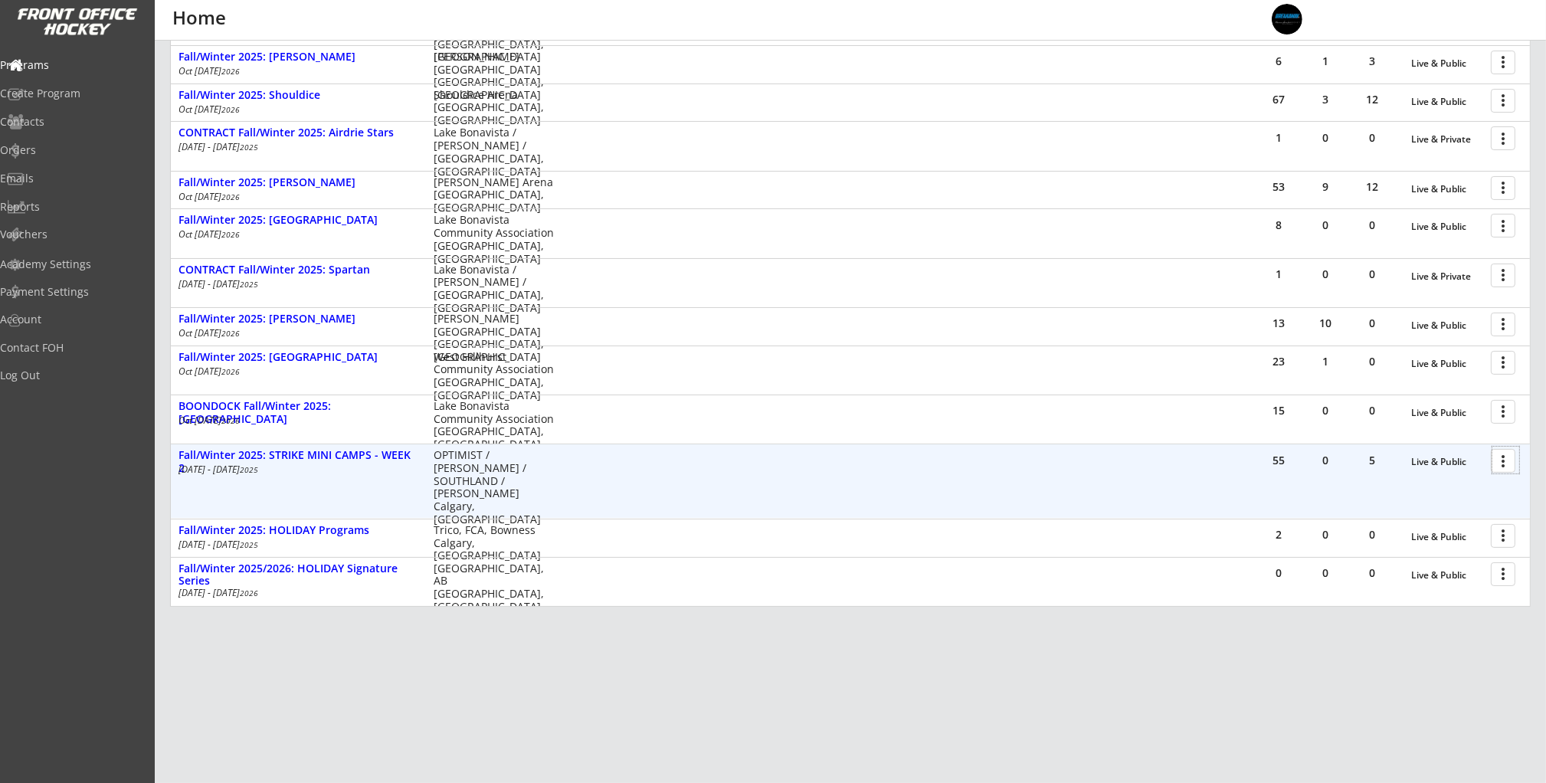
drag, startPoint x: 1505, startPoint y: 459, endPoint x: 1485, endPoint y: 475, distance: 25.6
click at [1505, 459] on div at bounding box center [1506, 460] width 27 height 27
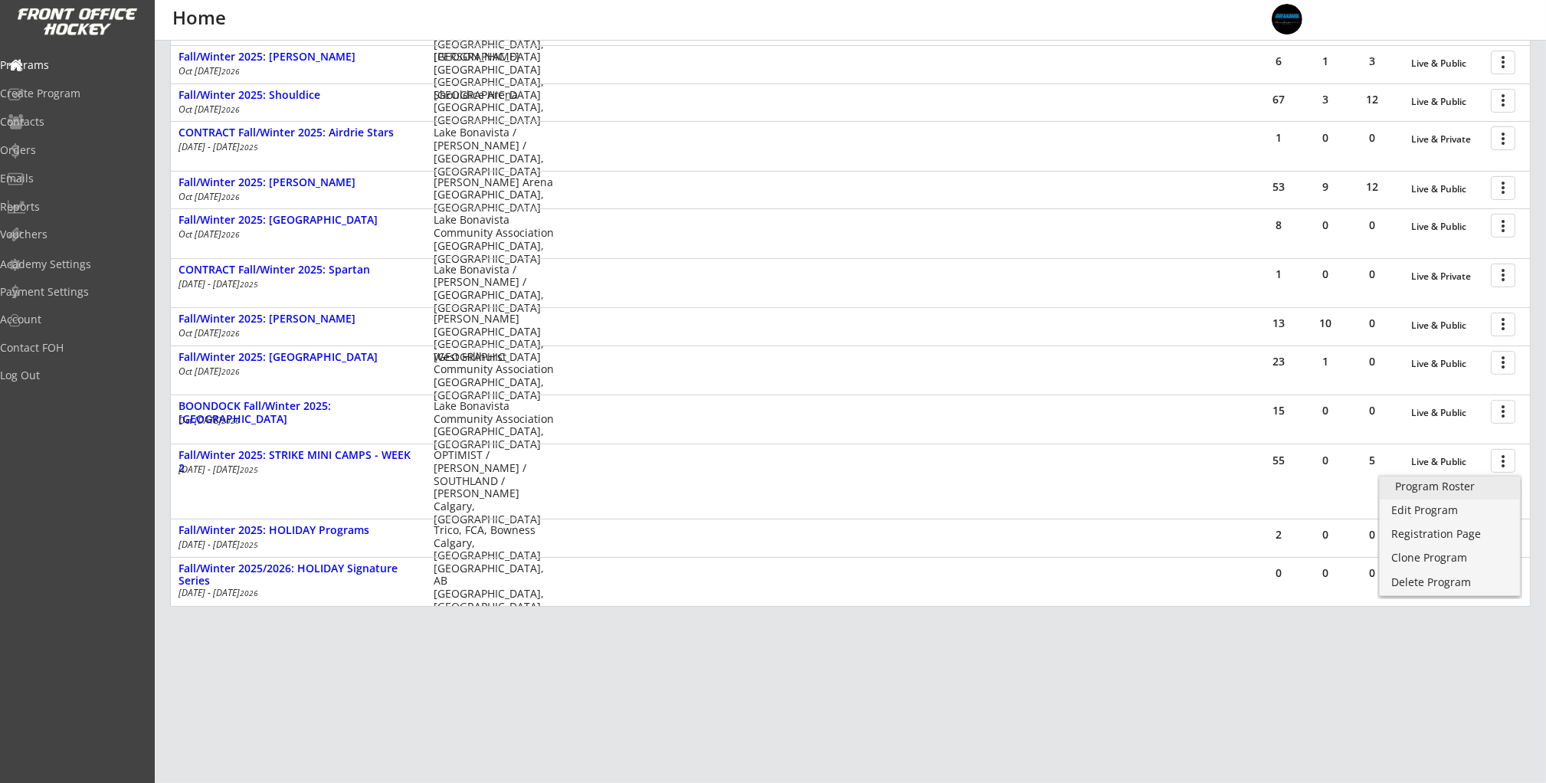
click at [1432, 488] on div "Program Roster" at bounding box center [1450, 486] width 110 height 11
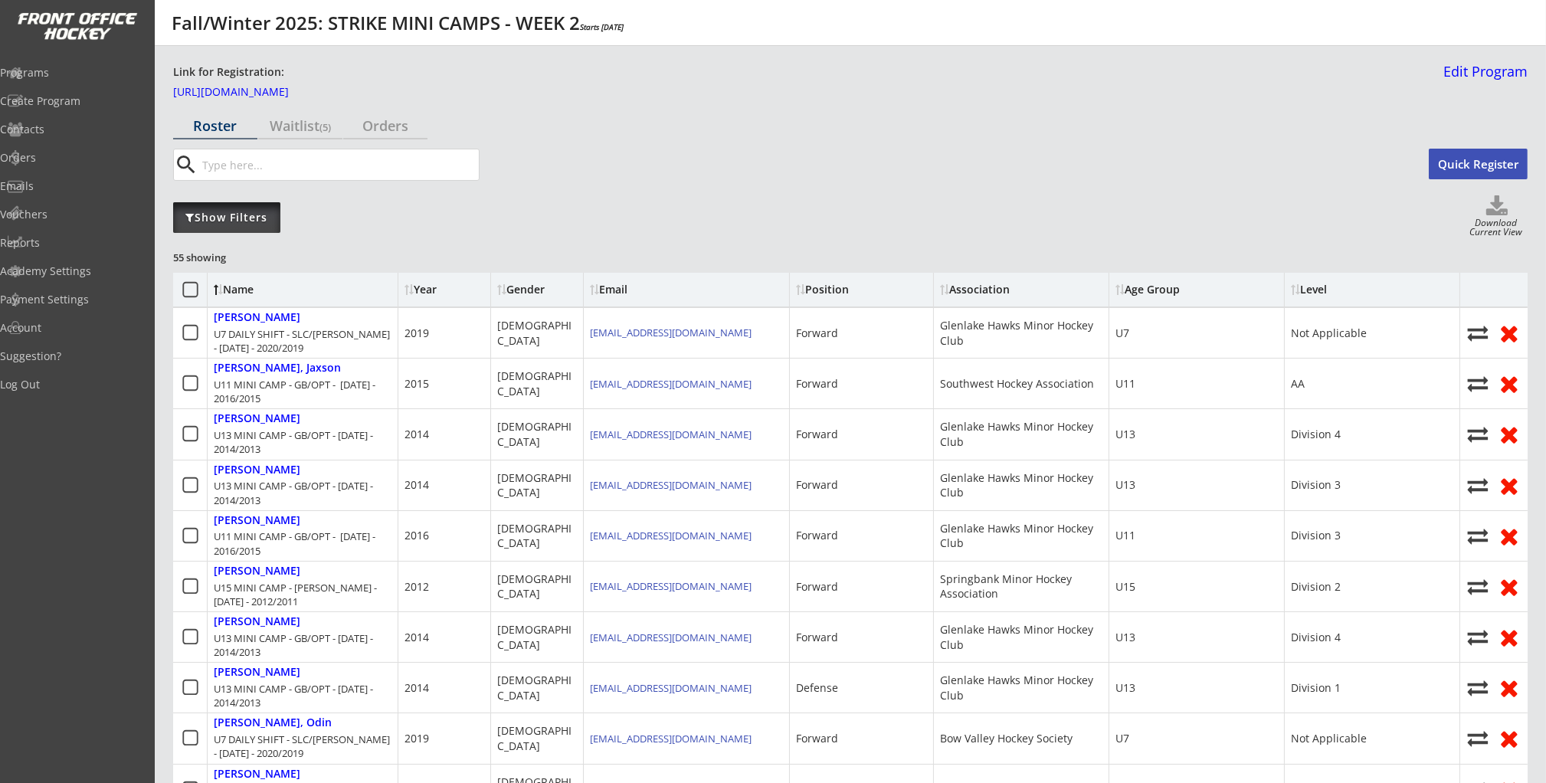
drag, startPoint x: 258, startPoint y: 217, endPoint x: 308, endPoint y: 220, distance: 49.9
click at [258, 218] on div "Show Filters" at bounding box center [226, 217] width 107 height 15
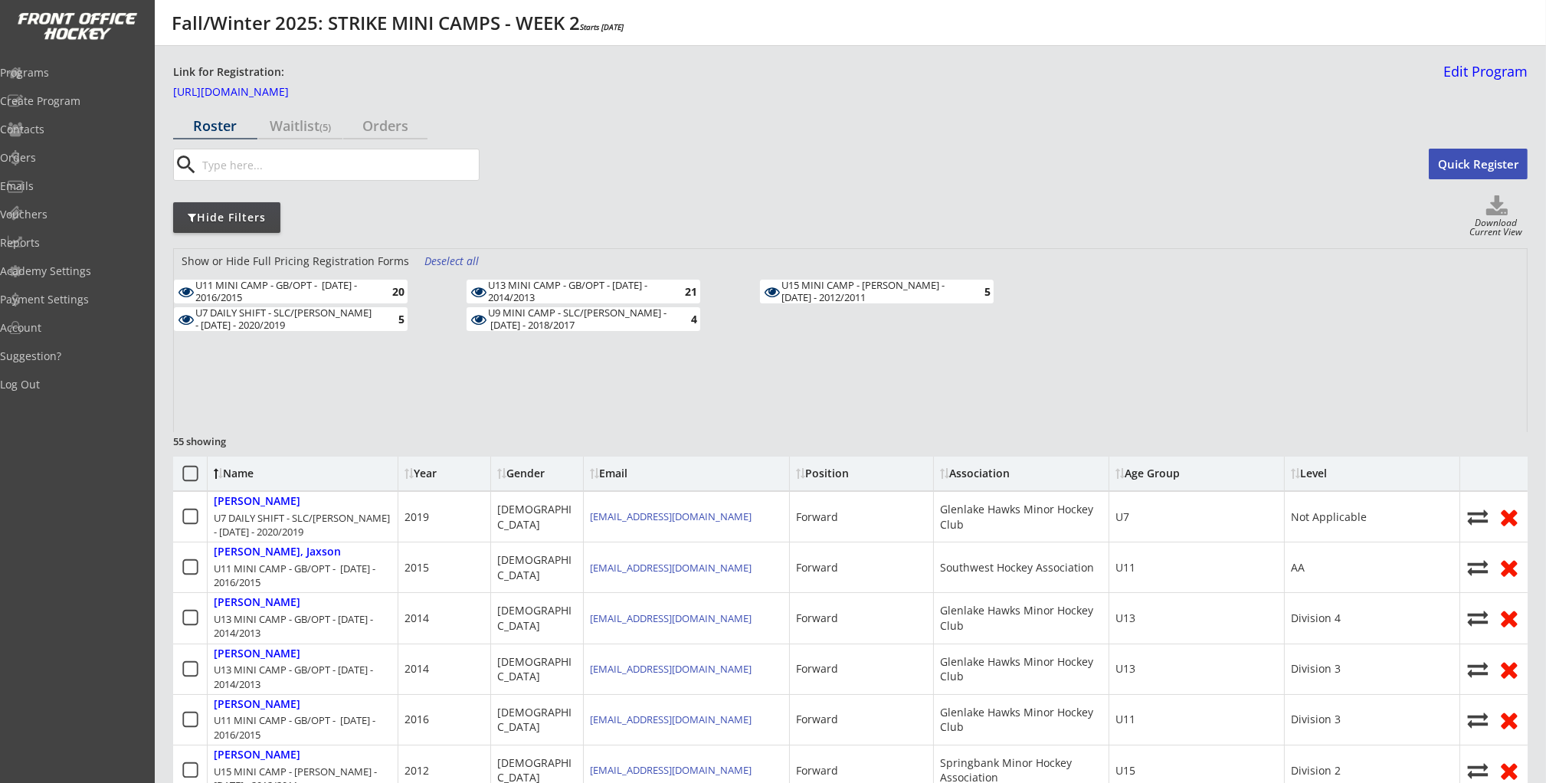
click at [464, 260] on div "Deselect all" at bounding box center [452, 261] width 57 height 15
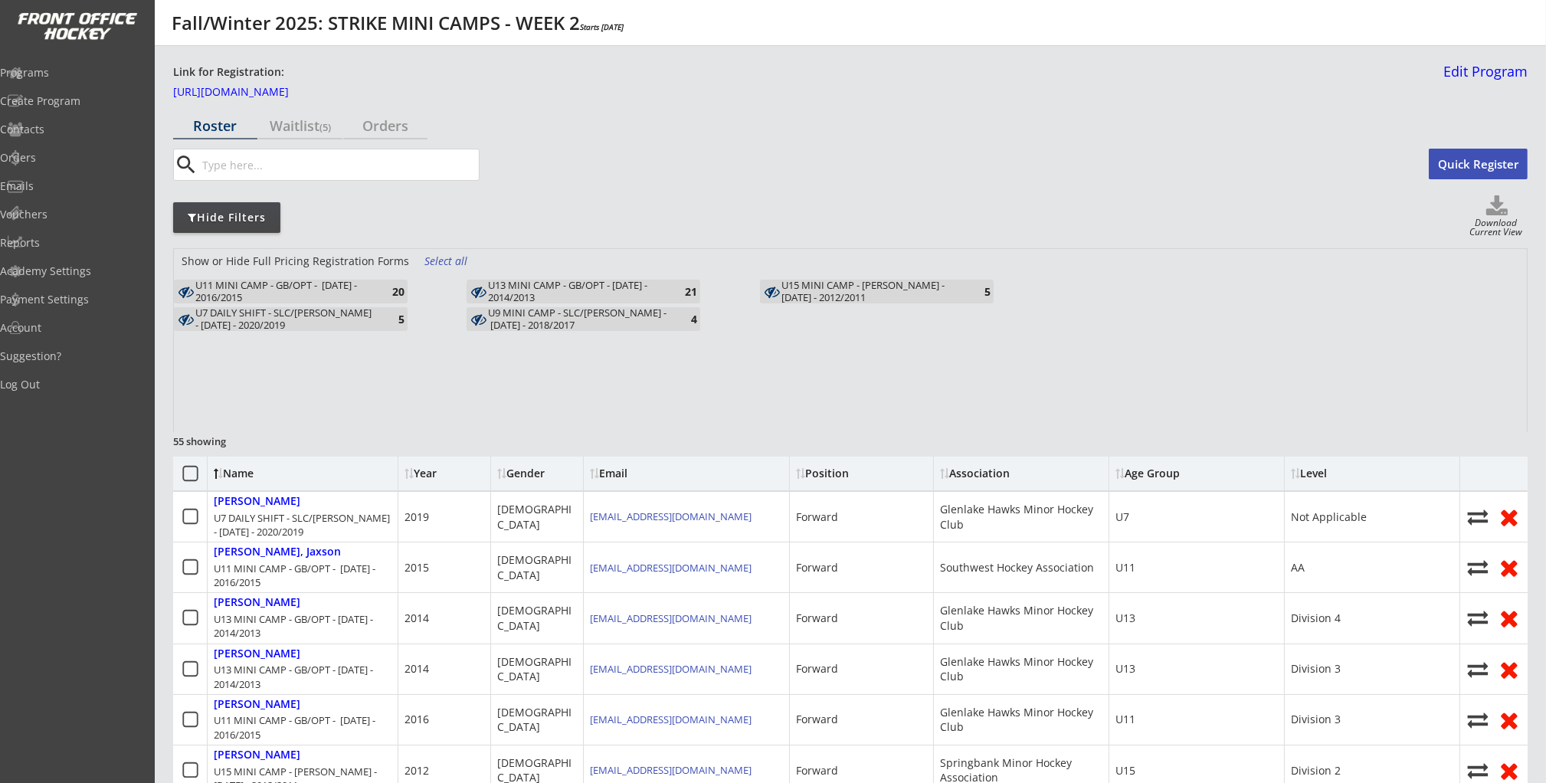
drag, startPoint x: 359, startPoint y: 313, endPoint x: 389, endPoint y: 313, distance: 30.7
click at [359, 313] on div "U7 DAILY SHIFT - SLC/FRANK - OCT 16/17 - 2020/2019" at bounding box center [284, 319] width 179 height 24
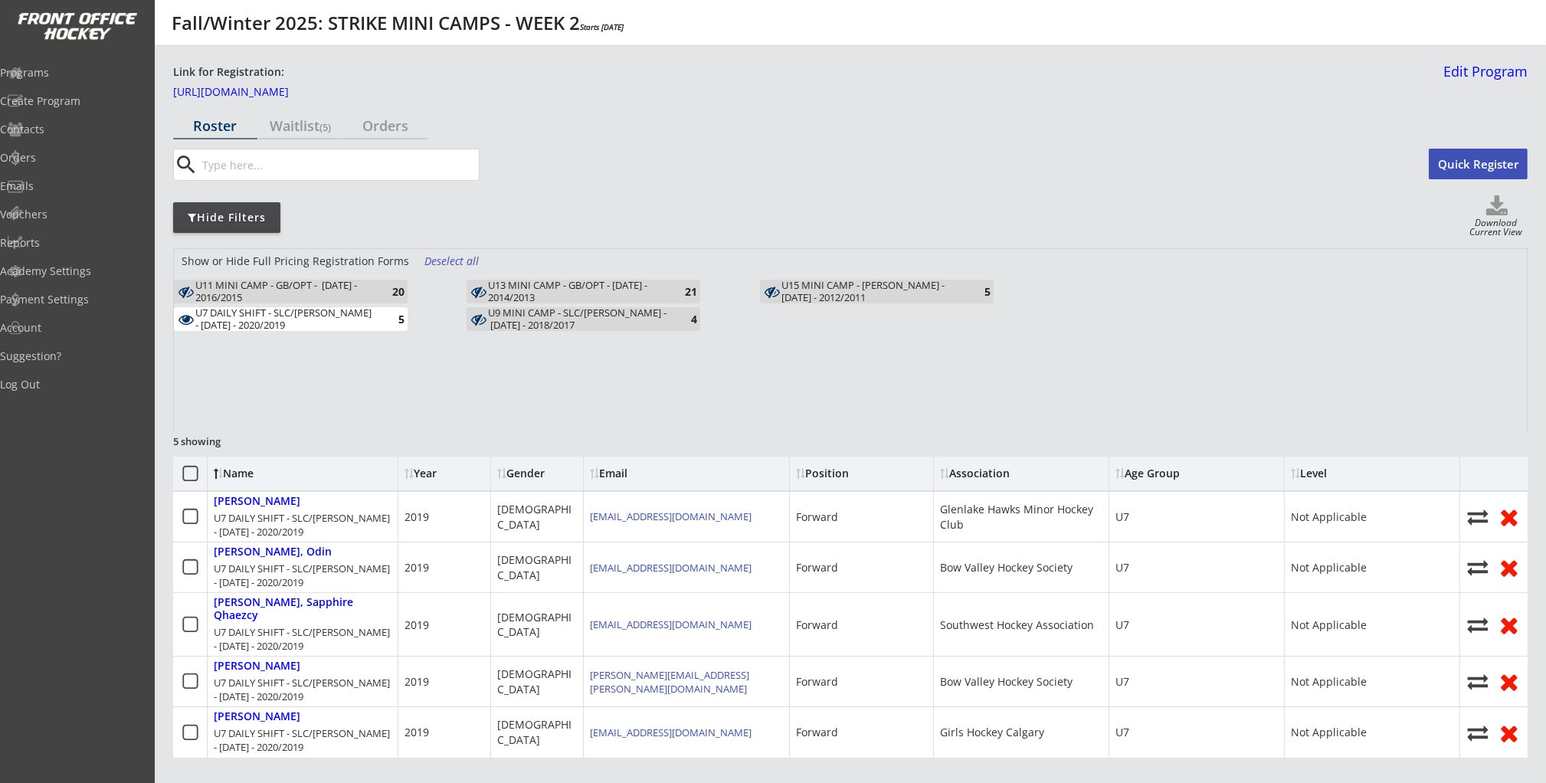
click at [556, 302] on div "U13 MINI CAMP - GB/OPT - OCT 14/15 - 2014/2013" at bounding box center [577, 292] width 179 height 24
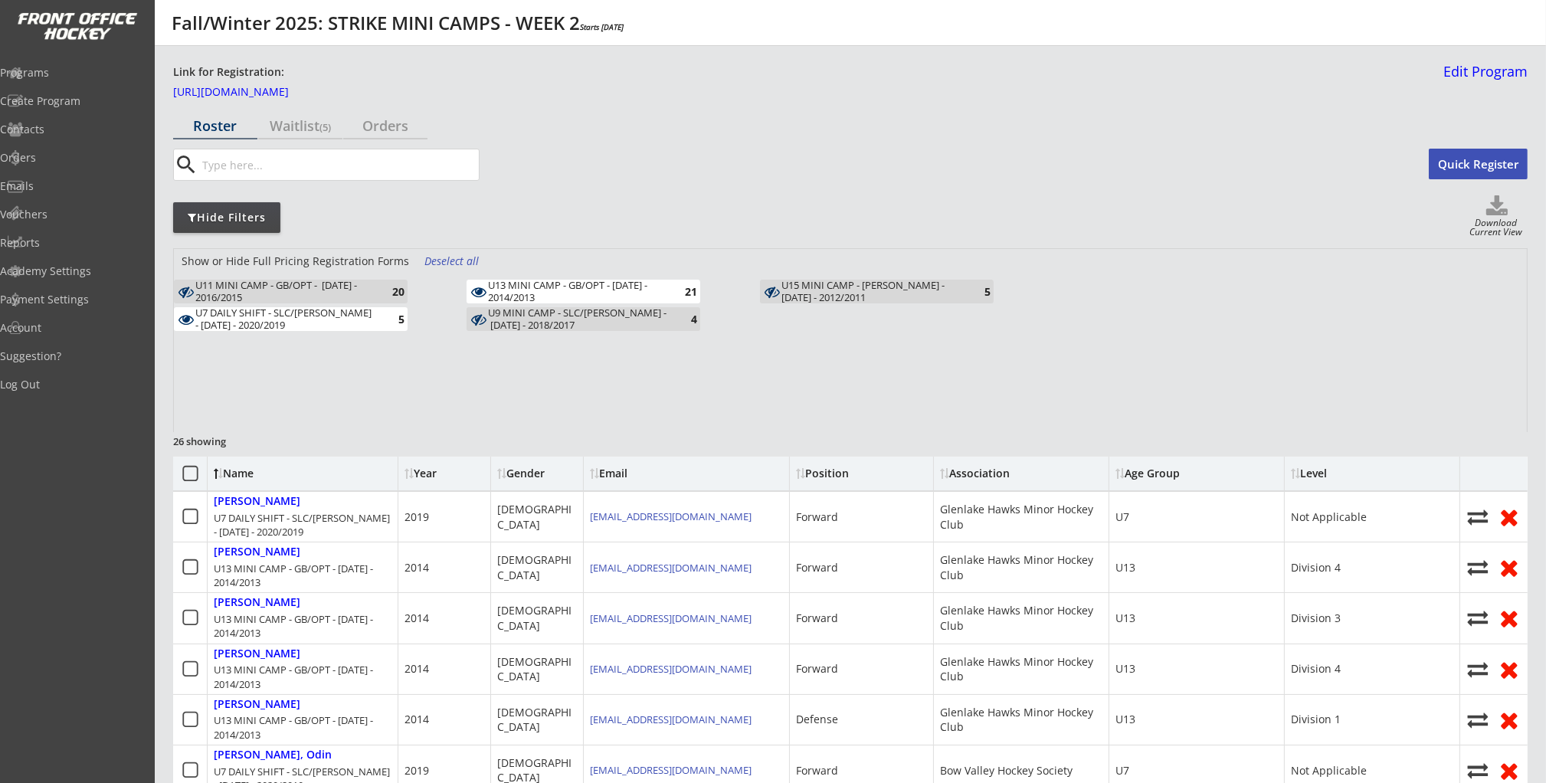
drag, startPoint x: 558, startPoint y: 316, endPoint x: 690, endPoint y: 303, distance: 132.5
click at [559, 316] on div "U9 MINI CAMP - SLC/FRANK - OCT 16, 17 - 2018/2017" at bounding box center [577, 319] width 179 height 24
drag, startPoint x: 897, startPoint y: 291, endPoint x: 844, endPoint y: 302, distance: 53.9
click at [897, 291] on div "U15 MINI CAMP - ROSE KOHN - OCT 17 - 2012/2011" at bounding box center [871, 292] width 179 height 24
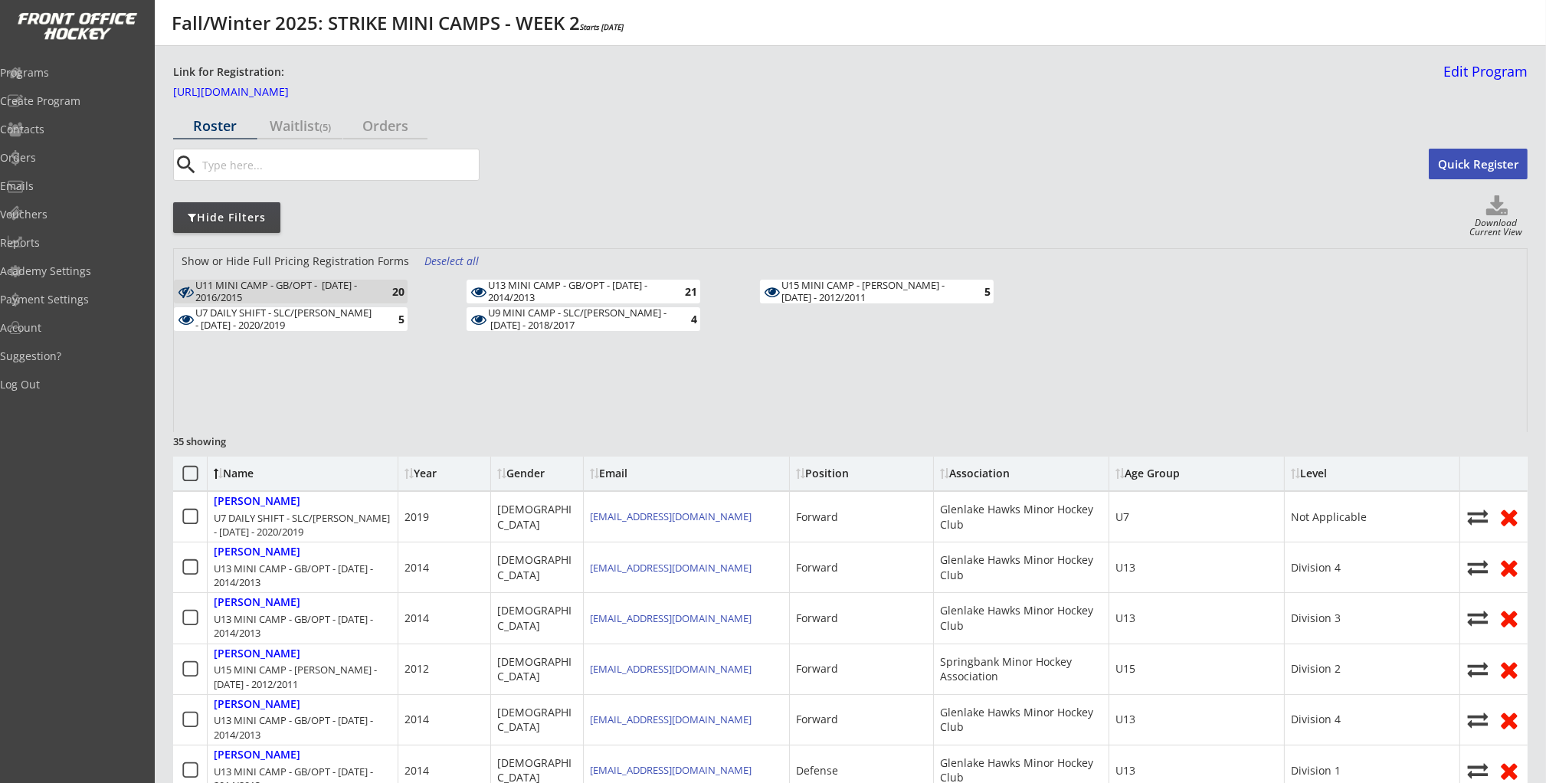
drag, startPoint x: 647, startPoint y: 287, endPoint x: 684, endPoint y: 293, distance: 37.2
click at [647, 287] on div "U13 MINI CAMP - GB/OPT - OCT 14/15 - 2014/2013" at bounding box center [577, 292] width 179 height 24
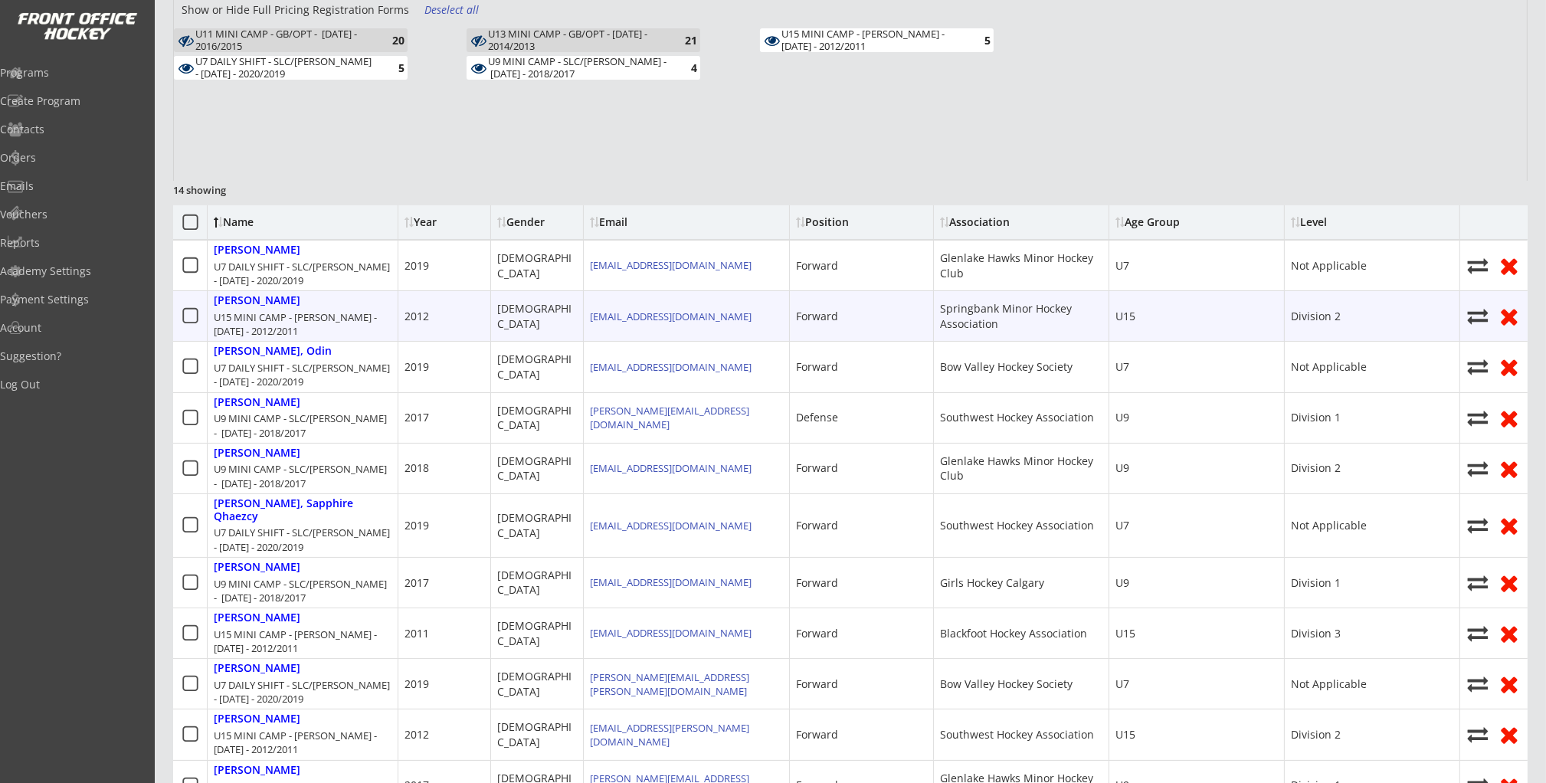
scroll to position [106, 0]
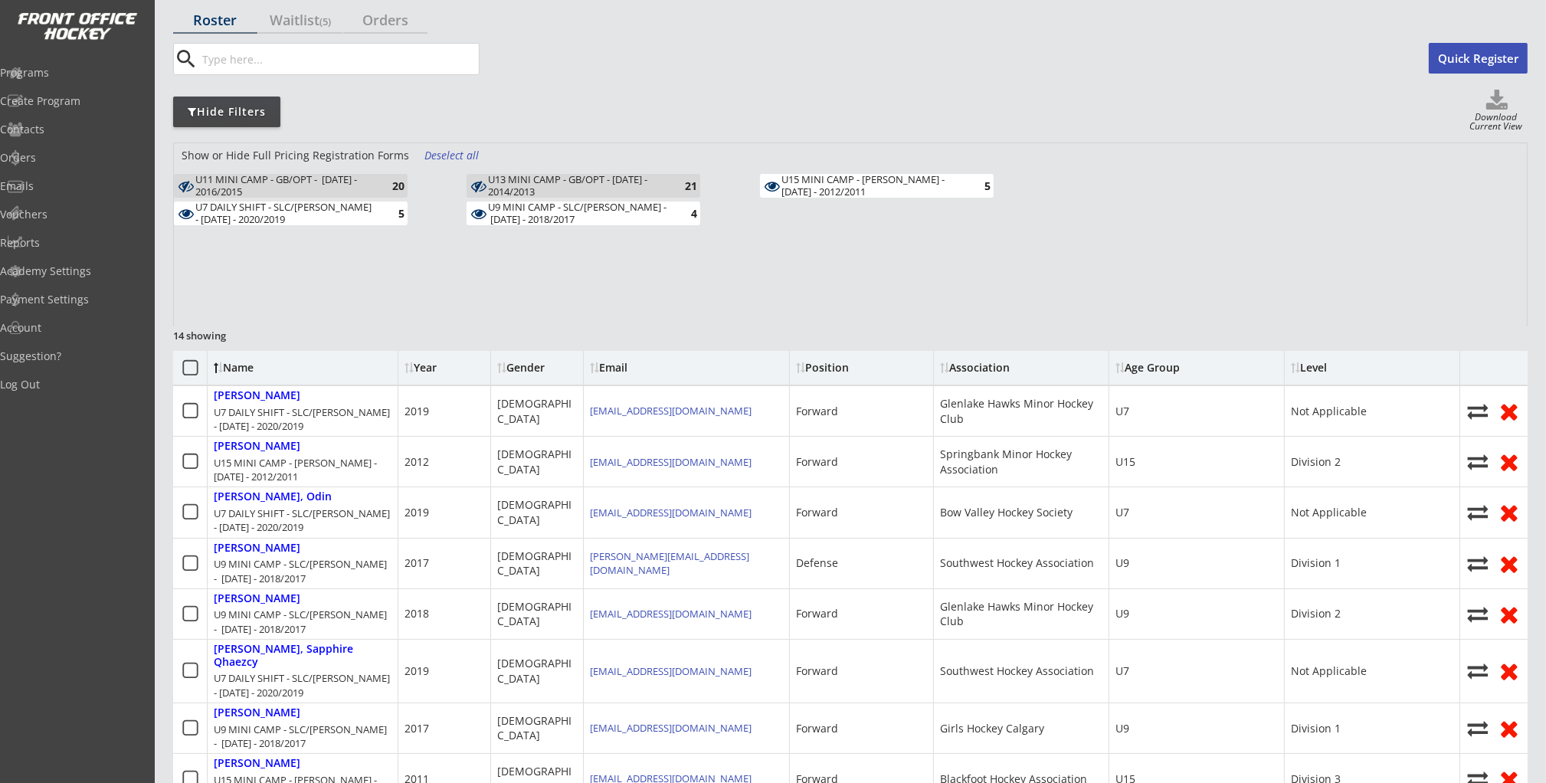
click at [599, 217] on div "U9 MINI CAMP - SLC/FRANK - OCT 16, 17 - 2018/2017" at bounding box center [577, 214] width 179 height 24
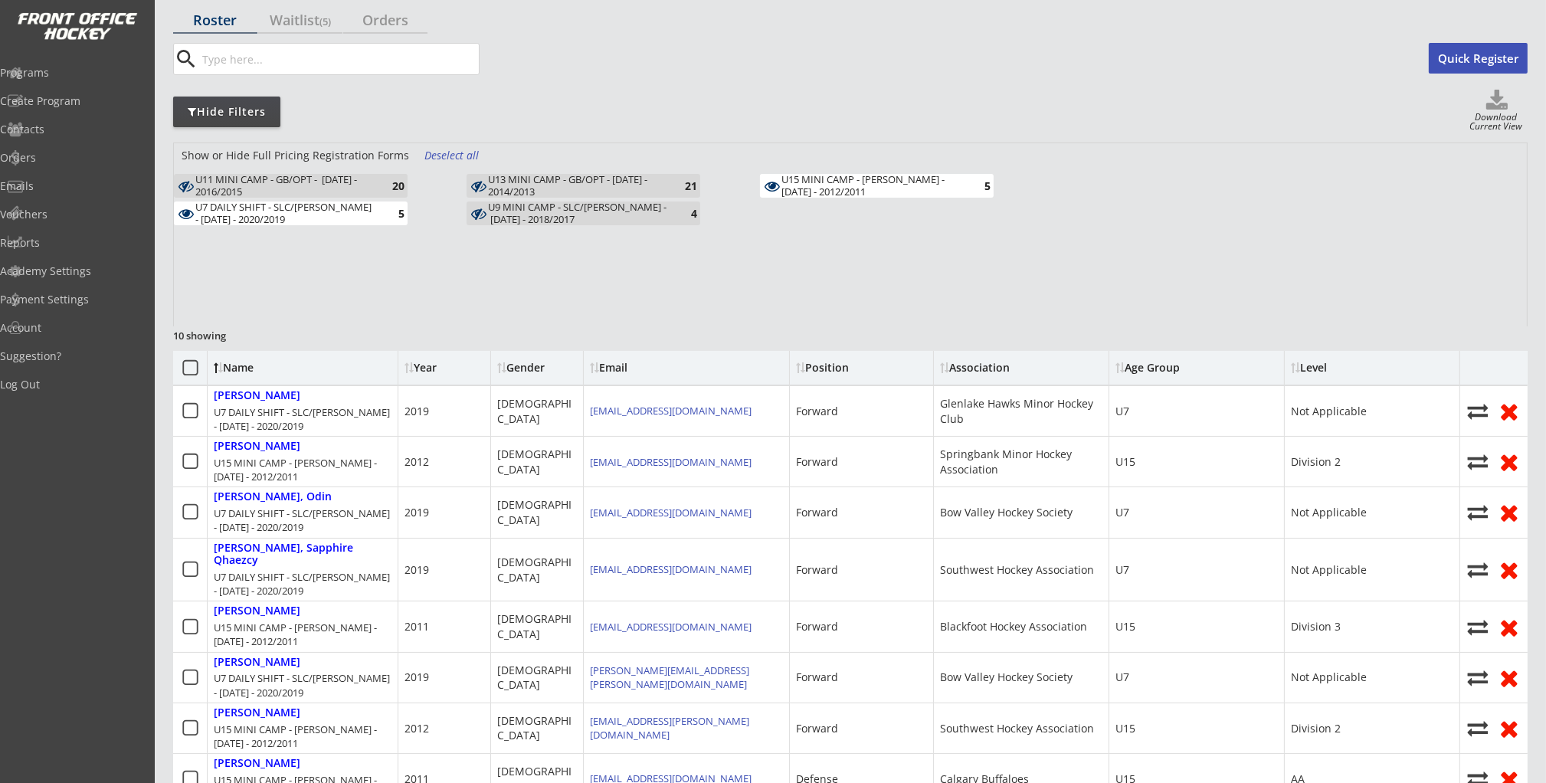
click at [788, 199] on div "U15 MINI CAMP - ROSE KOHN - OCT 17 - 2012/2011 5" at bounding box center [906, 188] width 293 height 28
click at [796, 192] on div "U15 MINI CAMP - ROSE KOHN - OCT 17 - 2012/2011" at bounding box center [871, 186] width 179 height 24
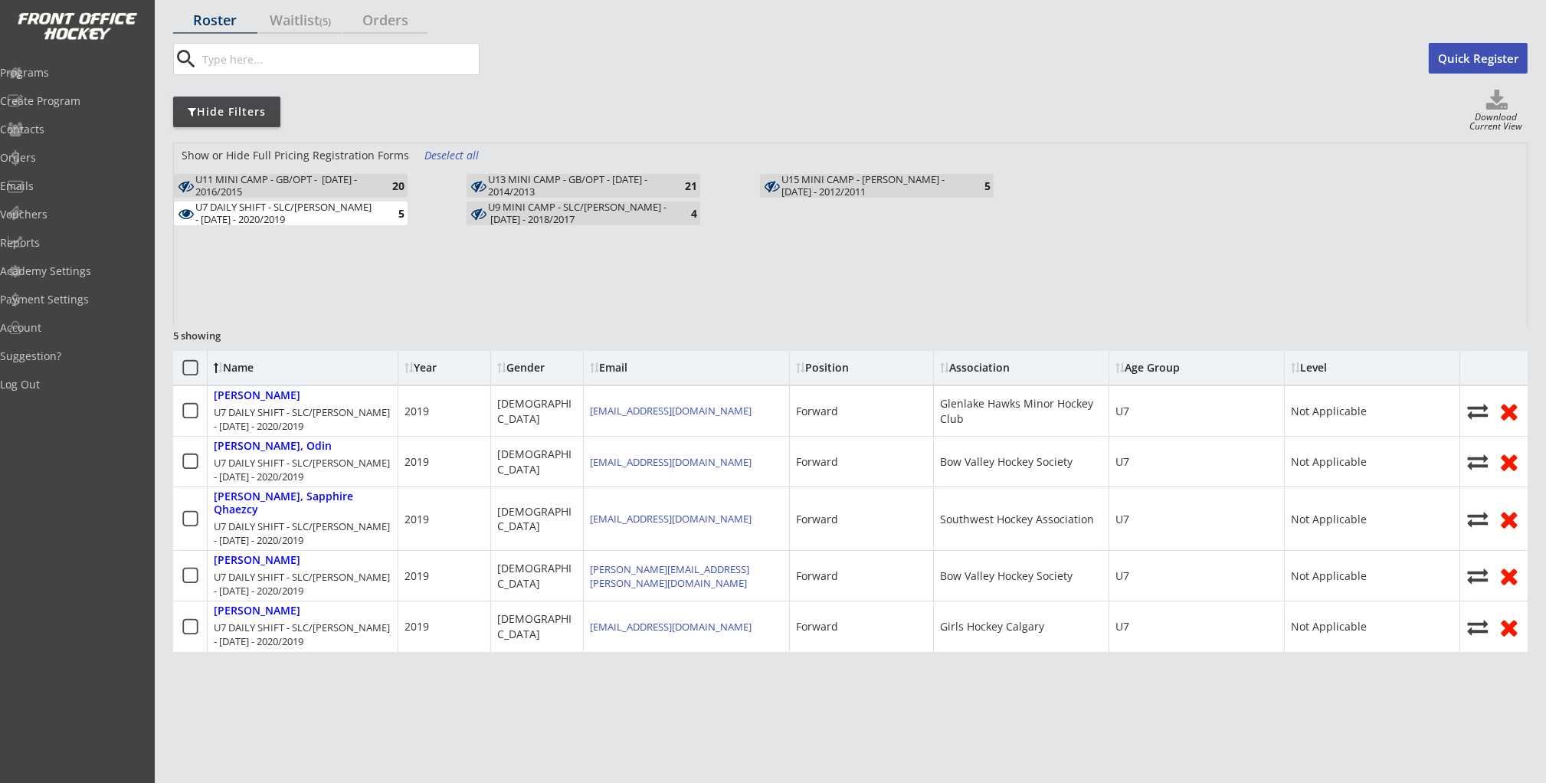
drag, startPoint x: 318, startPoint y: 207, endPoint x: 788, endPoint y: 174, distance: 471.6
click at [318, 207] on div "U7 DAILY SHIFT - SLC/FRANK - OCT 16/17 - 2020/2019" at bounding box center [284, 214] width 179 height 24
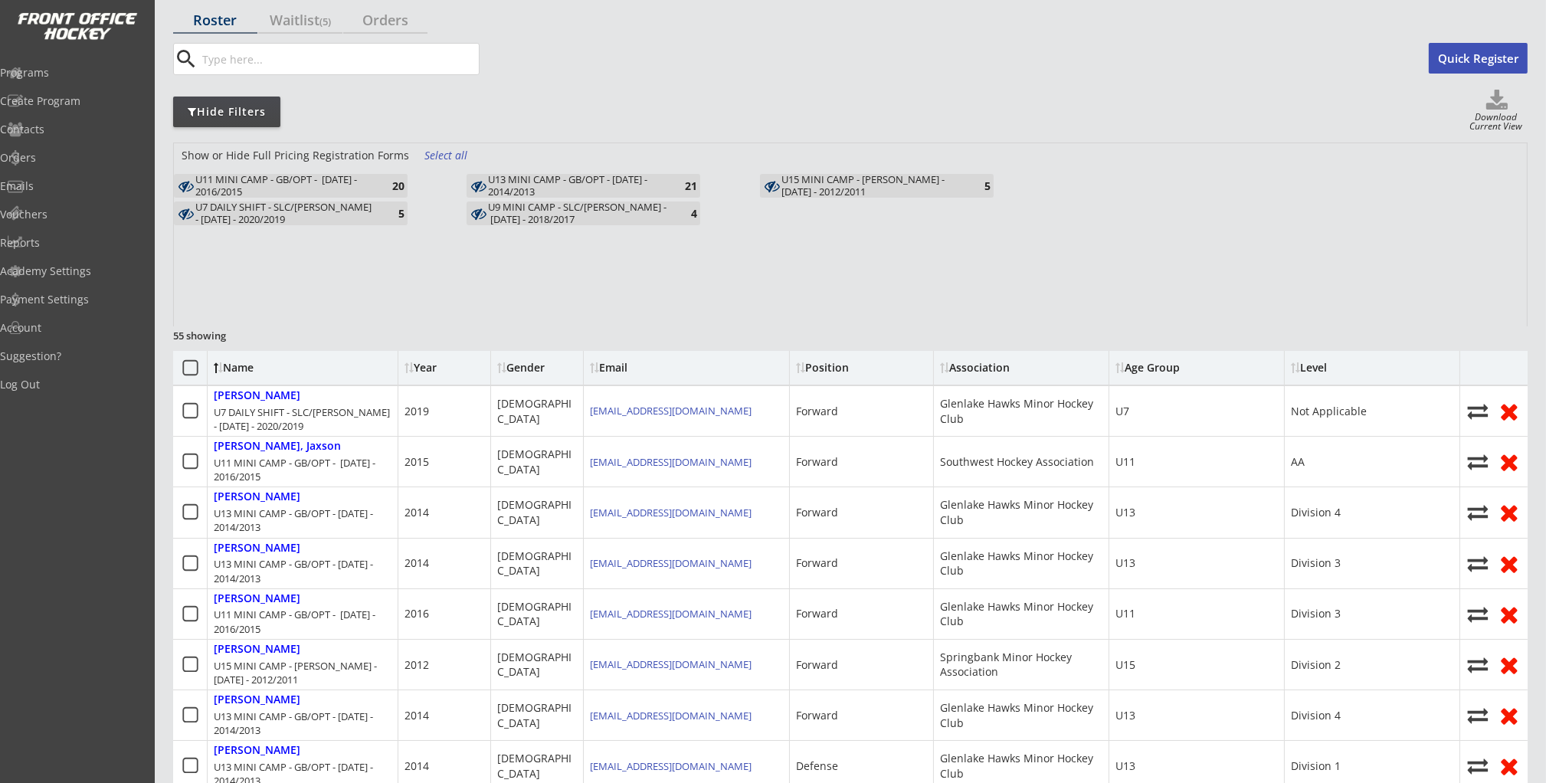
click at [644, 178] on div "U13 MINI CAMP - GB/OPT - OCT 14/15 - 2014/2013" at bounding box center [577, 186] width 179 height 24
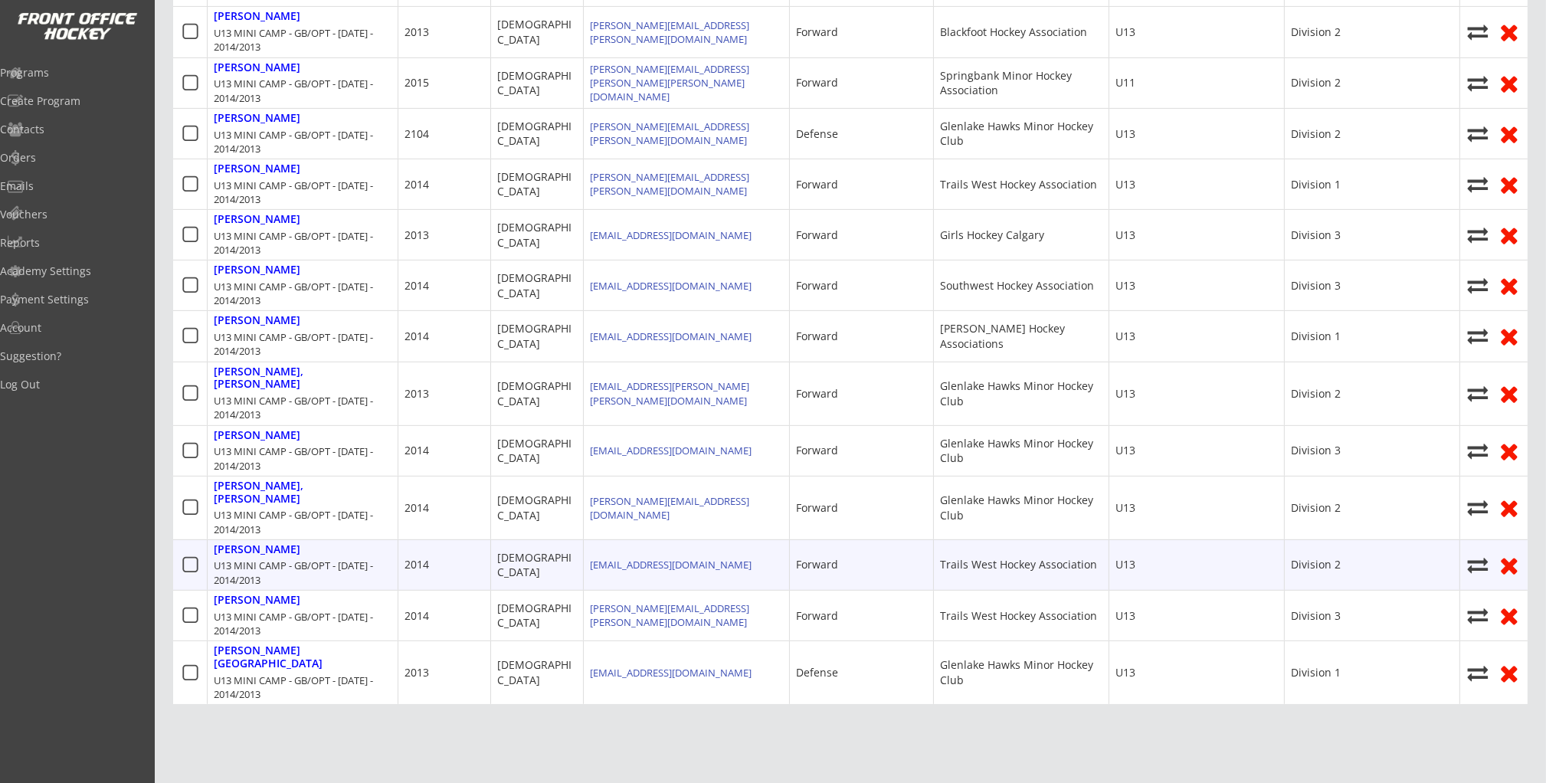
scroll to position [796, 0]
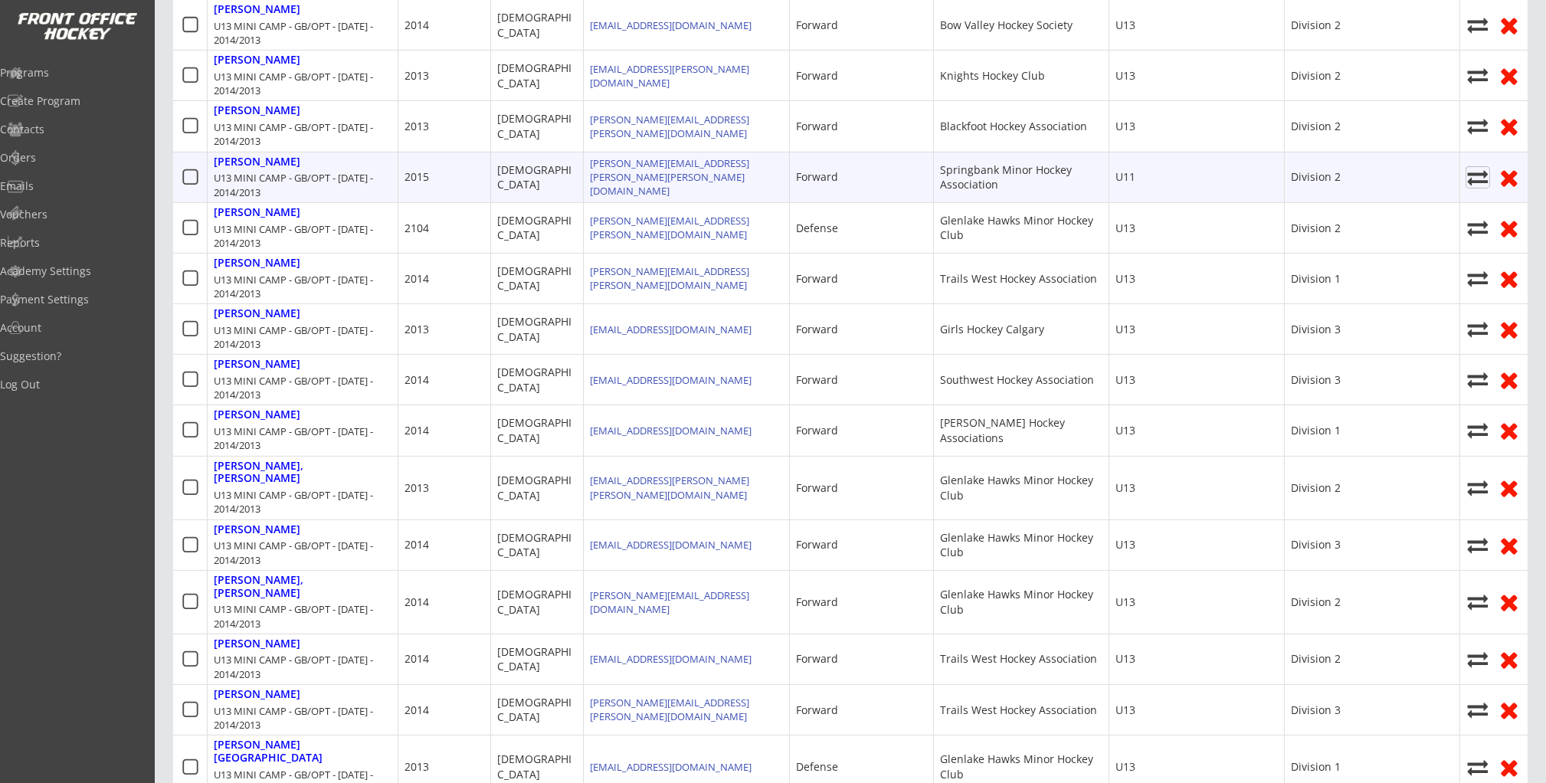
click at [1483, 177] on icon at bounding box center [1478, 177] width 23 height 21
select select ""1348695171700984260__LOOKUP__1759944286957x302987139941138400""
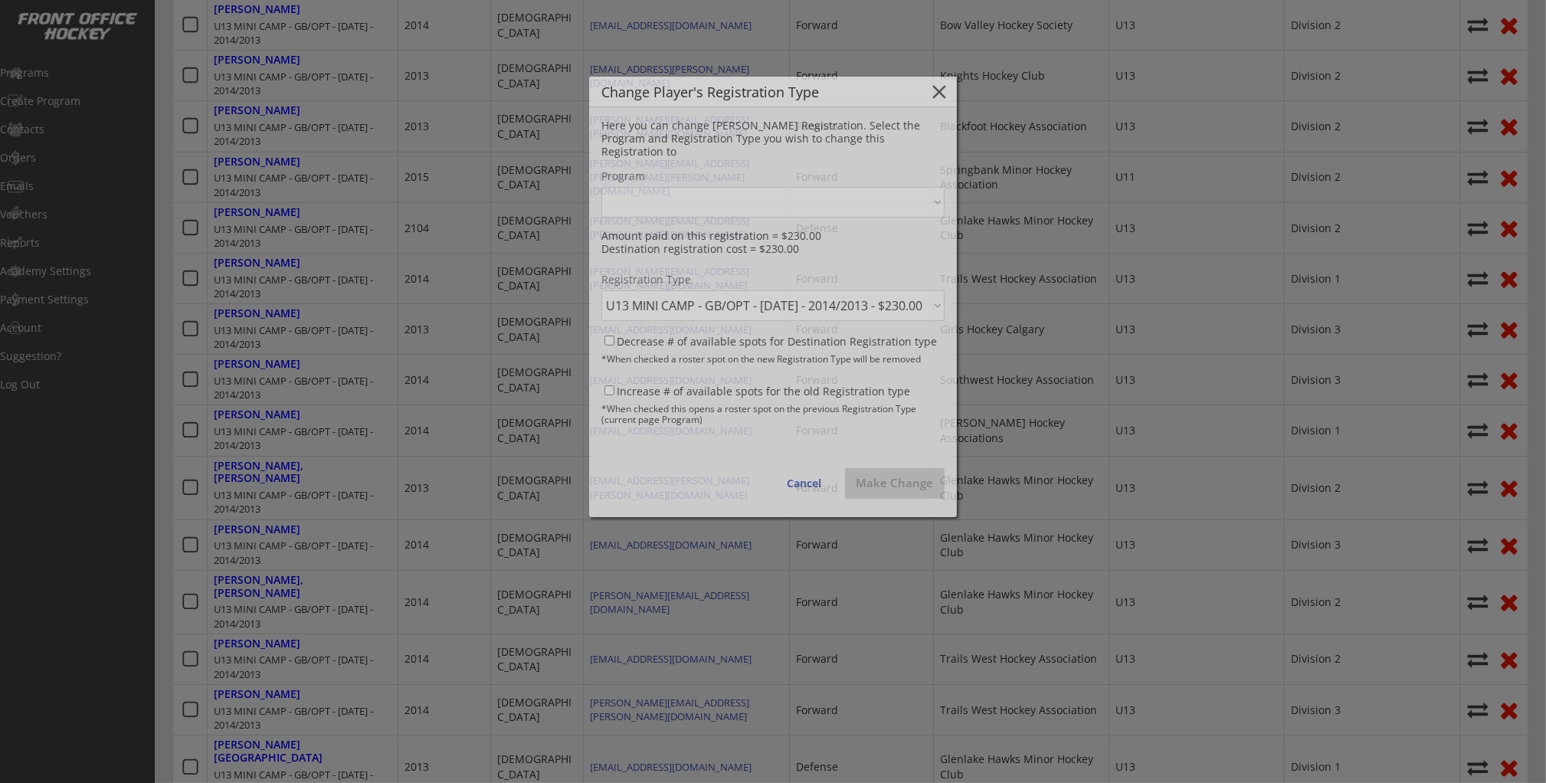
select select ""1348695171700984260__LOOKUP__1759944286957x155524049242423300""
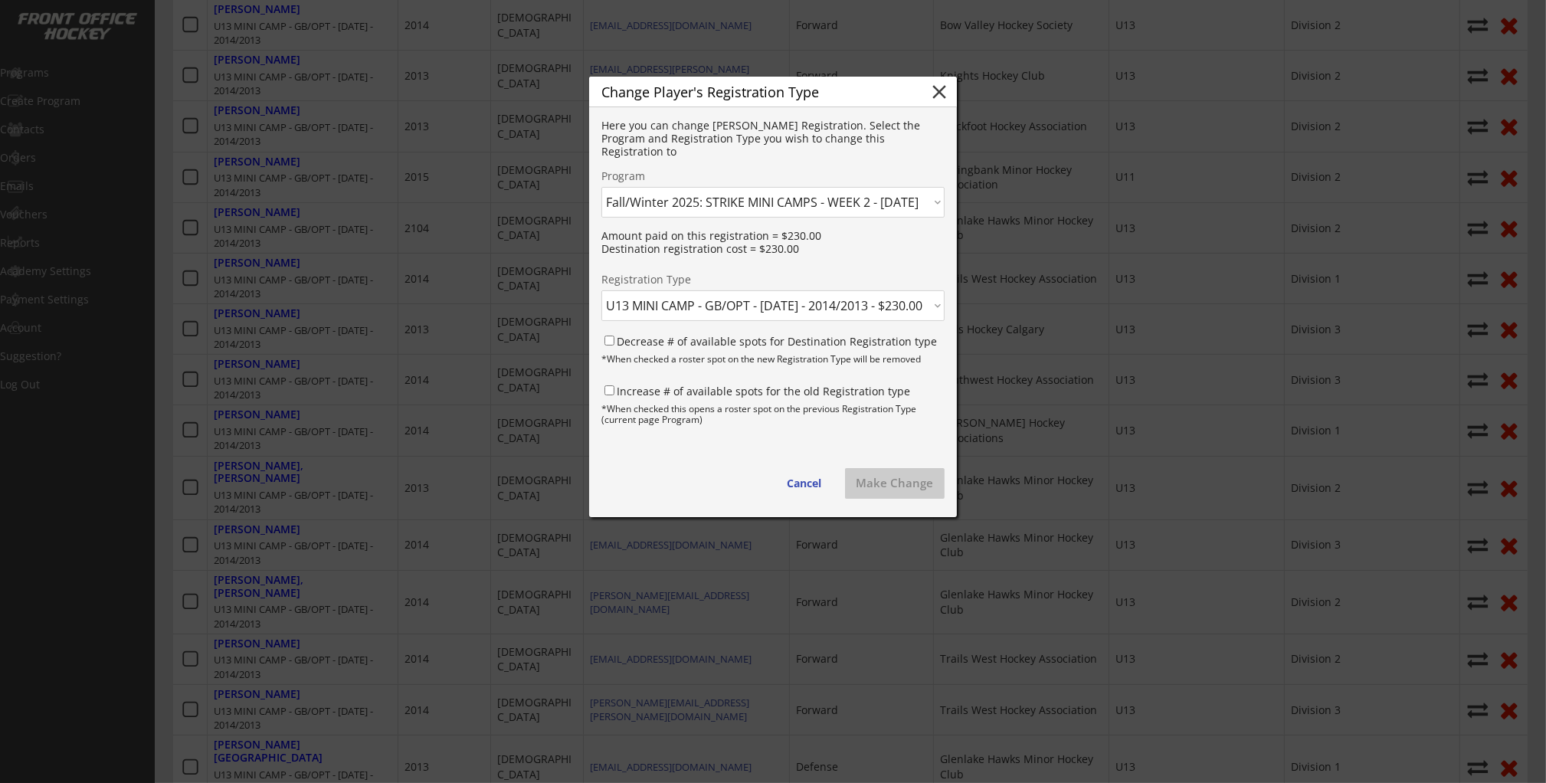
click at [860, 300] on select "Click here... U11 MINI CAMP - GB/OPT - OCT 14, 15 - 2016/2015 - $230.00 U13 MIN…" at bounding box center [772, 305] width 343 height 31
select select ""1348695171700984260__LOOKUP__1759944286957x668065245632921600""
click at [601, 290] on select "Click here... U11 MINI CAMP - GB/OPT - OCT 14, 15 - 2016/2015 - $230.00 U13 MIN…" at bounding box center [772, 305] width 343 height 31
drag, startPoint x: 614, startPoint y: 337, endPoint x: 607, endPoint y: 366, distance: 29.9
click at [614, 338] on input "Decrease # of available spots for Destination Registration type" at bounding box center [610, 341] width 10 height 10
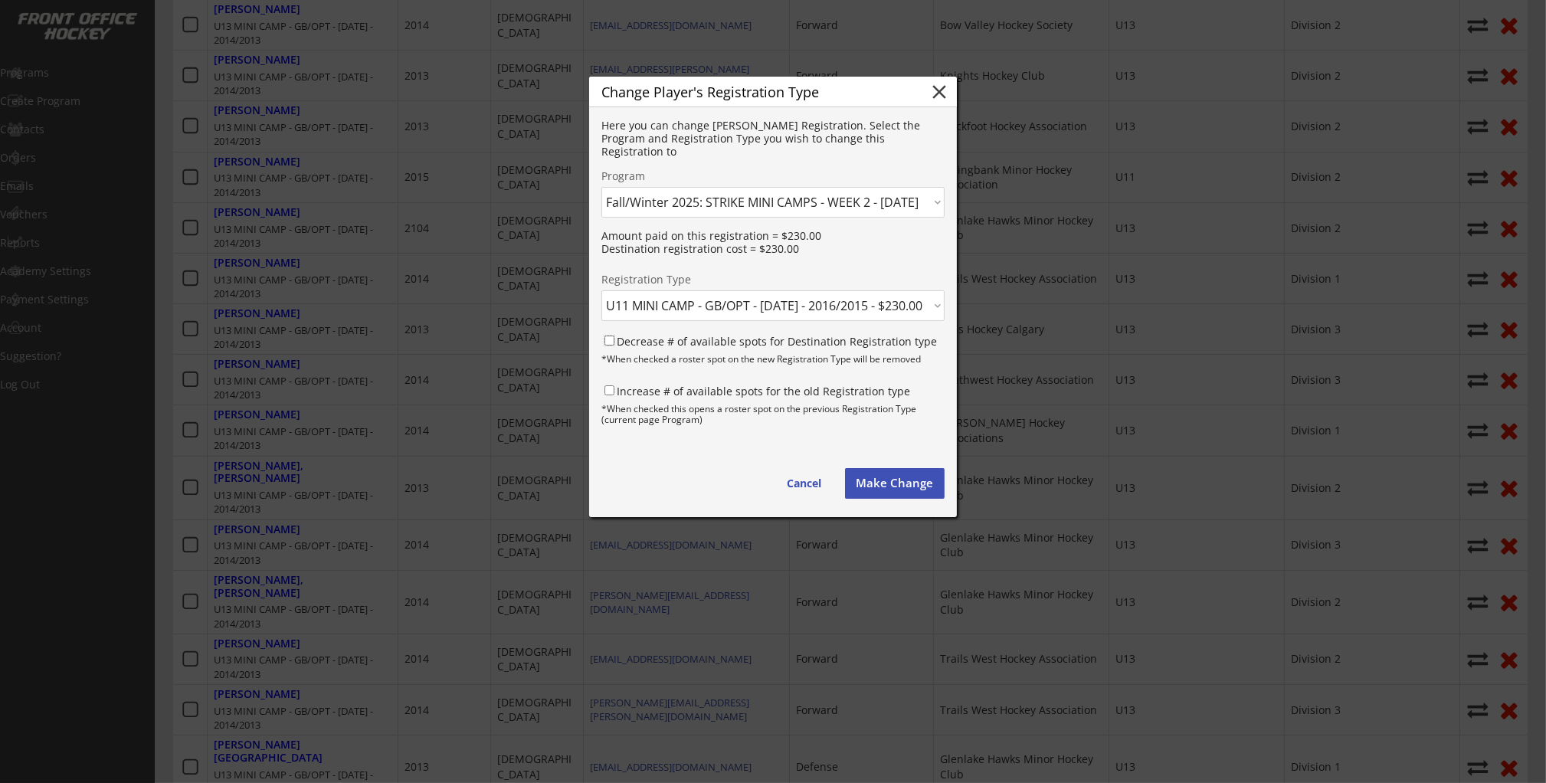
checkbox input "true"
click at [604, 378] on div "Here you can change Blake's Registration. Select the Program and Registration T…" at bounding box center [773, 312] width 368 height 410
drag, startPoint x: 608, startPoint y: 394, endPoint x: 629, endPoint y: 401, distance: 21.8
click at [608, 394] on input "Increase # of available spots for the old Registration type" at bounding box center [610, 390] width 10 height 10
checkbox input "true"
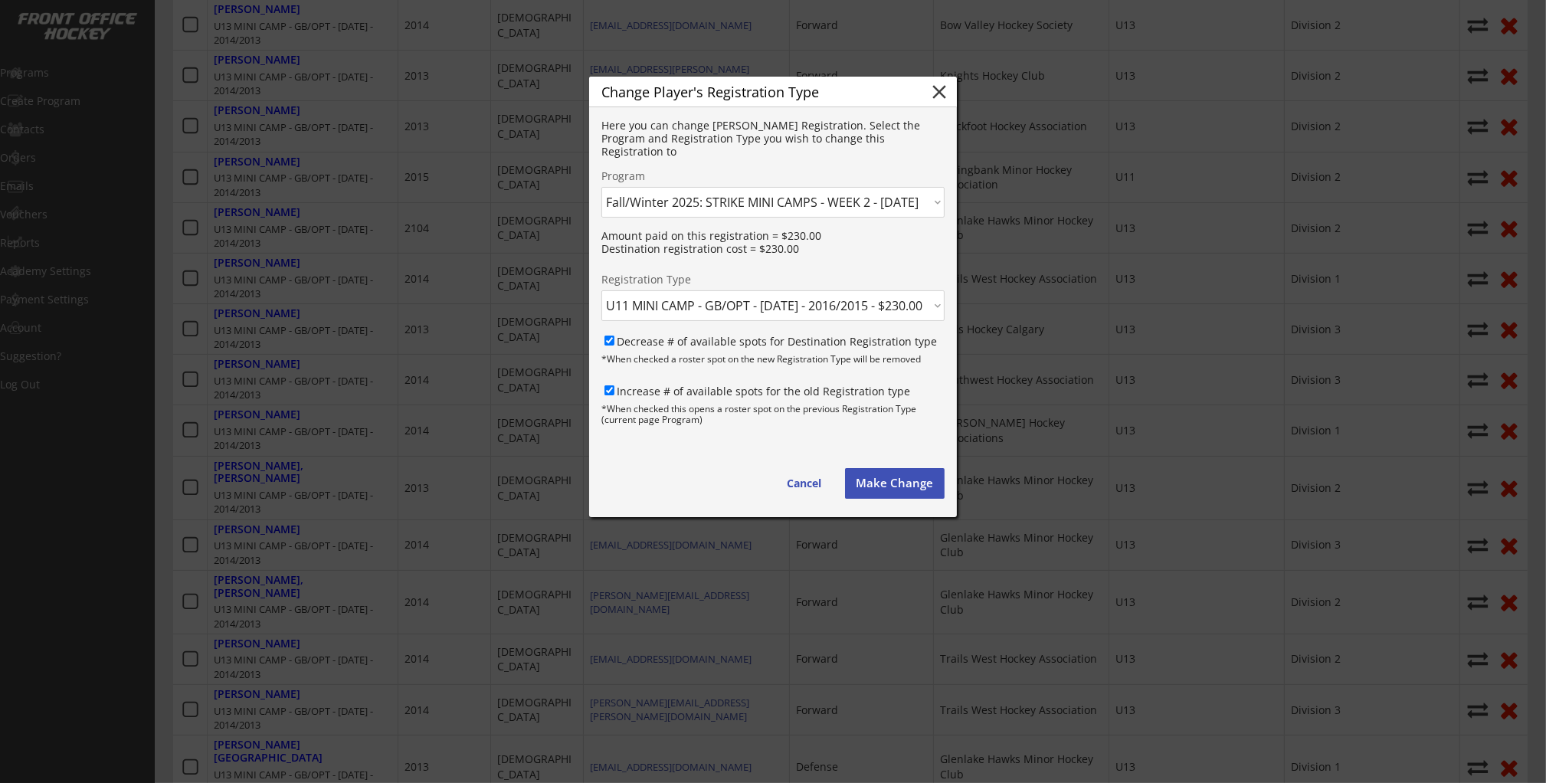
click at [924, 490] on button "Make Change" at bounding box center [895, 483] width 100 height 31
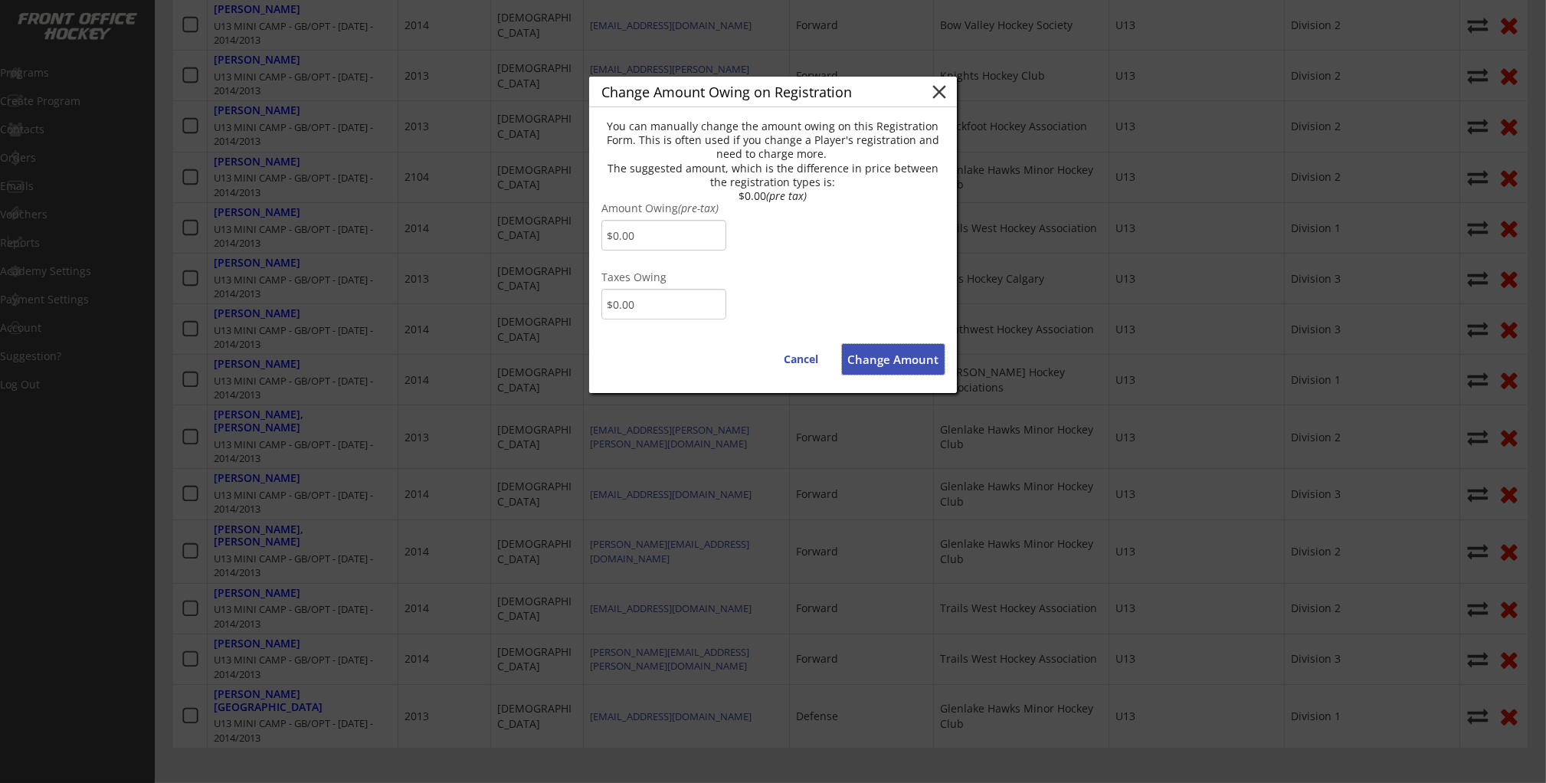
click at [883, 360] on button "Change Amount" at bounding box center [893, 359] width 103 height 31
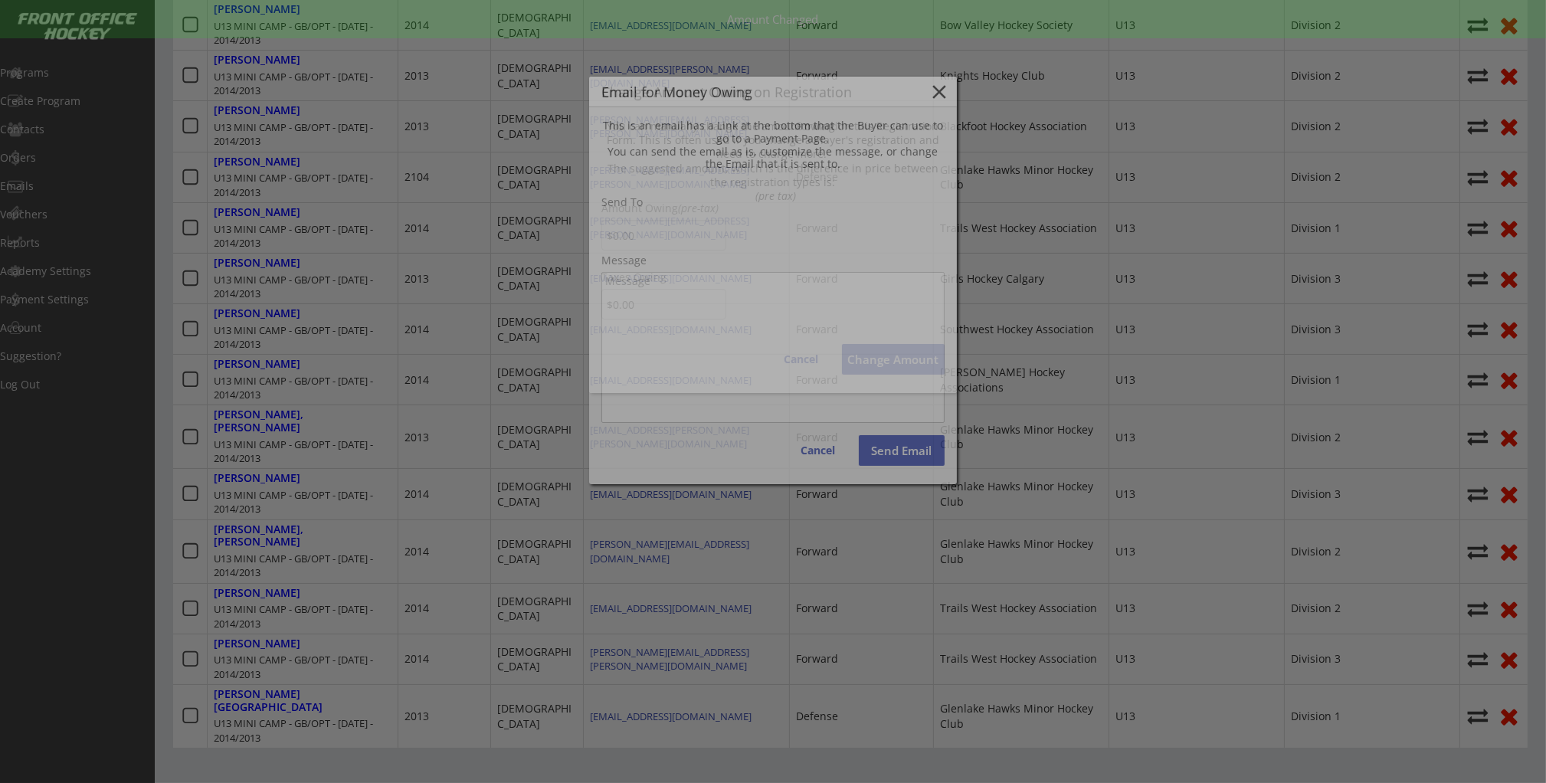
type input "nguyen.liem@shaw.ca"
type textarea "Hello Liem, There is some money owing on your account from your Order with Brea…"
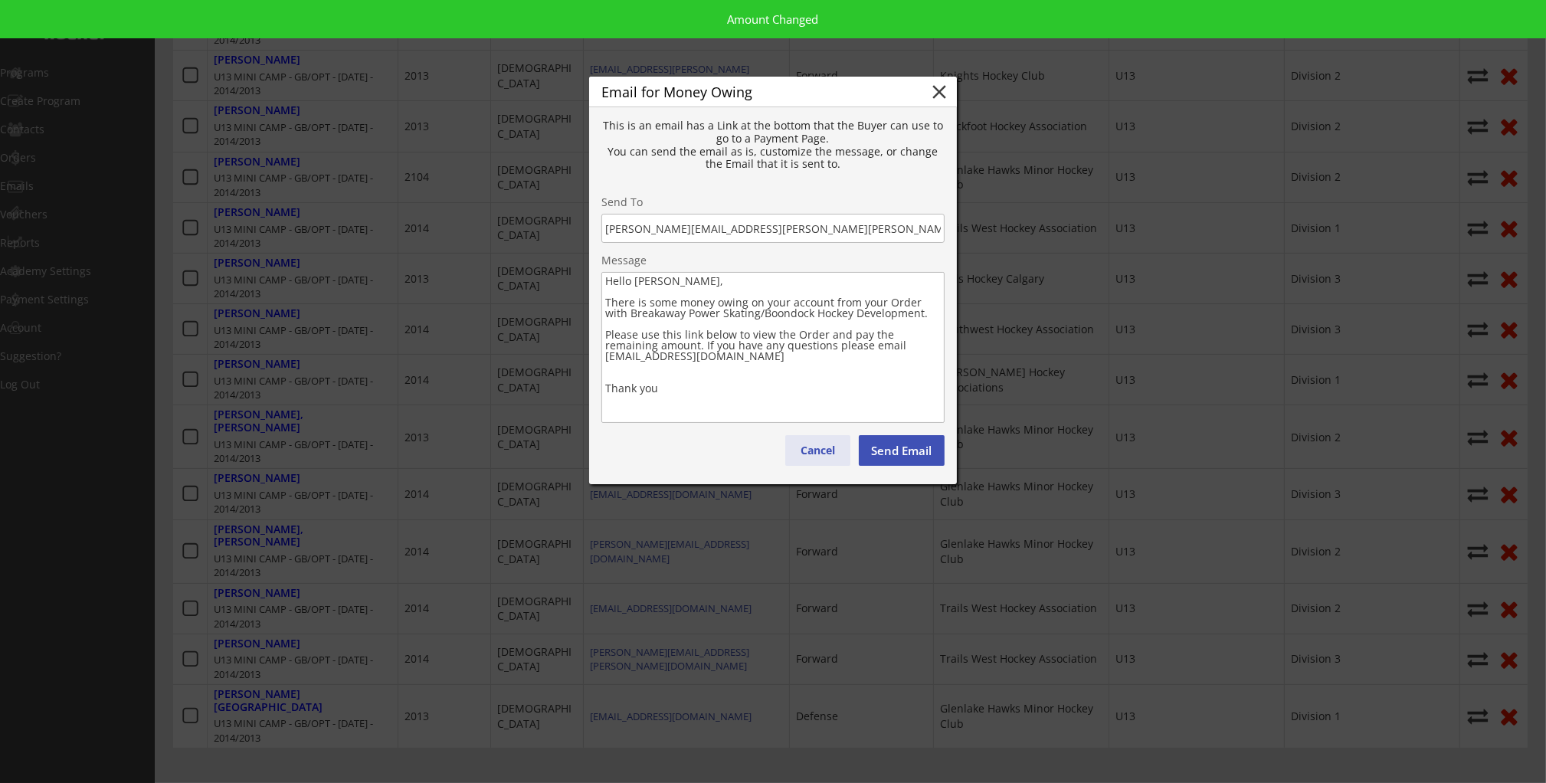
click at [808, 441] on button "Cancel" at bounding box center [817, 450] width 65 height 31
type textarea "Hello , There is some money owing on your account from your Order with . Please…"
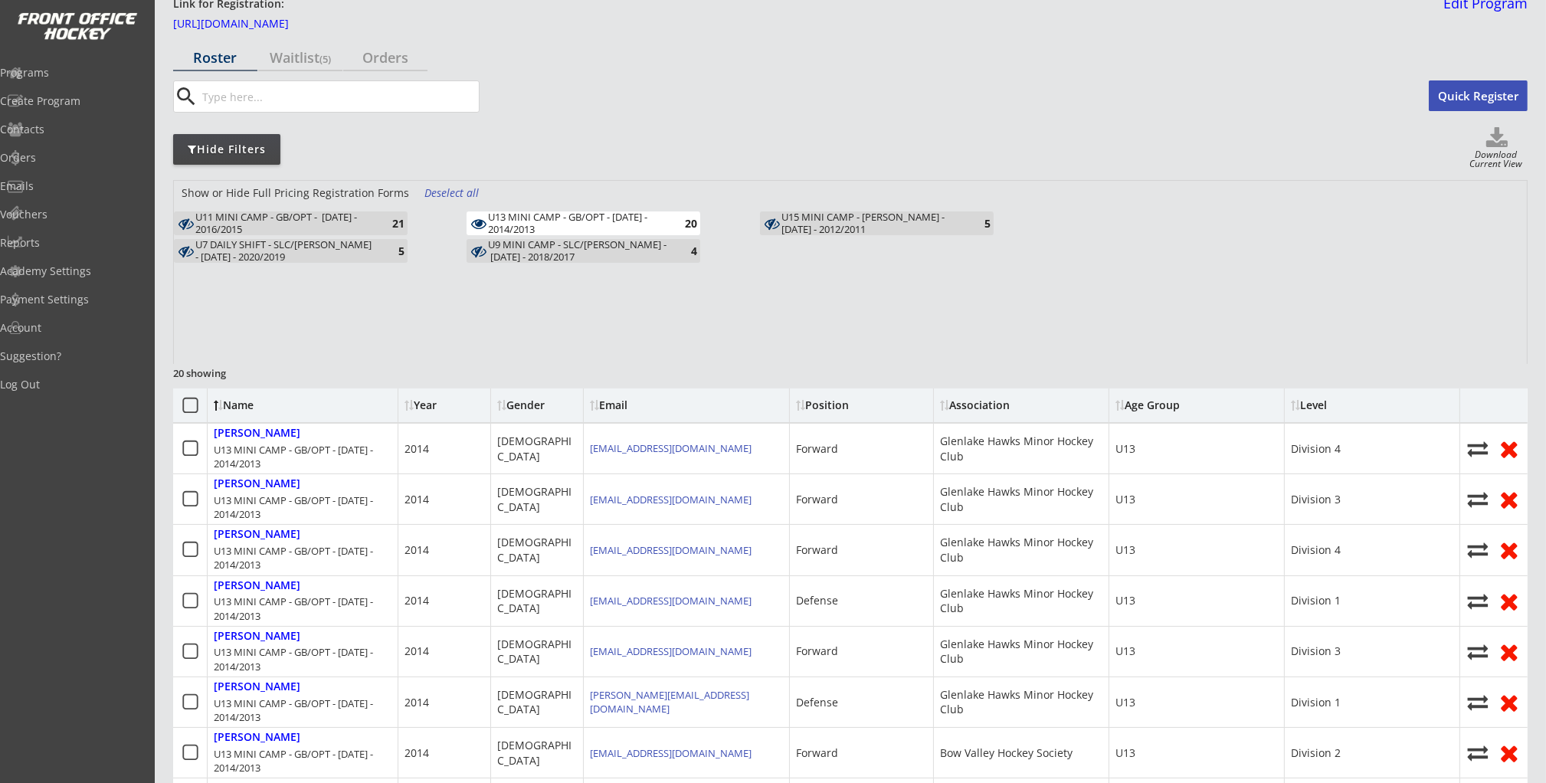
scroll to position [0, 0]
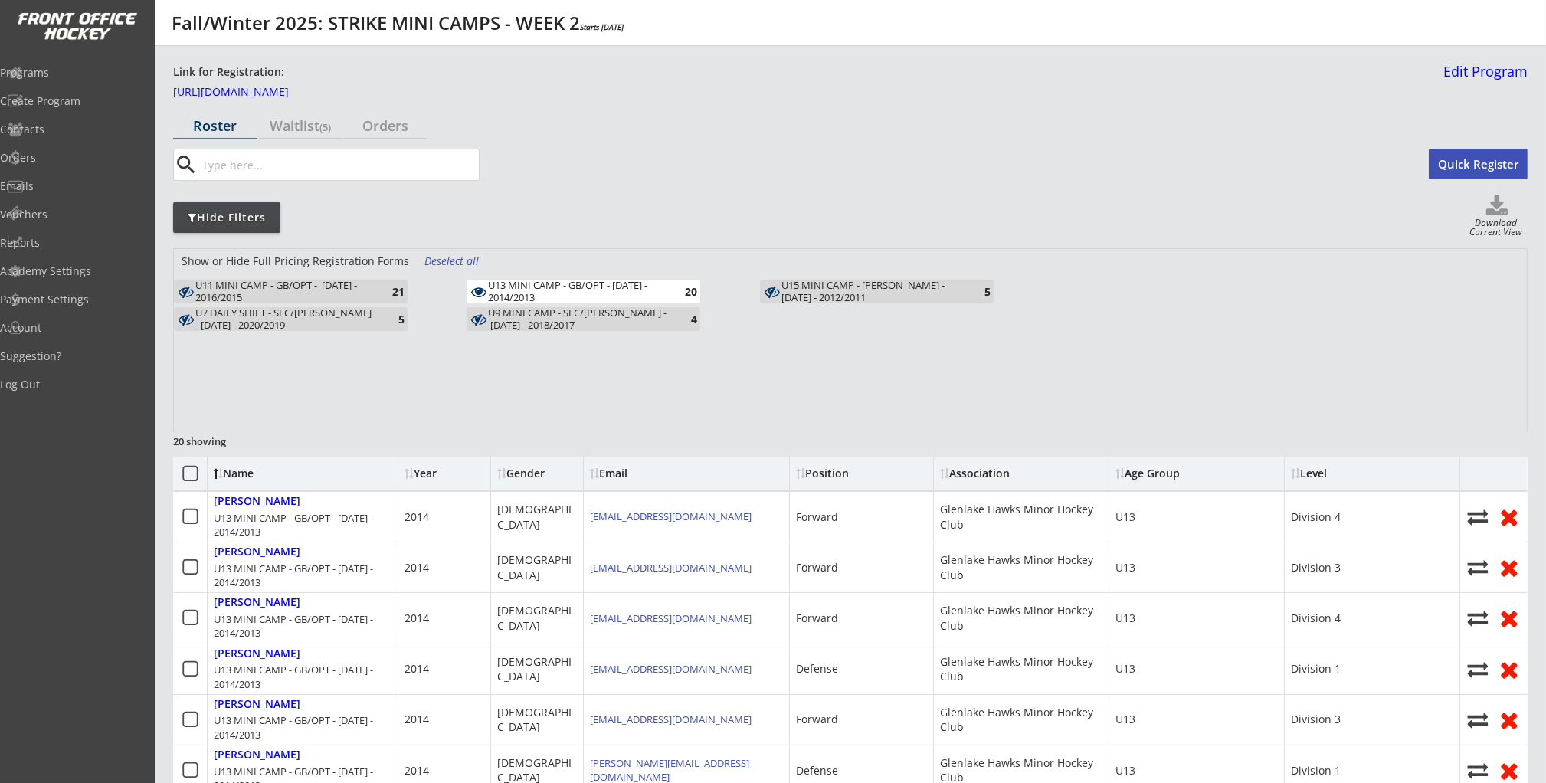
click at [346, 376] on div "Show or Hide Full Pricing Registration Forms Deselect all U11 MINI CAMP - GB/OP…" at bounding box center [850, 340] width 1353 height 183
click at [346, 290] on div "U11 MINI CAMP - GB/OPT - OCT 14, 15 - 2016/2015" at bounding box center [284, 292] width 179 height 24
click at [598, 291] on div "U13 MINI CAMP - GB/OPT - OCT 14/15 - 2014/2013" at bounding box center [577, 292] width 179 height 24
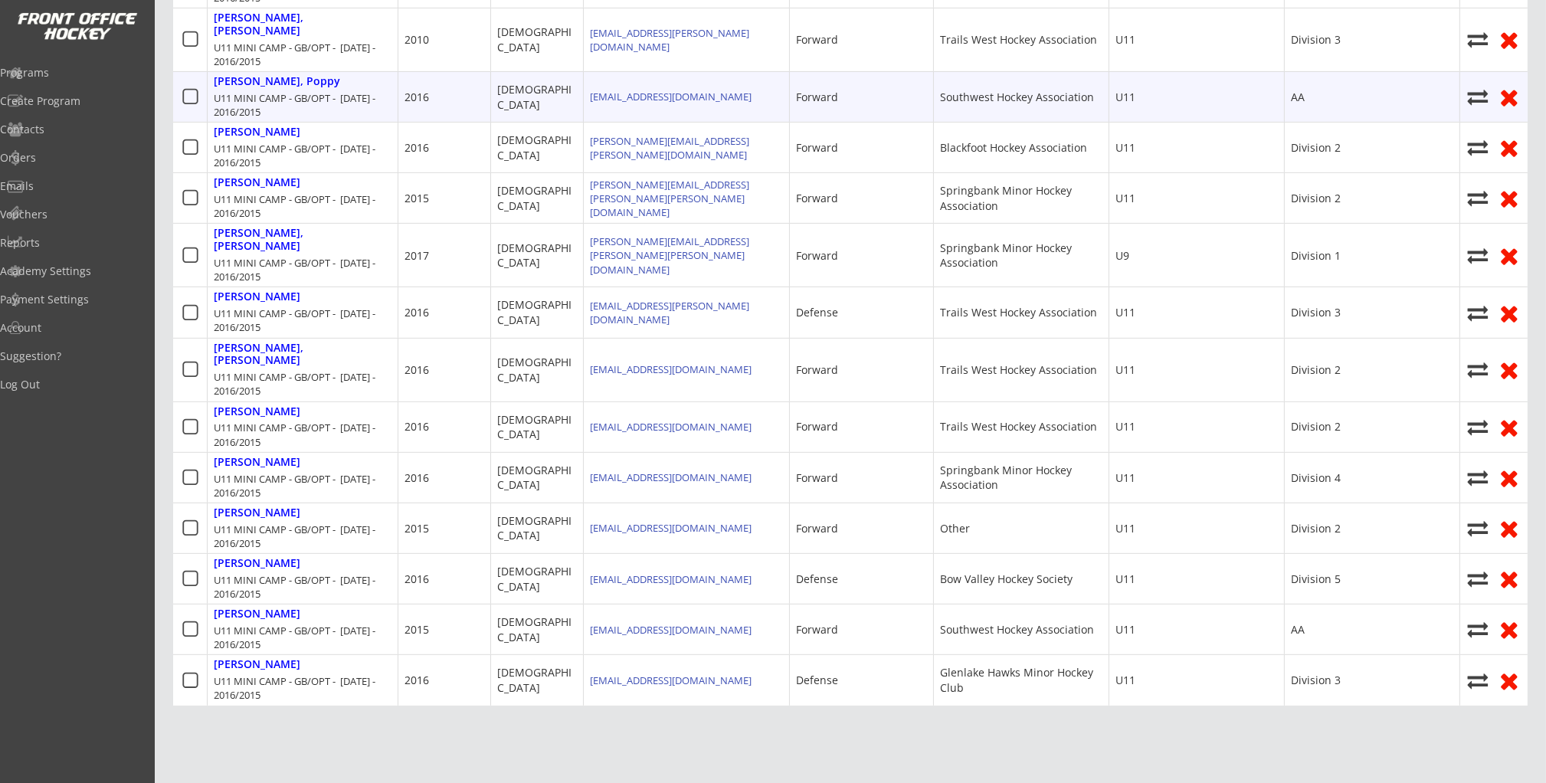
scroll to position [916, 0]
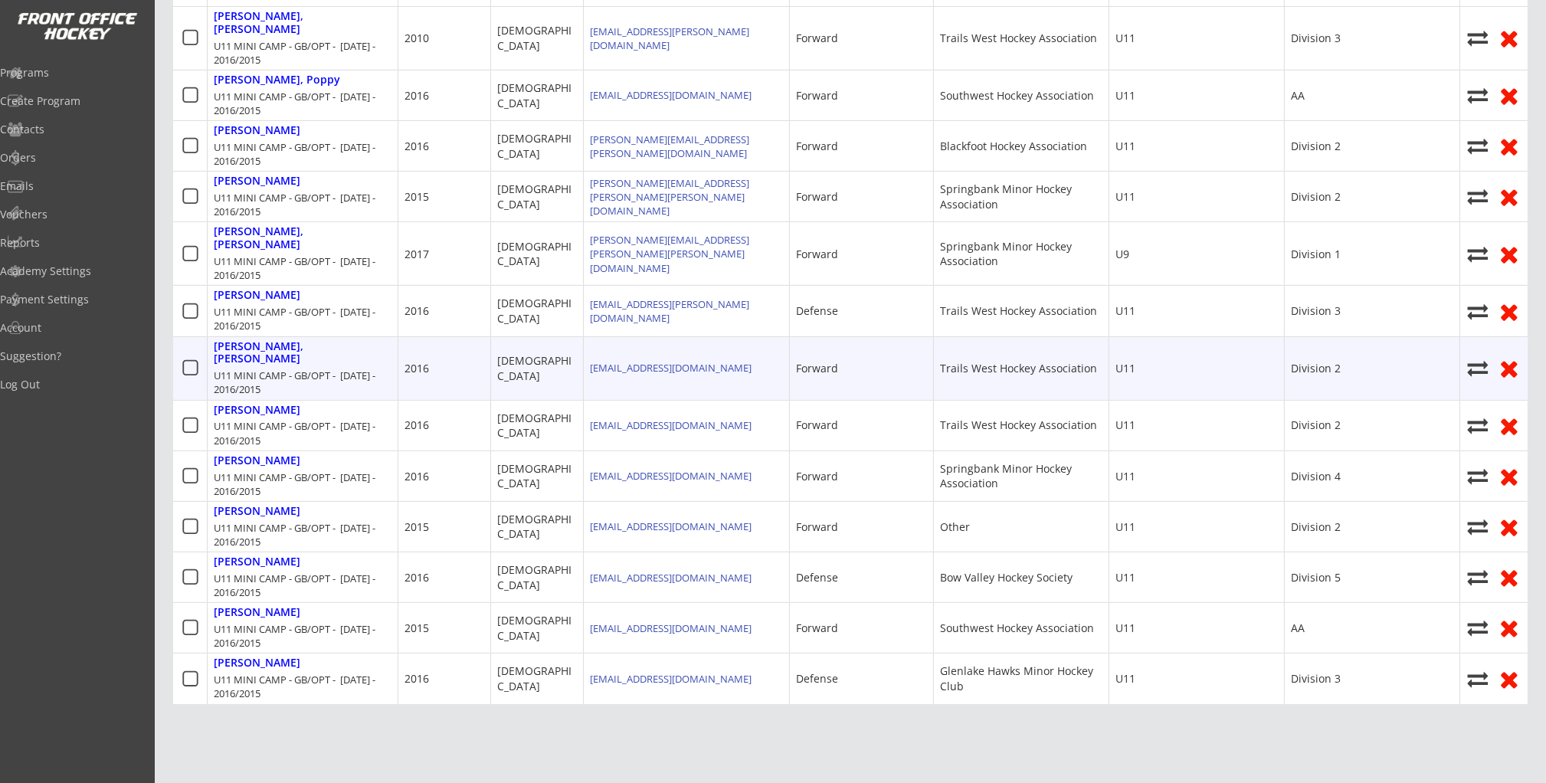
click at [204, 337] on div at bounding box center [190, 368] width 34 height 63
click at [184, 359] on icon at bounding box center [190, 368] width 19 height 19
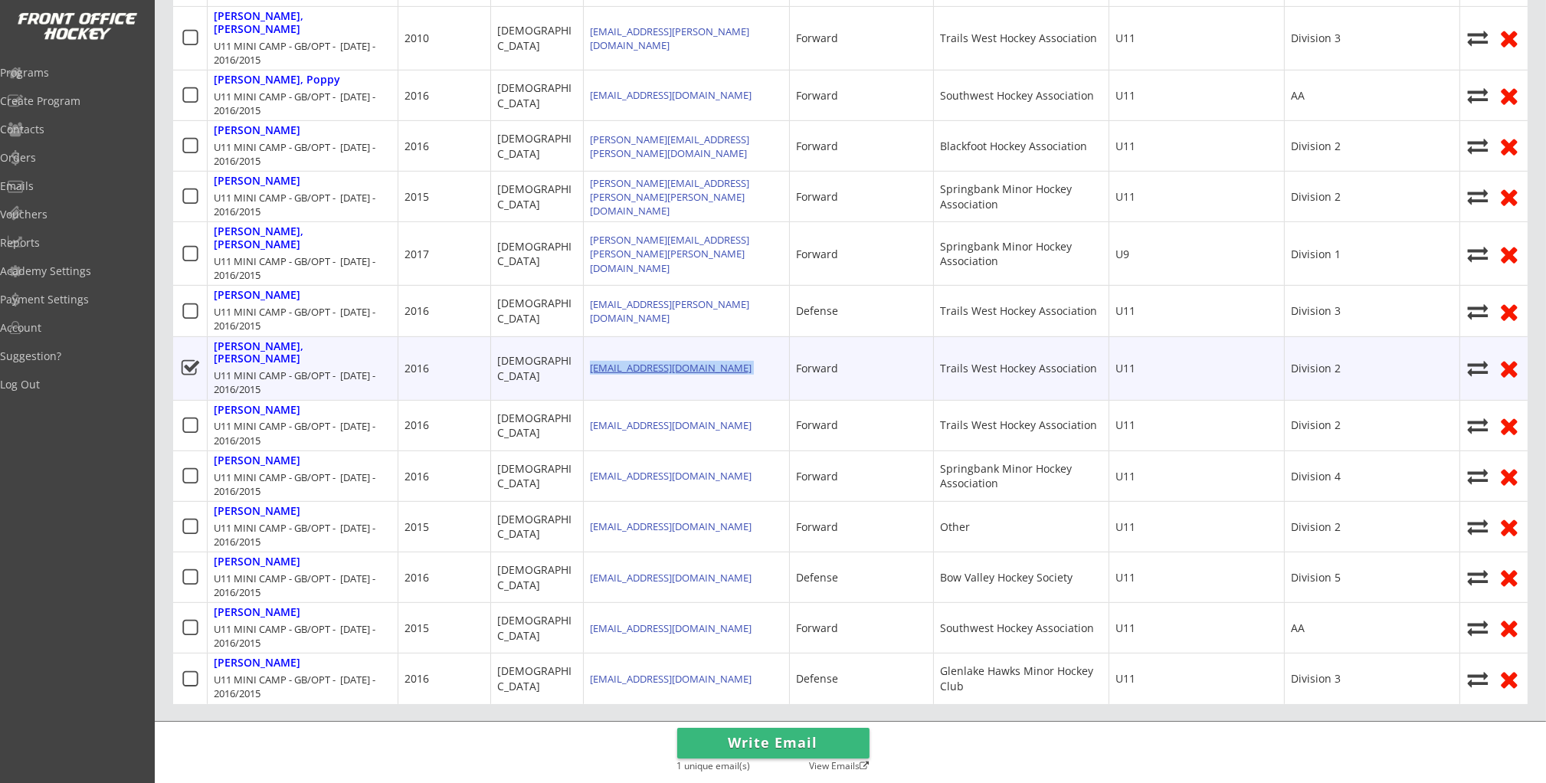
drag, startPoint x: 739, startPoint y: 306, endPoint x: 592, endPoint y: 311, distance: 147.2
click at [592, 337] on div "nesanders@hotmail.com" at bounding box center [687, 368] width 206 height 63
copy div "nesanders@hotmail.com"
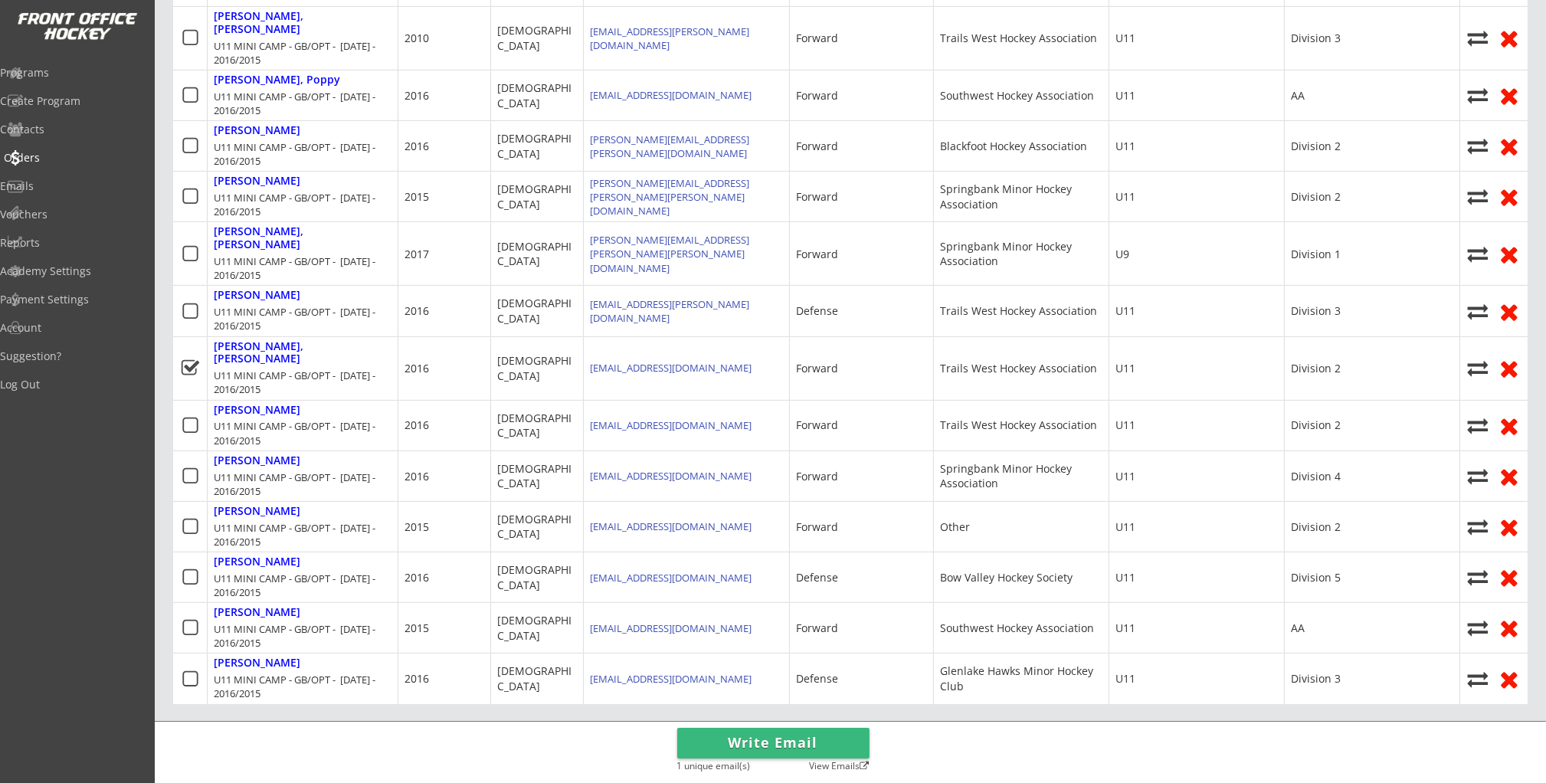
click at [75, 155] on div "Orders" at bounding box center [73, 157] width 138 height 11
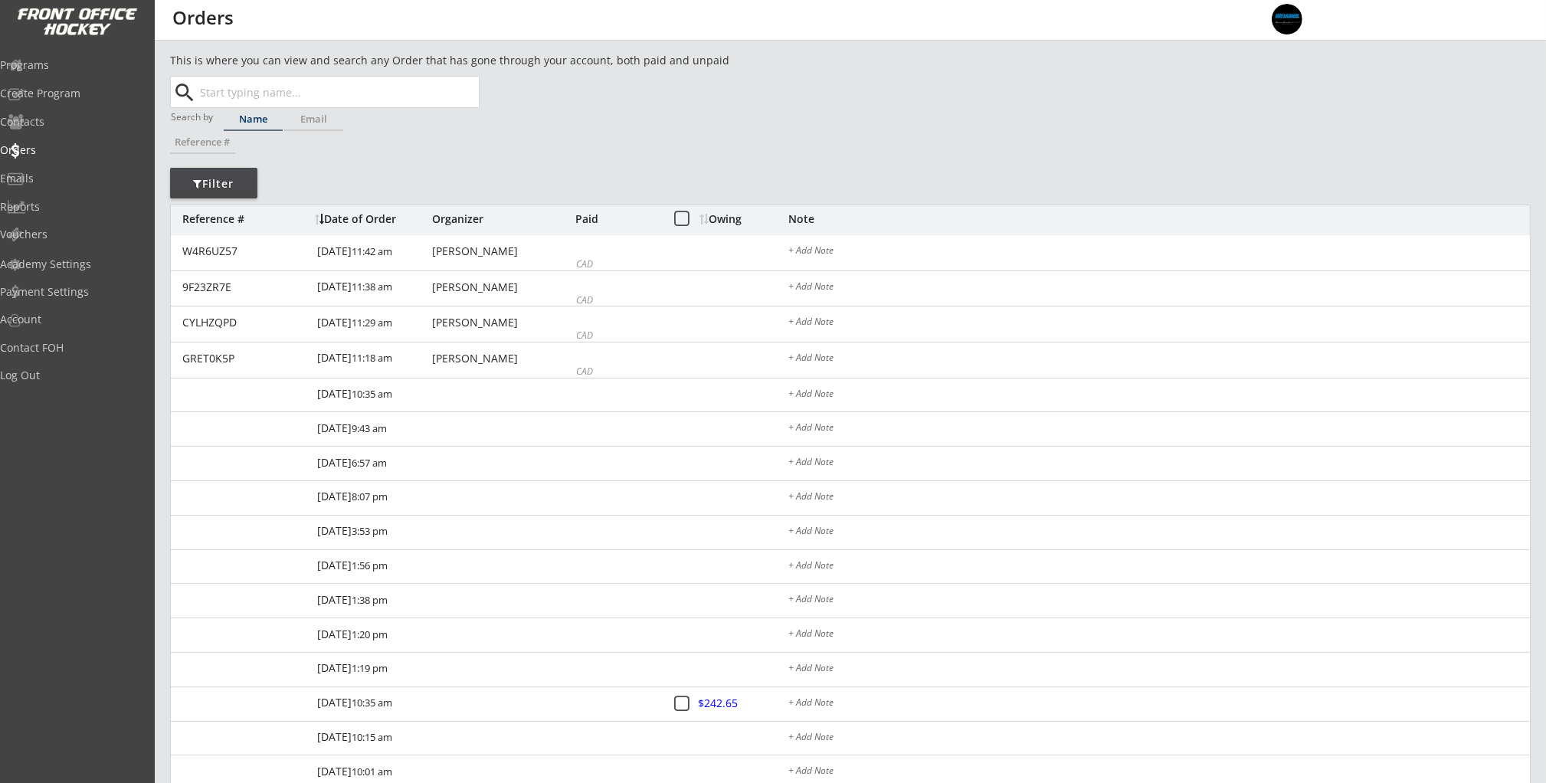
click at [390, 89] on input "text" at bounding box center [338, 92] width 282 height 31
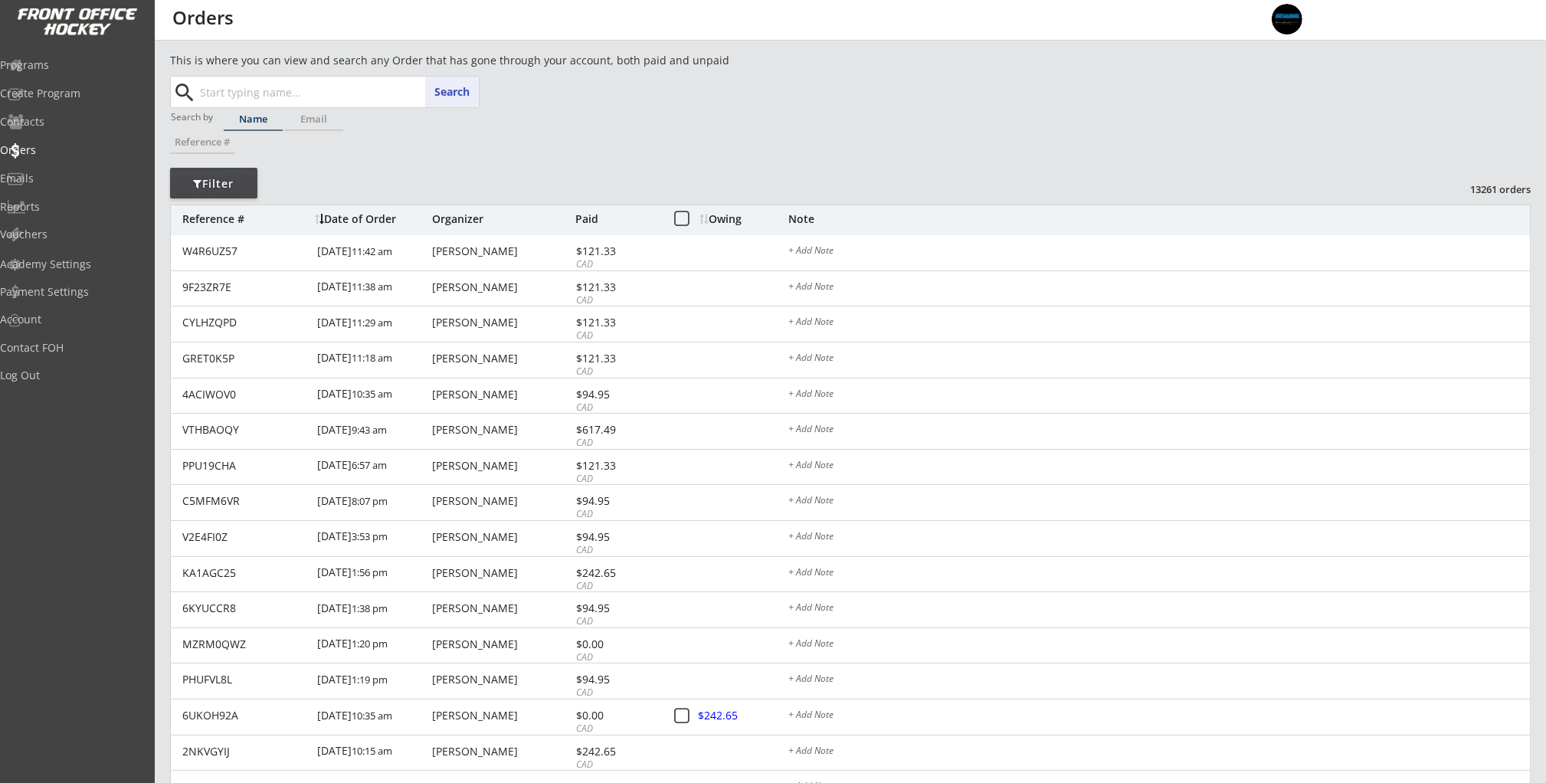
paste input "[EMAIL_ADDRESS][DOMAIN_NAME]"
type input "[EMAIL_ADDRESS][DOMAIN_NAME]"
click at [447, 95] on button "Search" at bounding box center [452, 92] width 54 height 31
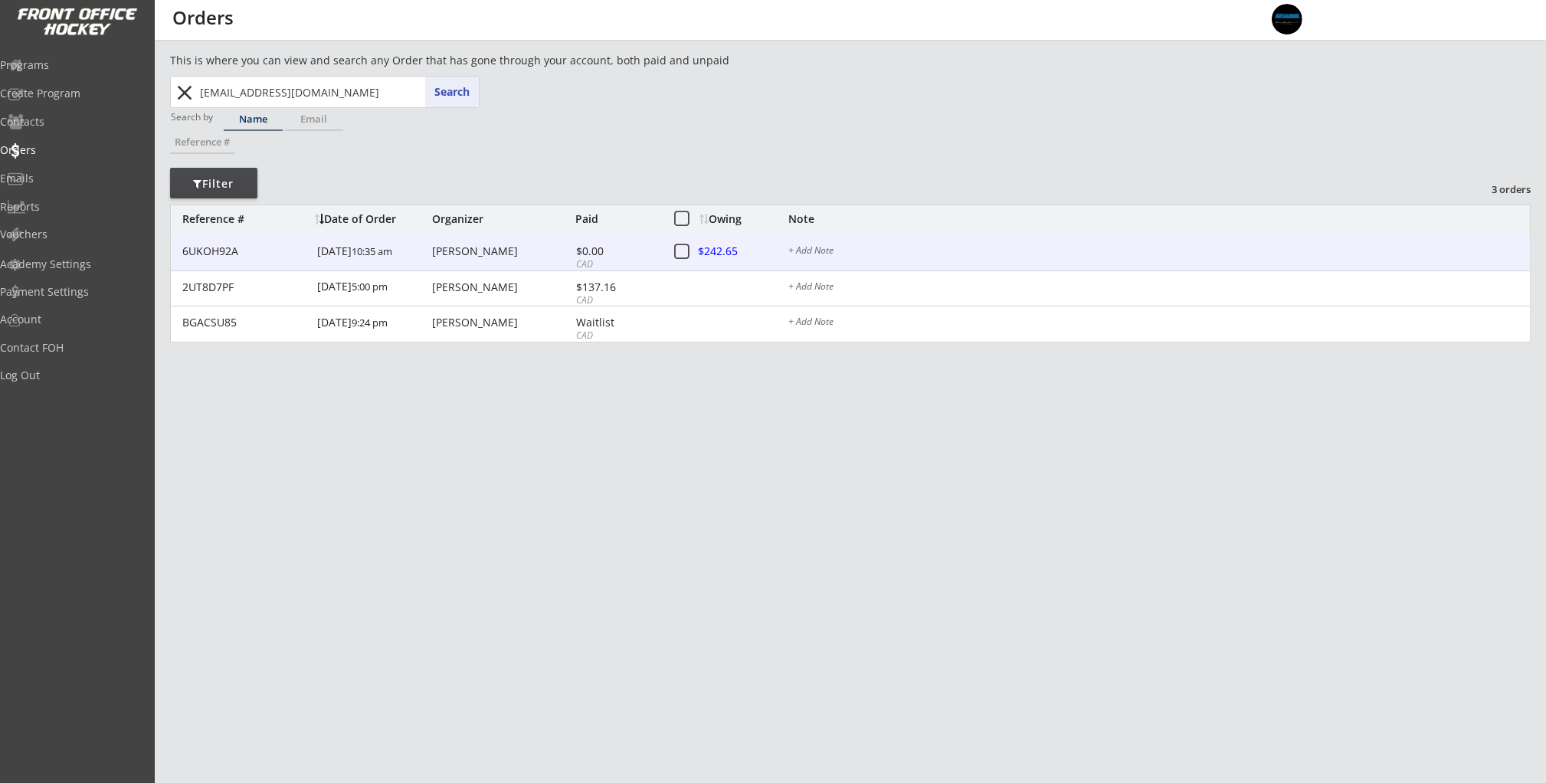
click at [687, 252] on button at bounding box center [682, 252] width 19 height 19
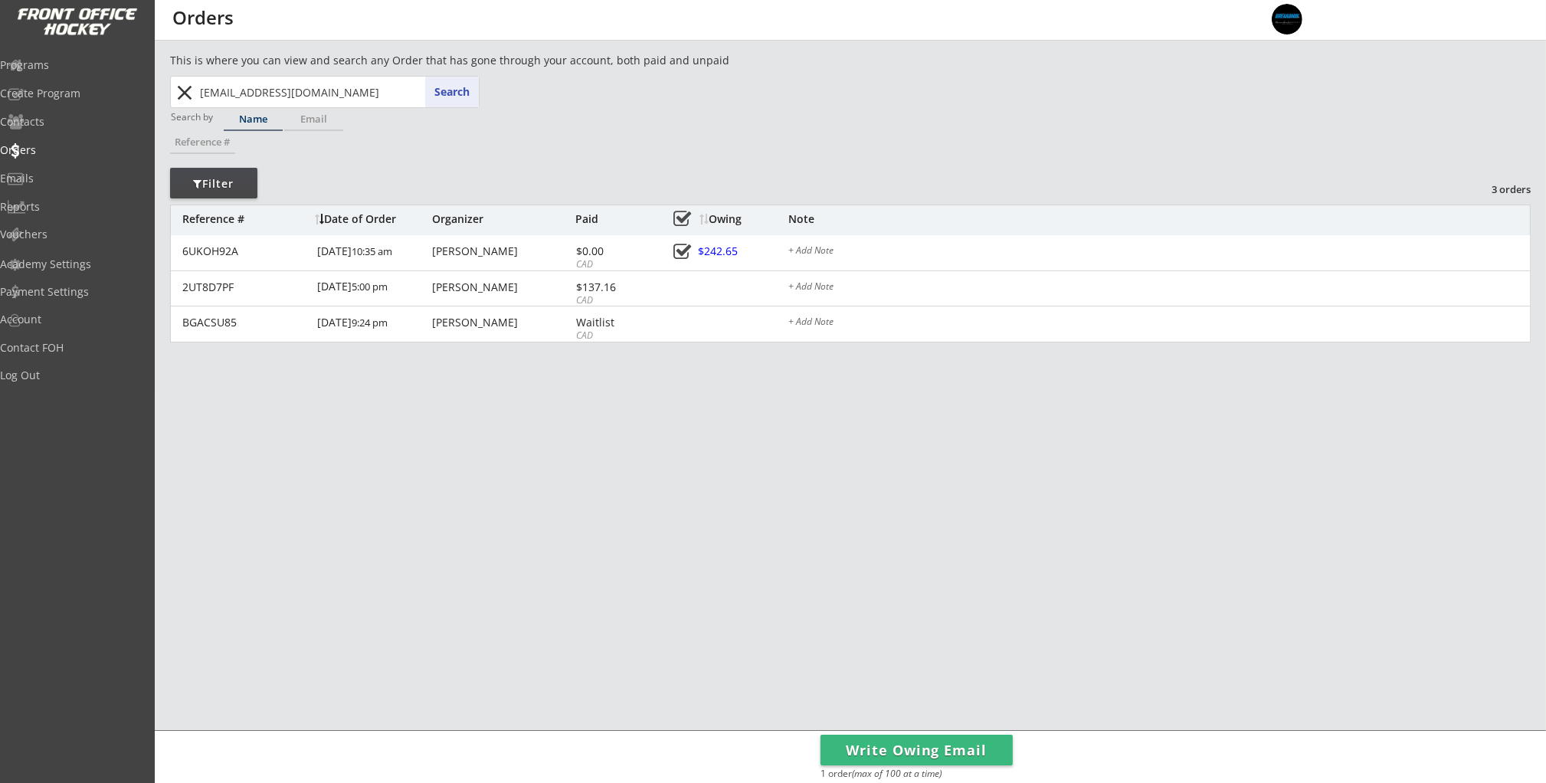
click at [960, 750] on button "Write Owing Email" at bounding box center [917, 750] width 192 height 31
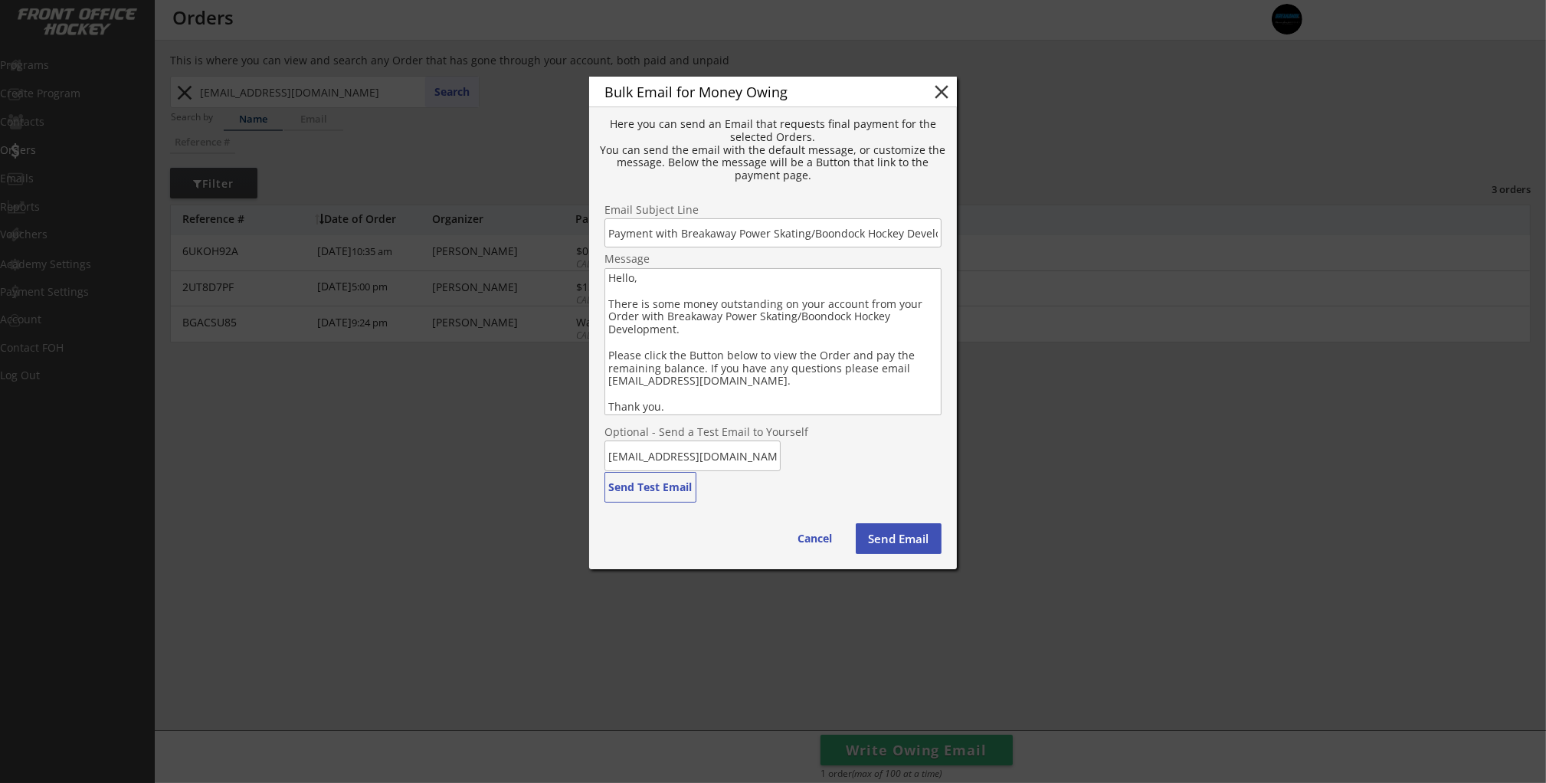
click at [916, 539] on button "Send Email" at bounding box center [899, 538] width 86 height 31
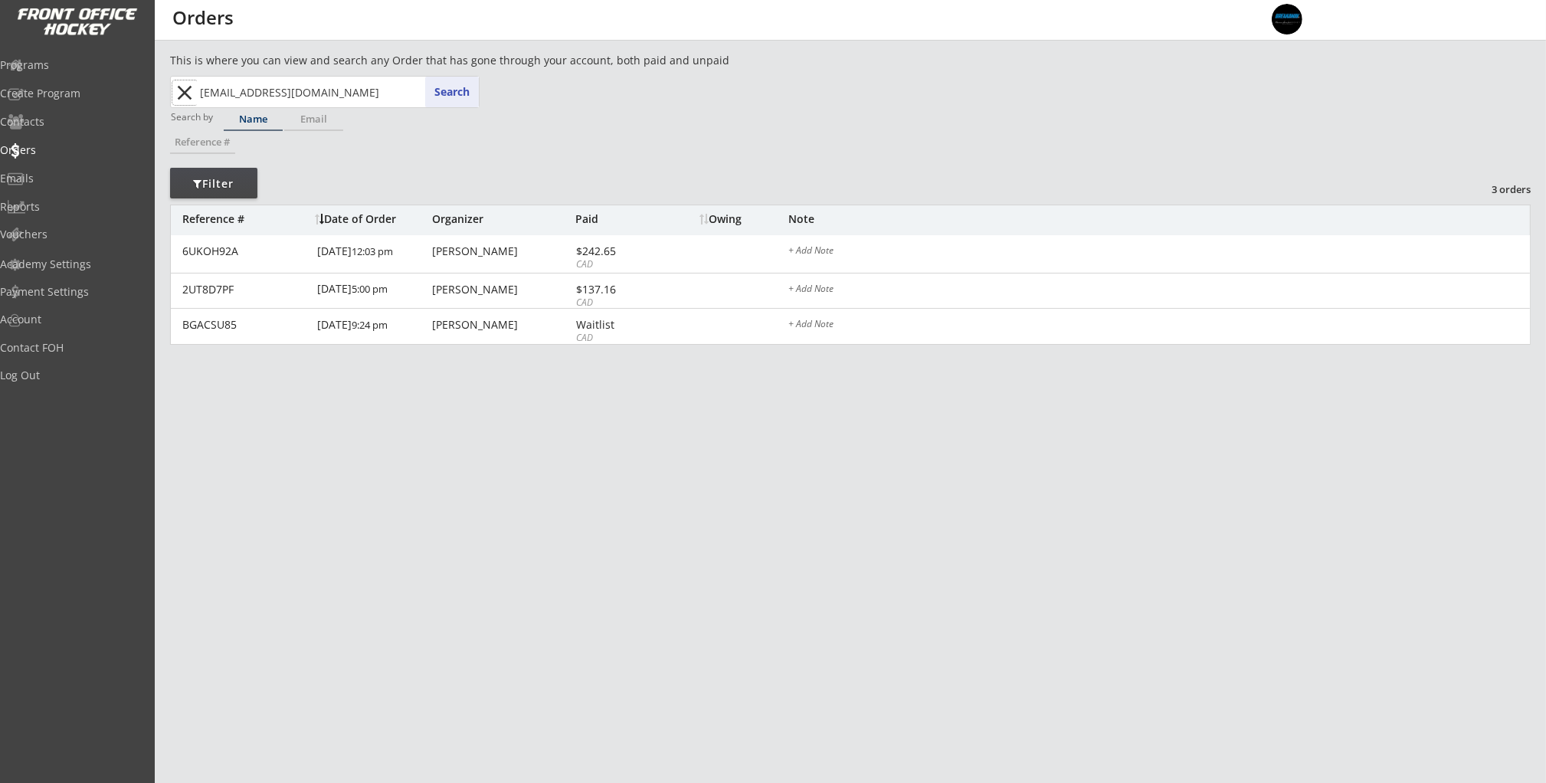
drag, startPoint x: 183, startPoint y: 88, endPoint x: 44, endPoint y: 59, distance: 141.7
click at [182, 88] on button "close" at bounding box center [184, 92] width 25 height 25
click at [38, 60] on div "Programs" at bounding box center [73, 65] width 138 height 11
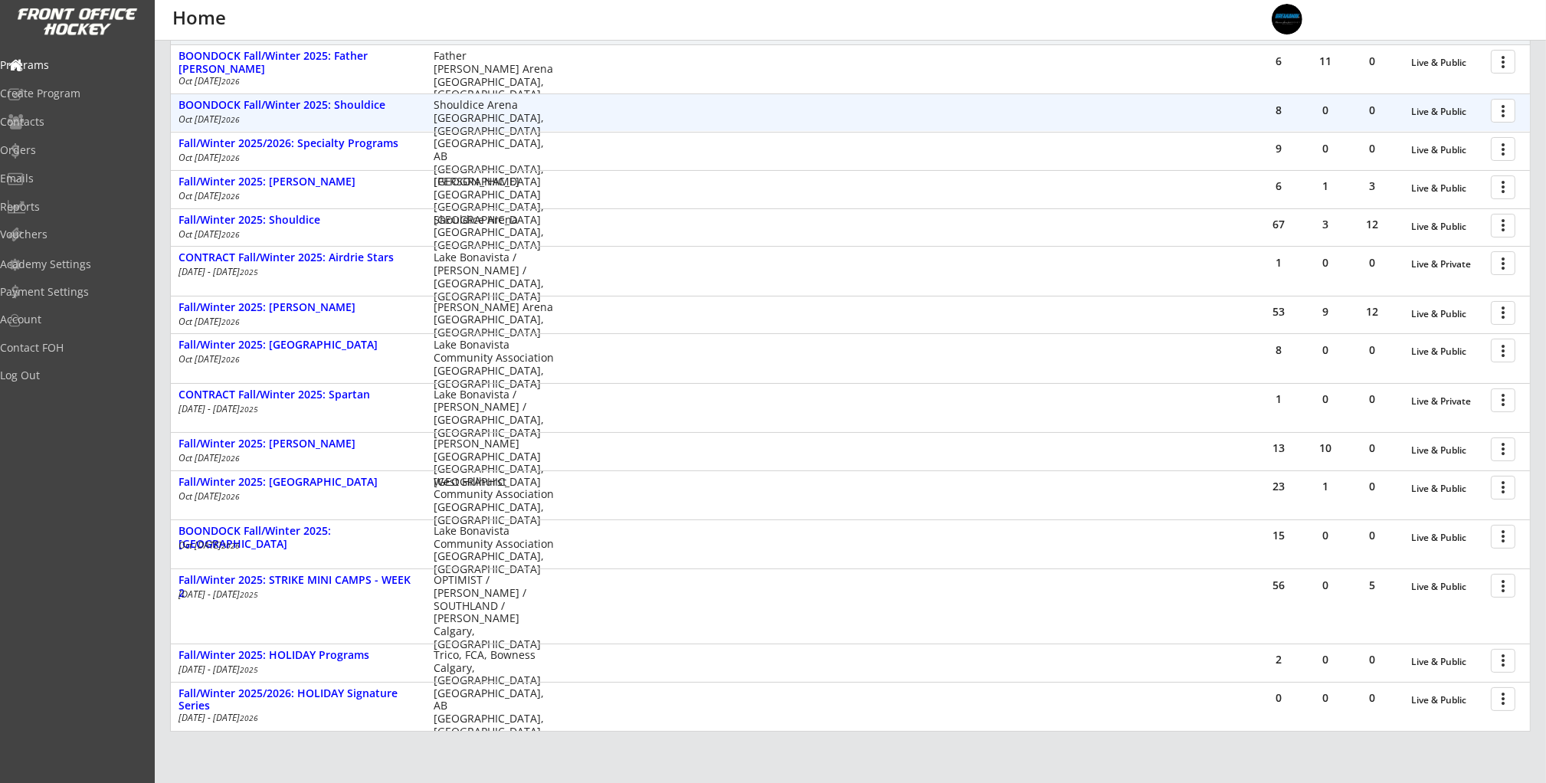
scroll to position [244, 0]
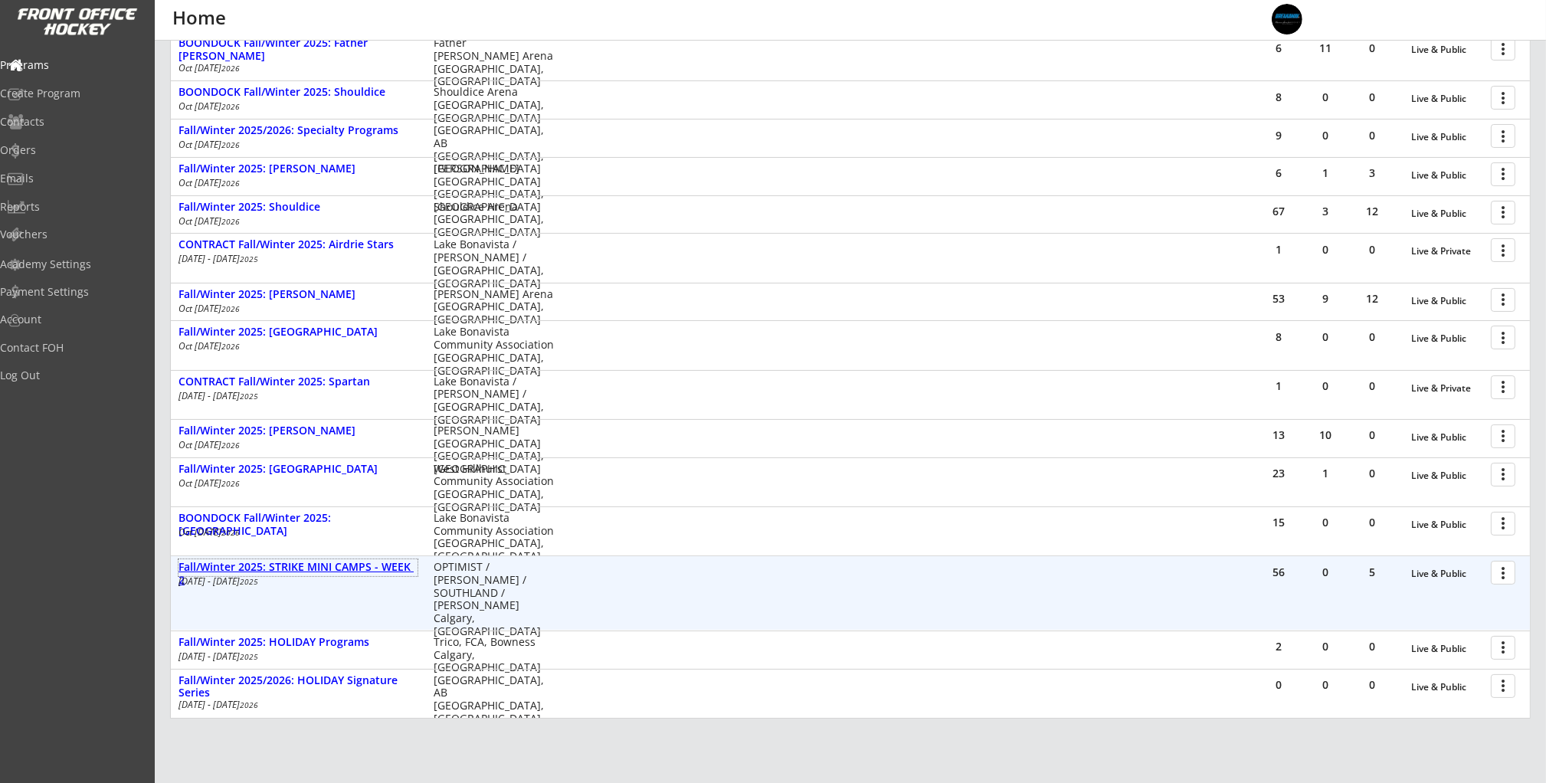
drag, startPoint x: 272, startPoint y: 565, endPoint x: 304, endPoint y: 565, distance: 32.2
click at [273, 565] on div "Fall/Winter 2025: STRIKE MINI CAMPS - WEEK 2" at bounding box center [298, 574] width 239 height 26
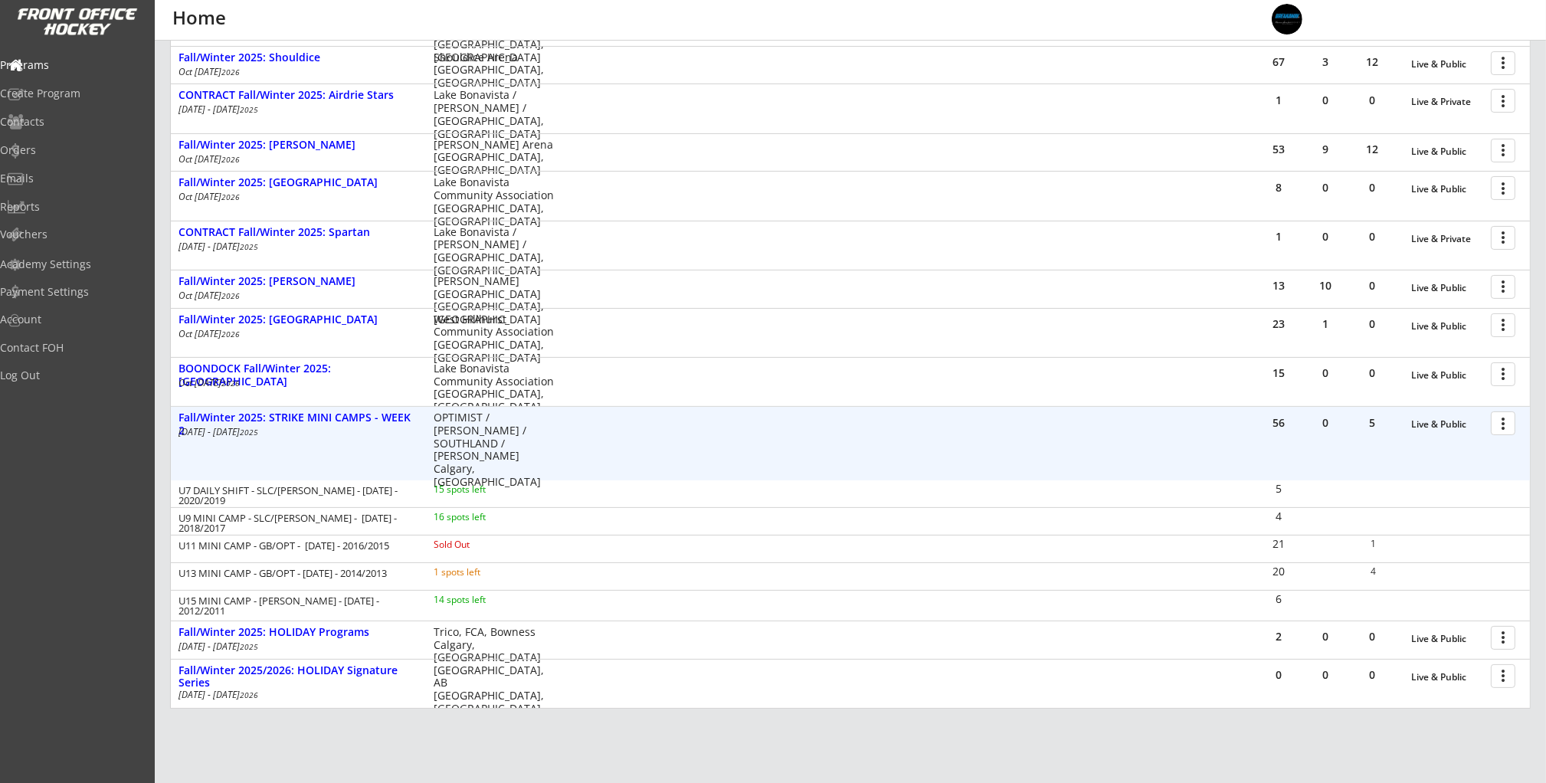
scroll to position [402, 0]
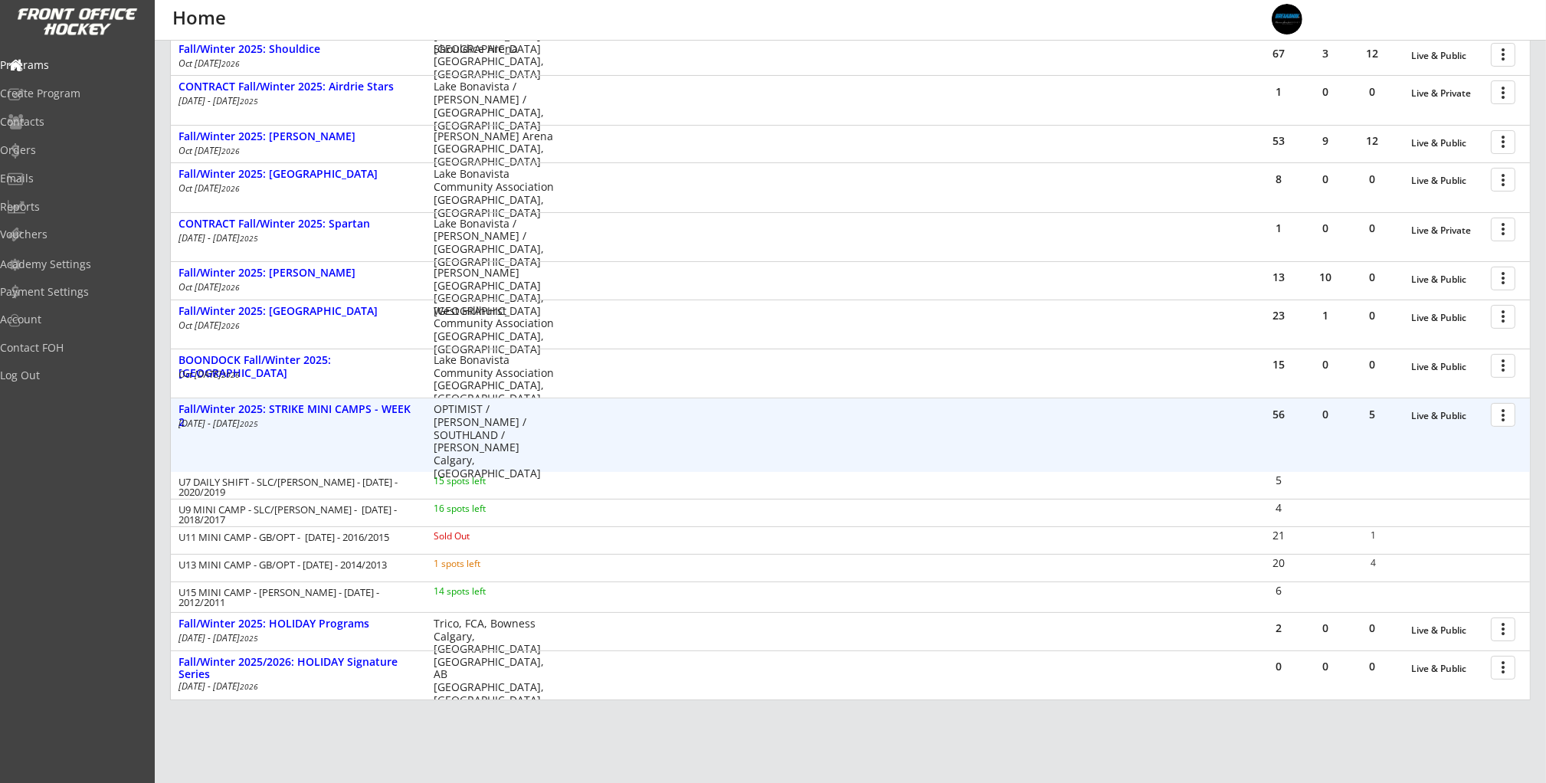
click at [1505, 416] on div at bounding box center [1506, 414] width 27 height 27
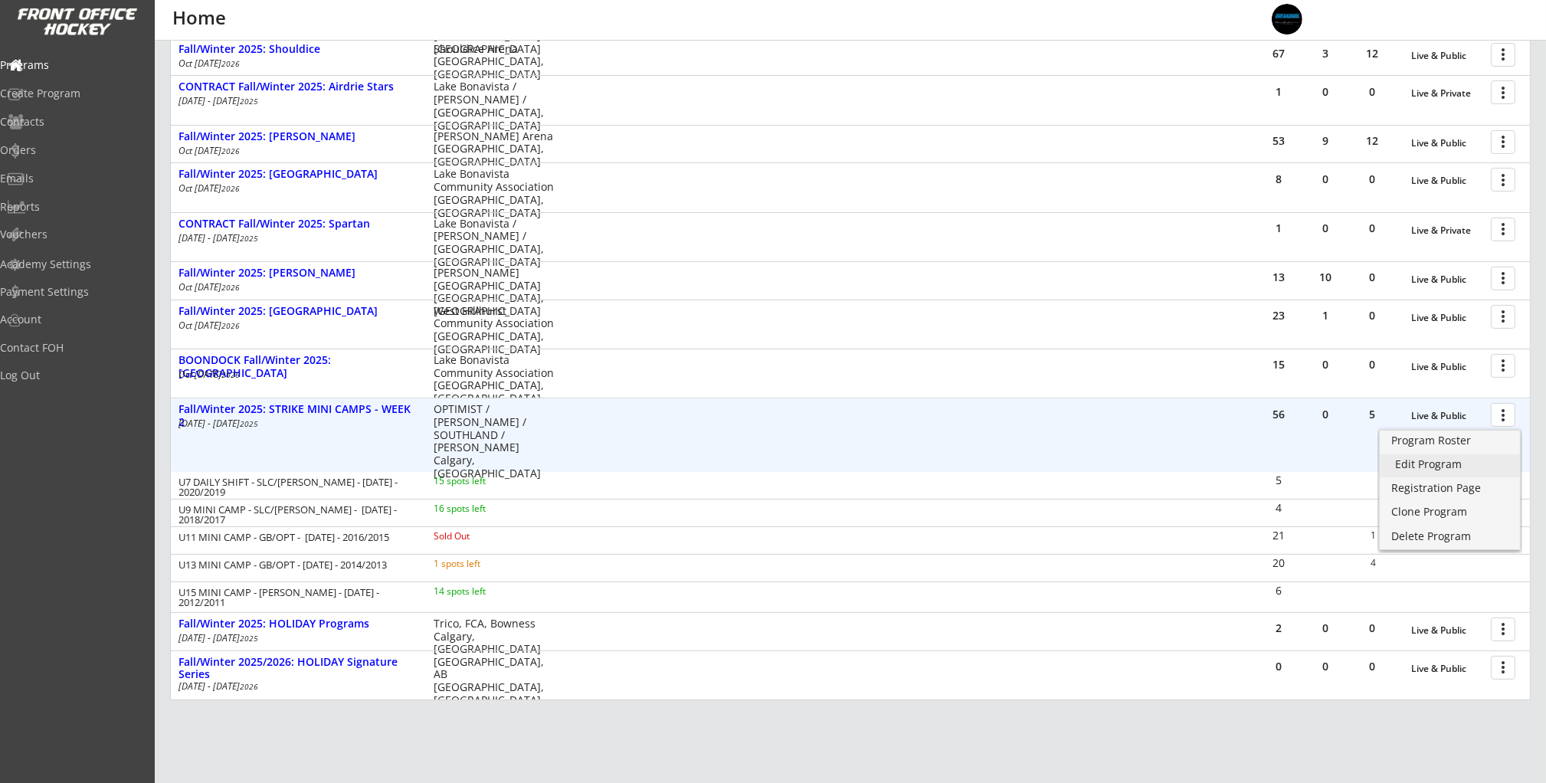
click at [1486, 458] on link "Edit Program" at bounding box center [1450, 465] width 140 height 23
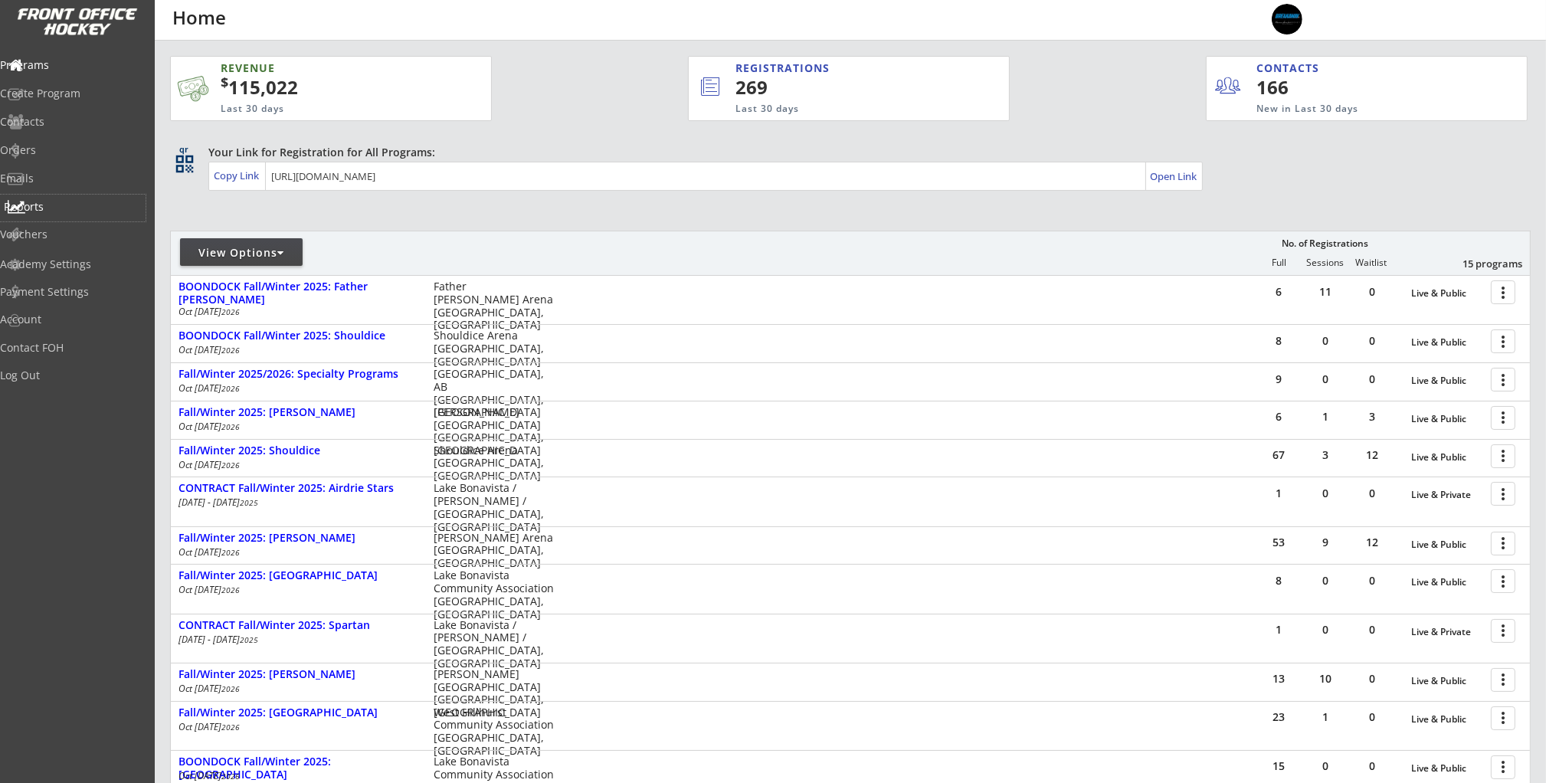
click at [78, 217] on div "Reports" at bounding box center [73, 208] width 146 height 27
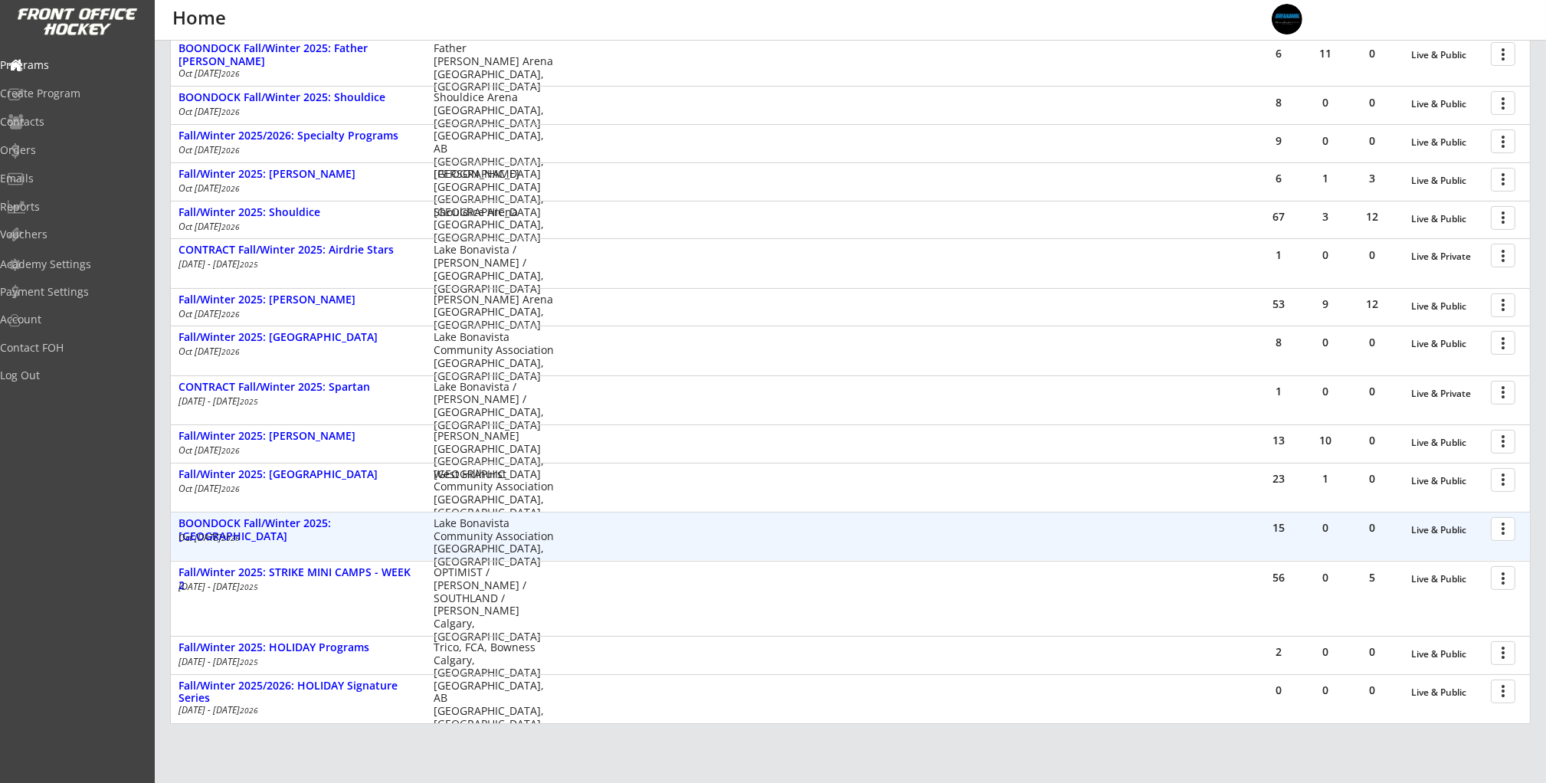
scroll to position [313, 0]
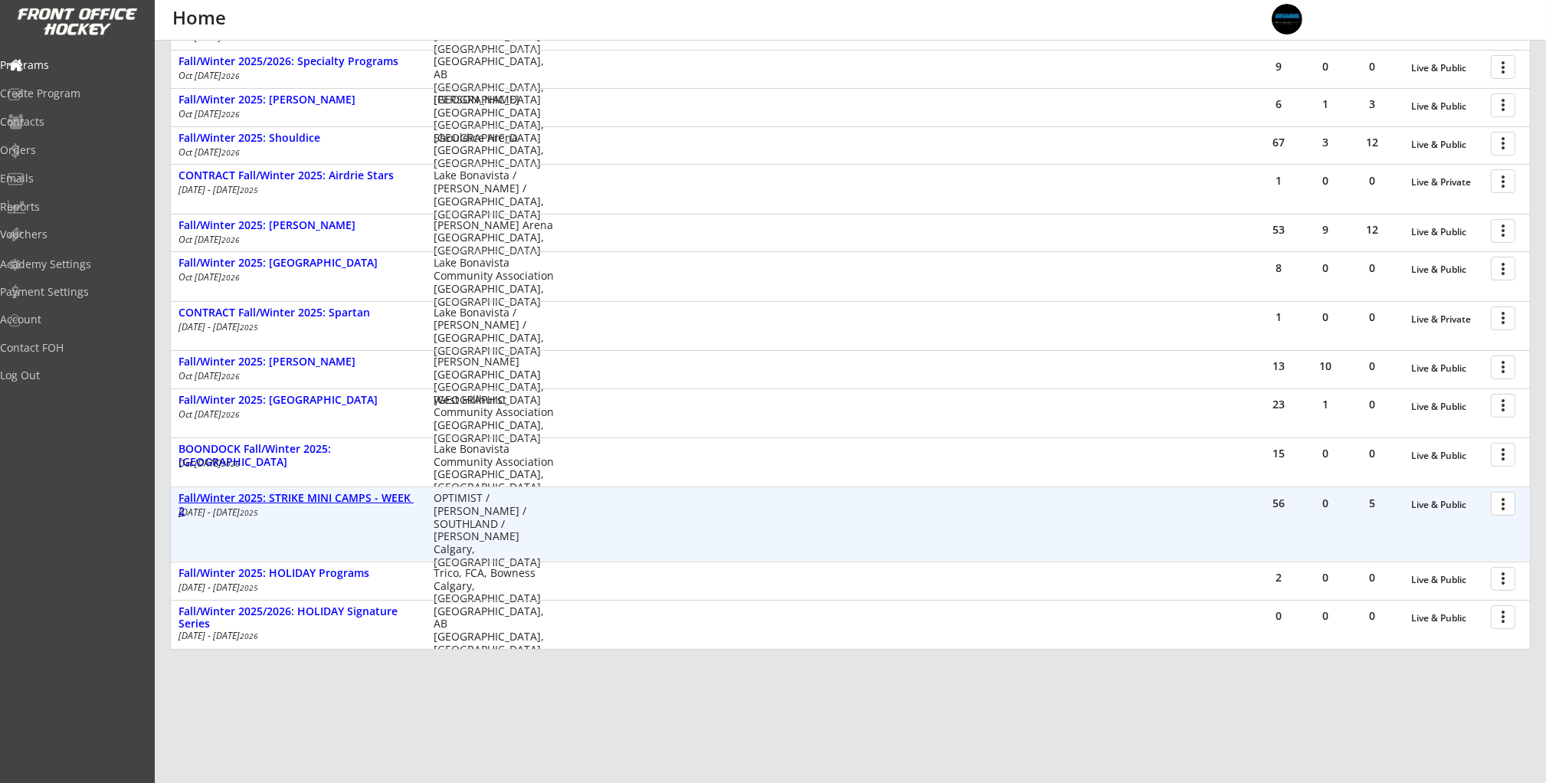
click at [349, 497] on div "Fall/Winter 2025: STRIKE MINI CAMPS - WEEK 2" at bounding box center [298, 505] width 239 height 26
